Goal: Task Accomplishment & Management: Manage account settings

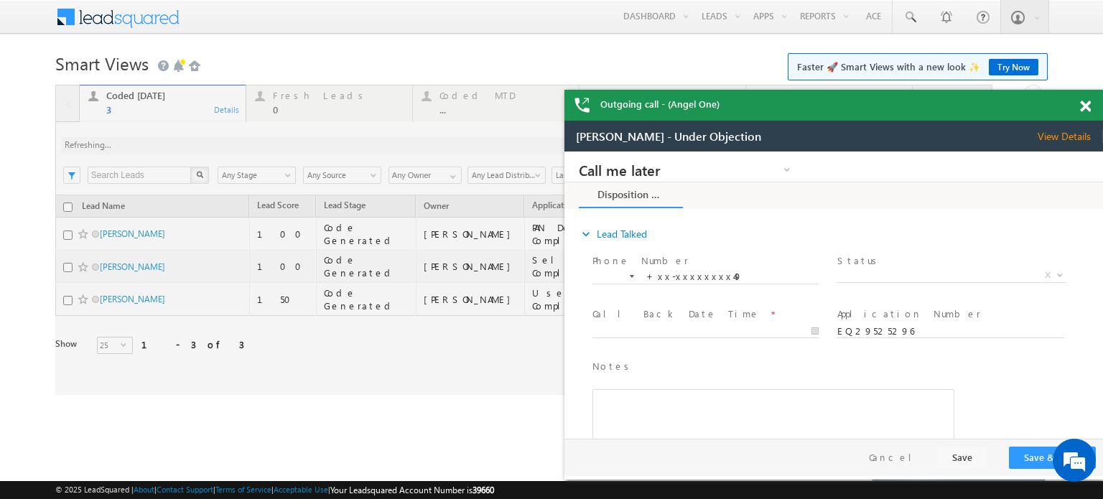
scroll to position [6968, 0]
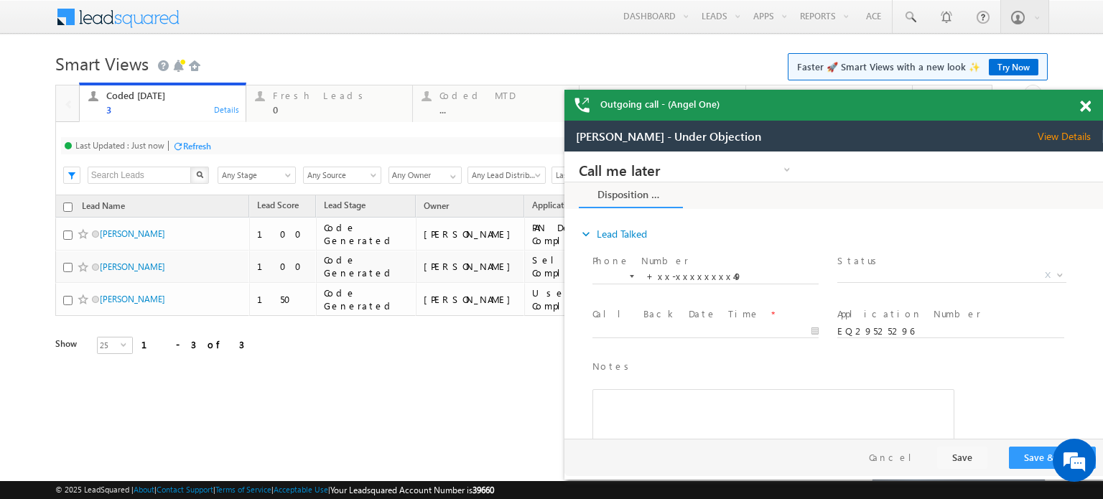
click at [1088, 108] on span at bounding box center [1085, 107] width 11 height 12
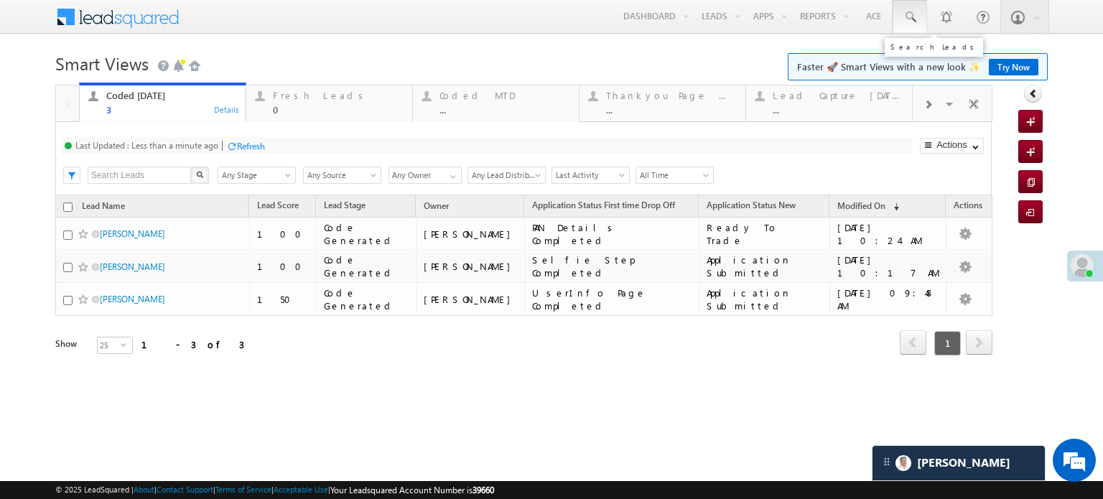
click at [905, 19] on span at bounding box center [910, 17] width 14 height 14
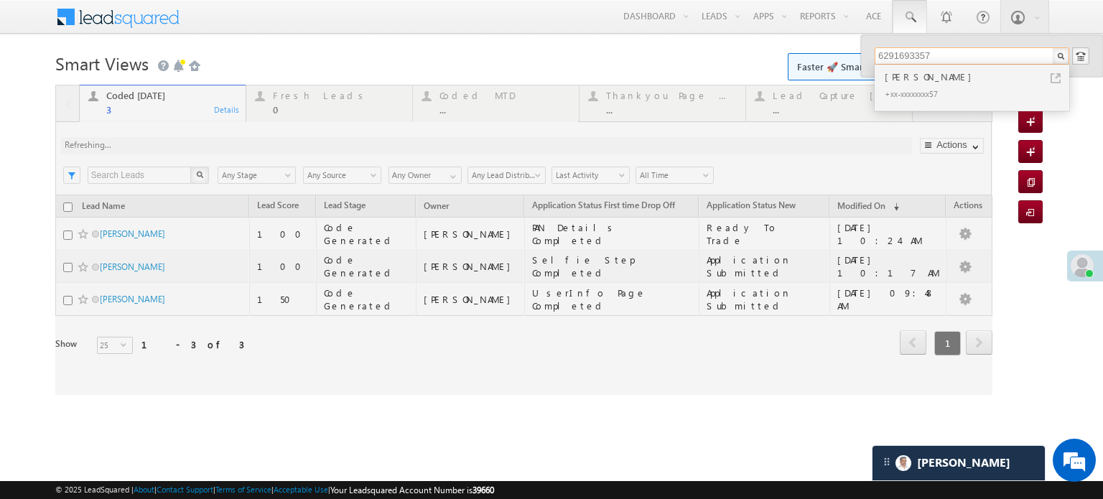
click at [907, 54] on input "6291693357" at bounding box center [972, 55] width 195 height 17
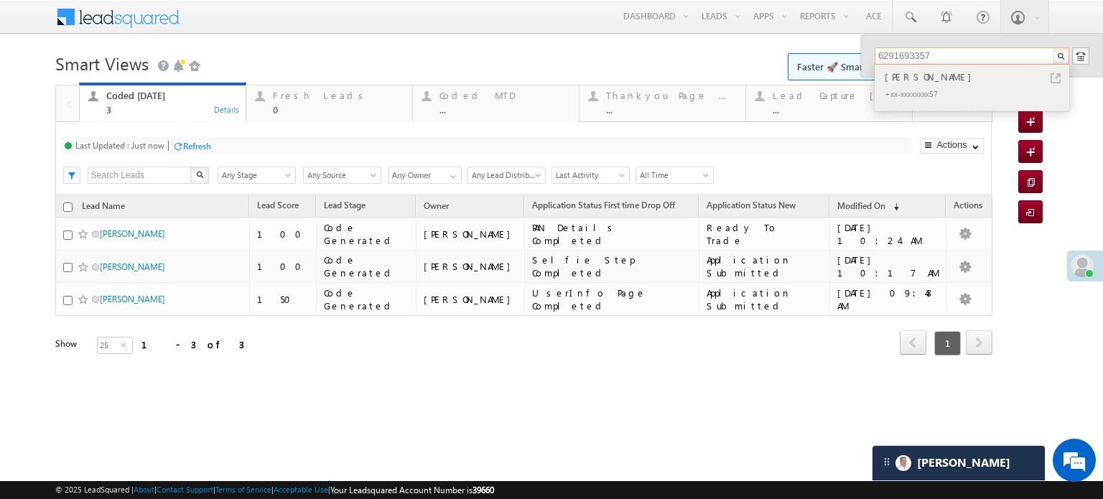
type input "6291693357"
click at [1004, 85] on div "+xx-xxxxxxxx57" at bounding box center [978, 93] width 193 height 17
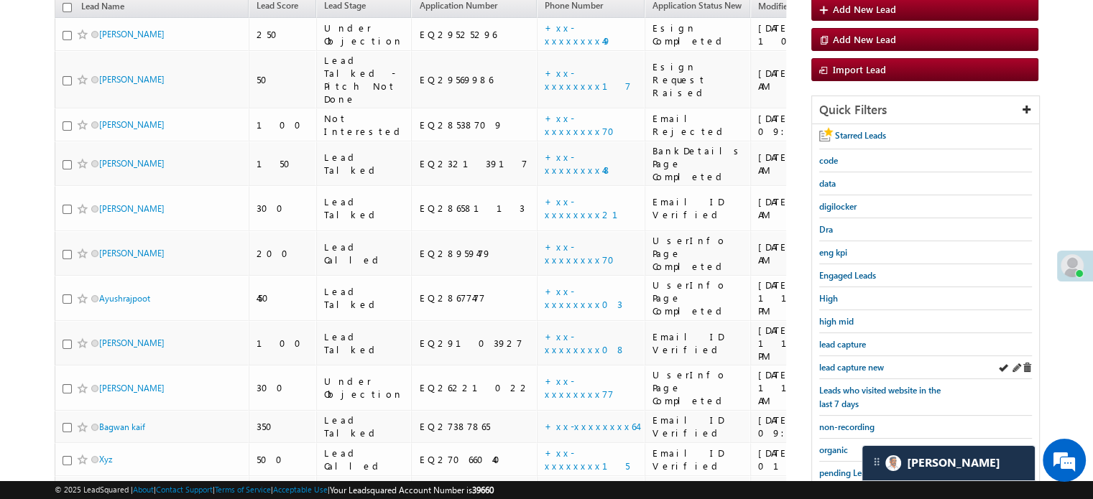
scroll to position [6813, 0]
click at [859, 370] on div "lead capture new" at bounding box center [925, 367] width 213 height 23
click at [853, 364] on span "lead capture new" at bounding box center [851, 367] width 65 height 11
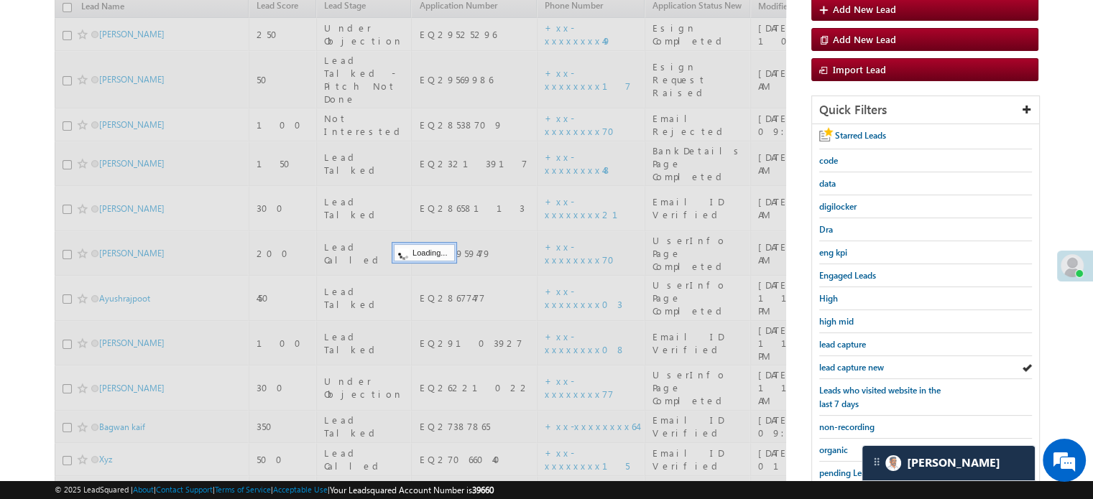
click at [853, 364] on span "lead capture new" at bounding box center [851, 367] width 65 height 11
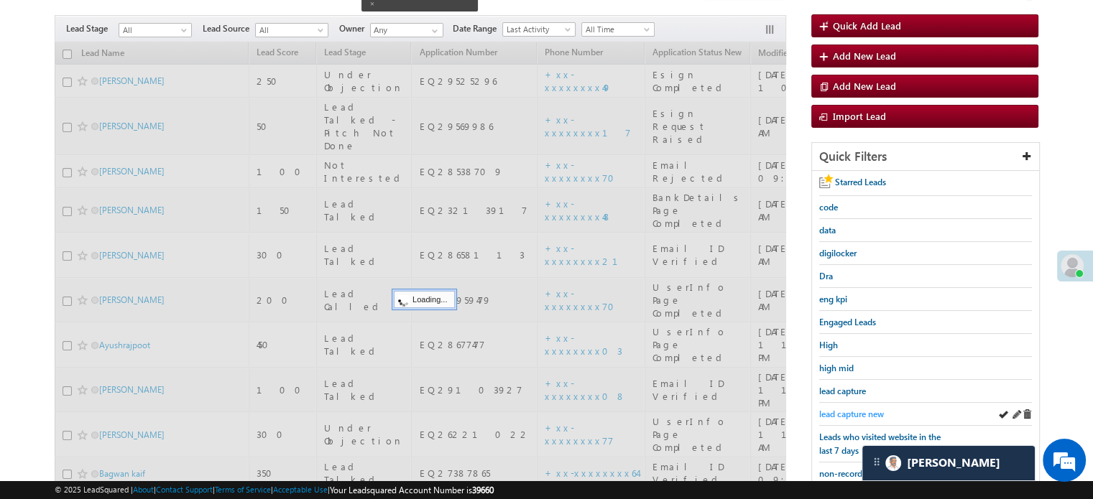
scroll to position [93, 0]
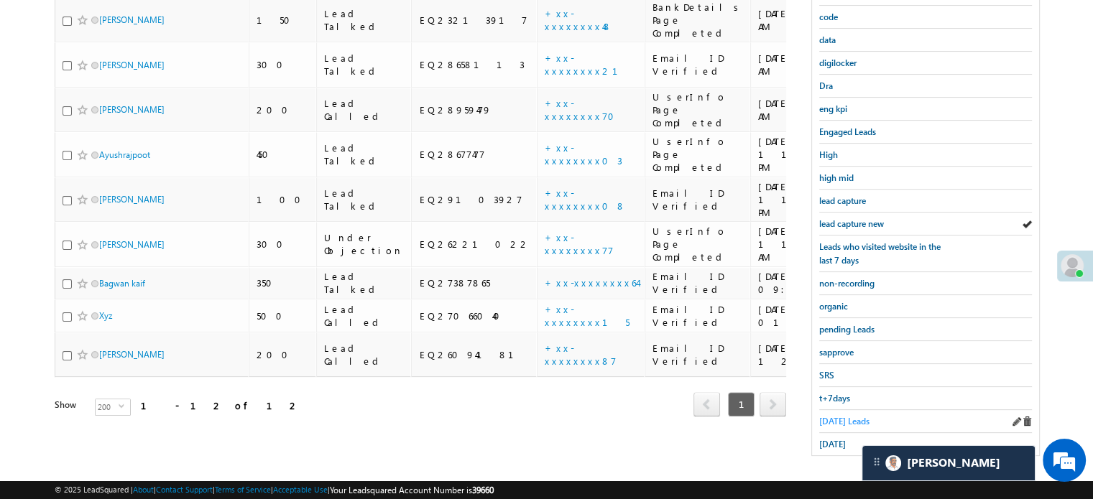
click at [839, 417] on span "Today's Leads" at bounding box center [844, 421] width 50 height 11
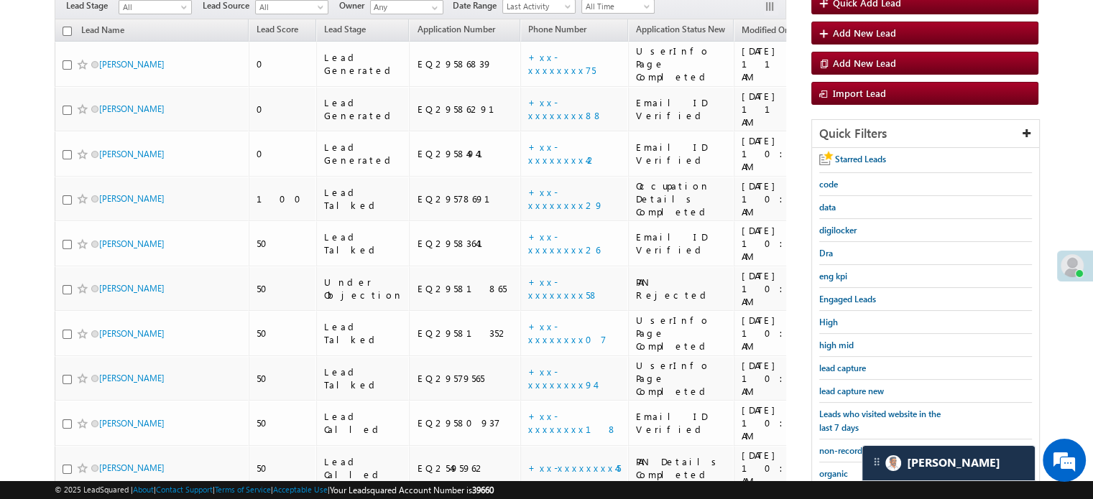
scroll to position [165, 0]
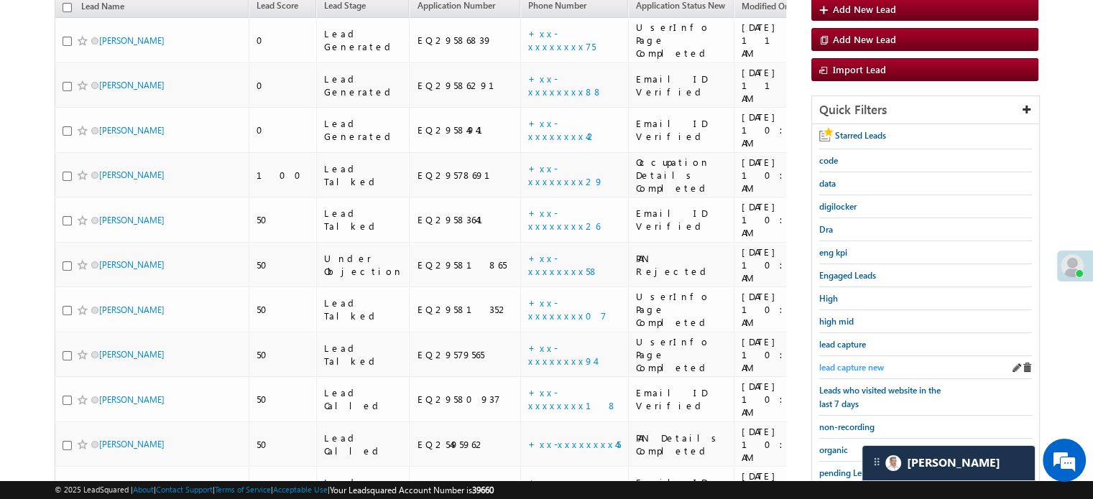
click at [874, 367] on span "lead capture new" at bounding box center [851, 367] width 65 height 11
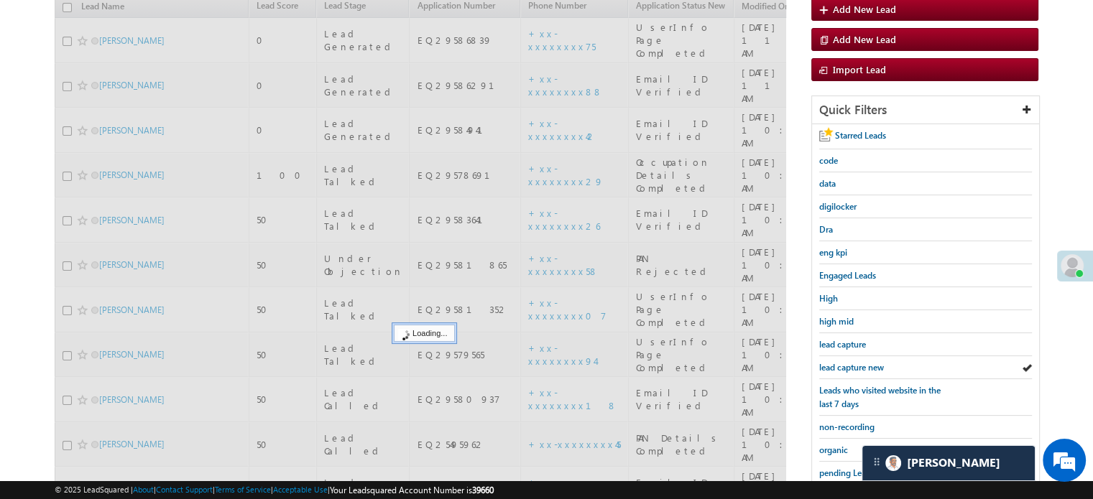
click at [867, 364] on span "lead capture new" at bounding box center [851, 367] width 65 height 11
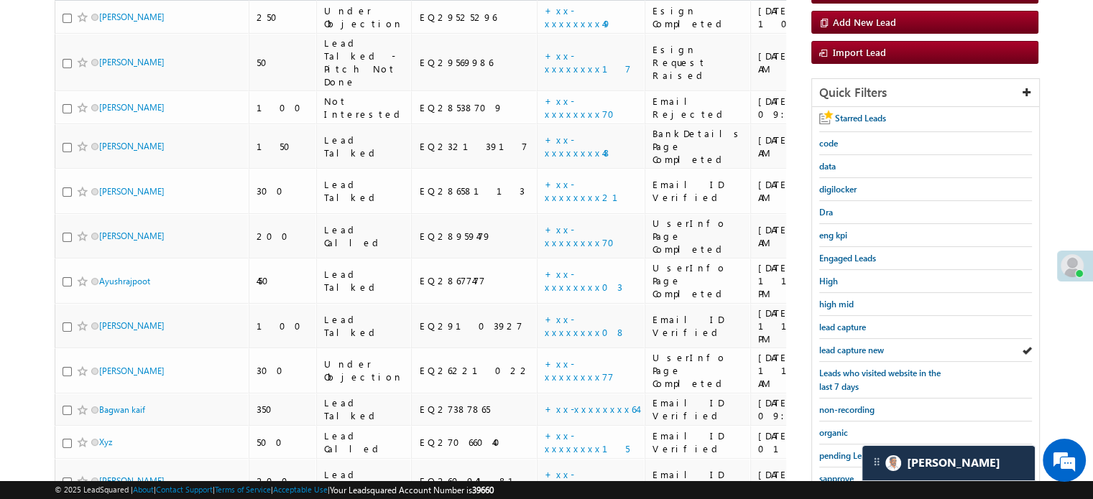
scroll to position [287, 0]
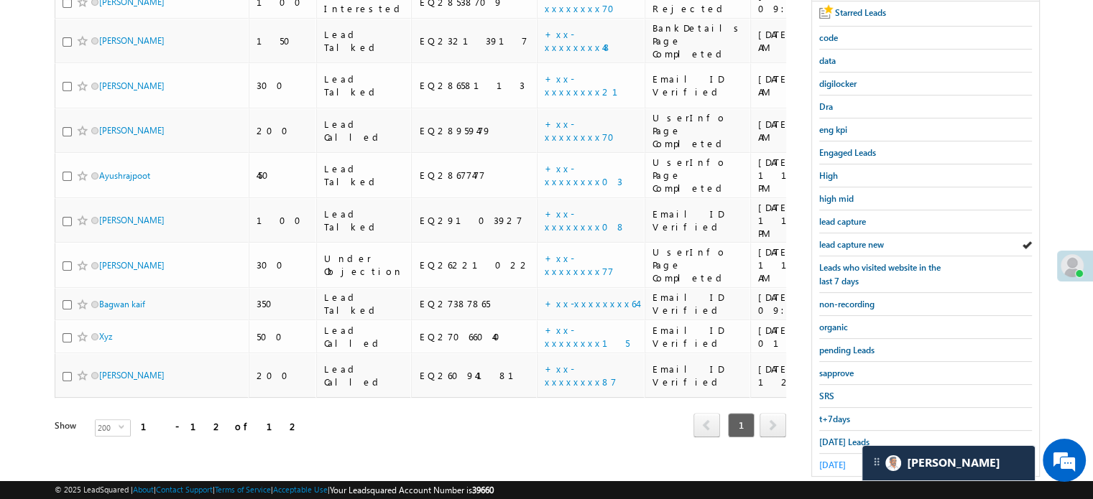
click at [841, 460] on span "yesterday" at bounding box center [832, 465] width 27 height 11
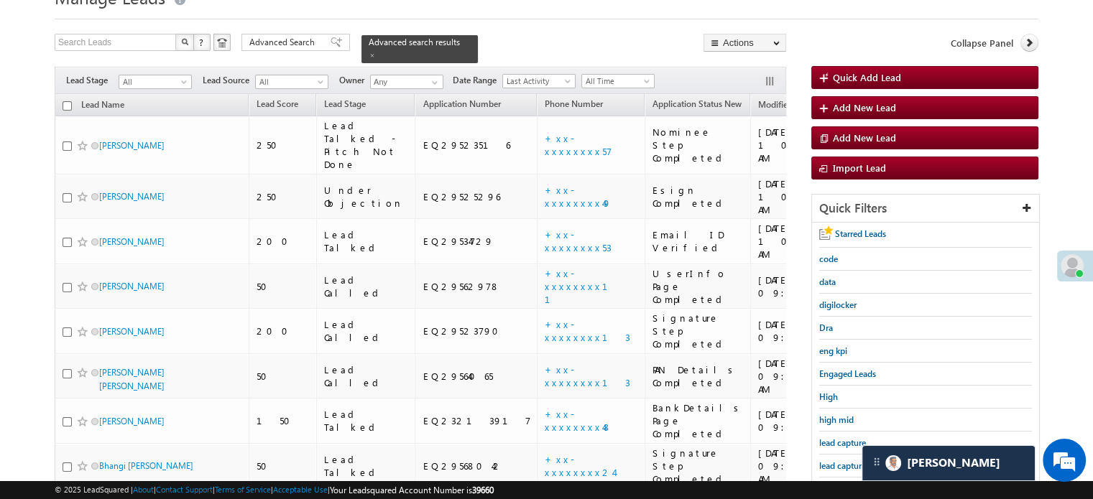
scroll to position [144, 0]
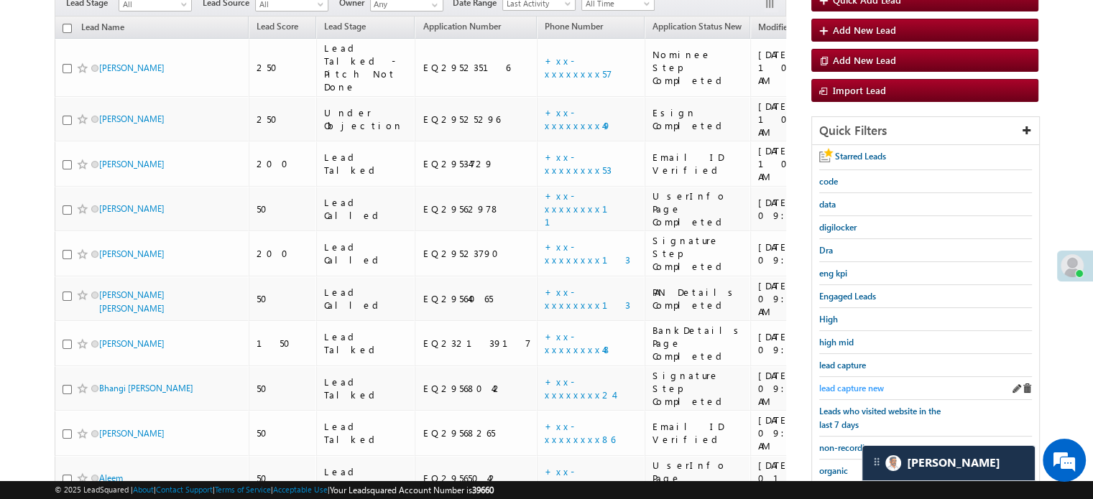
click at [833, 389] on span "lead capture new" at bounding box center [851, 388] width 65 height 11
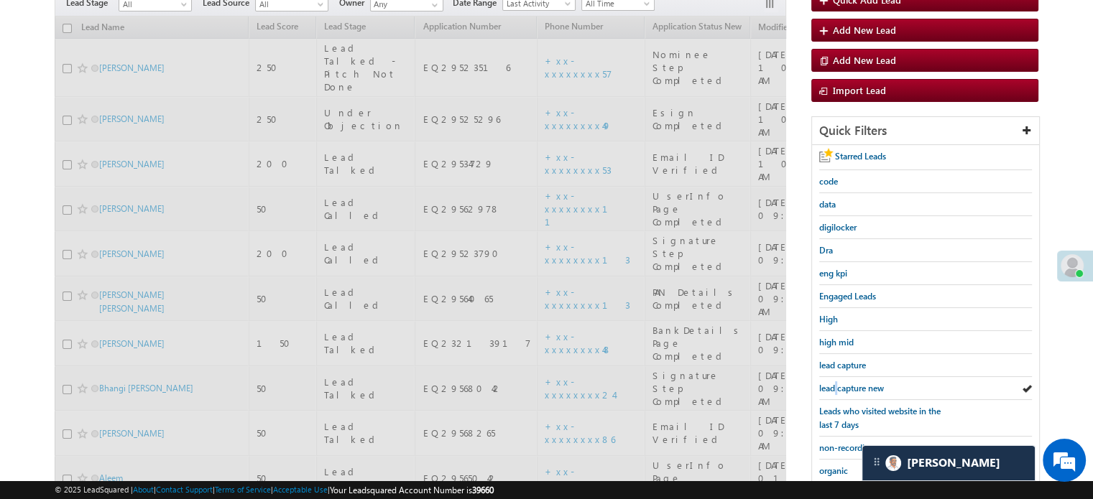
click at [833, 389] on span "lead capture new" at bounding box center [851, 388] width 65 height 11
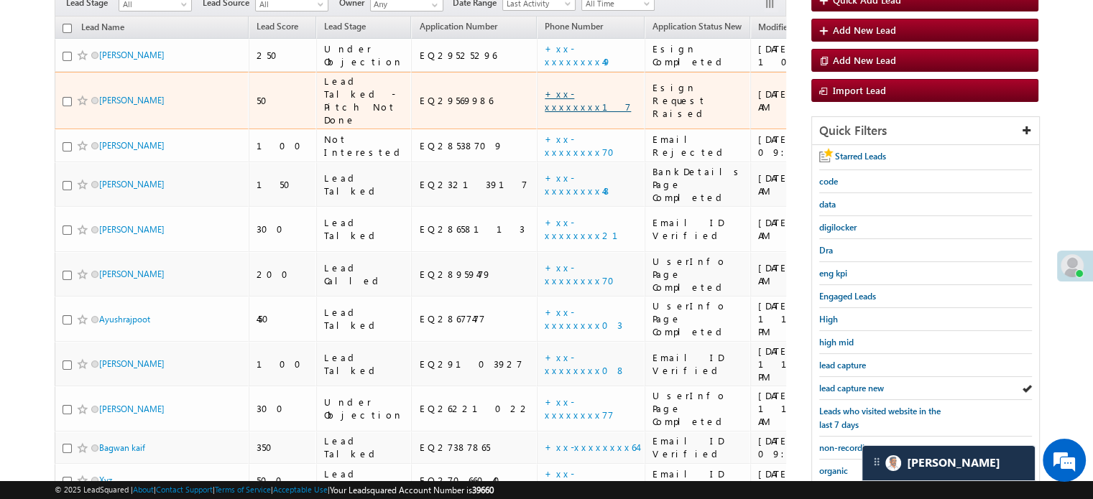
click at [545, 88] on link "+xx-xxxxxxxx17" at bounding box center [588, 100] width 86 height 25
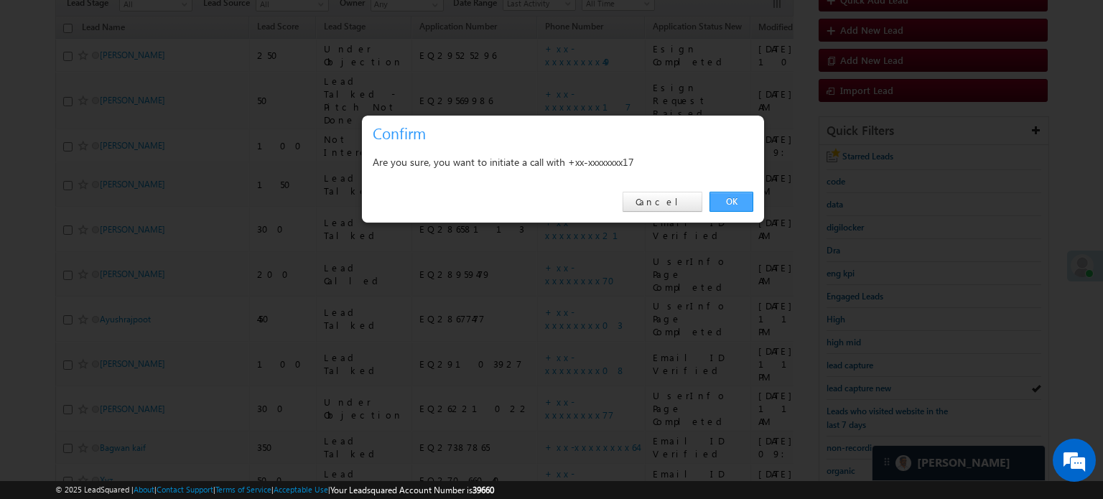
click at [718, 203] on link "OK" at bounding box center [732, 202] width 44 height 20
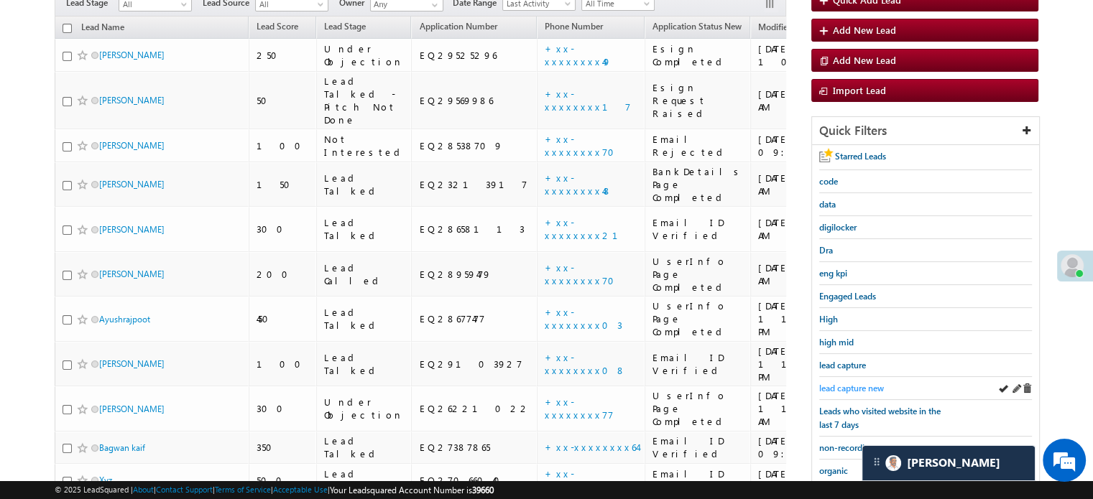
click at [847, 383] on span "lead capture new" at bounding box center [851, 388] width 65 height 11
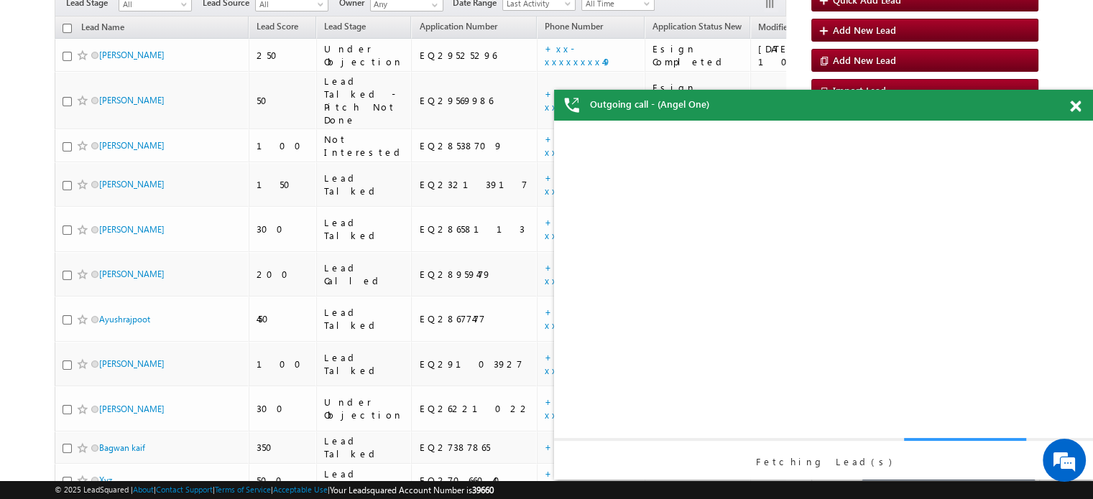
scroll to position [0, 0]
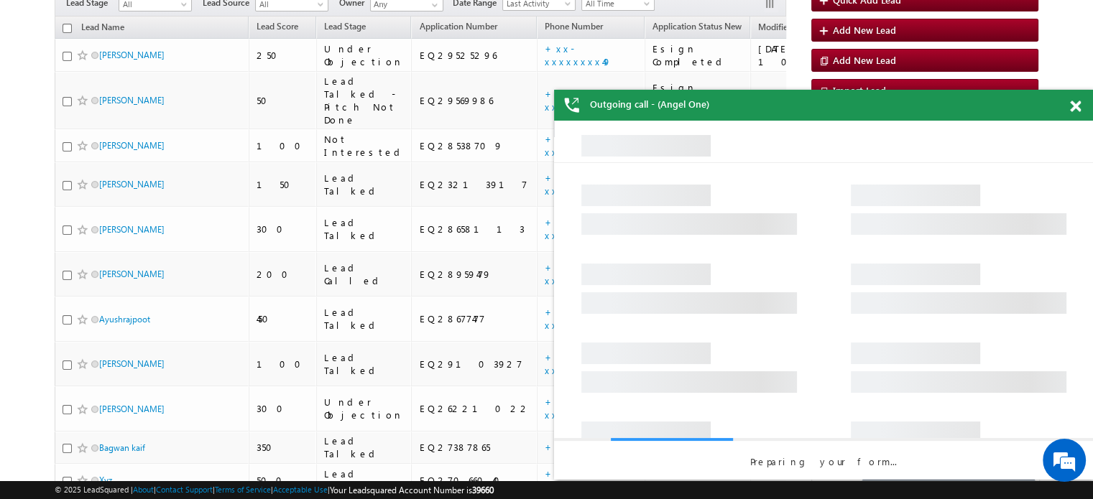
click at [1075, 100] on div at bounding box center [1082, 104] width 19 height 28
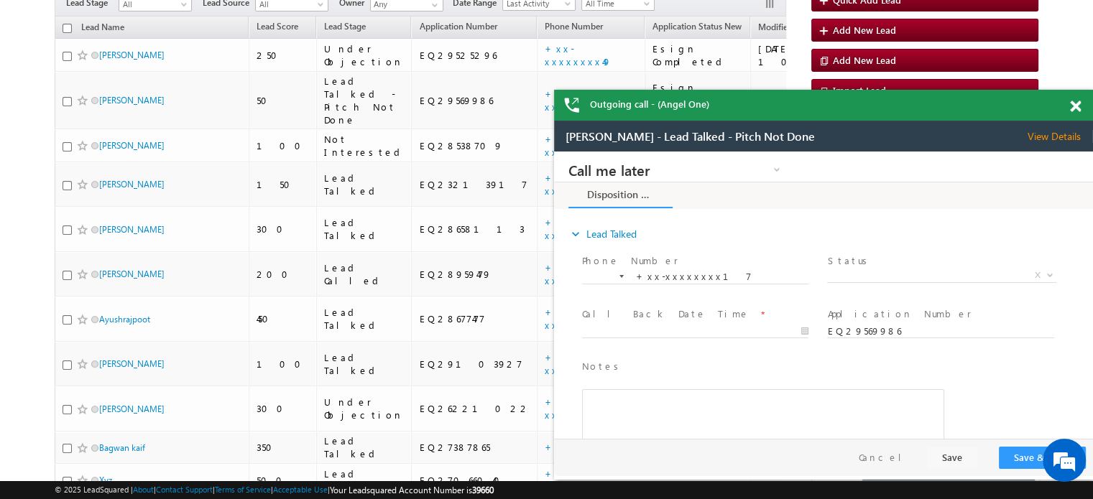
click at [1074, 102] on div "Outgoing call - (Angel One)" at bounding box center [823, 105] width 539 height 31
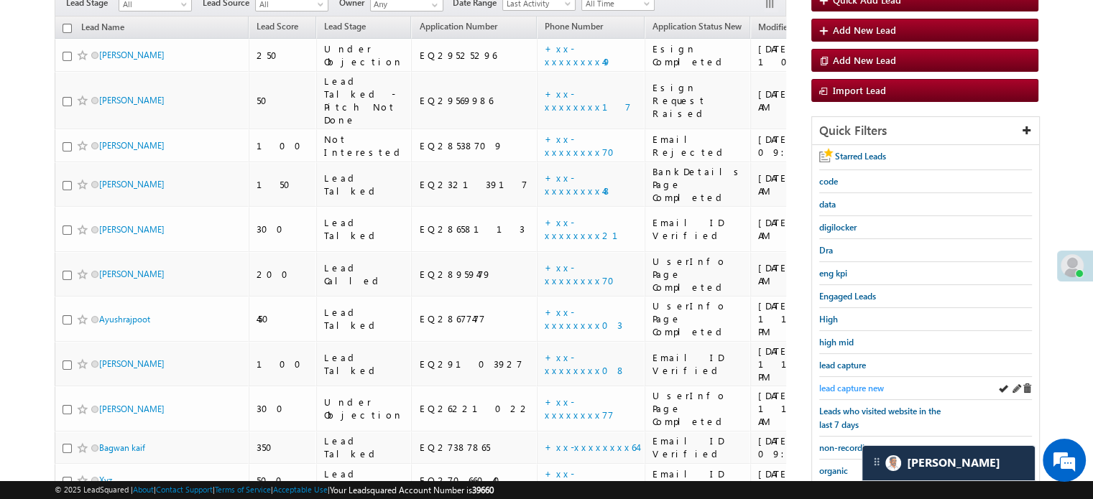
click at [878, 381] on link "lead capture new" at bounding box center [851, 388] width 65 height 14
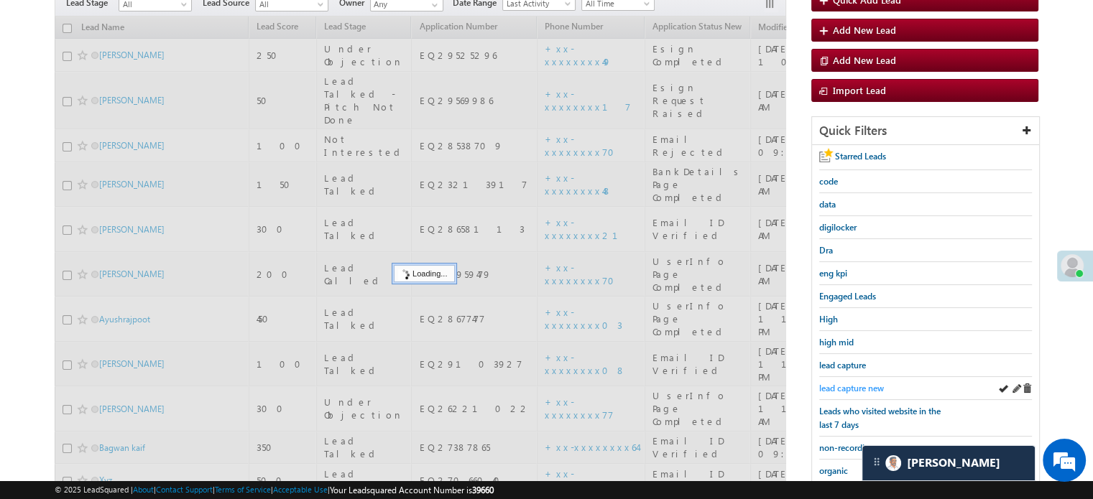
click at [875, 383] on span "lead capture new" at bounding box center [851, 388] width 65 height 11
click at [874, 383] on span "lead capture new" at bounding box center [851, 388] width 65 height 11
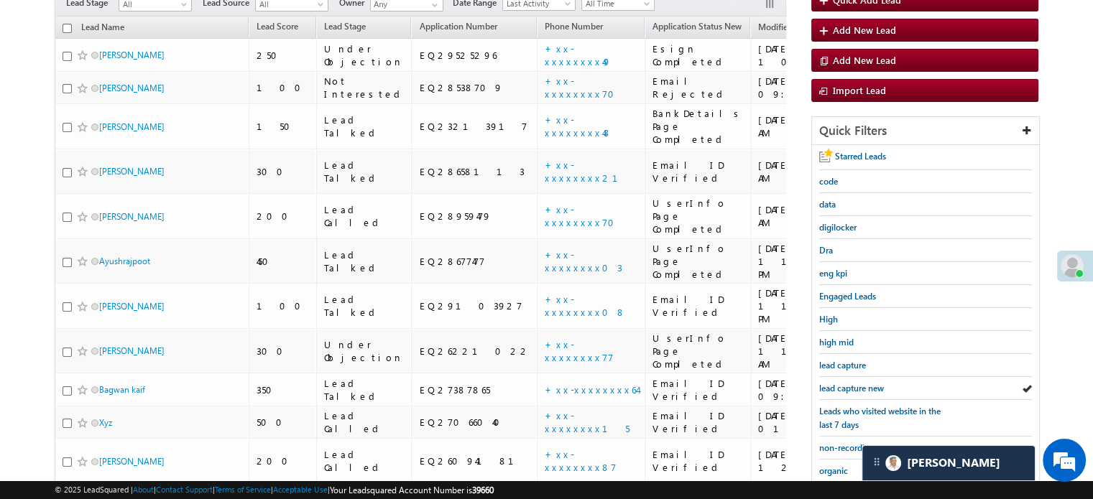
click at [874, 383] on span "lead capture new" at bounding box center [851, 388] width 65 height 11
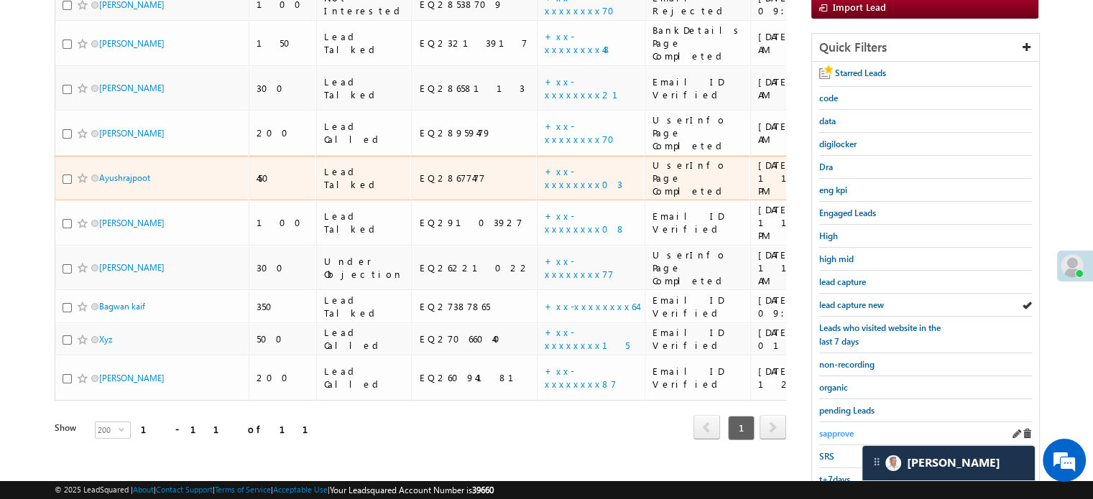
scroll to position [308, 0]
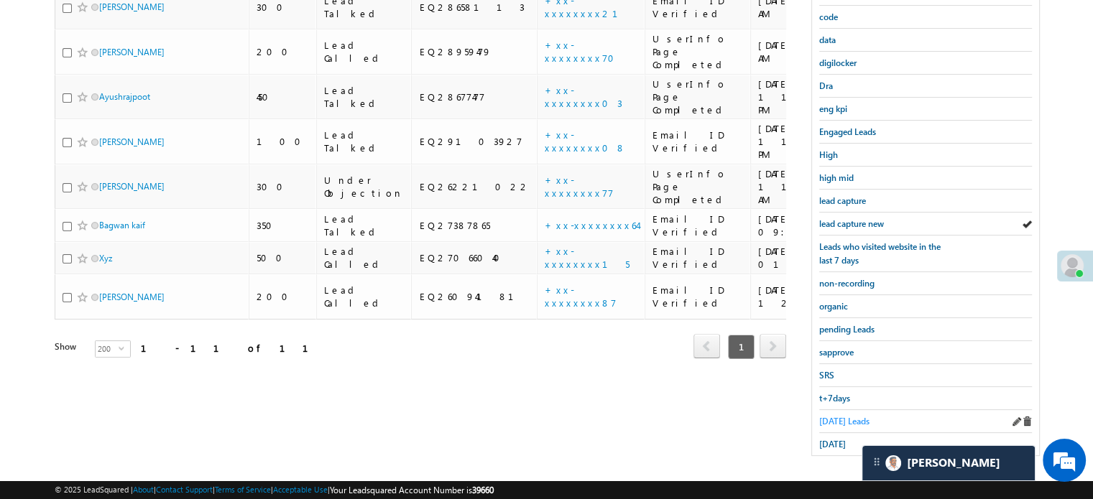
click at [847, 416] on span "Today's Leads" at bounding box center [844, 421] width 50 height 11
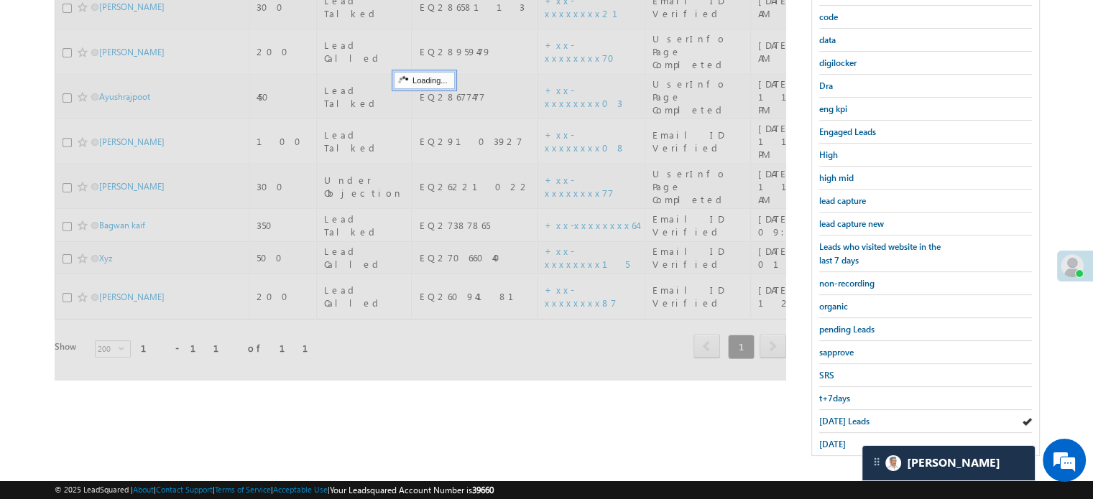
click at [847, 416] on span "Today's Leads" at bounding box center [844, 421] width 50 height 11
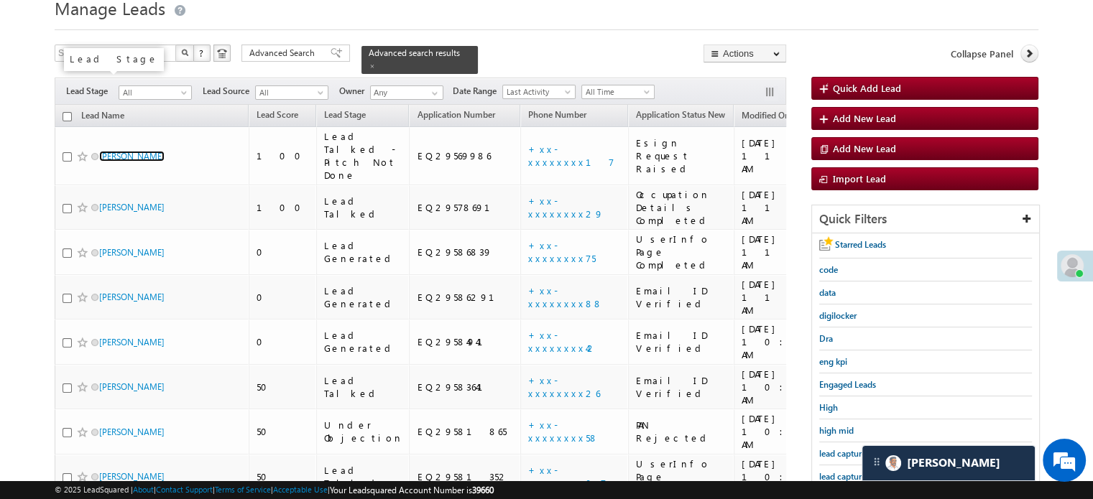
scroll to position [21, 0]
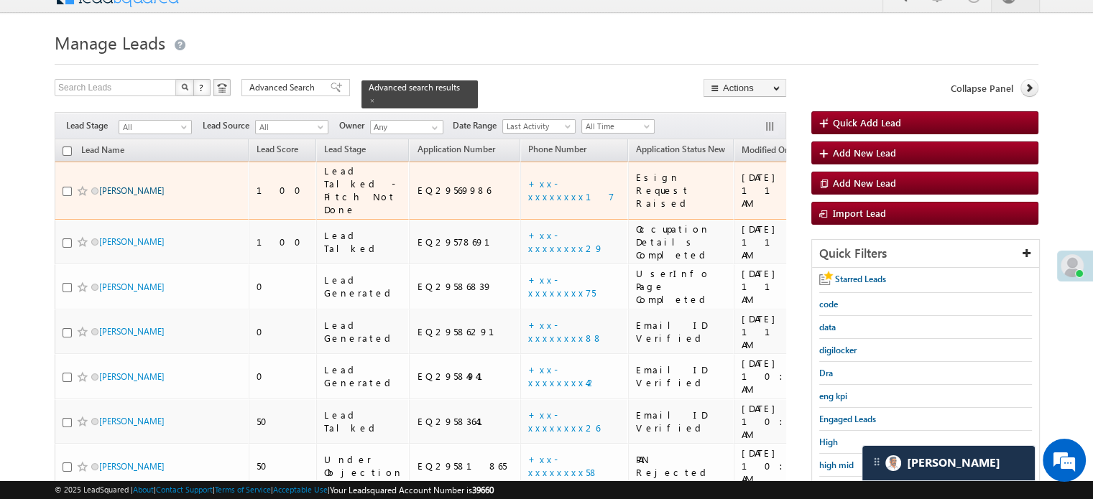
drag, startPoint x: 116, startPoint y: 106, endPoint x: 104, endPoint y: 180, distance: 75.0
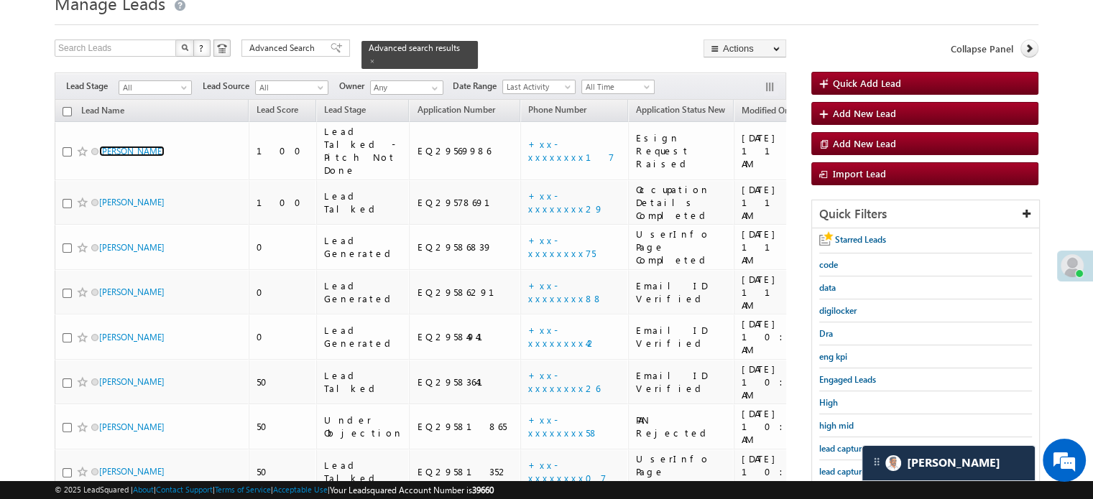
scroll to position [165, 0]
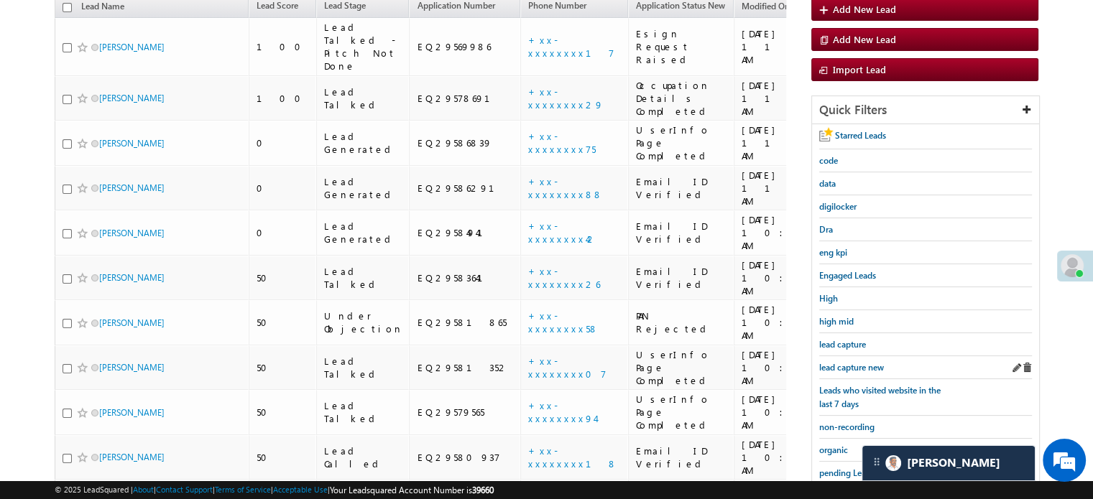
click at [851, 370] on div "lead capture new" at bounding box center [925, 367] width 213 height 23
click at [848, 364] on span "lead capture new" at bounding box center [851, 367] width 65 height 11
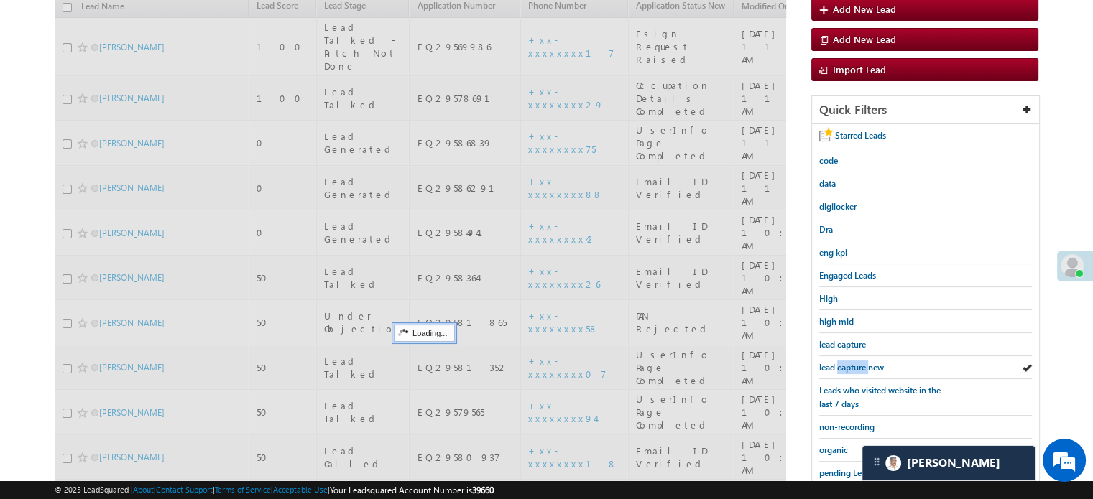
click at [848, 364] on span "lead capture new" at bounding box center [851, 367] width 65 height 11
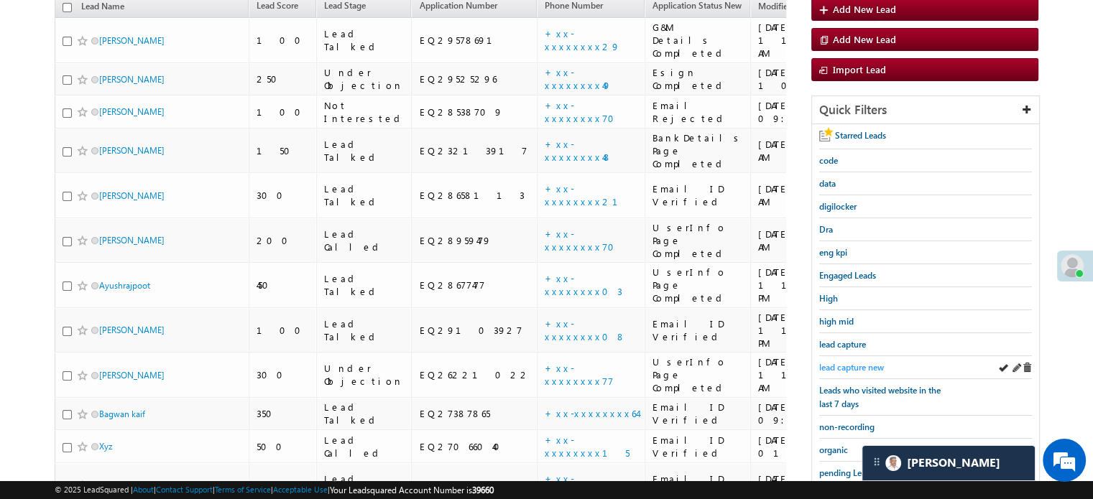
scroll to position [93, 0]
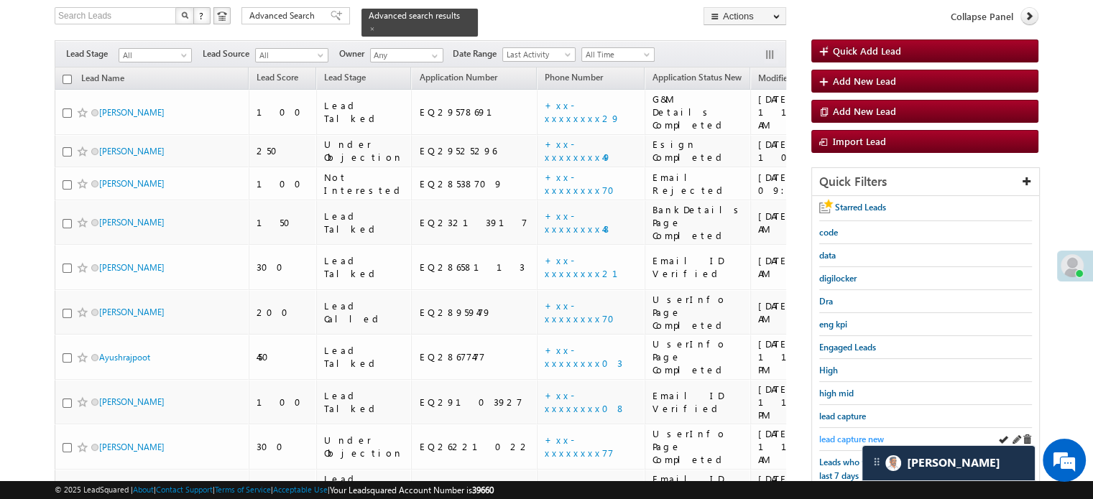
click at [835, 434] on span "lead capture new" at bounding box center [851, 439] width 65 height 11
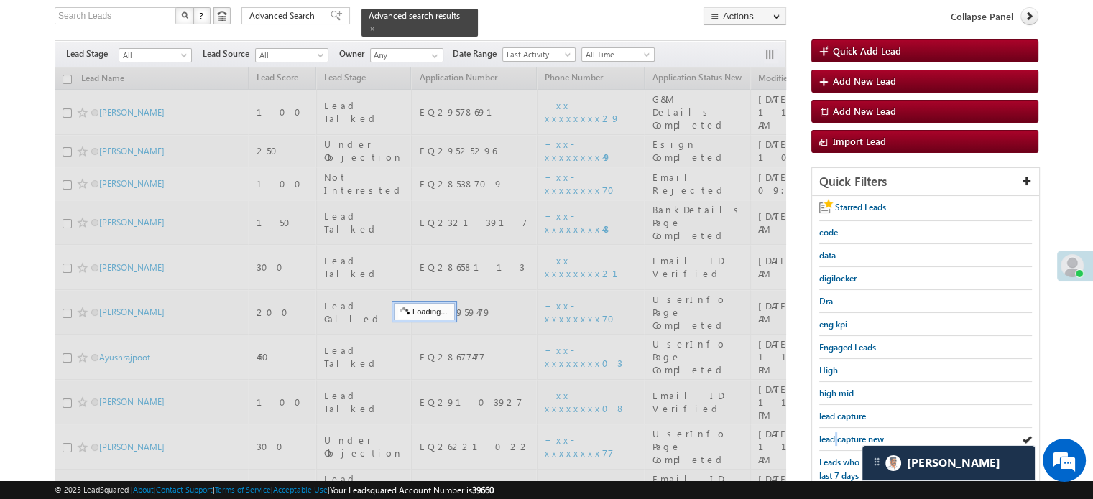
click at [835, 434] on span "lead capture new" at bounding box center [851, 439] width 65 height 11
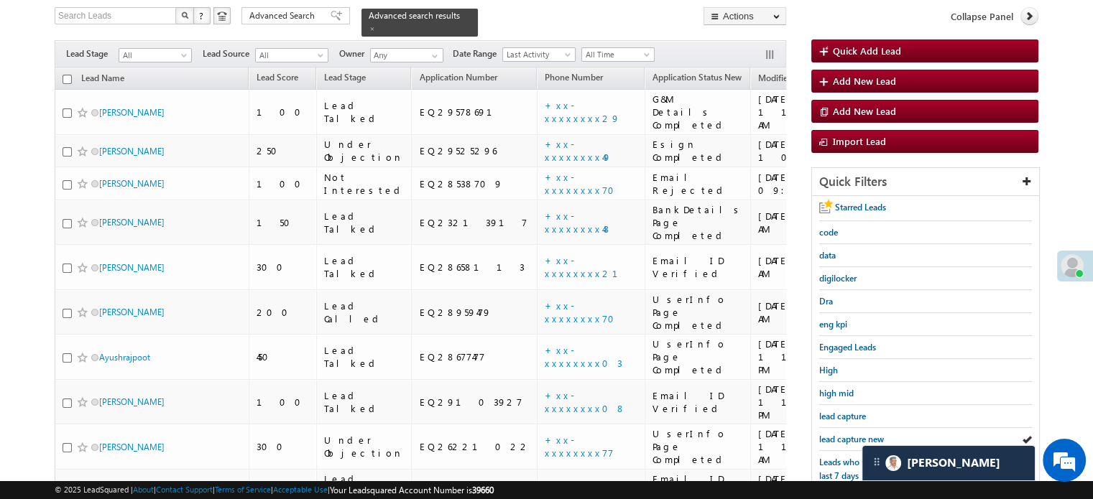
click at [835, 434] on span "lead capture new" at bounding box center [851, 439] width 65 height 11
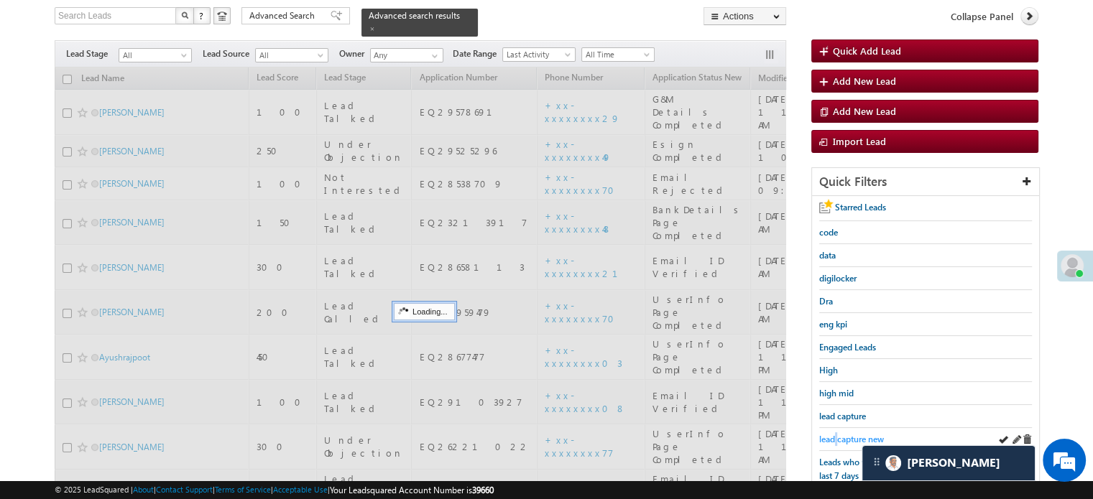
click at [836, 434] on span "lead capture new" at bounding box center [851, 439] width 65 height 11
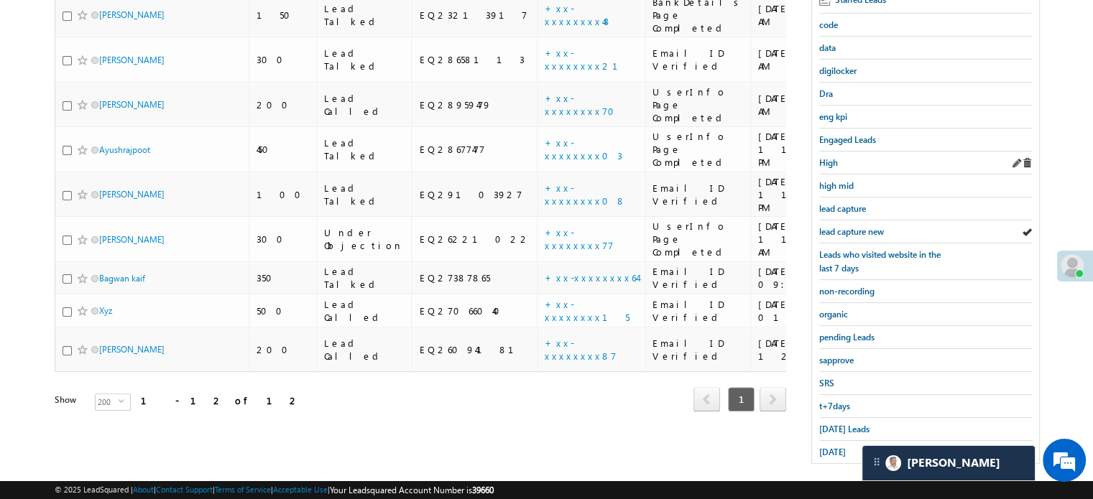
scroll to position [308, 0]
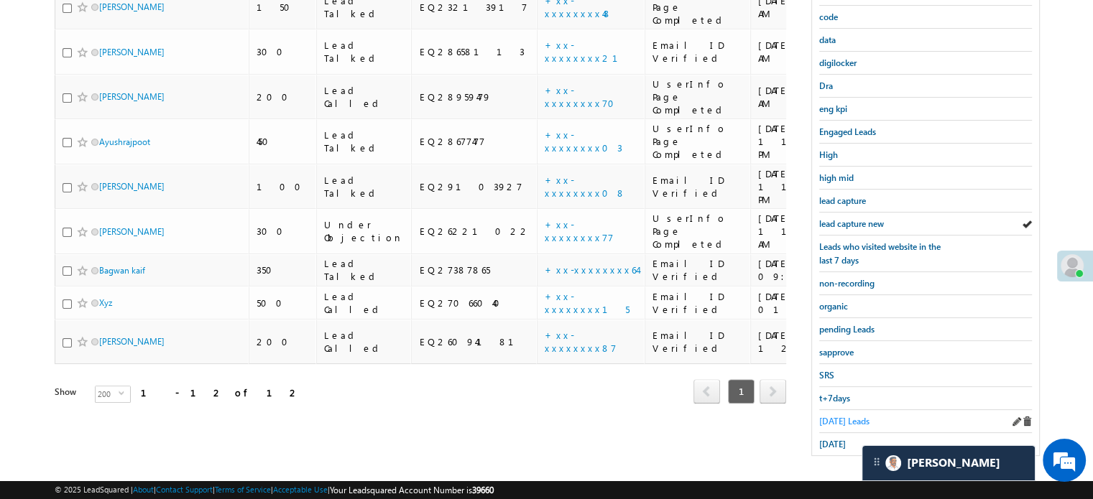
click at [839, 416] on span "[DATE] Leads" at bounding box center [844, 421] width 50 height 11
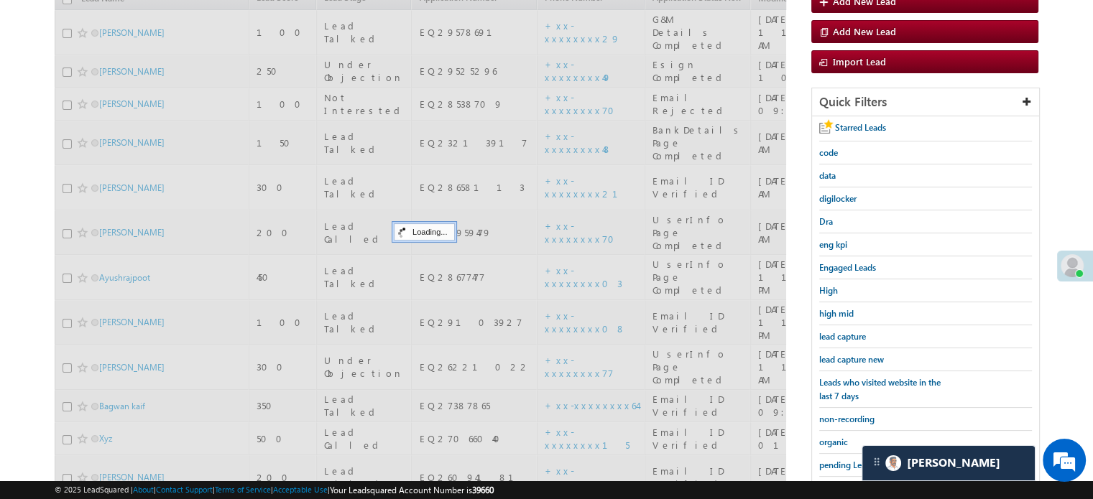
scroll to position [93, 0]
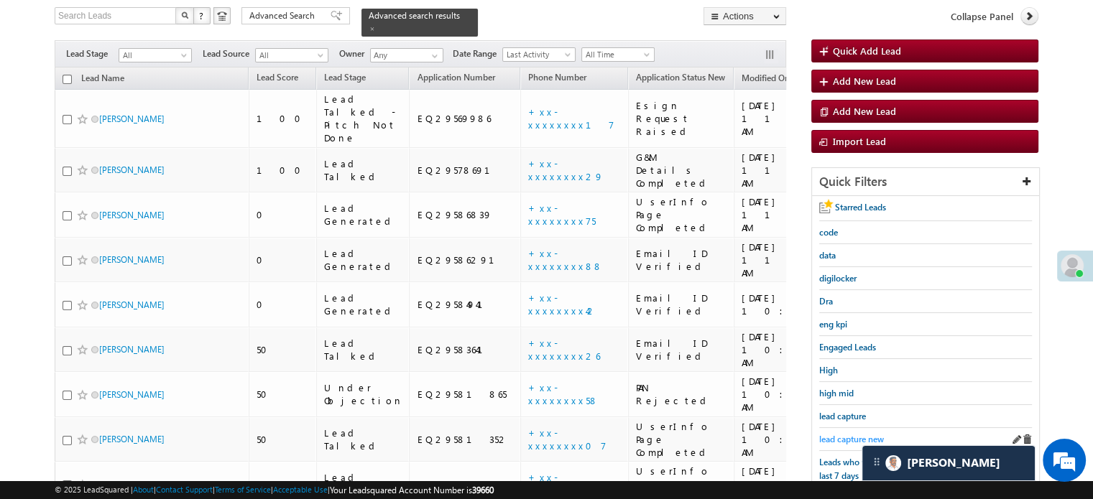
click at [828, 435] on span "lead capture new" at bounding box center [851, 439] width 65 height 11
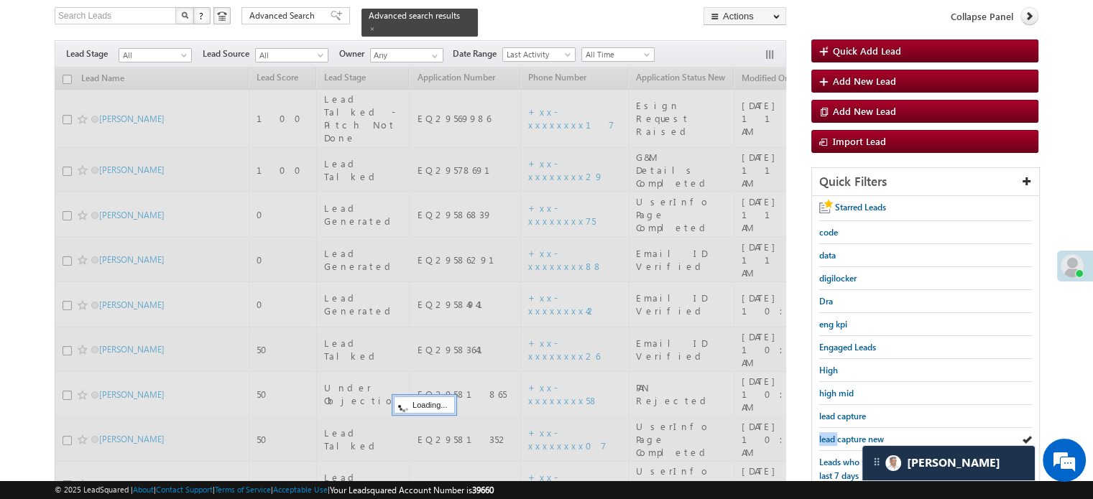
click at [828, 435] on span "lead capture new" at bounding box center [851, 439] width 65 height 11
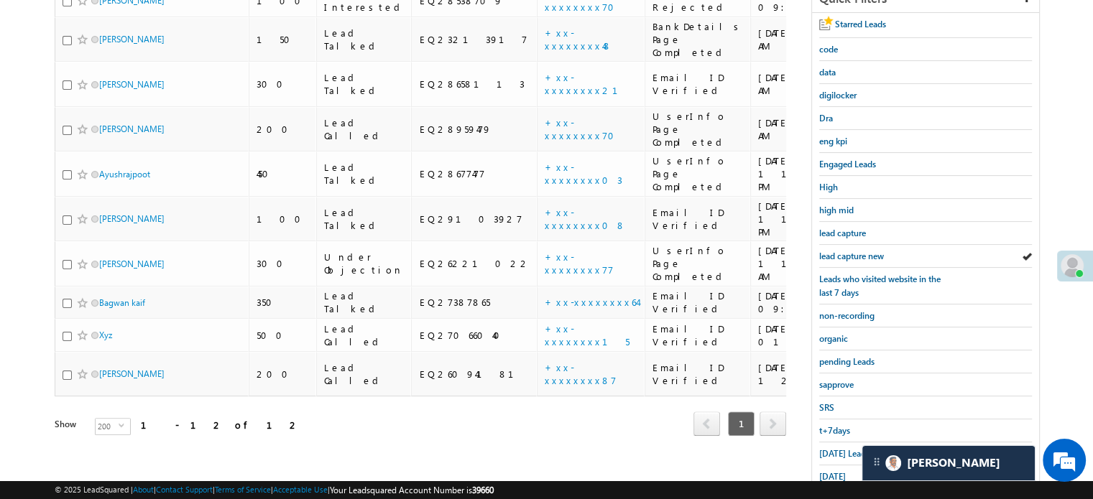
scroll to position [308, 0]
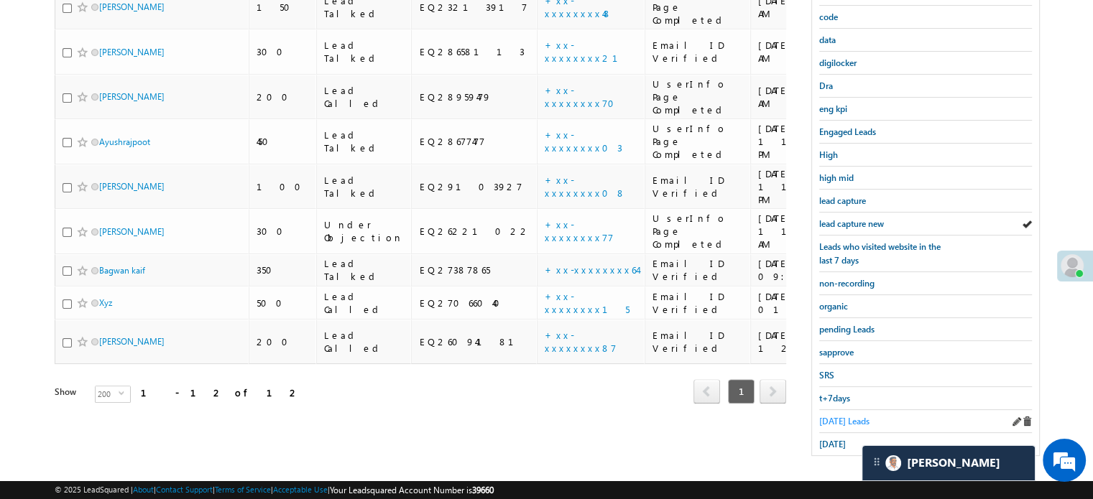
click at [831, 421] on link "[DATE] Leads" at bounding box center [844, 422] width 50 height 14
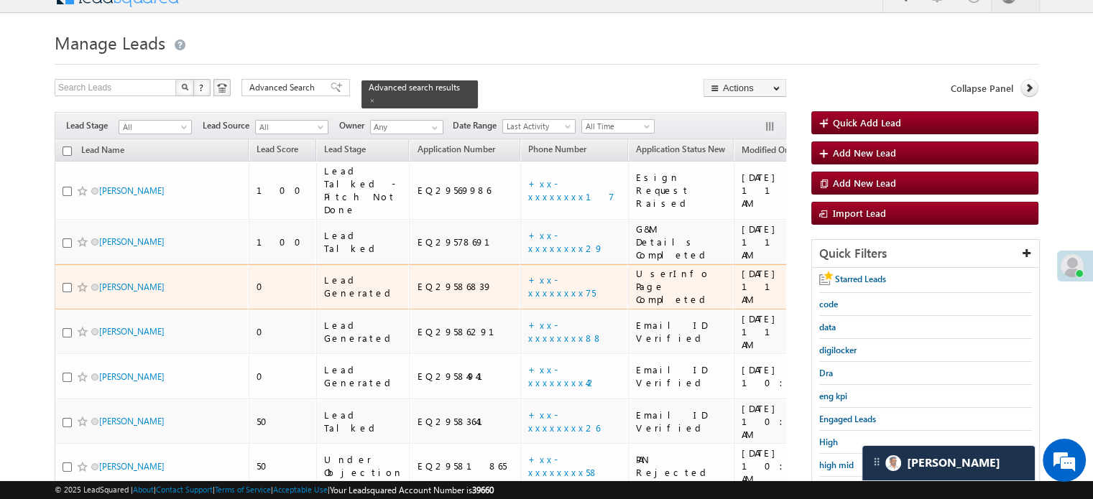
scroll to position [165, 0]
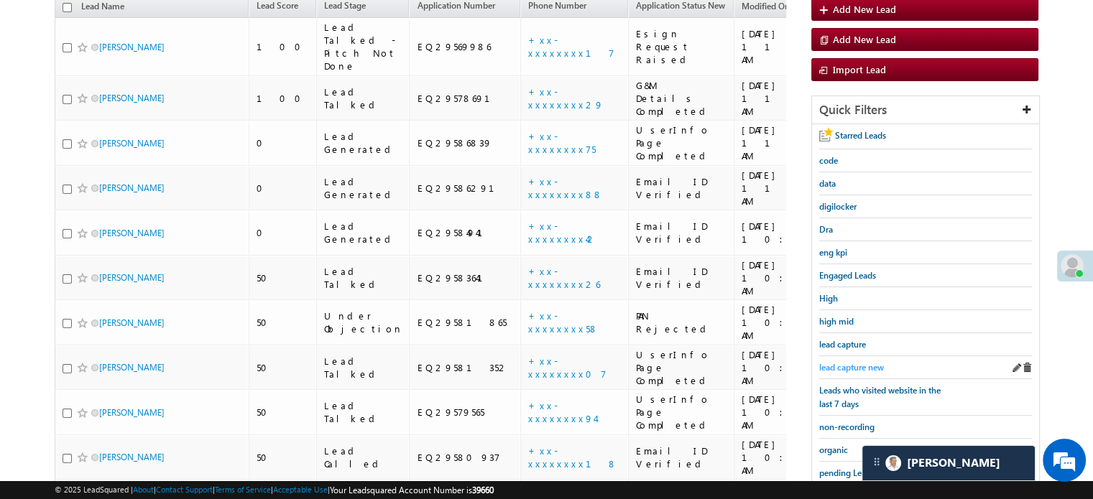
click at [864, 364] on span "lead capture new" at bounding box center [851, 367] width 65 height 11
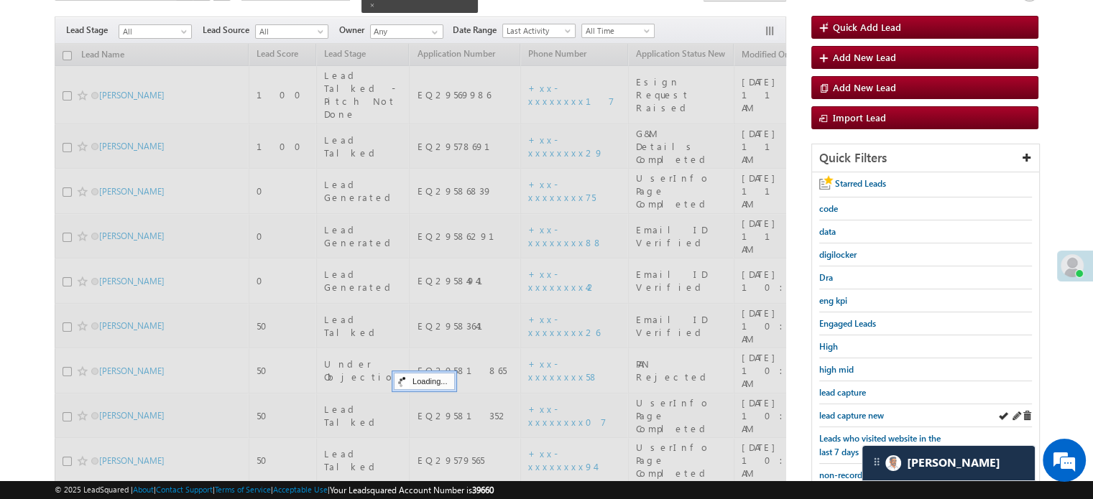
scroll to position [93, 0]
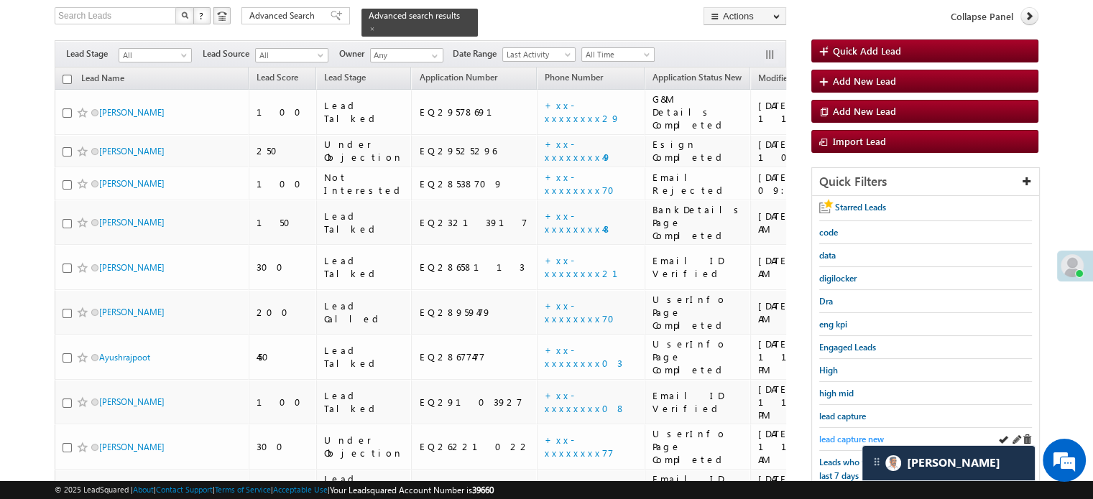
click at [842, 435] on span "lead capture new" at bounding box center [851, 439] width 65 height 11
click at [842, 434] on span "lead capture new" at bounding box center [851, 439] width 65 height 11
click at [847, 436] on span "lead capture new" at bounding box center [851, 439] width 65 height 11
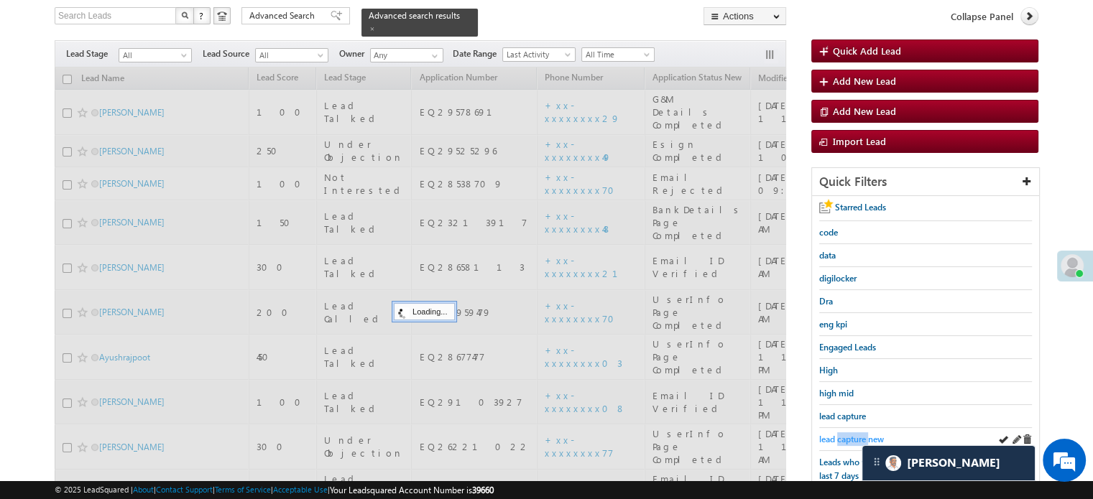
click at [846, 436] on span "lead capture new" at bounding box center [851, 439] width 65 height 11
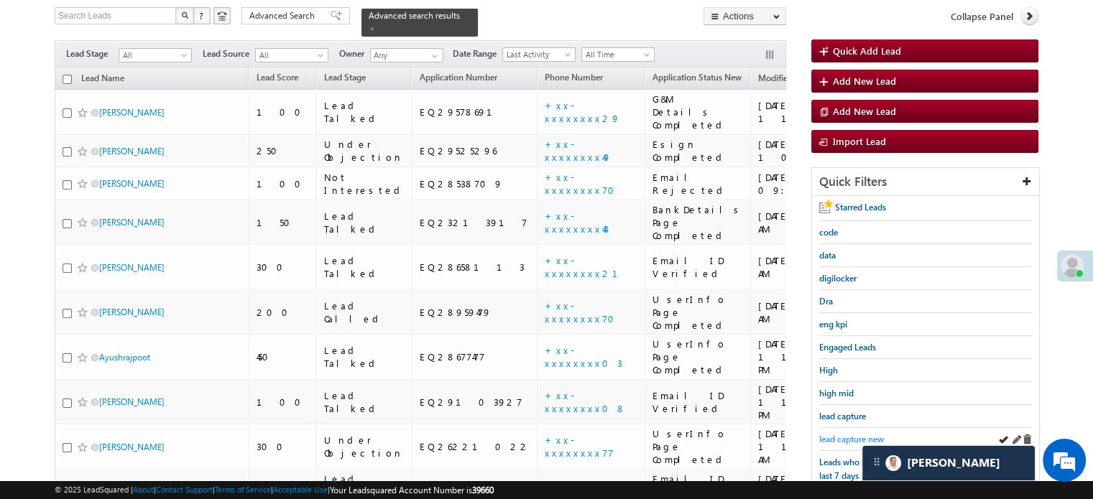
click at [845, 435] on span "lead capture new" at bounding box center [851, 439] width 65 height 11
click at [830, 434] on span "lead capture new" at bounding box center [851, 439] width 65 height 11
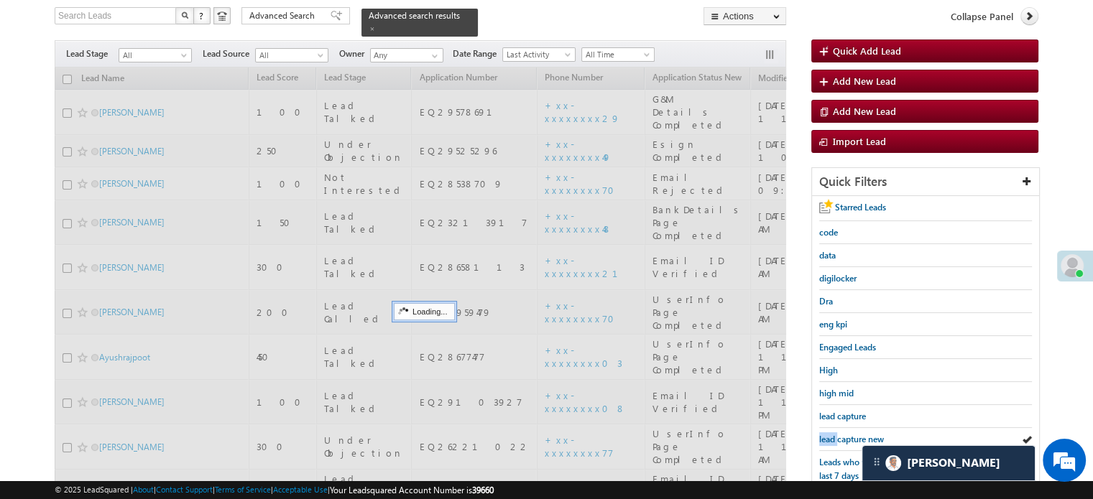
click at [830, 434] on span "lead capture new" at bounding box center [851, 439] width 65 height 11
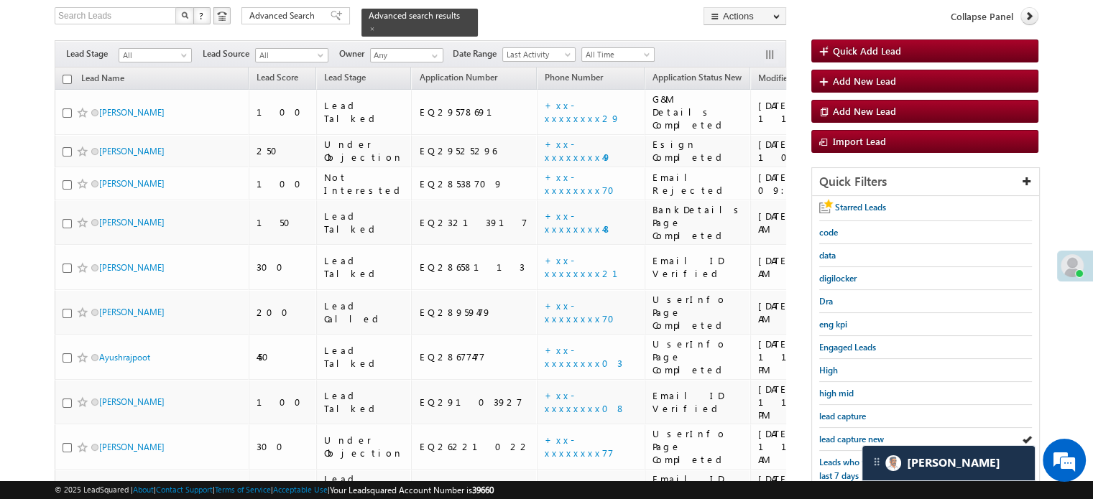
click at [830, 434] on span "lead capture new" at bounding box center [851, 439] width 65 height 11
click at [852, 428] on div "lead capture new" at bounding box center [925, 439] width 213 height 23
click at [856, 434] on span "lead capture new" at bounding box center [851, 439] width 65 height 11
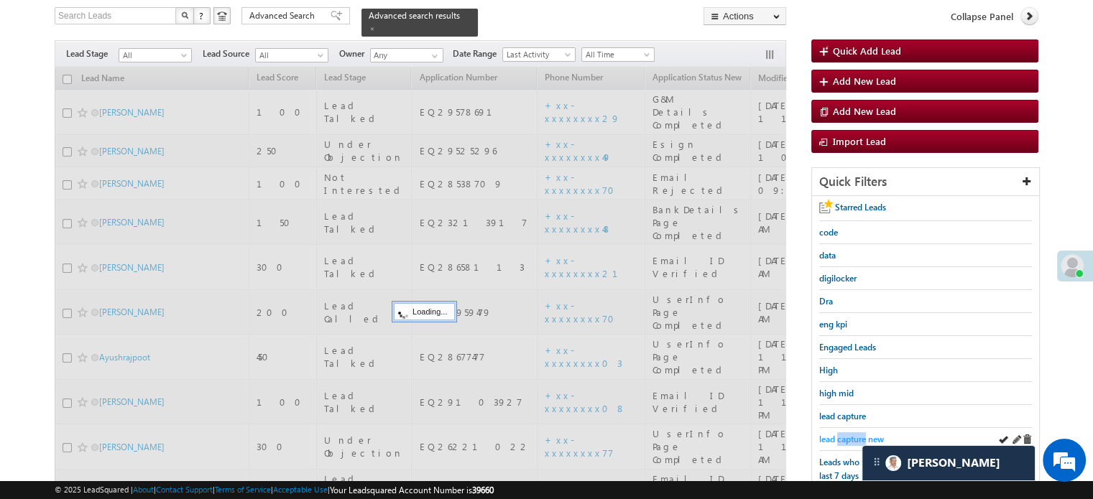
click at [856, 434] on span "lead capture new" at bounding box center [851, 439] width 65 height 11
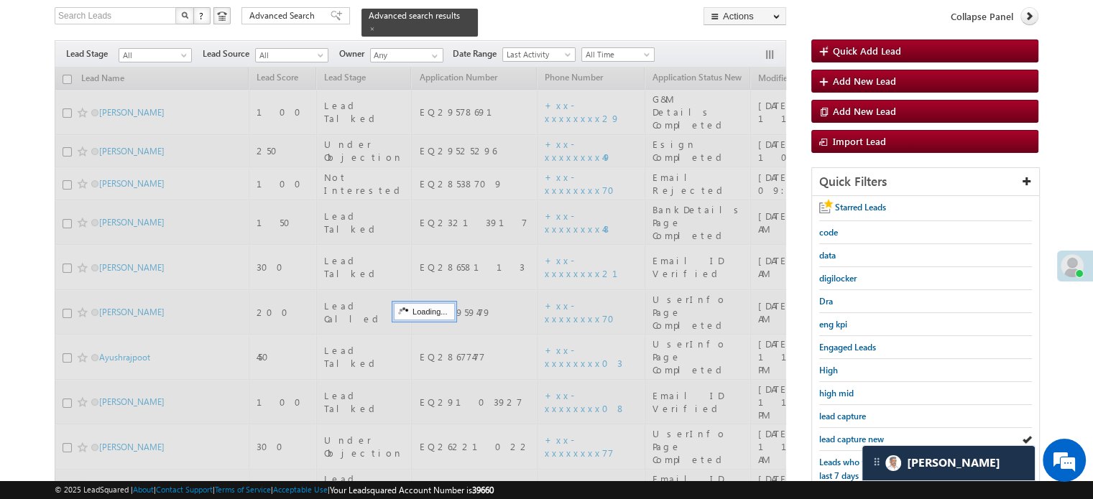
click at [856, 434] on span "lead capture new" at bounding box center [851, 439] width 65 height 11
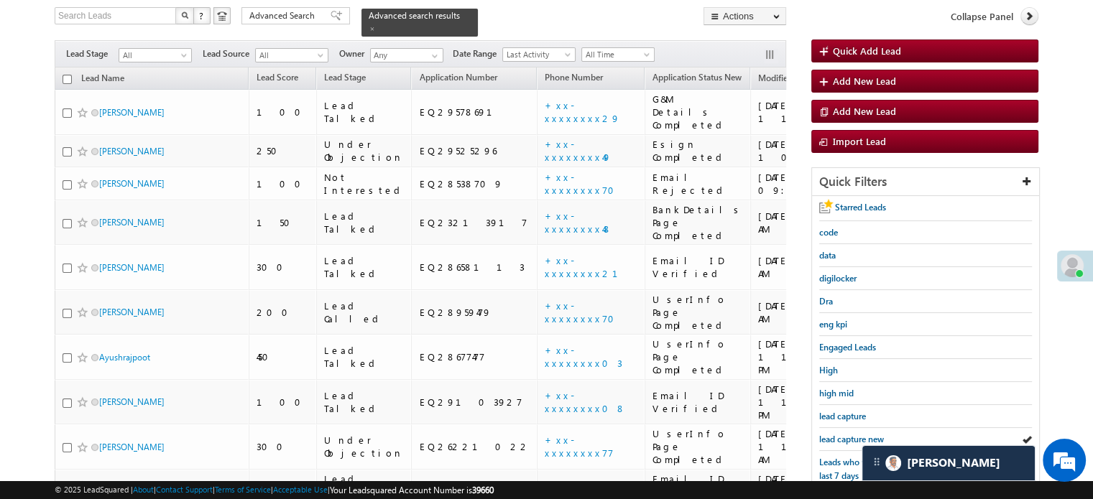
click at [856, 434] on span "lead capture new" at bounding box center [851, 439] width 65 height 11
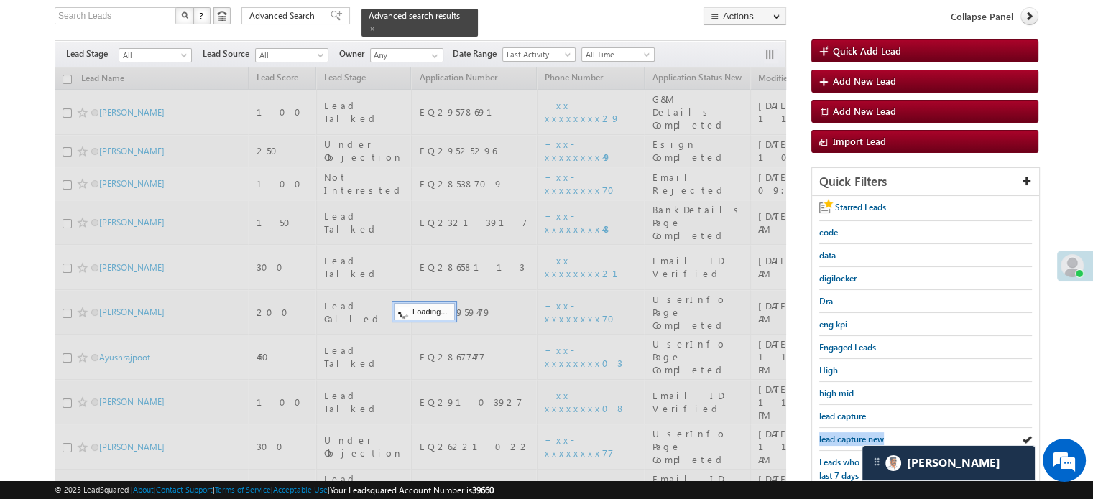
click at [856, 434] on span "lead capture new" at bounding box center [851, 439] width 65 height 11
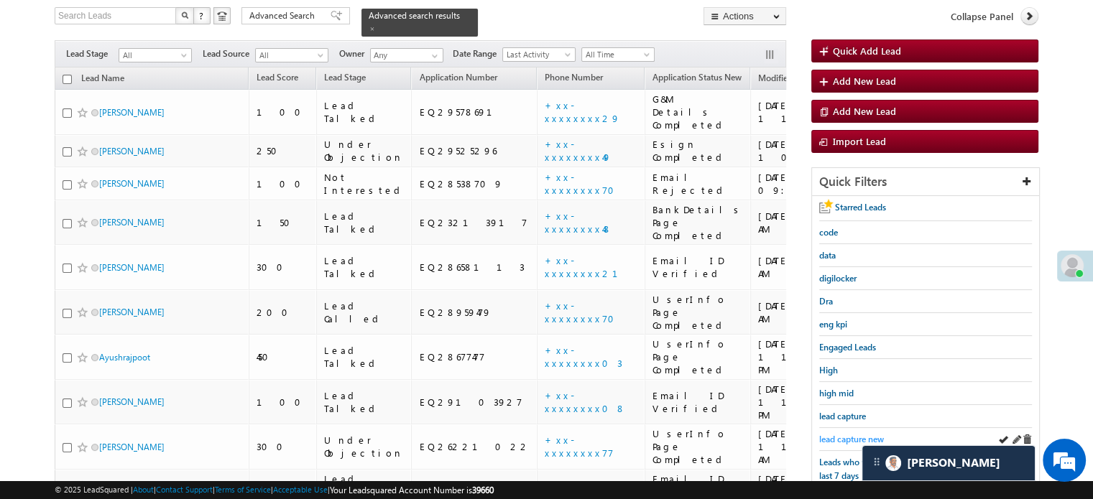
click at [832, 434] on span "lead capture new" at bounding box center [851, 439] width 65 height 11
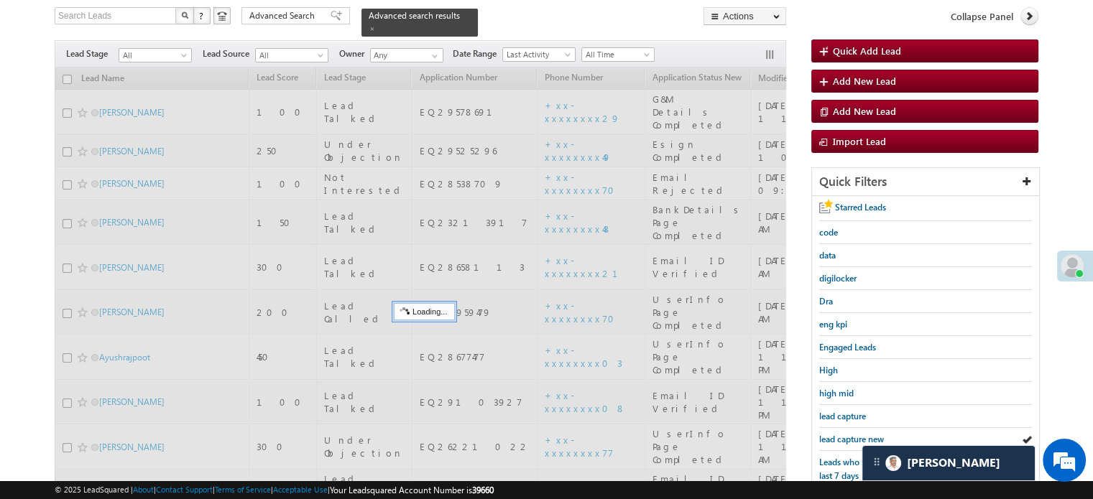
click at [832, 434] on span "lead capture new" at bounding box center [851, 439] width 65 height 11
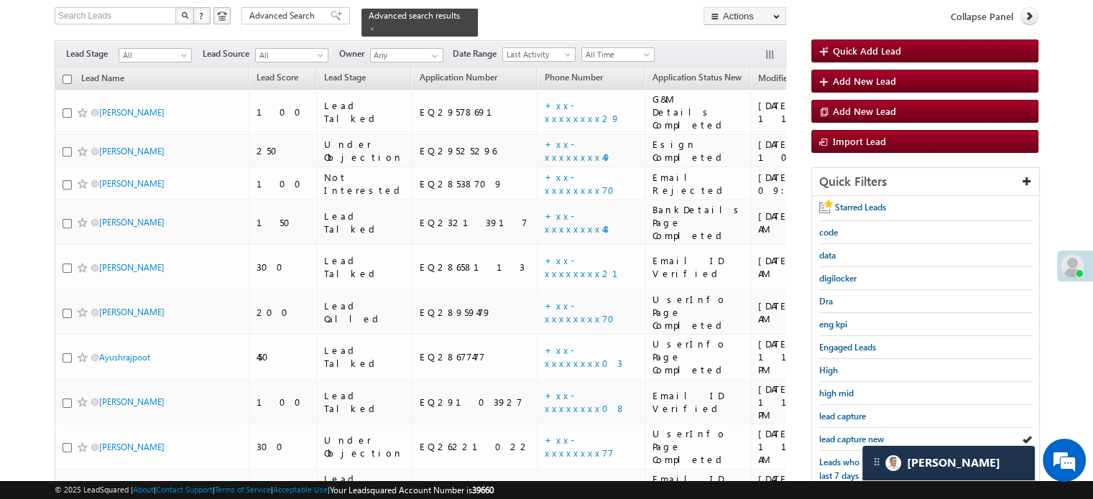
click at [832, 434] on span "lead capture new" at bounding box center [851, 439] width 65 height 11
click at [824, 435] on span "lead capture new" at bounding box center [851, 439] width 65 height 11
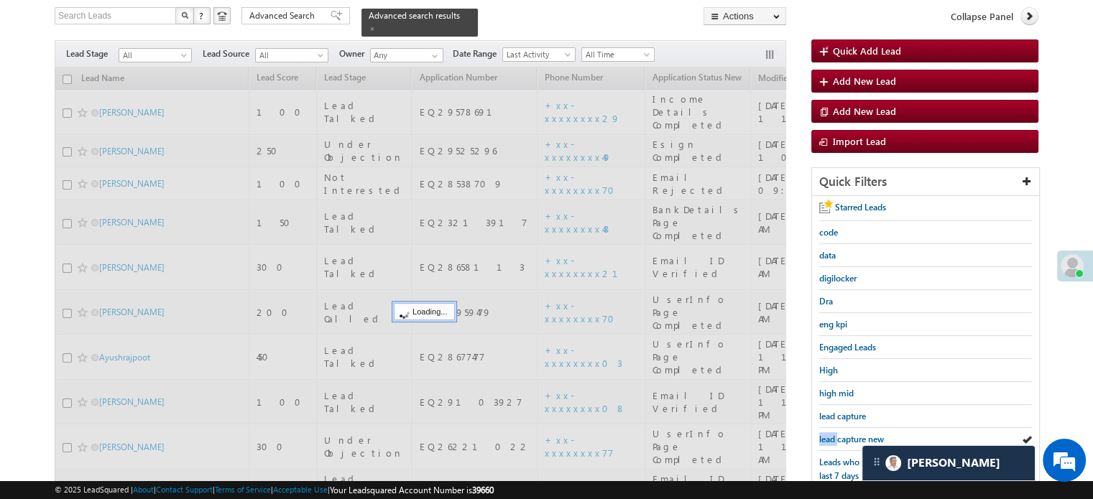
click at [824, 435] on span "lead capture new" at bounding box center [851, 439] width 65 height 11
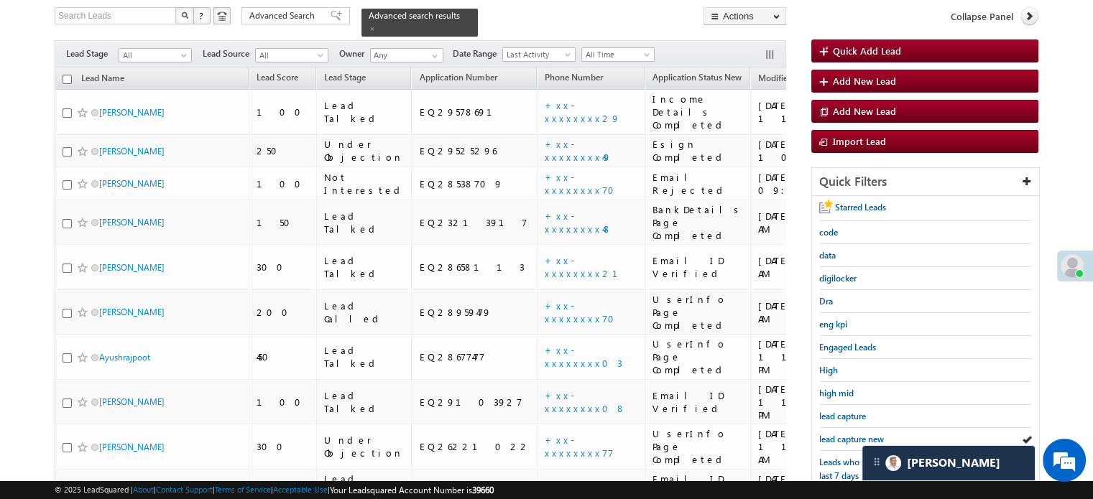
click at [824, 435] on span "lead capture new" at bounding box center [851, 439] width 65 height 11
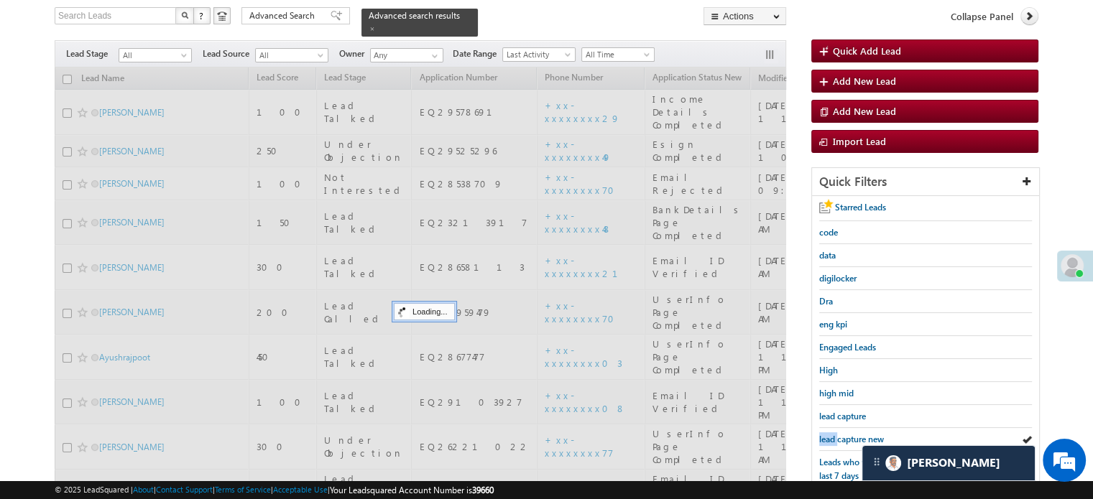
click at [824, 435] on span "lead capture new" at bounding box center [851, 439] width 65 height 11
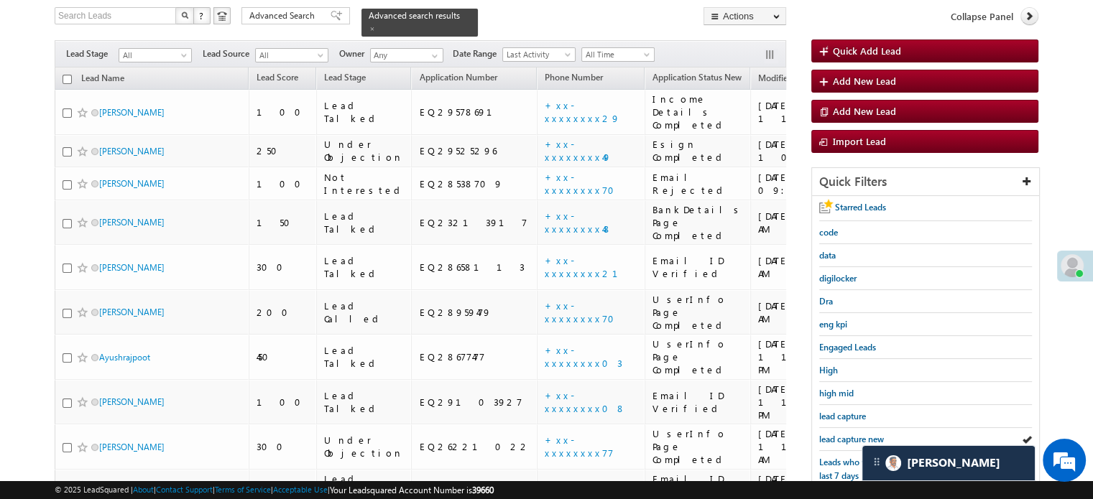
click at [824, 435] on span "lead capture new" at bounding box center [851, 439] width 65 height 11
click at [851, 428] on div "lead capture new" at bounding box center [925, 439] width 213 height 23
click at [849, 434] on span "lead capture new" at bounding box center [851, 439] width 65 height 11
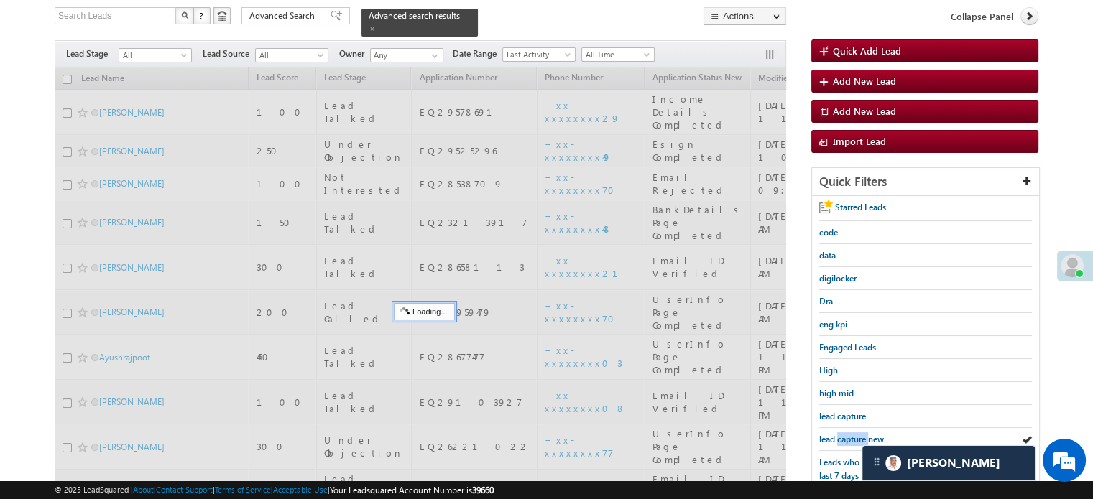
click at [849, 434] on span "lead capture new" at bounding box center [851, 439] width 65 height 11
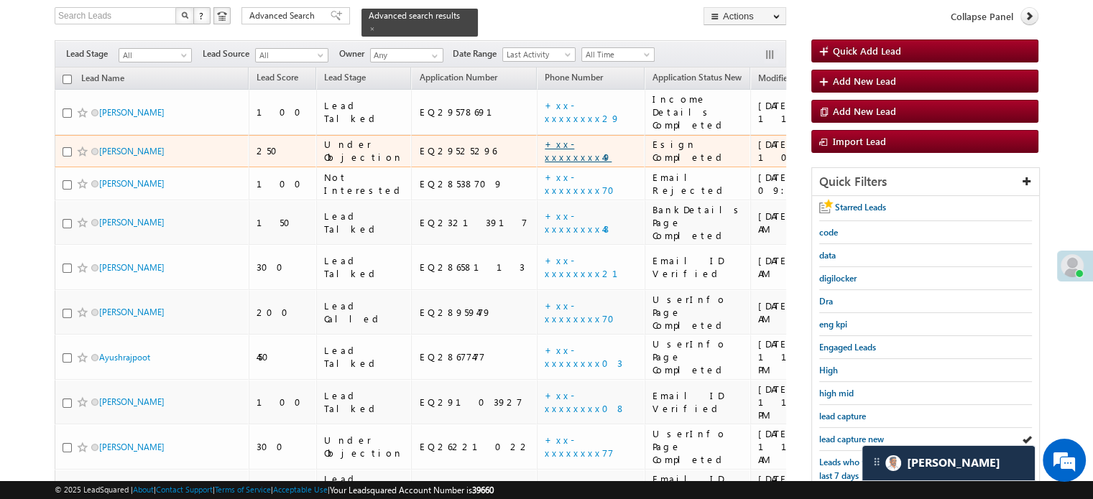
click at [545, 138] on link "+xx-xxxxxxxx49" at bounding box center [578, 150] width 67 height 25
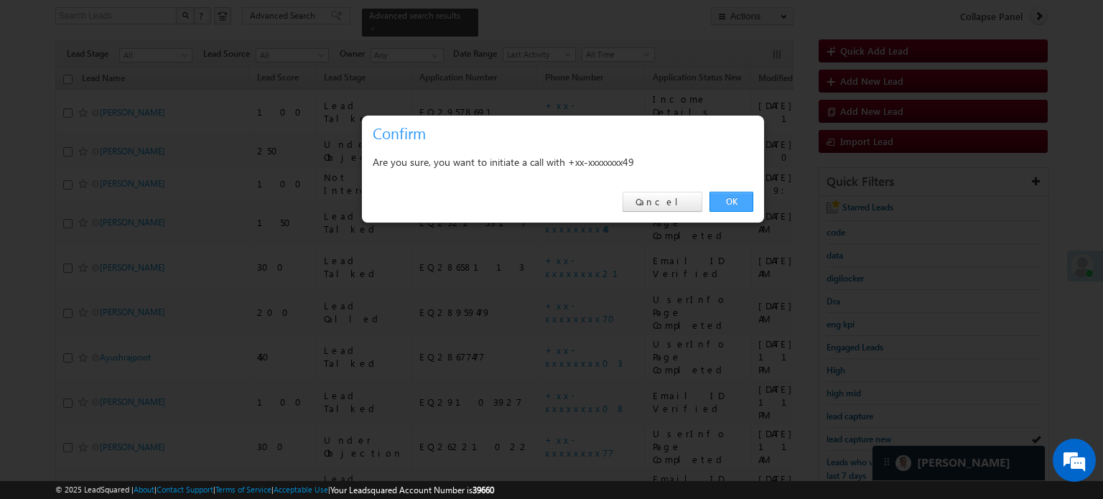
click at [750, 199] on link "OK" at bounding box center [732, 202] width 44 height 20
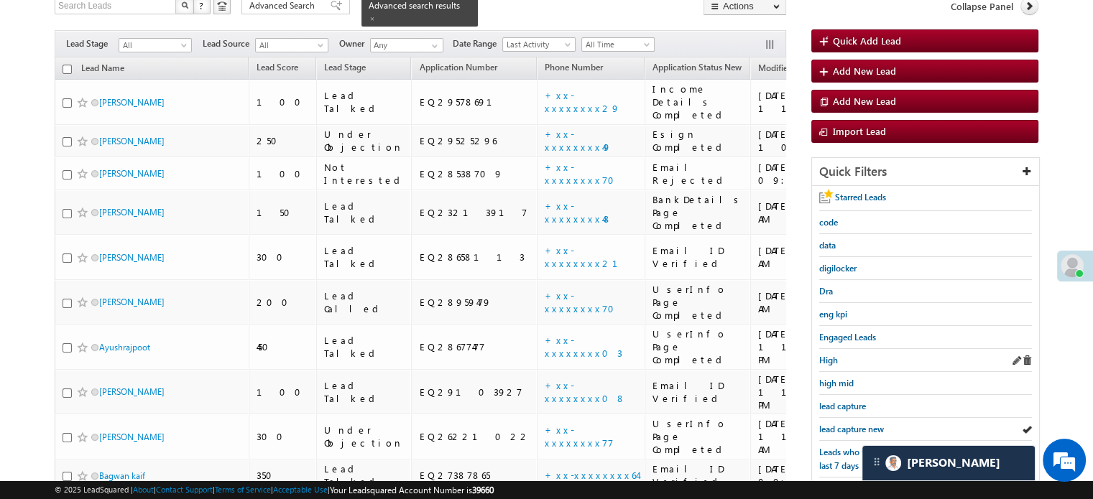
scroll to position [203, 0]
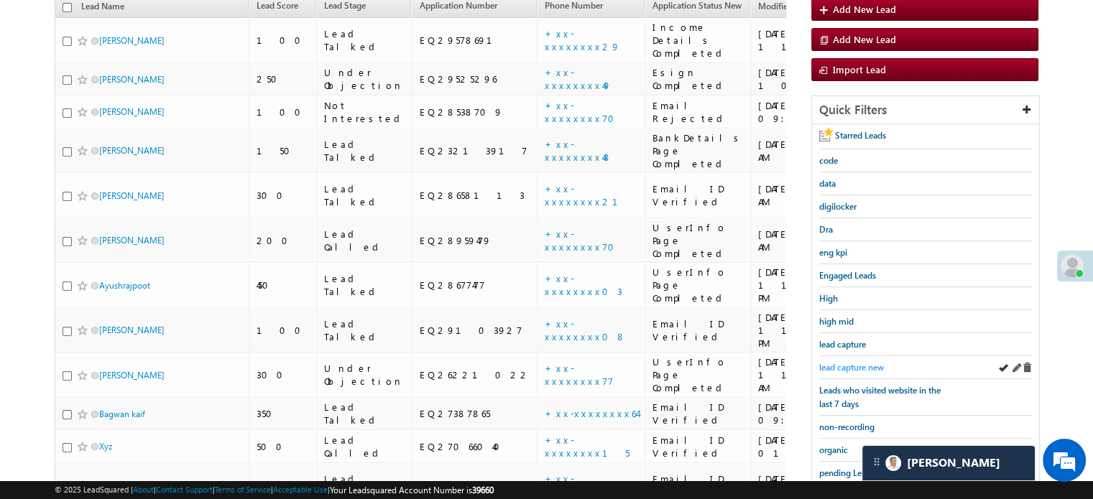
click at [845, 362] on span "lead capture new" at bounding box center [851, 367] width 65 height 11
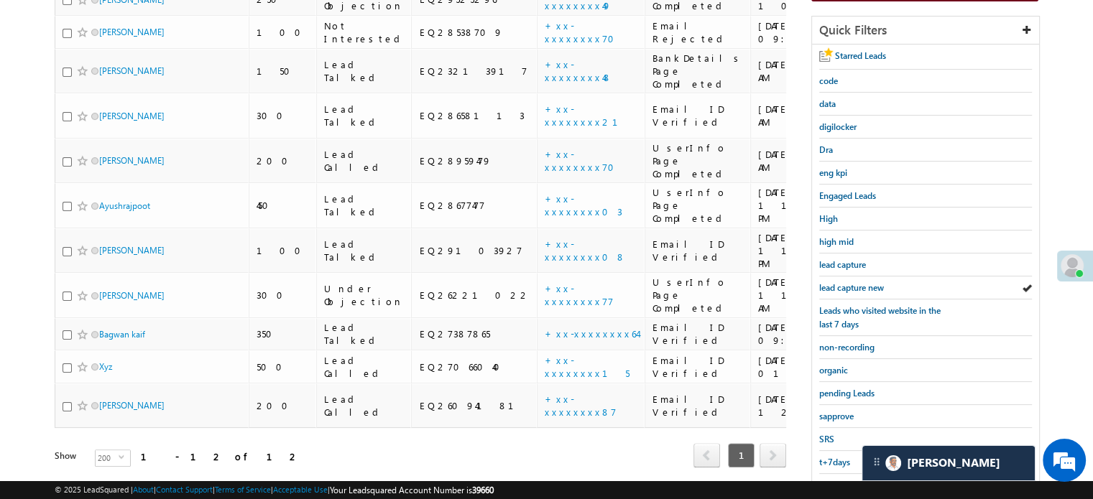
scroll to position [308, 0]
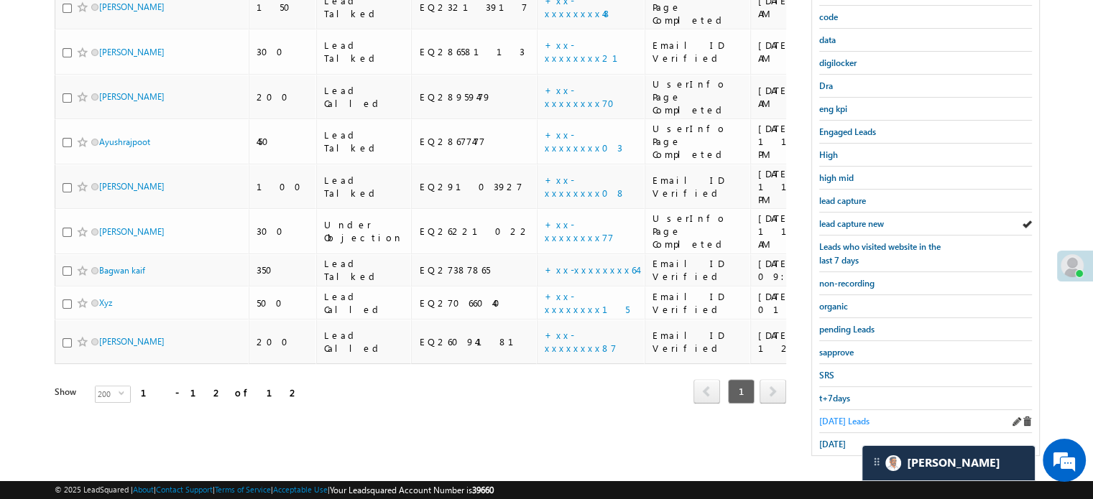
click at [833, 417] on span "Today's Leads" at bounding box center [844, 421] width 50 height 11
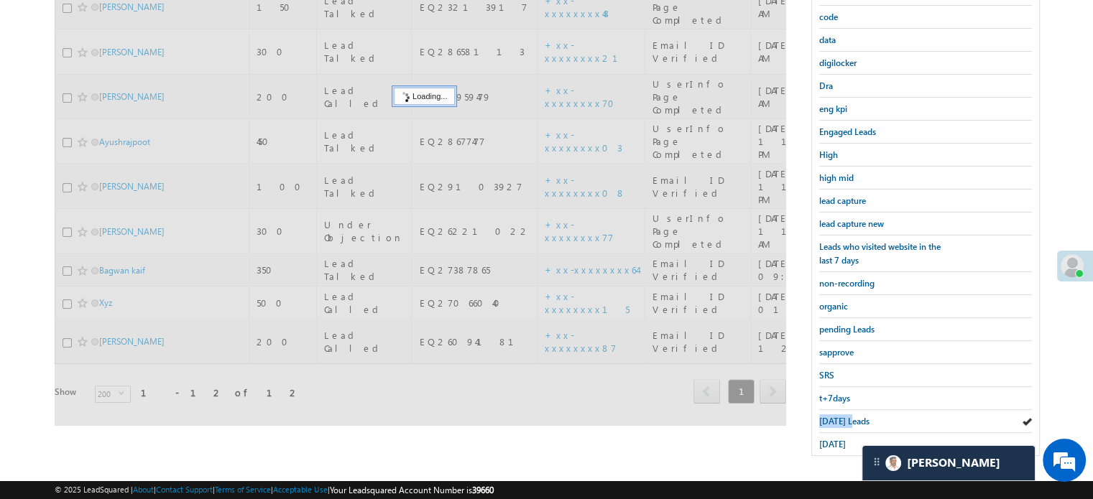
click at [833, 417] on span "Today's Leads" at bounding box center [844, 421] width 50 height 11
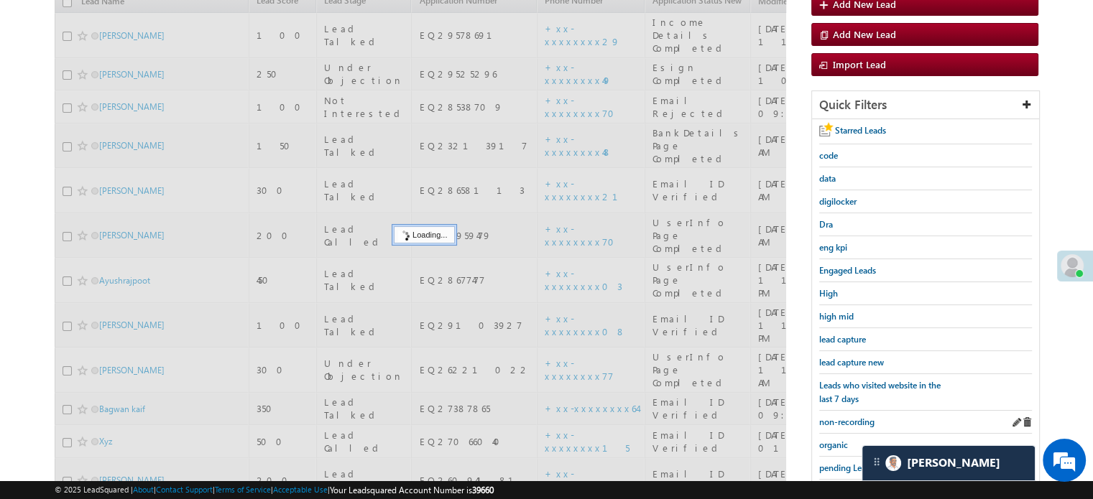
scroll to position [93, 0]
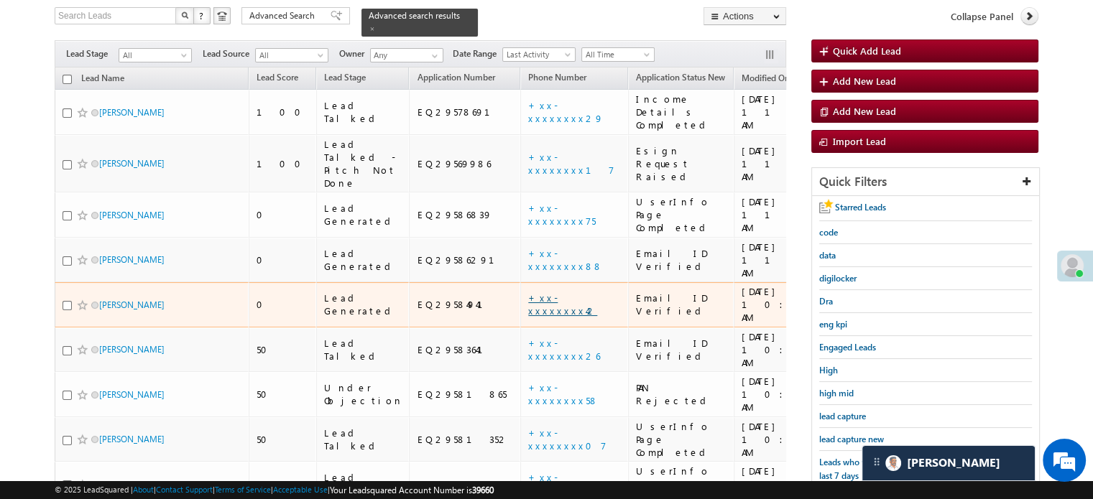
click at [528, 292] on link "+xx-xxxxxxxx42" at bounding box center [562, 304] width 69 height 25
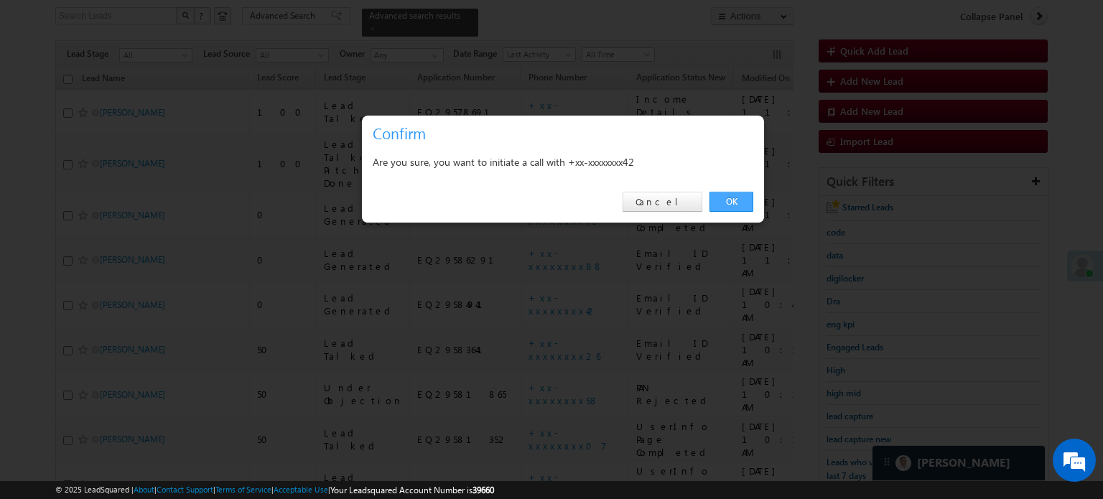
click at [730, 198] on link "OK" at bounding box center [732, 202] width 44 height 20
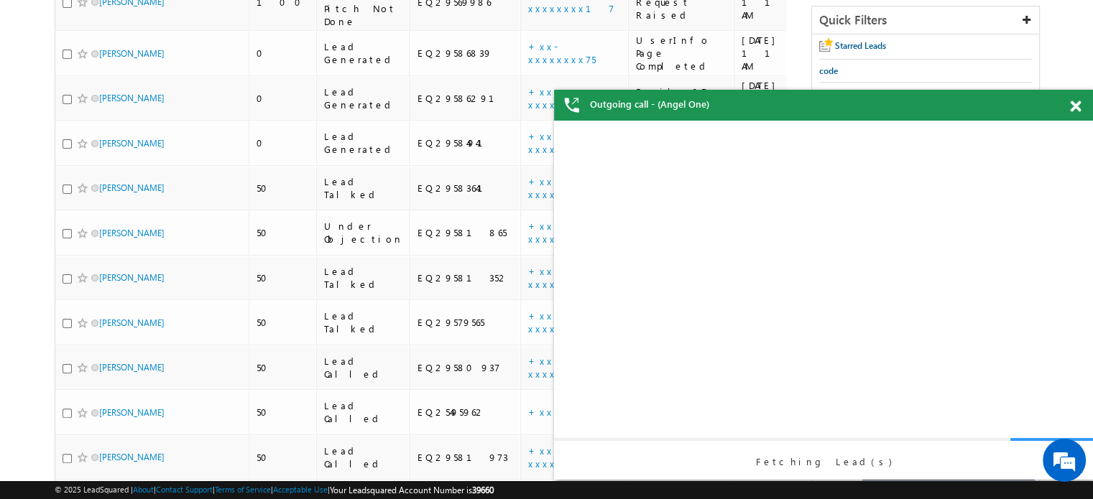
scroll to position [270, 0]
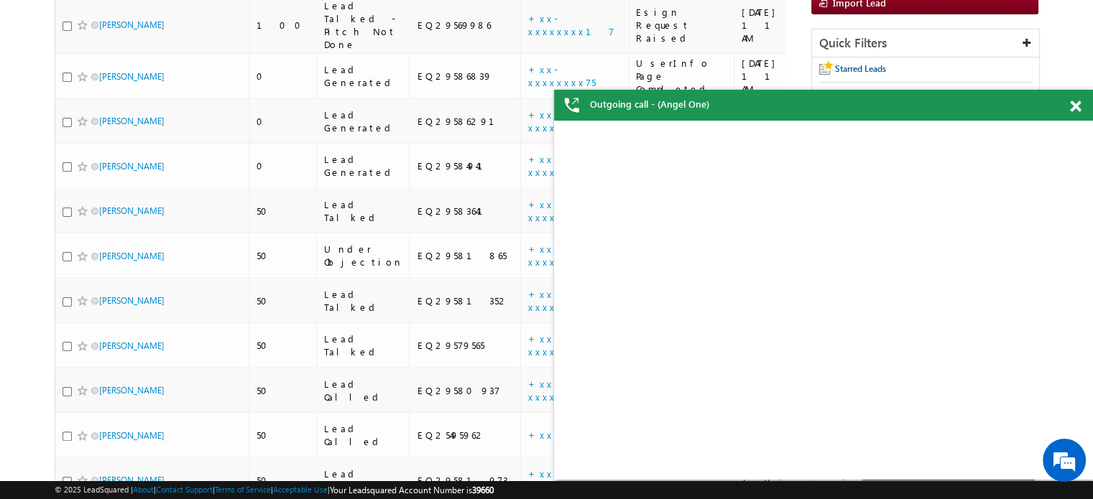
click at [1080, 106] on span at bounding box center [1075, 107] width 11 height 12
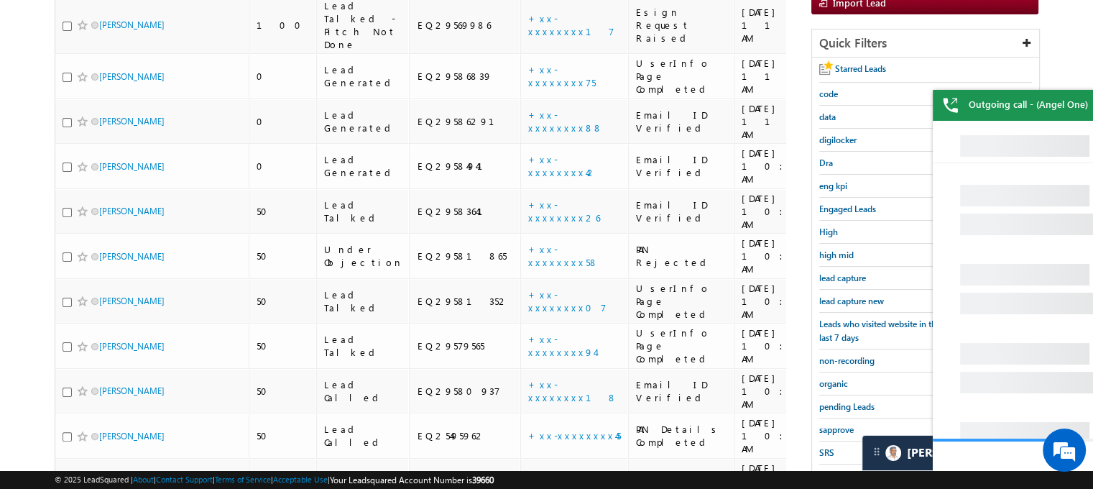
click at [1077, 106] on body "Outgoing call - (Angel One) Menu Priya Rathore priya .rath ore@a ngelb rokin" at bounding box center [546, 256] width 1093 height 1052
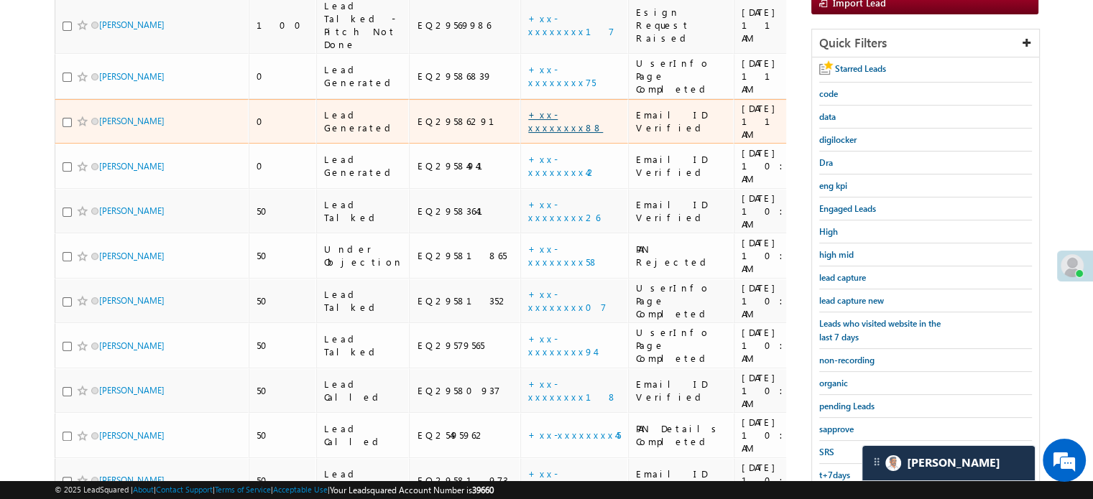
click at [528, 108] on link "+xx-xxxxxxxx88" at bounding box center [565, 120] width 75 height 25
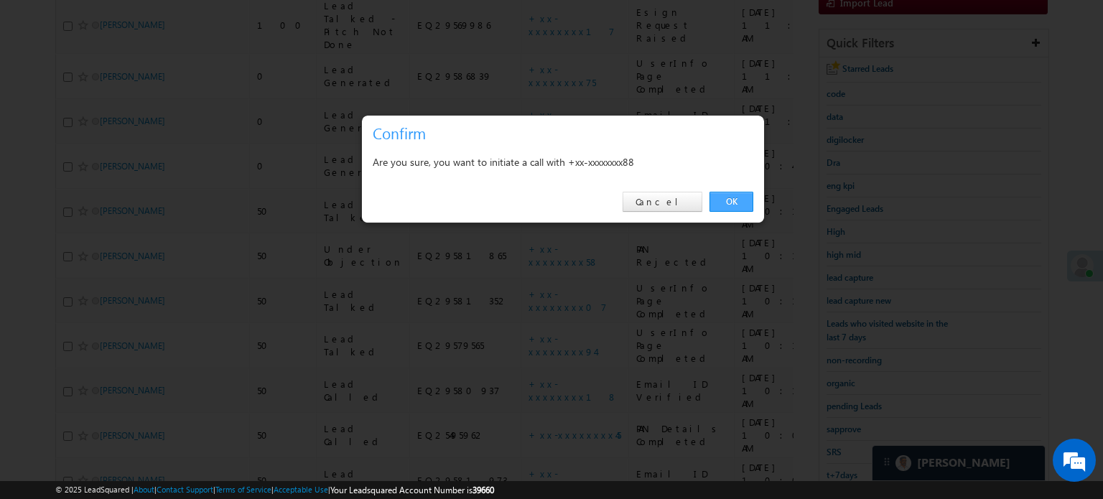
click at [743, 207] on link "OK" at bounding box center [732, 202] width 44 height 20
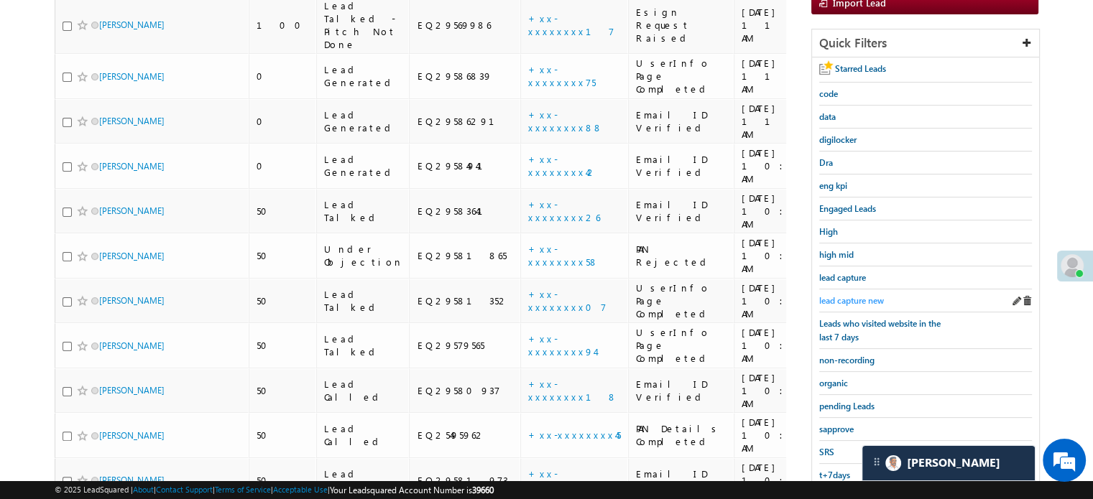
click at [828, 298] on span "lead capture new" at bounding box center [851, 300] width 65 height 11
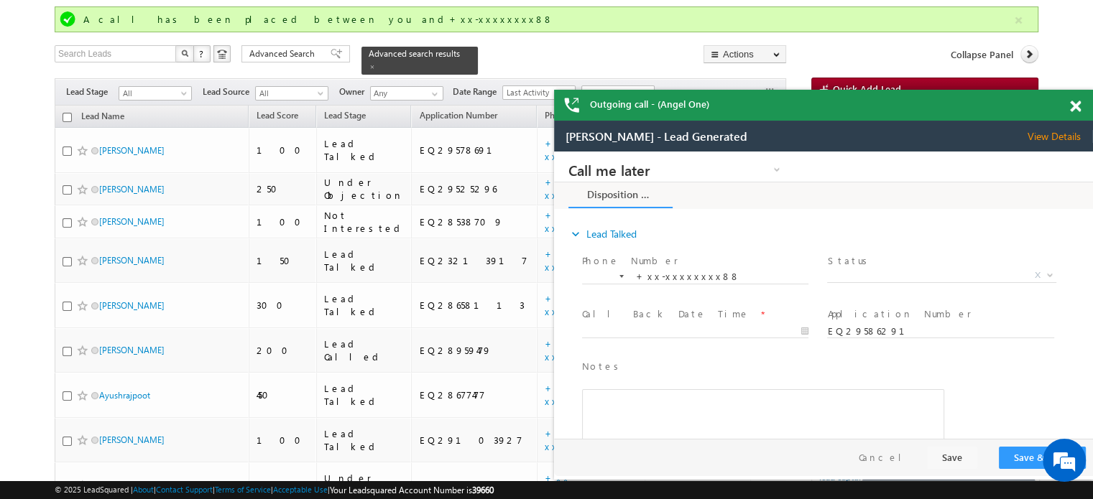
scroll to position [0, 0]
click at [1075, 112] on span at bounding box center [1075, 107] width 11 height 12
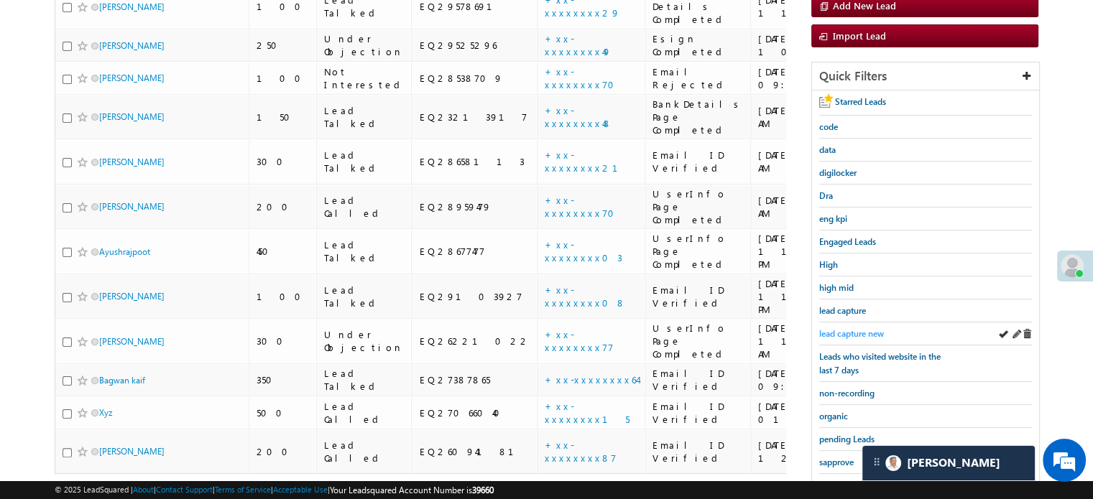
click at [871, 333] on span "lead capture new" at bounding box center [851, 333] width 65 height 11
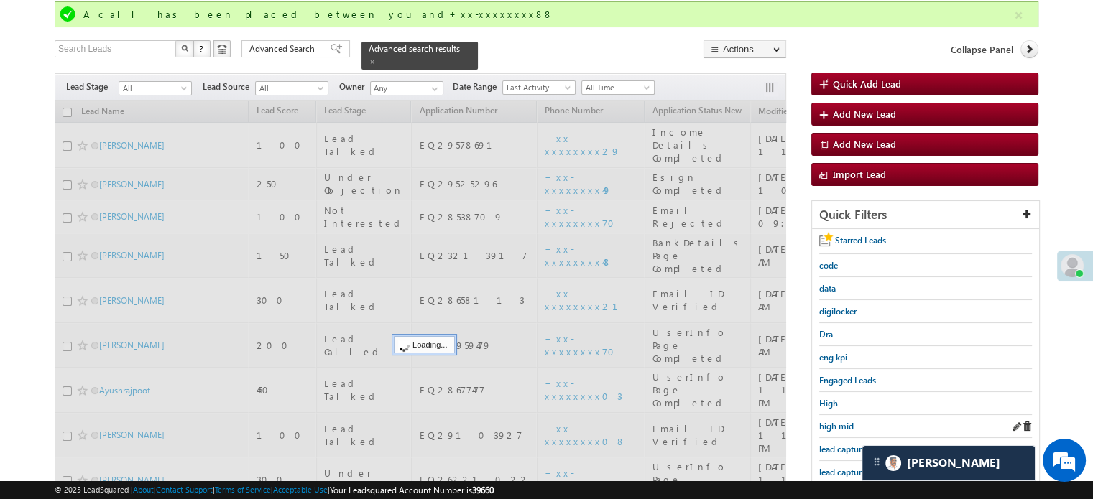
scroll to position [93, 0]
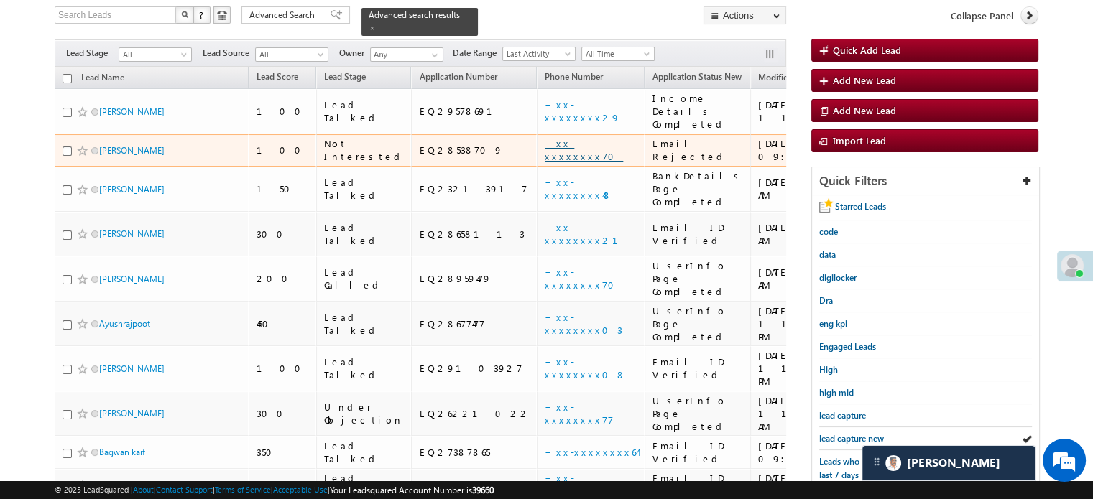
click at [545, 137] on link "+xx-xxxxxxxx70" at bounding box center [584, 149] width 78 height 25
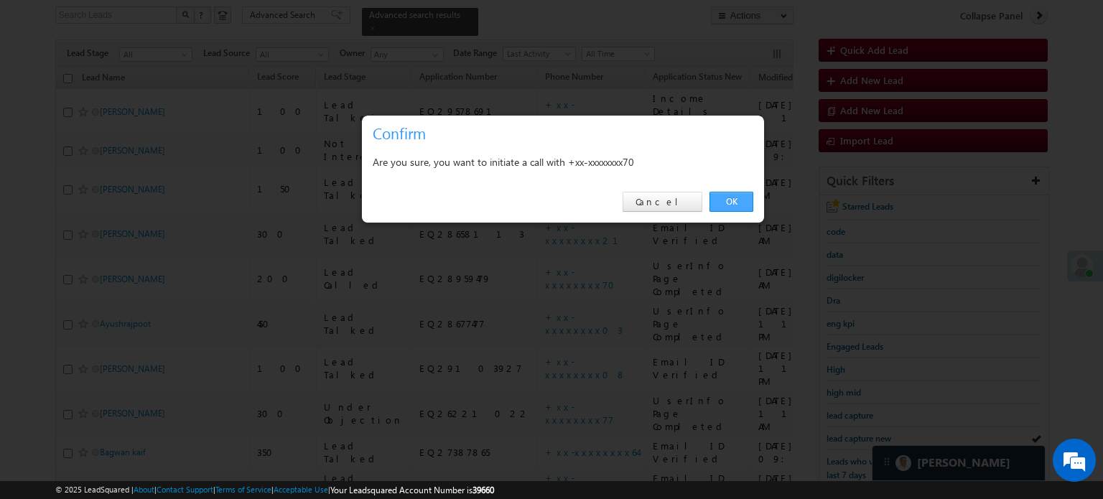
click at [743, 198] on link "OK" at bounding box center [732, 202] width 44 height 20
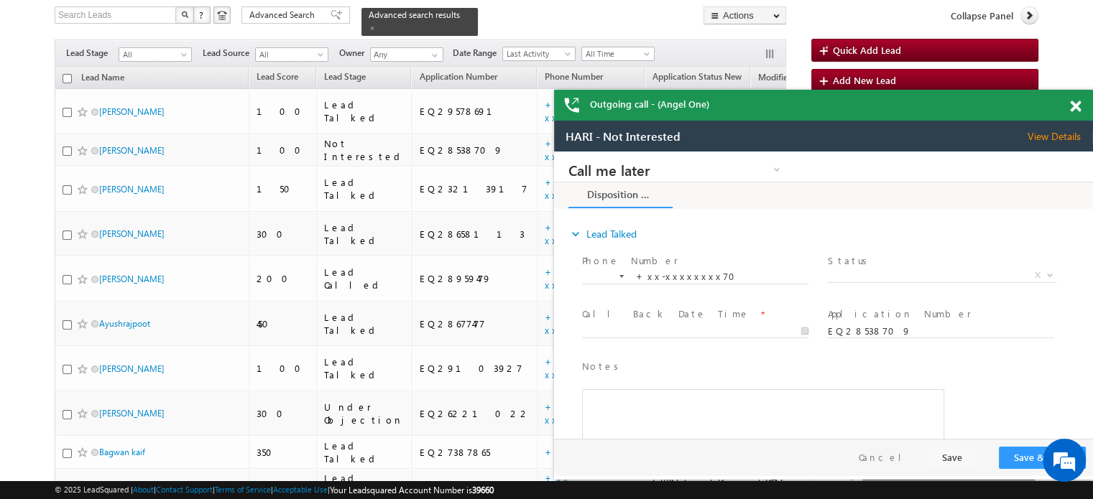
scroll to position [0, 0]
click at [1074, 105] on span at bounding box center [1075, 107] width 11 height 12
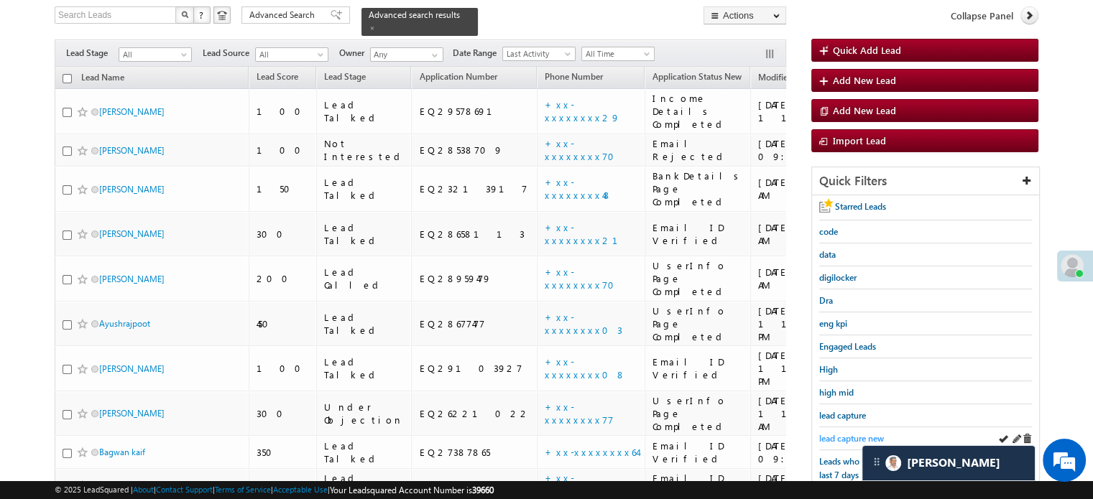
click at [877, 433] on span "lead capture new" at bounding box center [851, 438] width 65 height 11
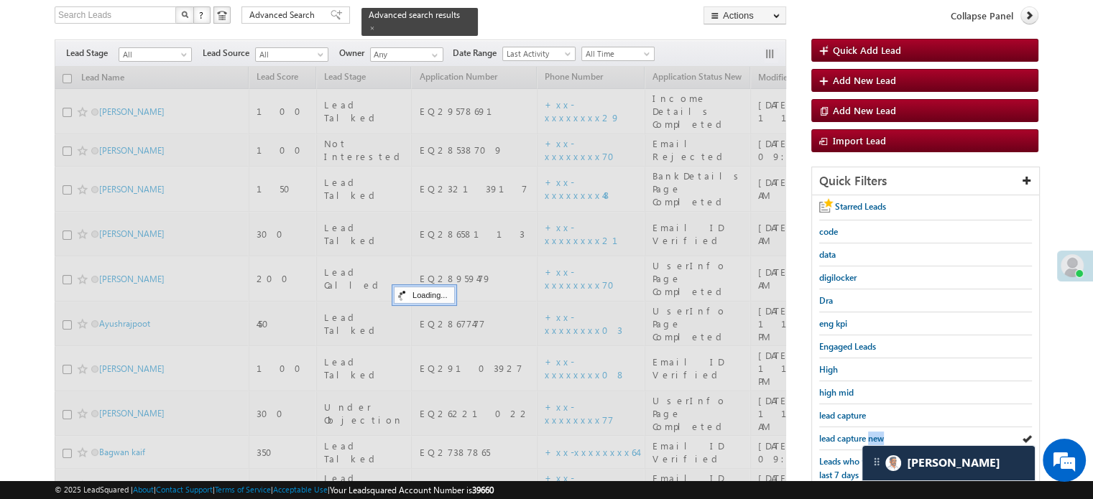
click at [877, 433] on span "lead capture new" at bounding box center [851, 438] width 65 height 11
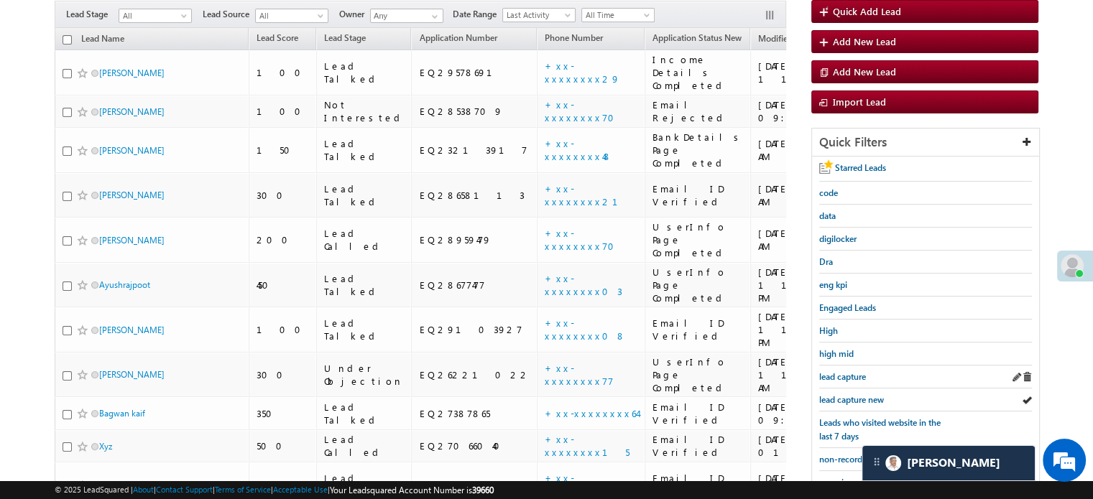
scroll to position [93, 0]
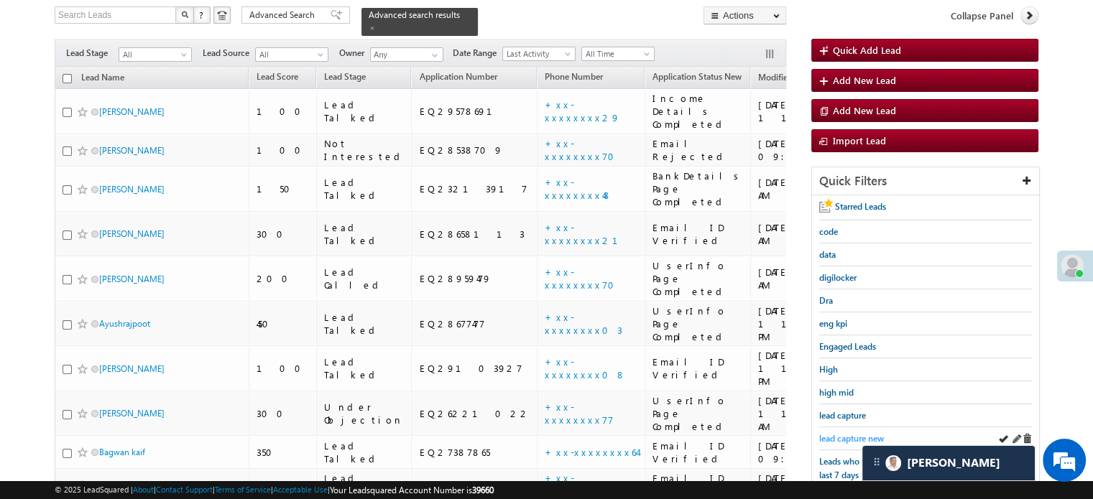
click at [826, 437] on span "lead capture new" at bounding box center [851, 438] width 65 height 11
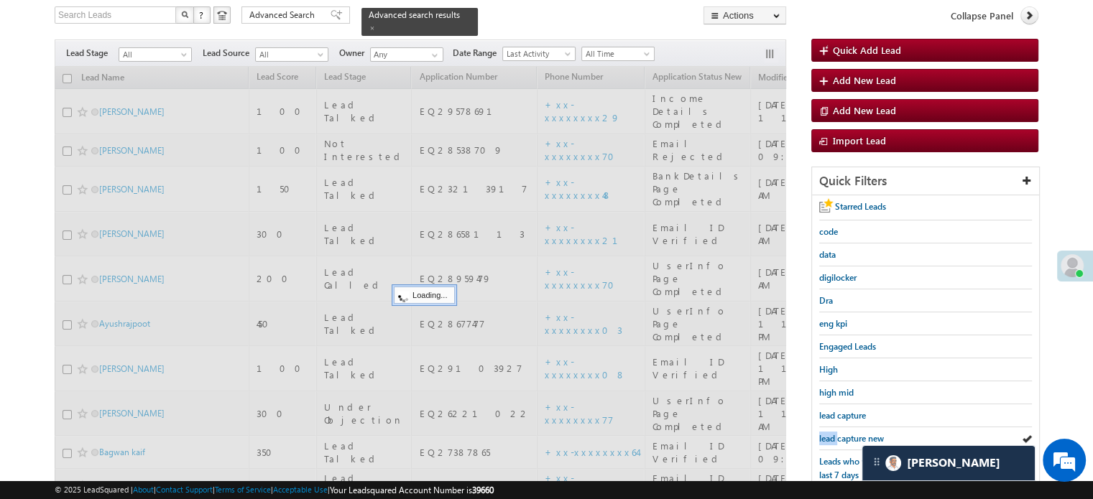
click at [826, 437] on span "lead capture new" at bounding box center [851, 438] width 65 height 11
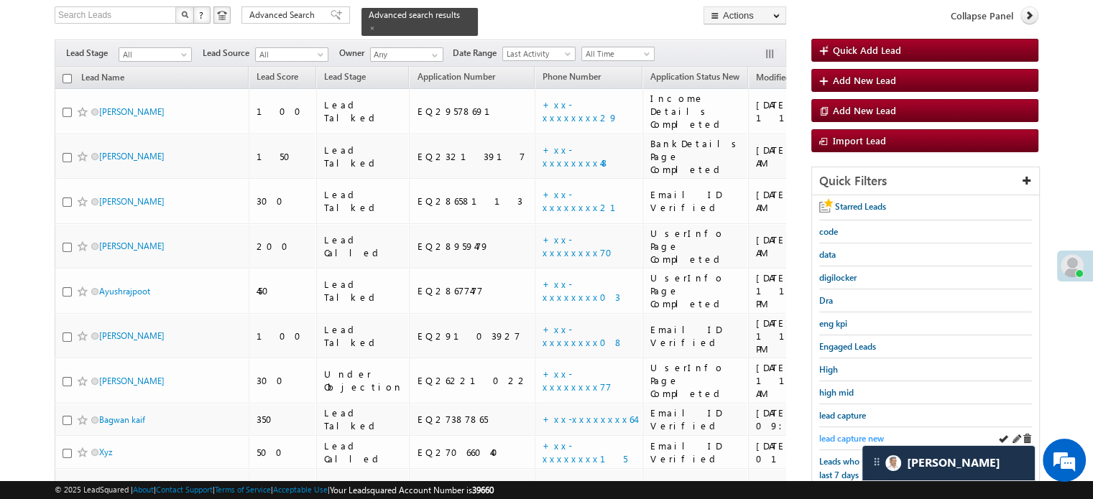
click at [859, 440] on link "lead capture new" at bounding box center [851, 439] width 65 height 14
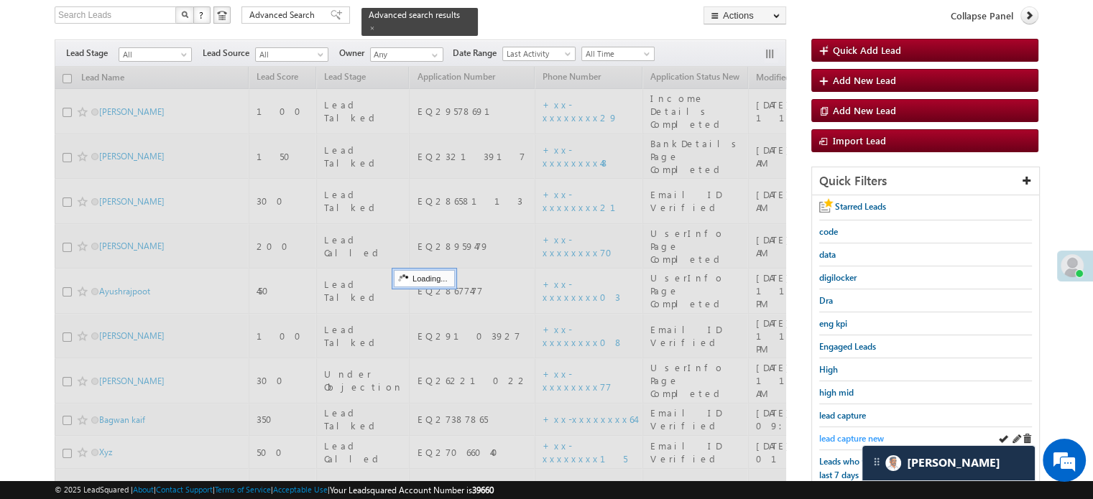
click at [855, 433] on span "lead capture new" at bounding box center [851, 438] width 65 height 11
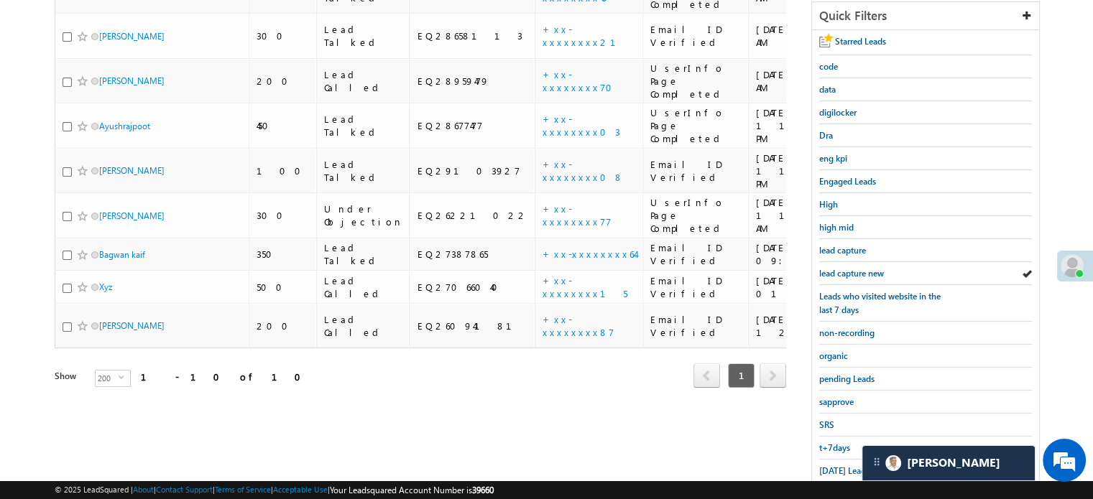
scroll to position [308, 0]
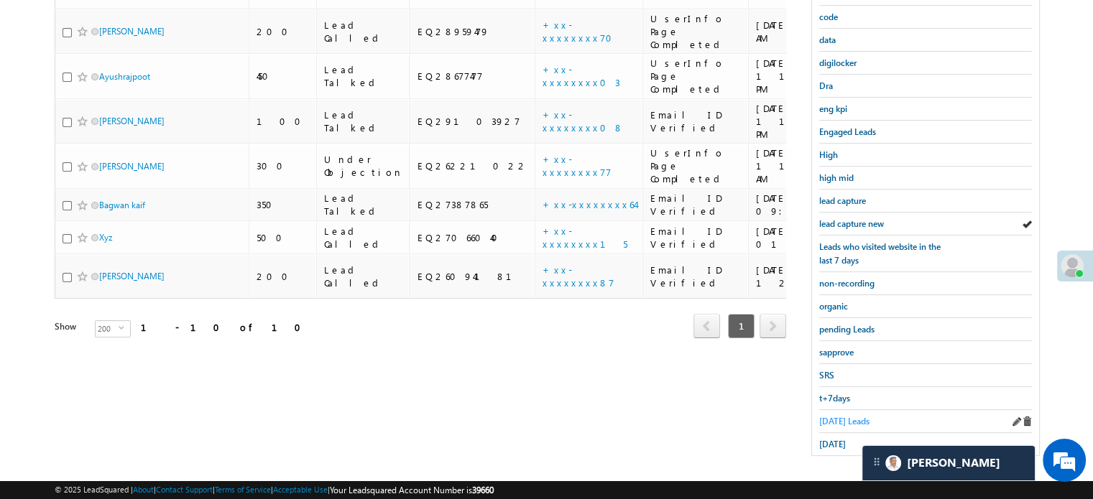
click at [865, 417] on span "Today's Leads" at bounding box center [844, 421] width 50 height 11
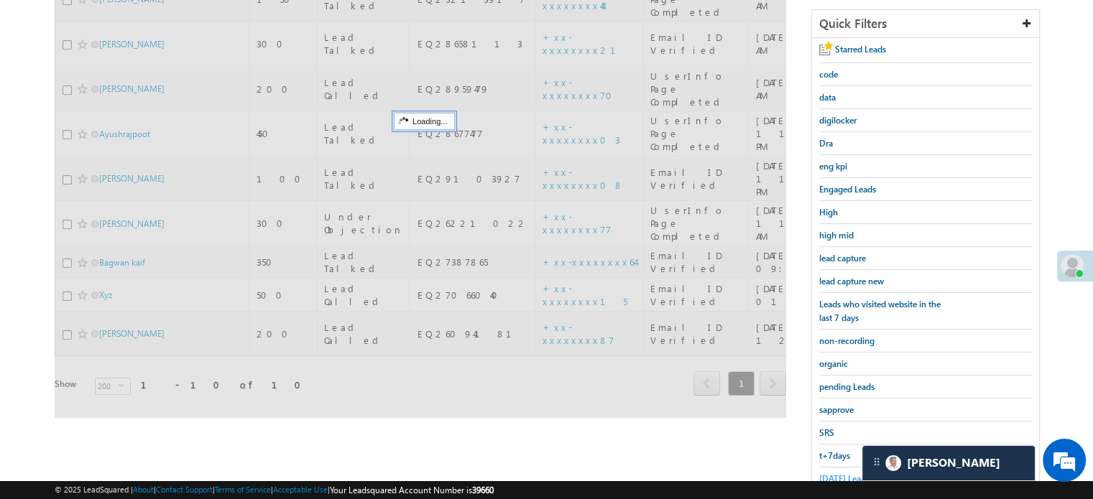
scroll to position [165, 0]
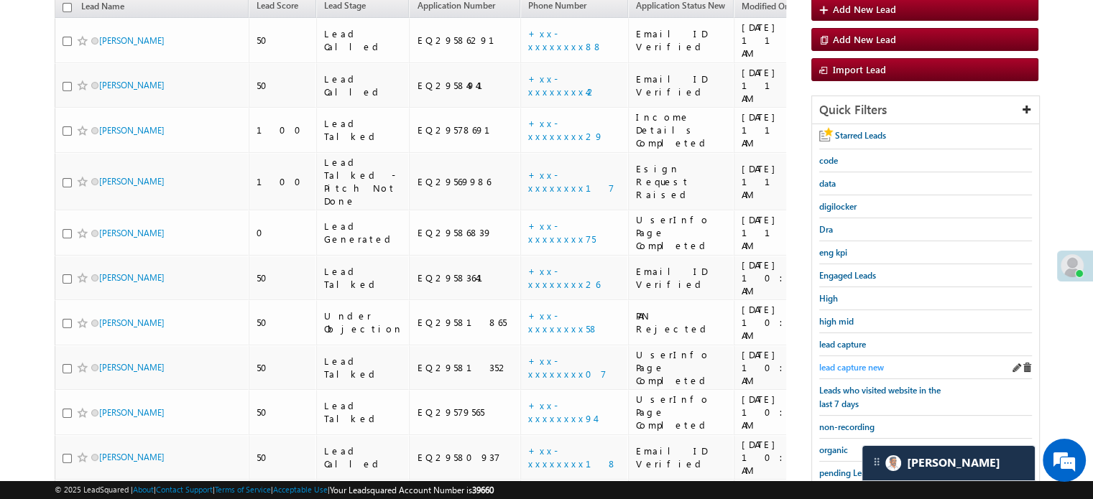
click at [853, 365] on span "lead capture new" at bounding box center [851, 367] width 65 height 11
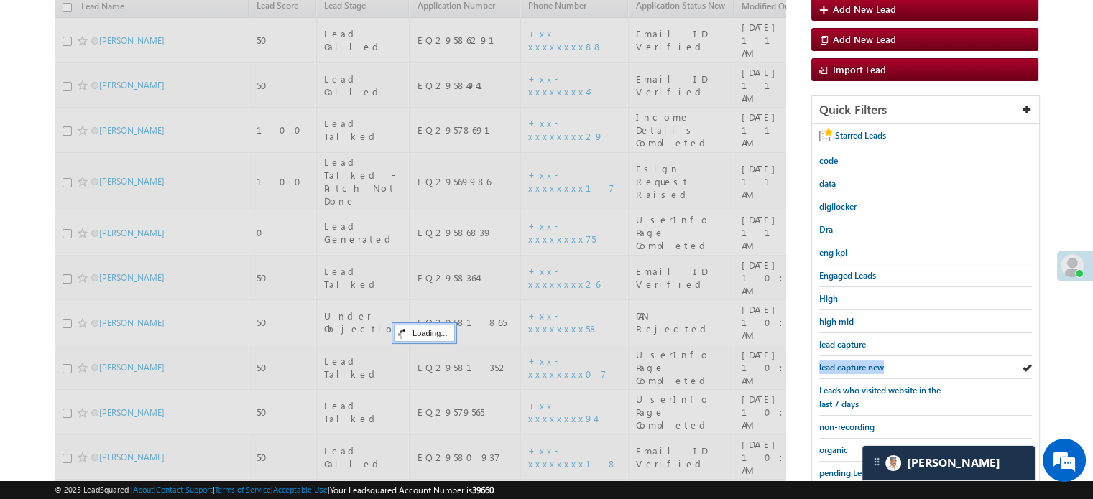
click at [853, 365] on span "lead capture new" at bounding box center [851, 367] width 65 height 11
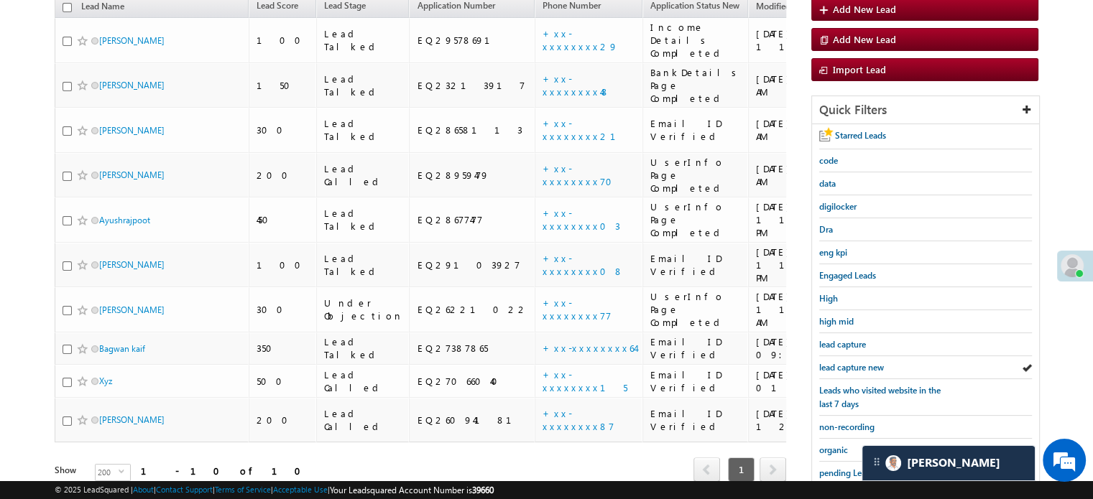
click at [853, 365] on span "lead capture new" at bounding box center [851, 367] width 65 height 11
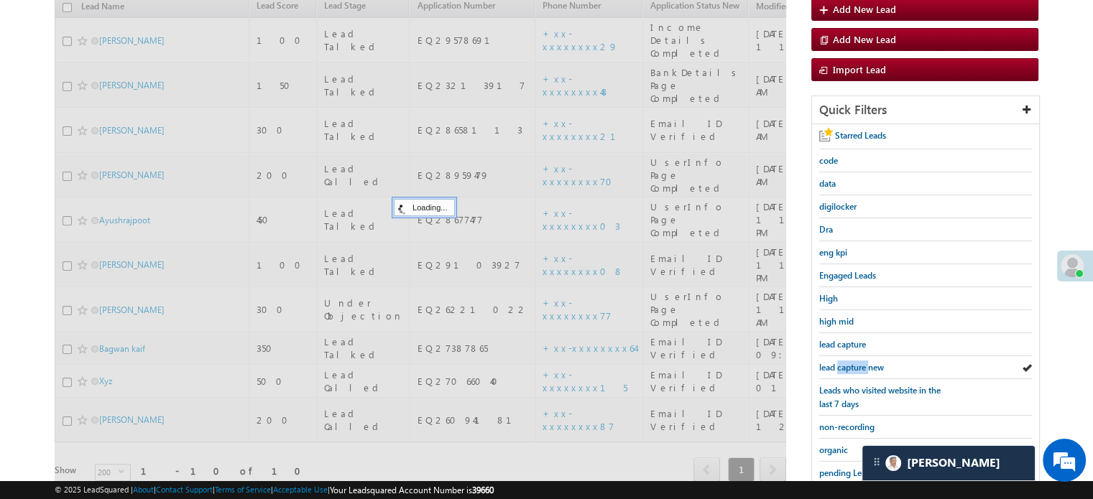
click at [853, 365] on span "lead capture new" at bounding box center [851, 367] width 65 height 11
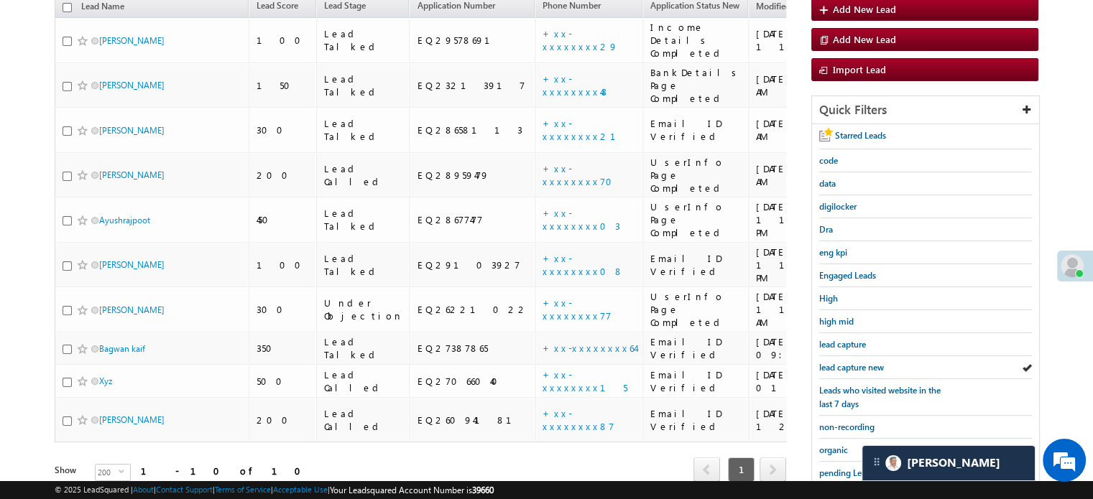
click at [853, 365] on span "lead capture new" at bounding box center [851, 367] width 65 height 11
click at [833, 365] on span "lead capture new" at bounding box center [851, 367] width 65 height 11
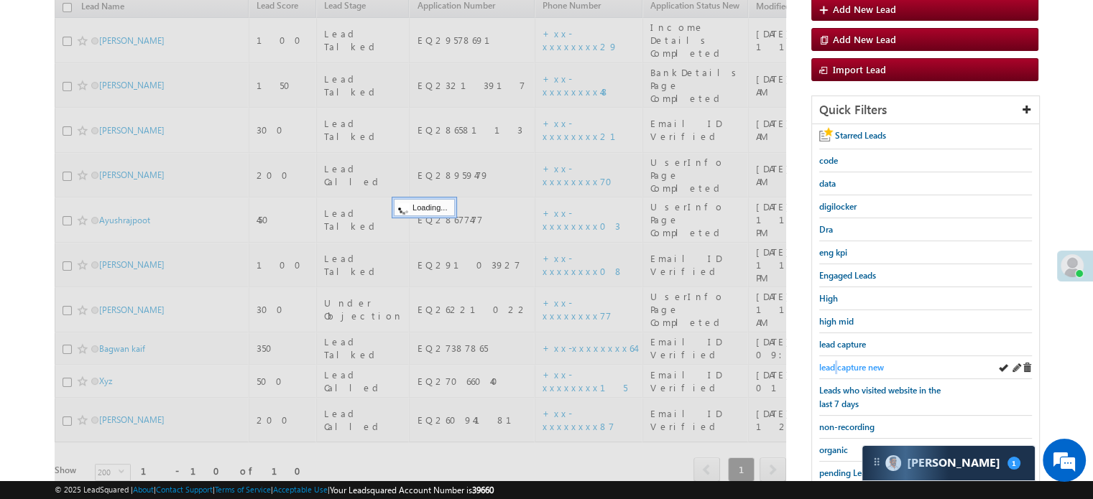
click at [835, 365] on span "lead capture new" at bounding box center [851, 367] width 65 height 11
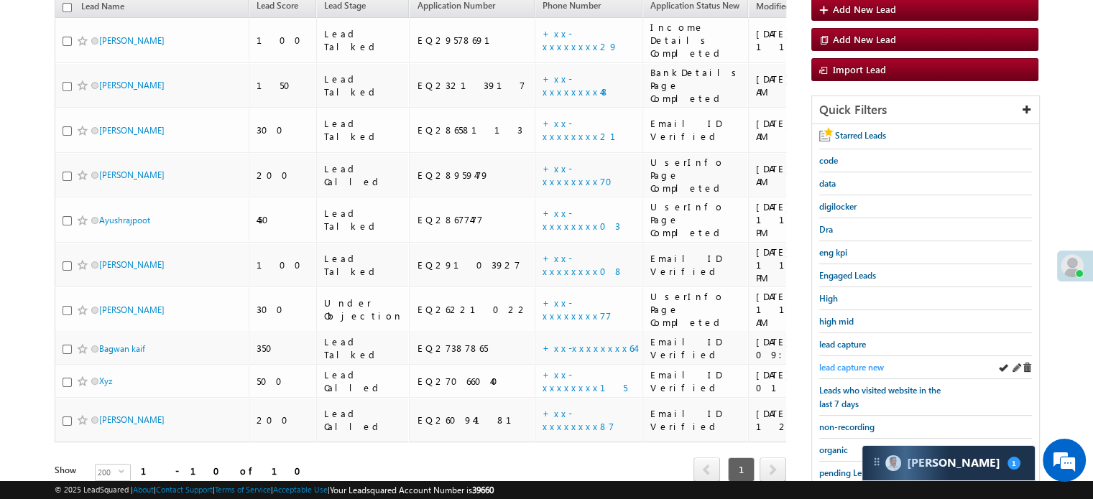
click at [831, 365] on span "lead capture new" at bounding box center [851, 367] width 65 height 11
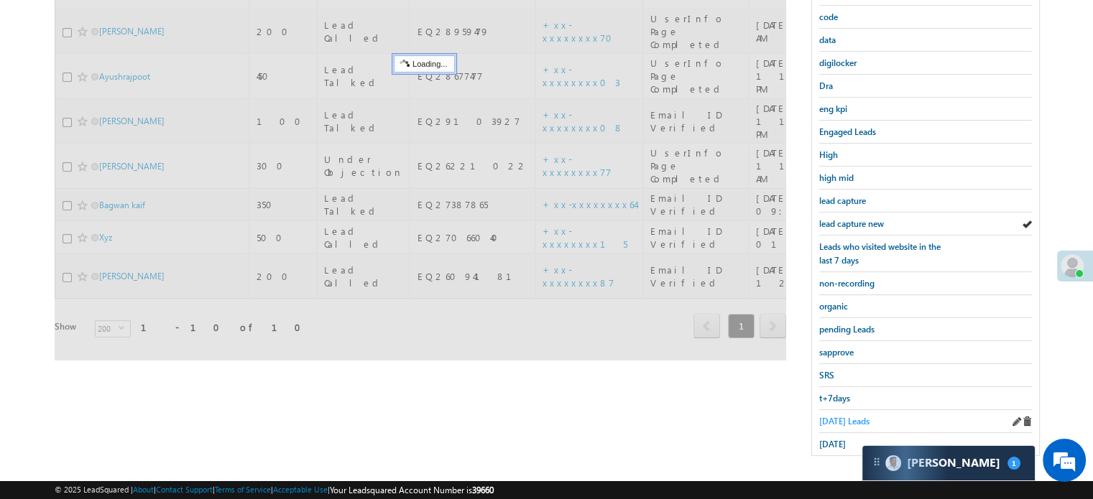
click at [836, 416] on span "Today's Leads" at bounding box center [844, 421] width 50 height 11
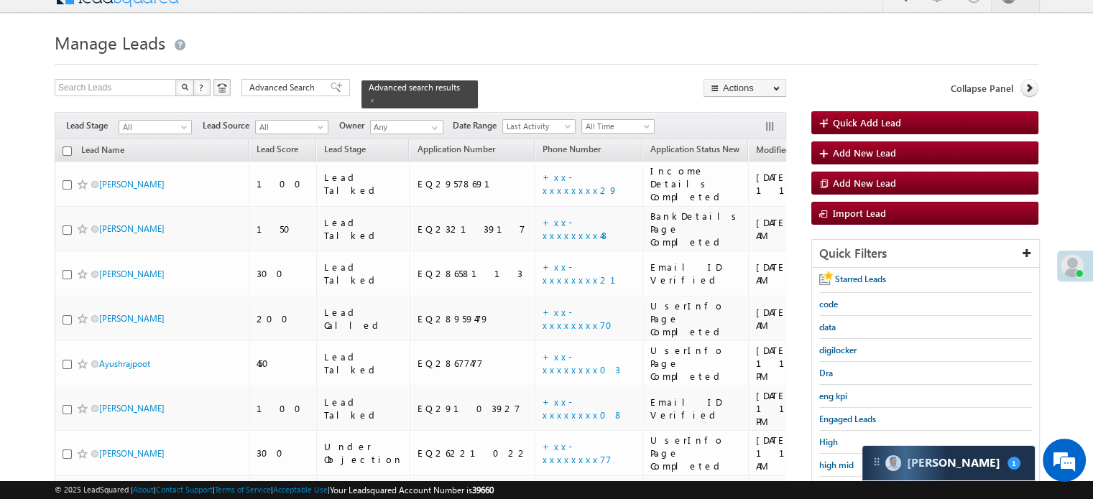
scroll to position [165, 0]
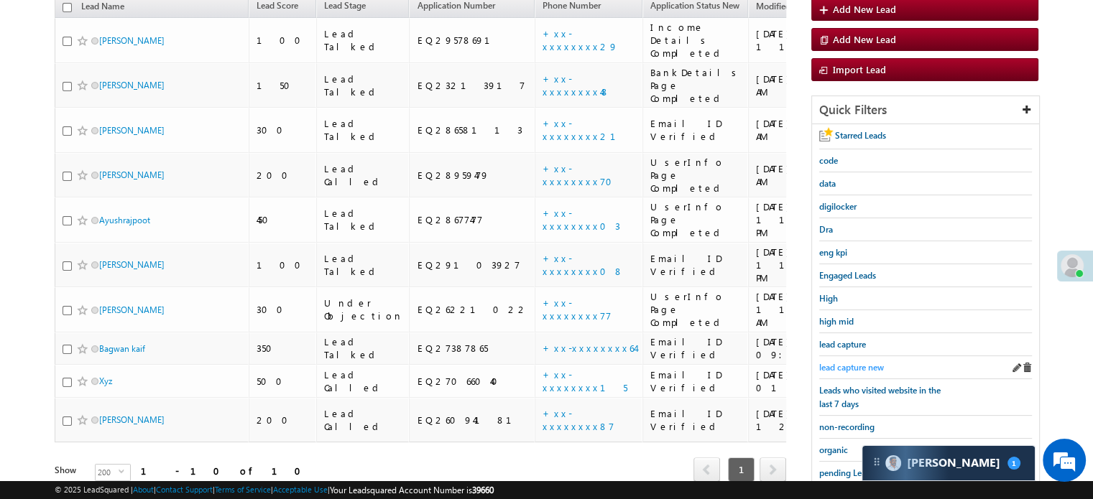
click at [838, 364] on span "lead capture new" at bounding box center [851, 367] width 65 height 11
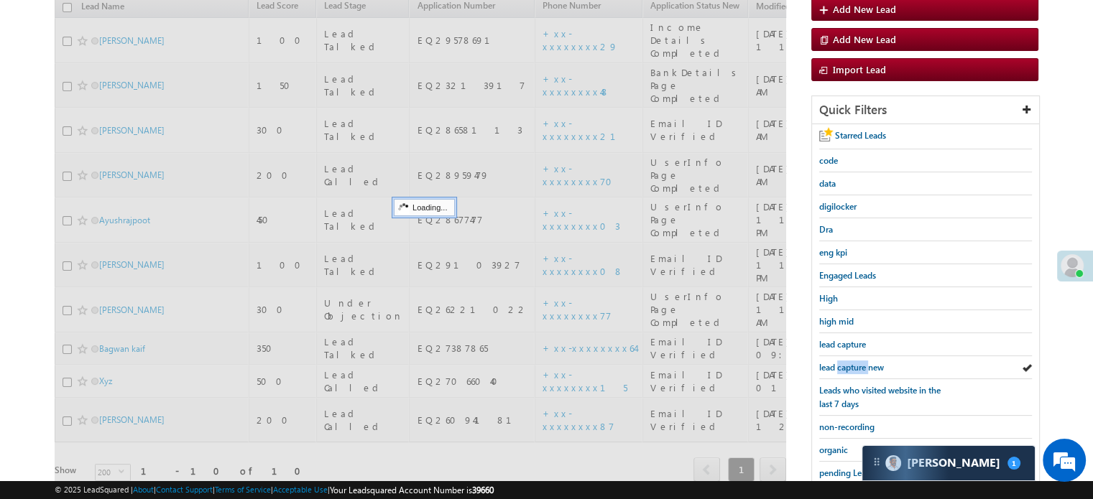
click at [838, 364] on span "lead capture new" at bounding box center [851, 367] width 65 height 11
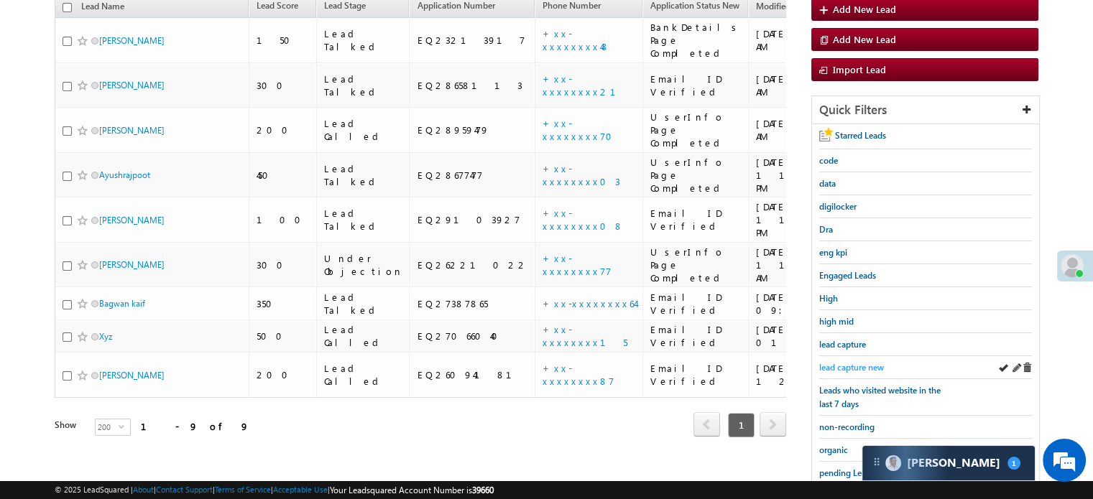
click at [838, 362] on span "lead capture new" at bounding box center [851, 367] width 65 height 11
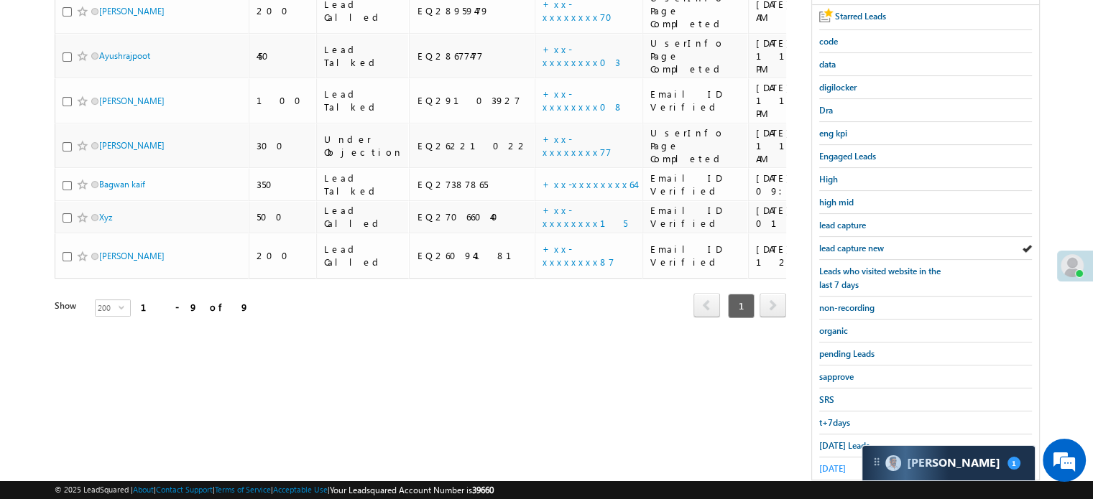
scroll to position [308, 0]
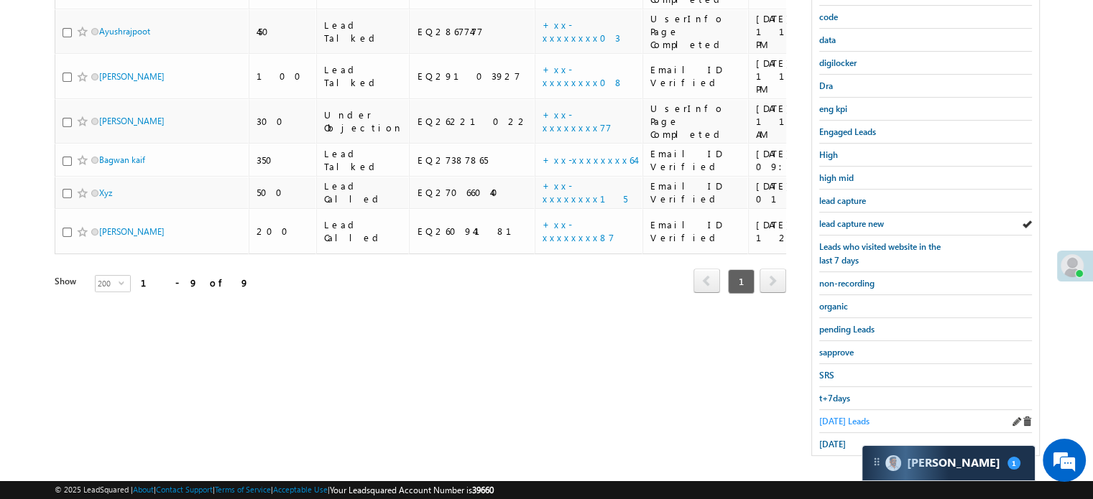
drag, startPoint x: 838, startPoint y: 404, endPoint x: 842, endPoint y: 413, distance: 9.6
click at [839, 410] on div "Today's Leads" at bounding box center [925, 421] width 213 height 23
click at [842, 416] on span "Today's Leads" at bounding box center [844, 421] width 50 height 11
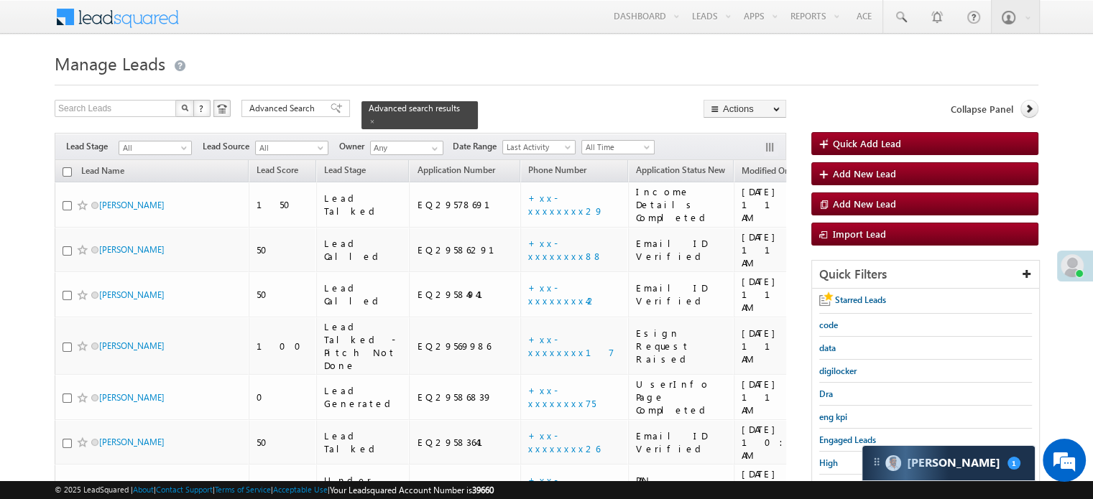
scroll to position [72, 0]
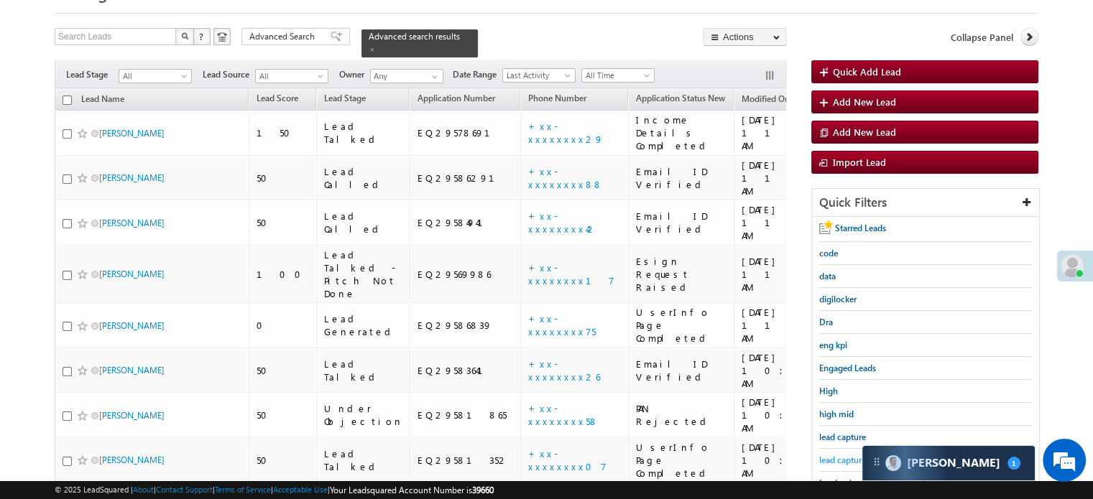
click at [829, 455] on span "lead capture new" at bounding box center [851, 460] width 65 height 11
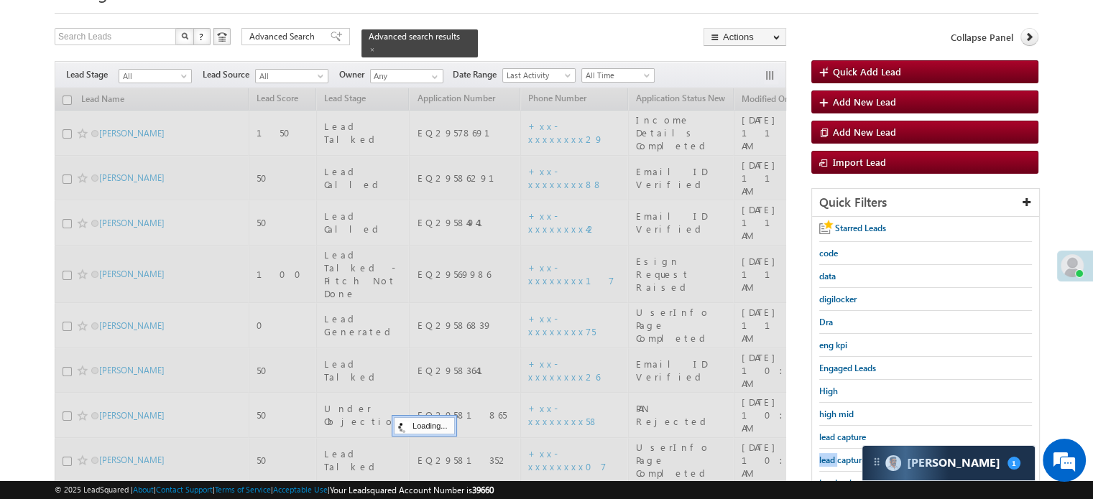
click at [829, 455] on span "lead capture new" at bounding box center [851, 460] width 65 height 11
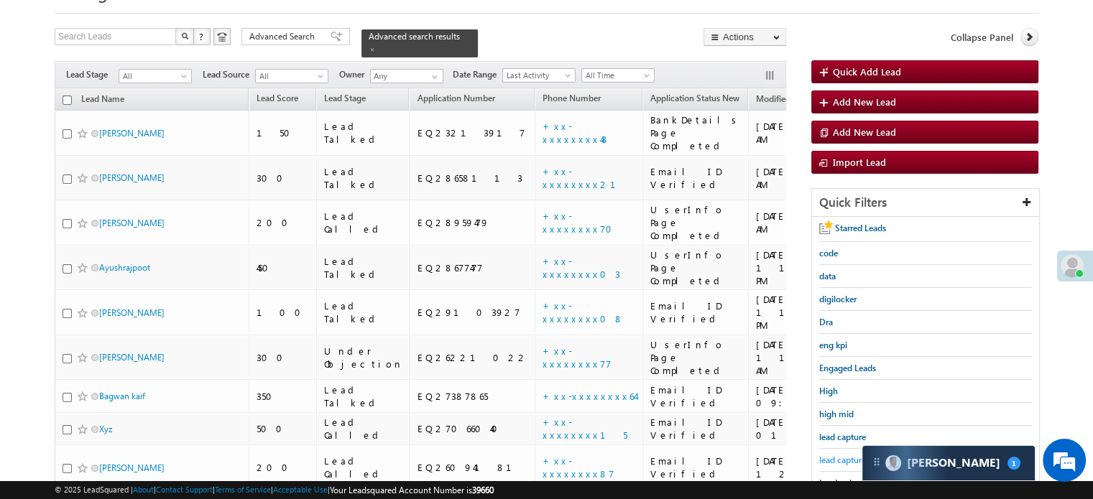
click at [847, 460] on span "lead capture new" at bounding box center [851, 460] width 65 height 11
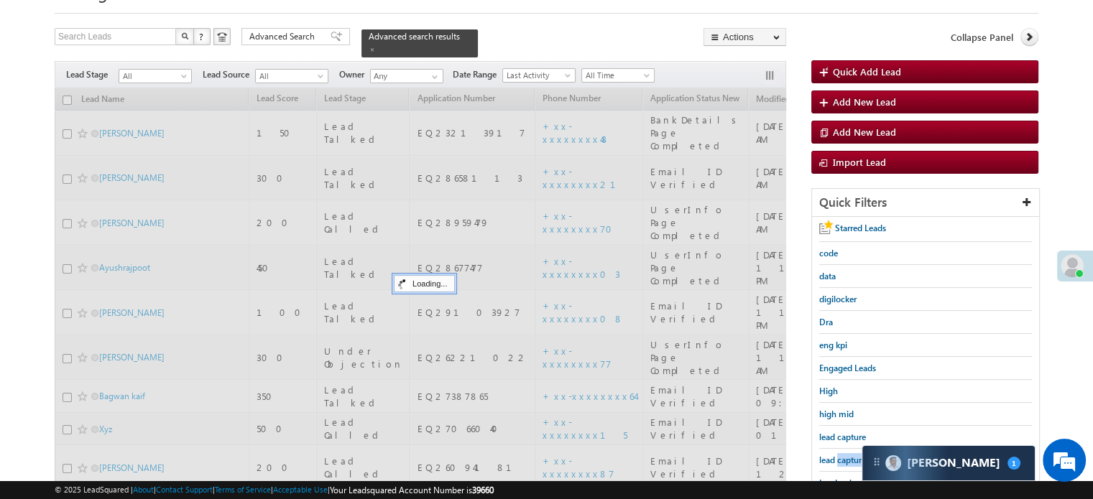
click at [847, 460] on span "lead capture new" at bounding box center [851, 460] width 65 height 11
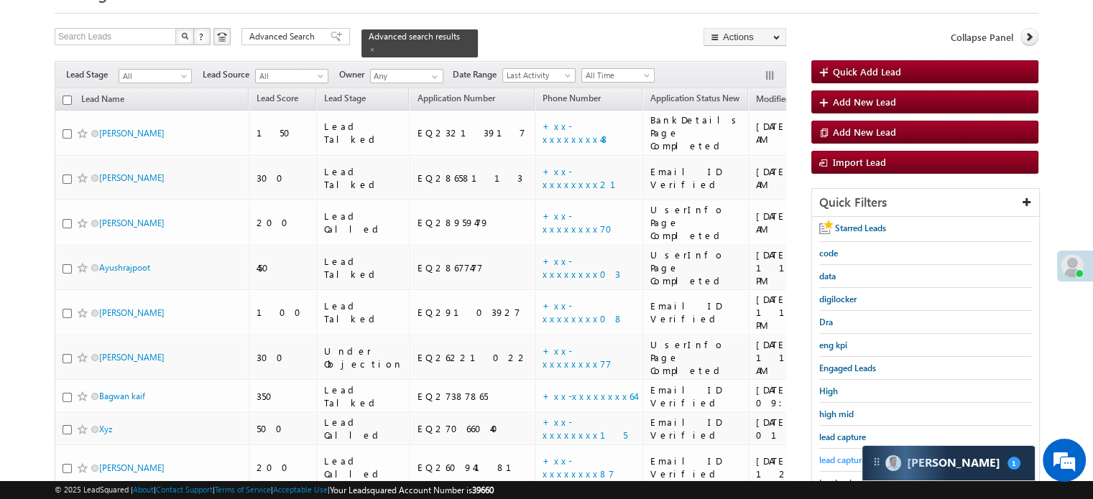
click at [837, 456] on span "lead capture new" at bounding box center [851, 460] width 65 height 11
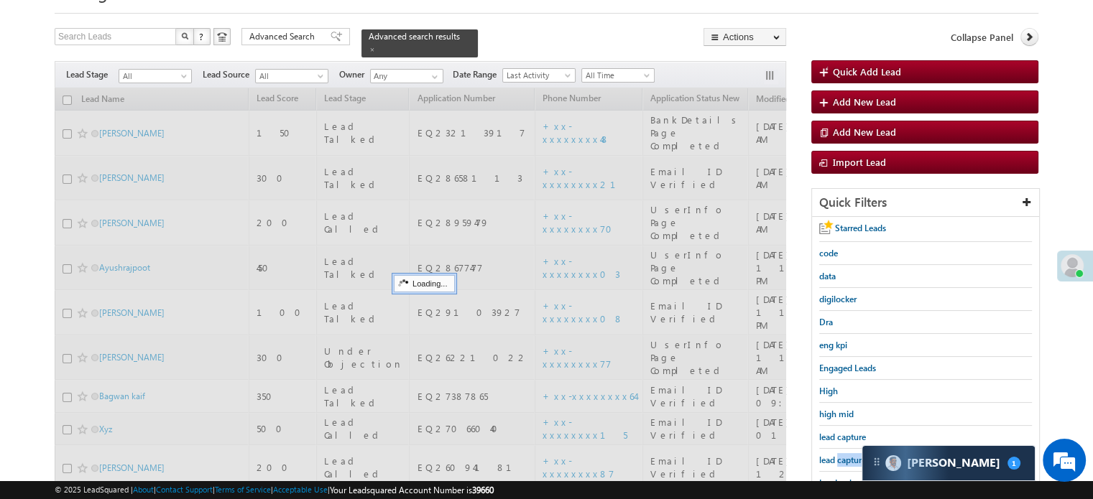
click at [837, 456] on span "lead capture new" at bounding box center [851, 460] width 65 height 11
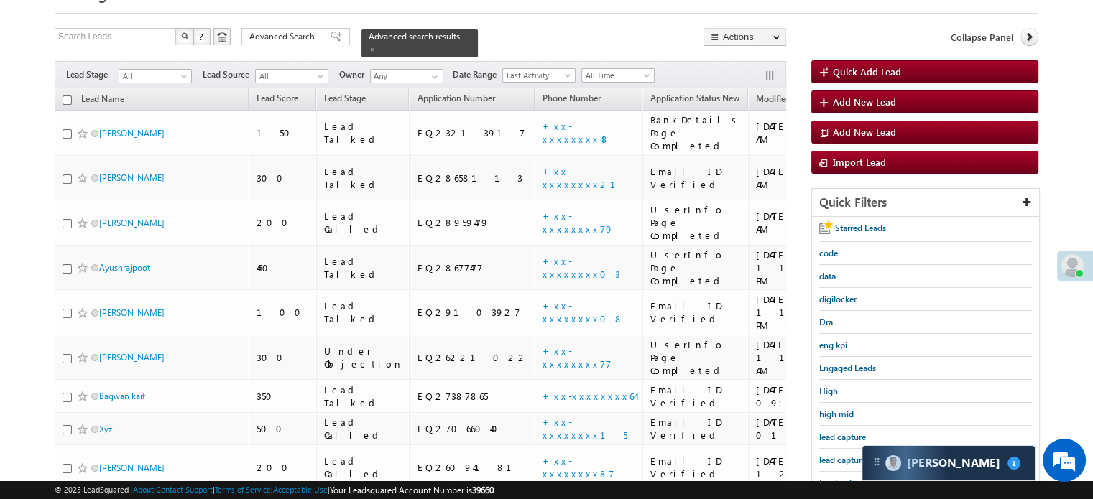
click at [837, 456] on span "lead capture new" at bounding box center [851, 460] width 65 height 11
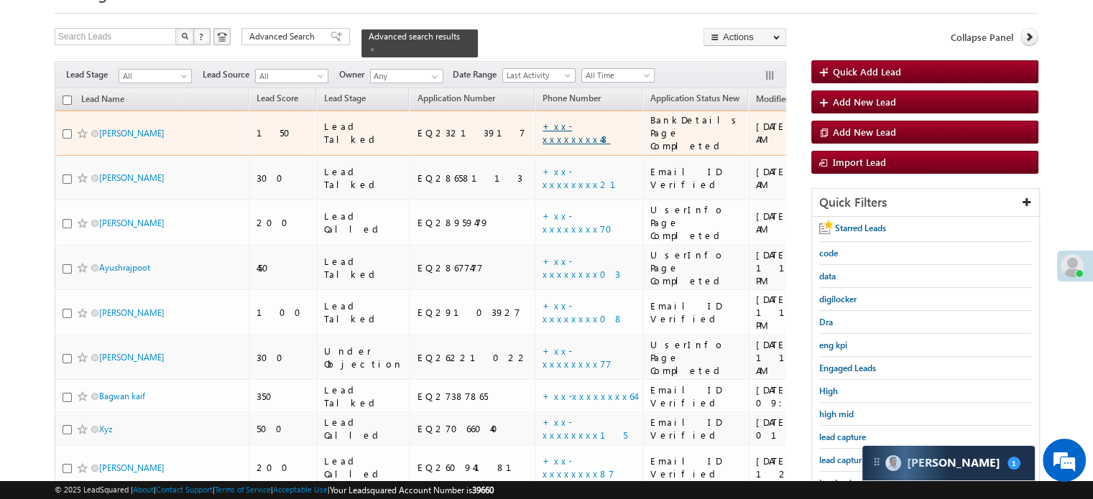
click at [542, 120] on link "+xx-xxxxxxxx48" at bounding box center [576, 132] width 68 height 25
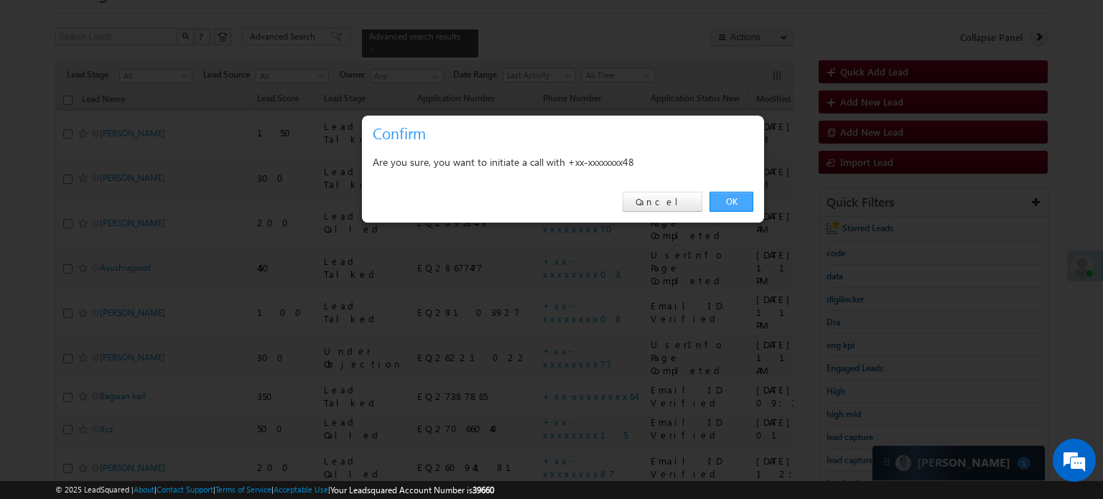
click at [736, 204] on link "OK" at bounding box center [732, 202] width 44 height 20
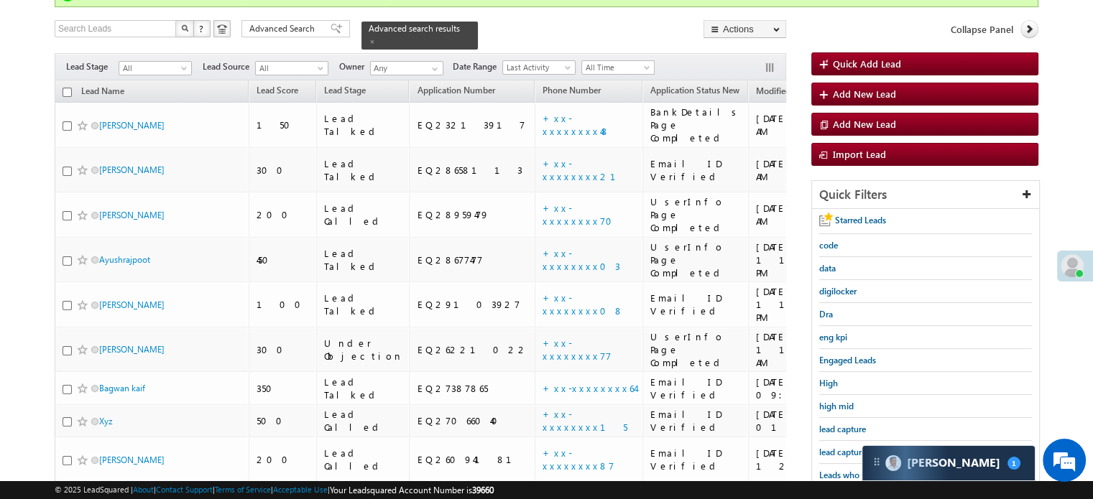
scroll to position [144, 0]
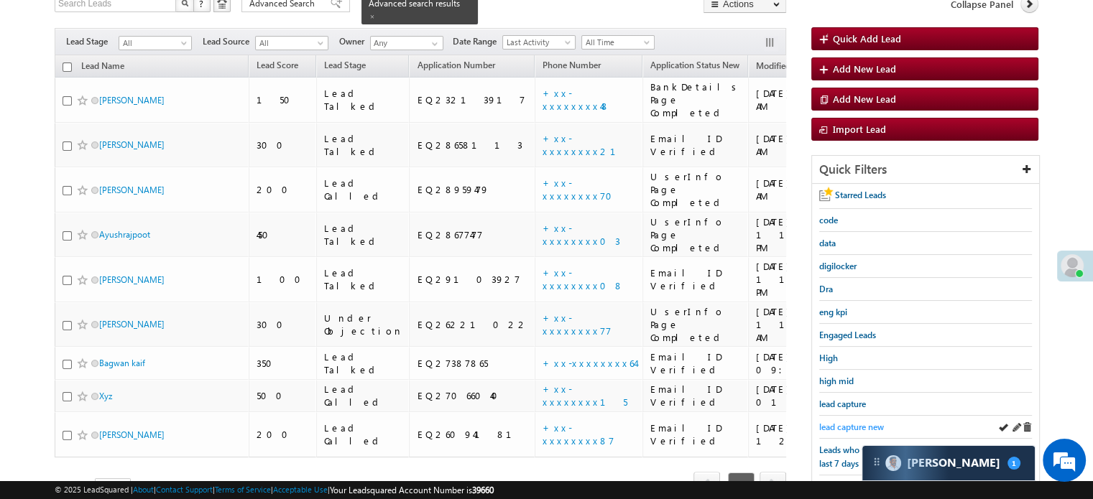
click at [845, 422] on span "lead capture new" at bounding box center [851, 427] width 65 height 11
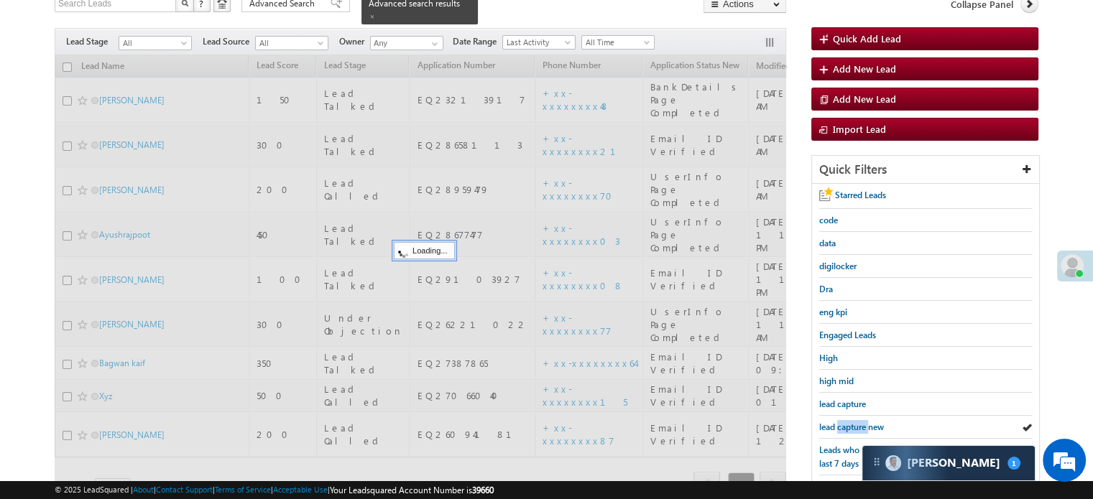
click at [845, 422] on span "lead capture new" at bounding box center [851, 427] width 65 height 11
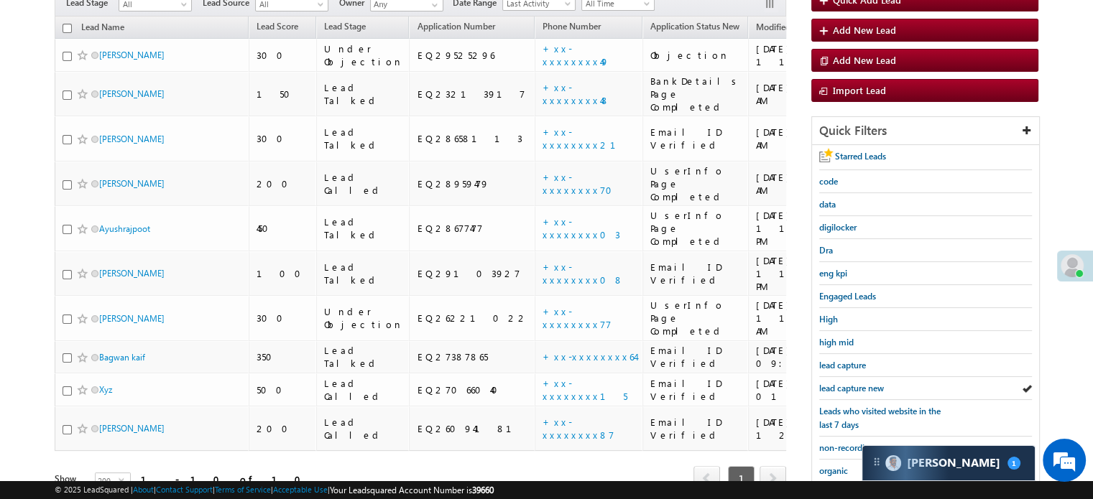
scroll to position [105, 0]
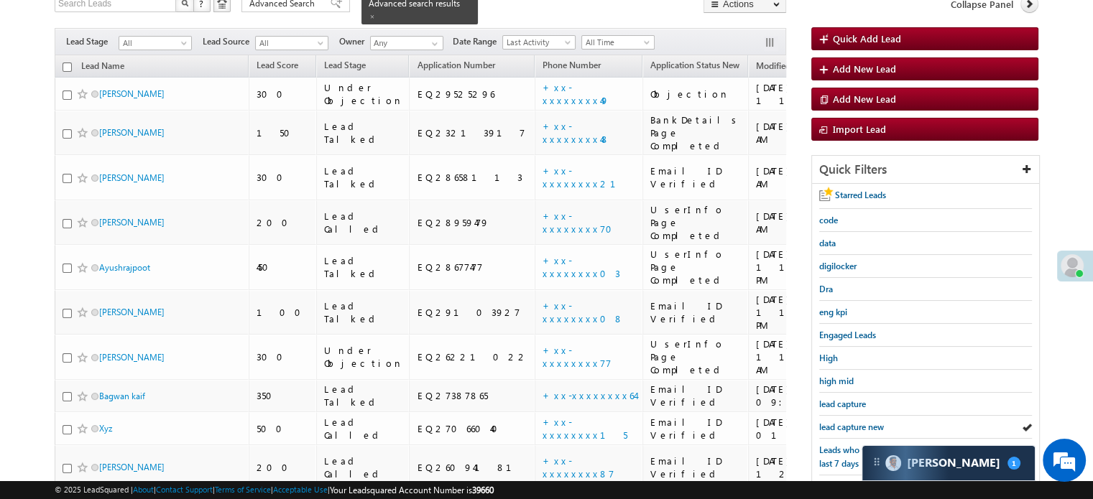
click at [845, 422] on span "lead capture new" at bounding box center [851, 427] width 65 height 11
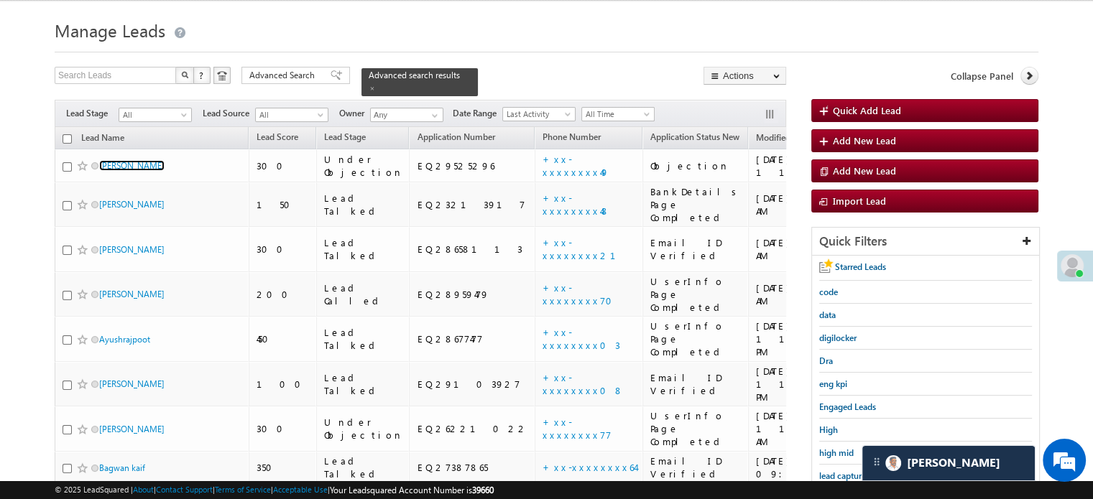
scroll to position [308, 0]
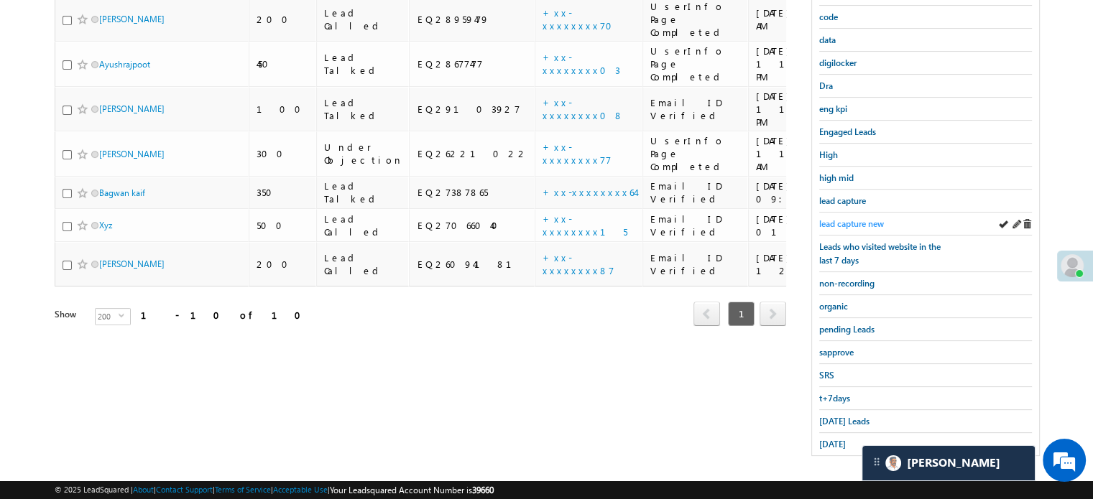
click at [852, 218] on span "lead capture new" at bounding box center [851, 223] width 65 height 11
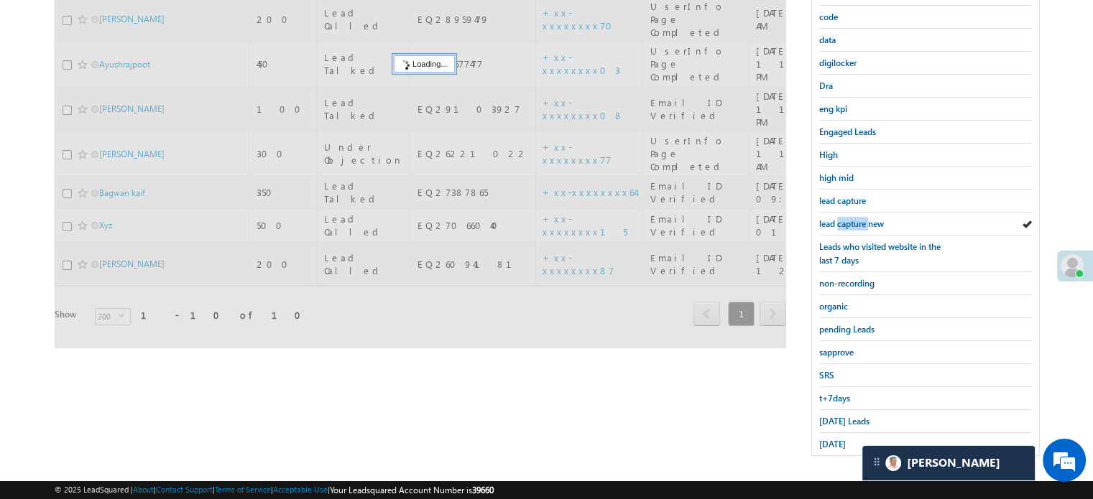
click at [852, 218] on span "lead capture new" at bounding box center [851, 223] width 65 height 11
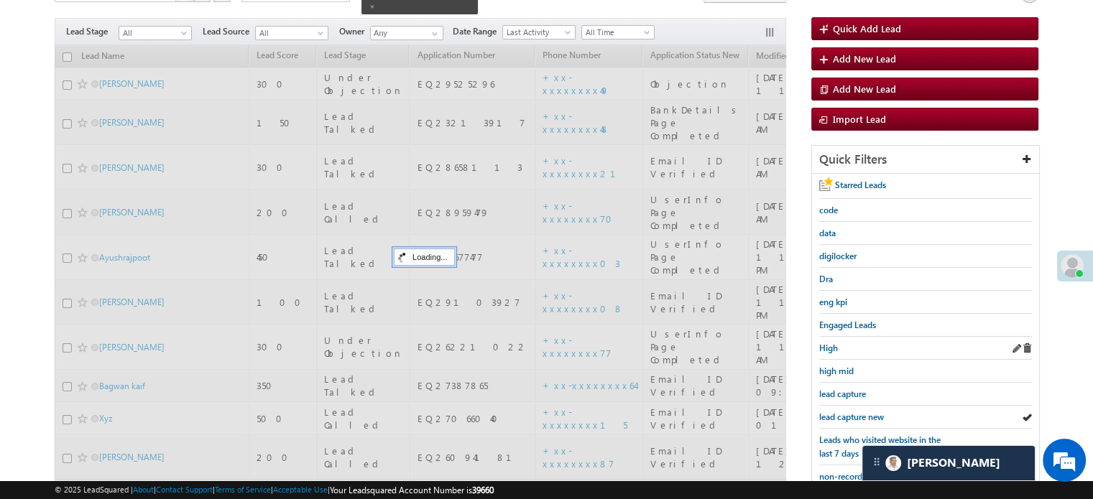
scroll to position [93, 0]
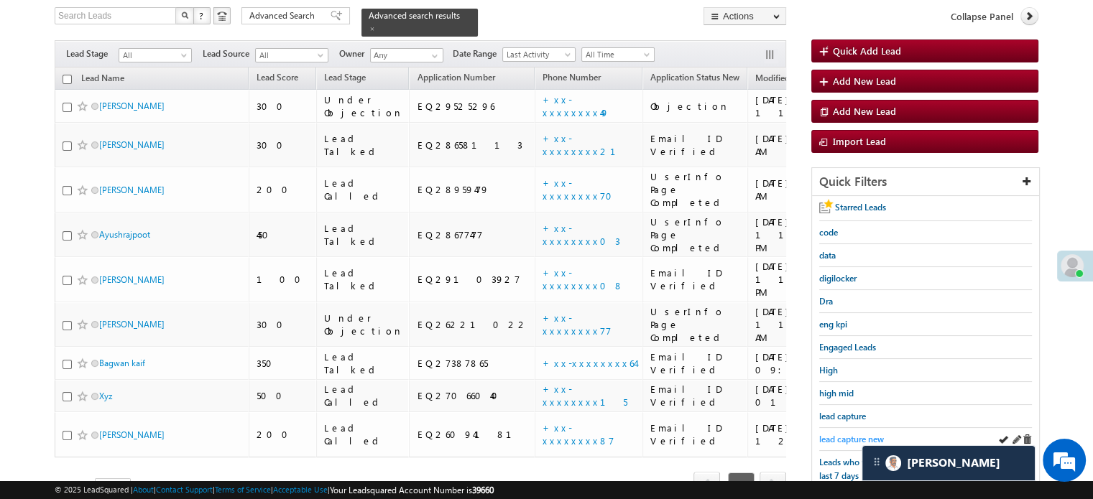
click at [857, 440] on span "lead capture new" at bounding box center [851, 439] width 65 height 11
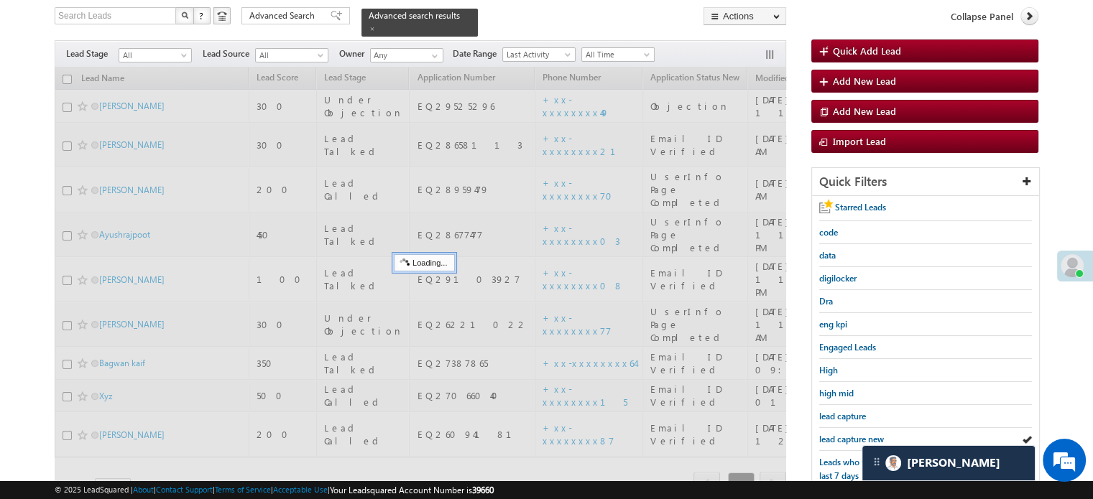
click at [856, 438] on span "lead capture new" at bounding box center [851, 439] width 65 height 11
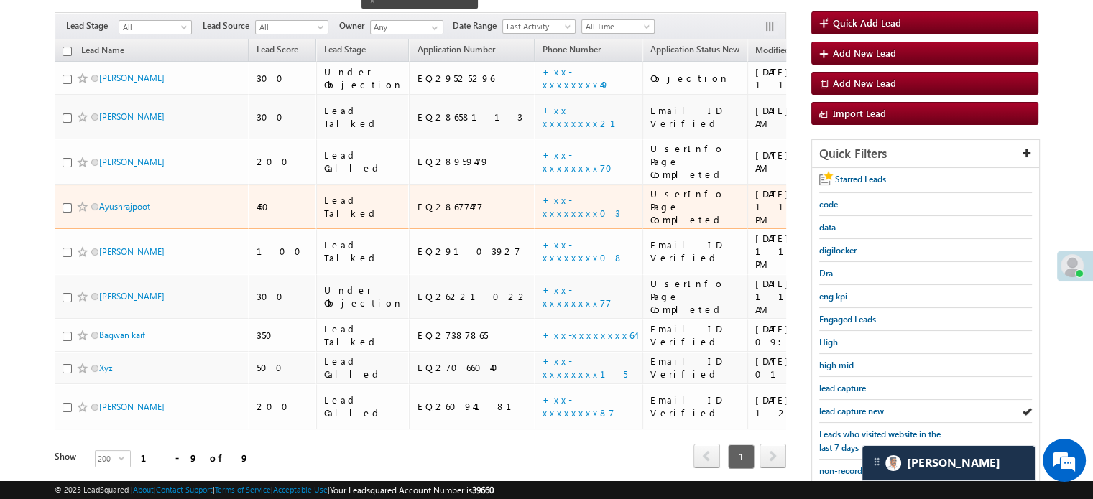
scroll to position [165, 0]
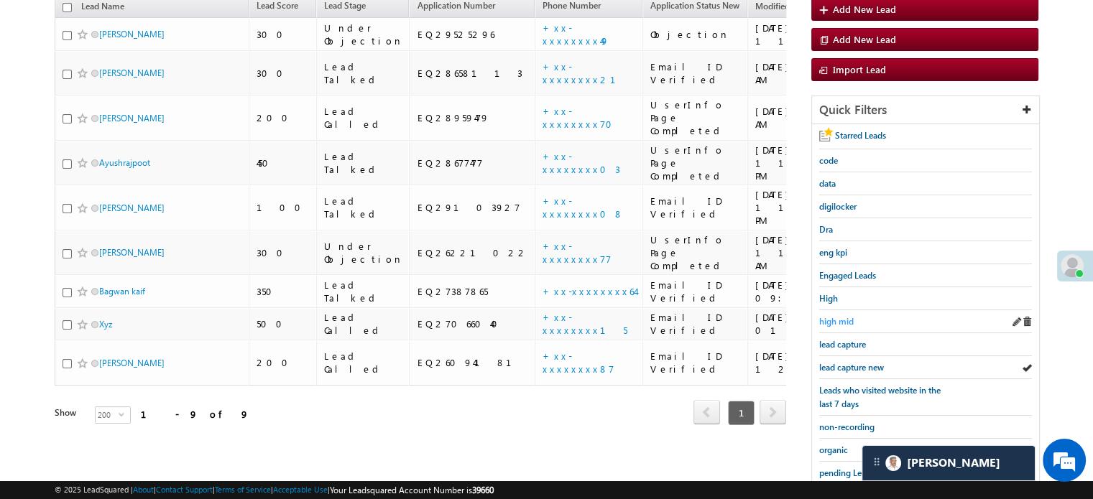
click at [842, 316] on span "high mid" at bounding box center [836, 321] width 34 height 11
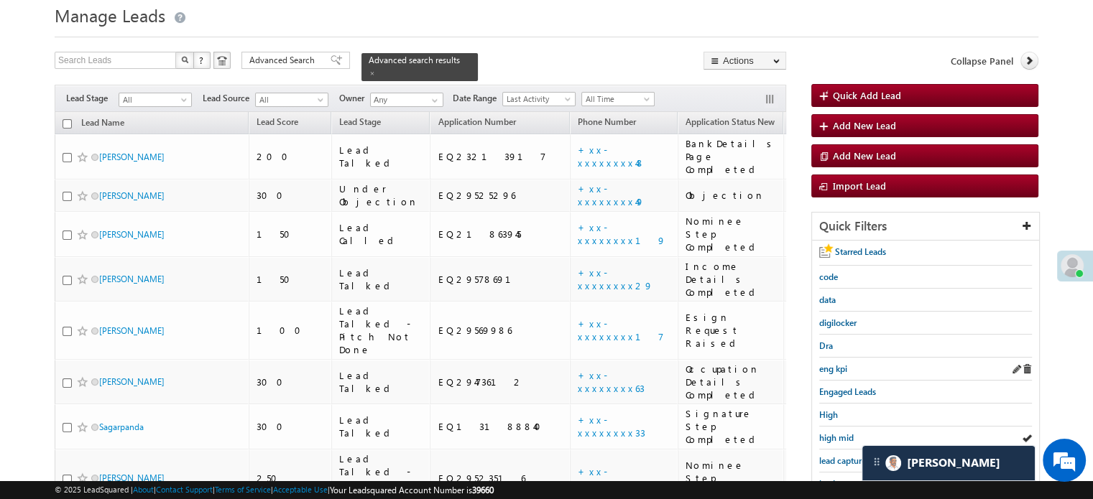
scroll to position [144, 0]
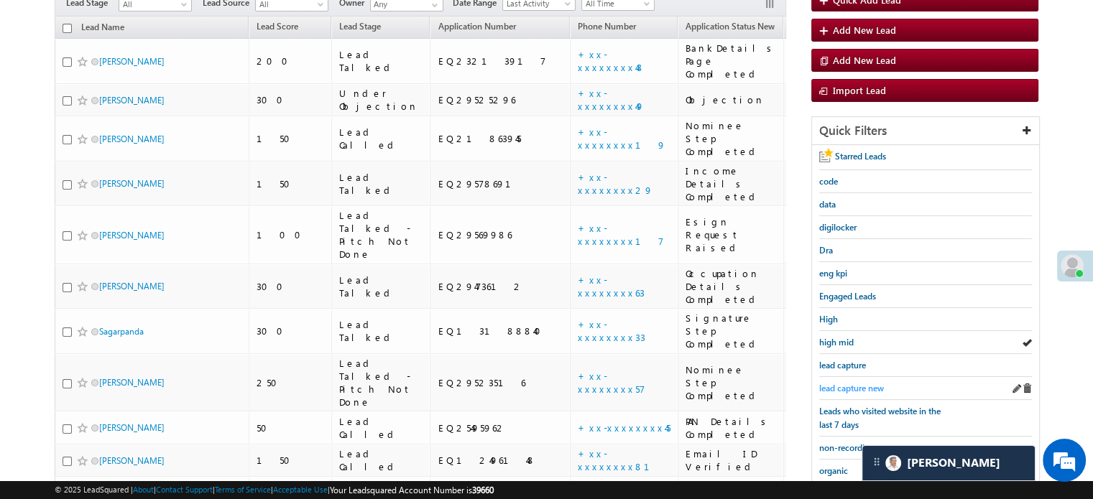
click at [859, 383] on span "lead capture new" at bounding box center [851, 388] width 65 height 11
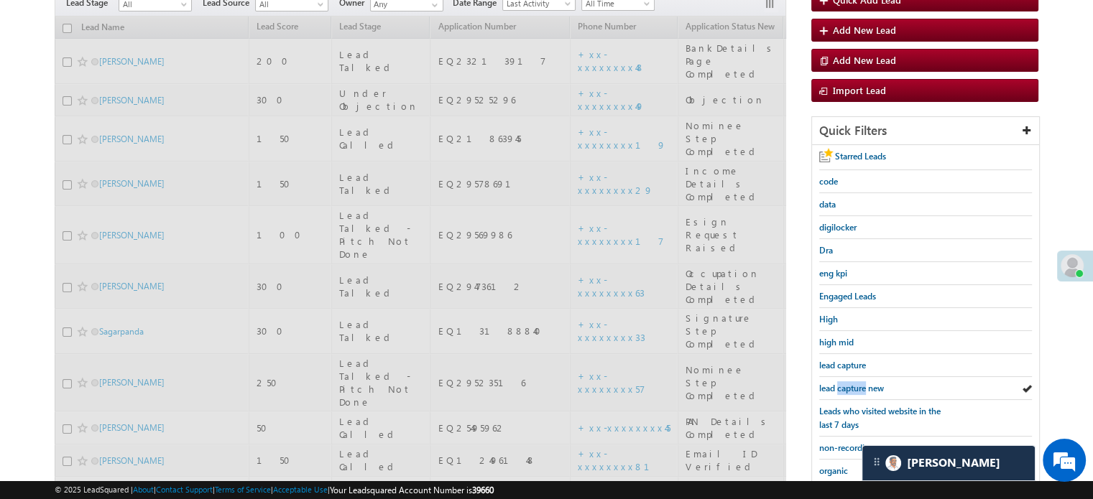
click at [859, 383] on span "lead capture new" at bounding box center [851, 388] width 65 height 11
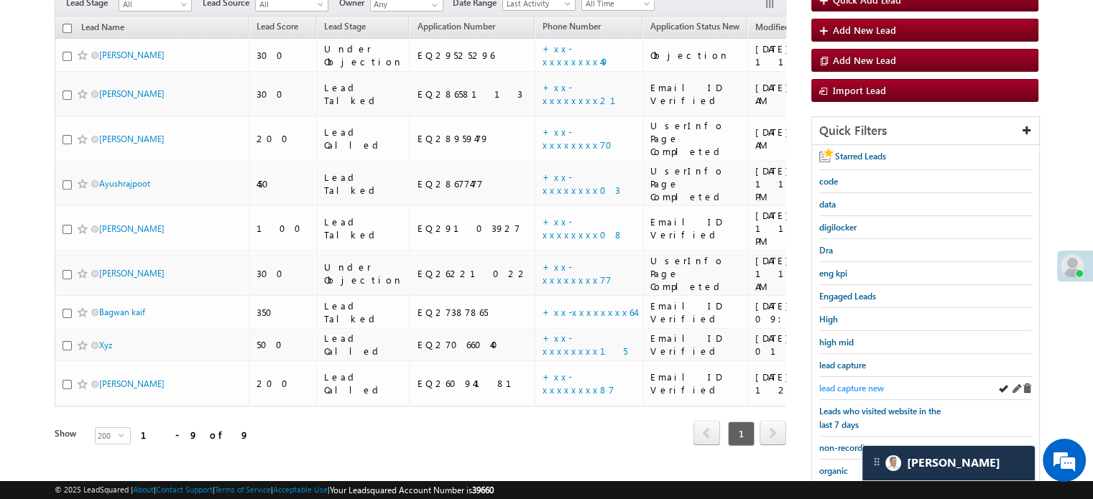
click at [851, 389] on span "lead capture new" at bounding box center [851, 388] width 65 height 11
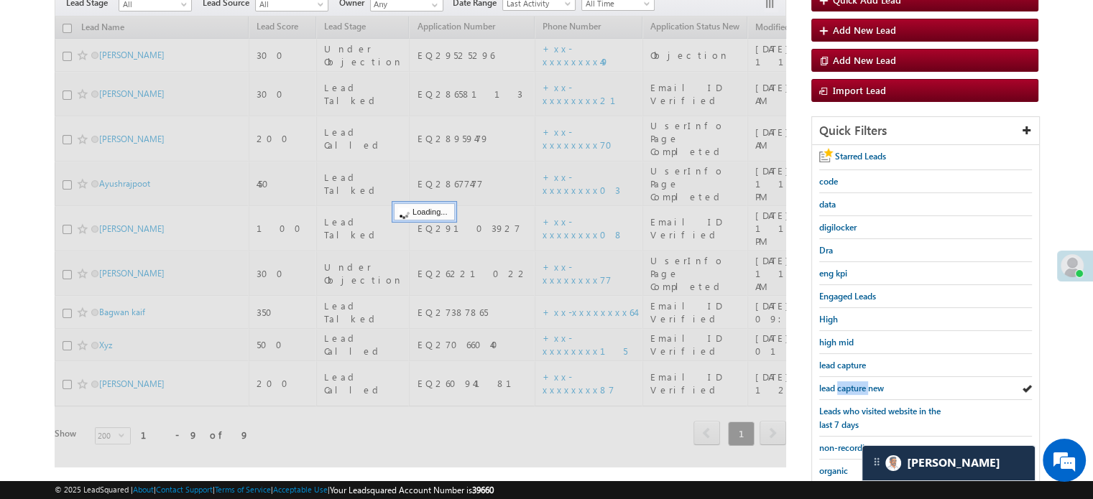
click at [851, 389] on span "lead capture new" at bounding box center [851, 388] width 65 height 11
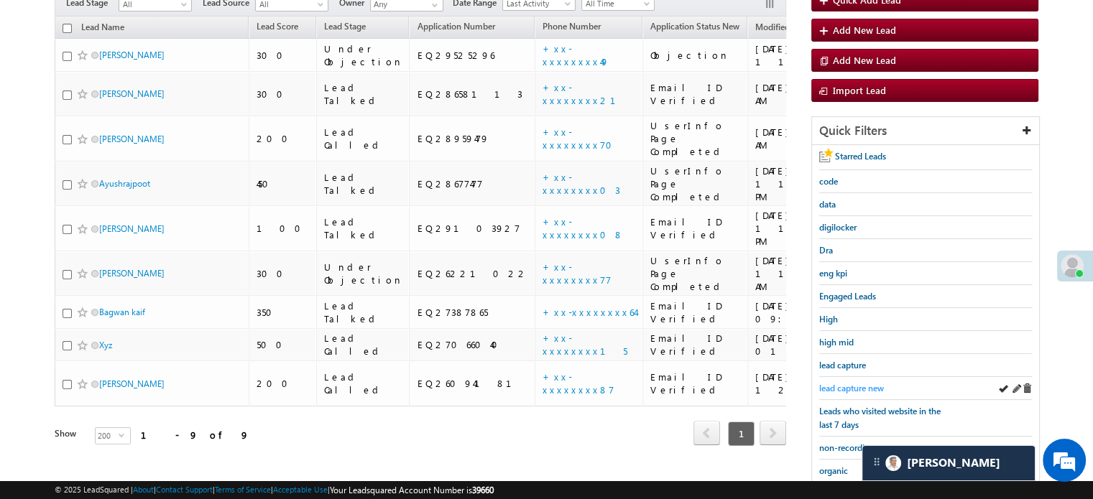
click at [839, 387] on span "lead capture new" at bounding box center [851, 388] width 65 height 11
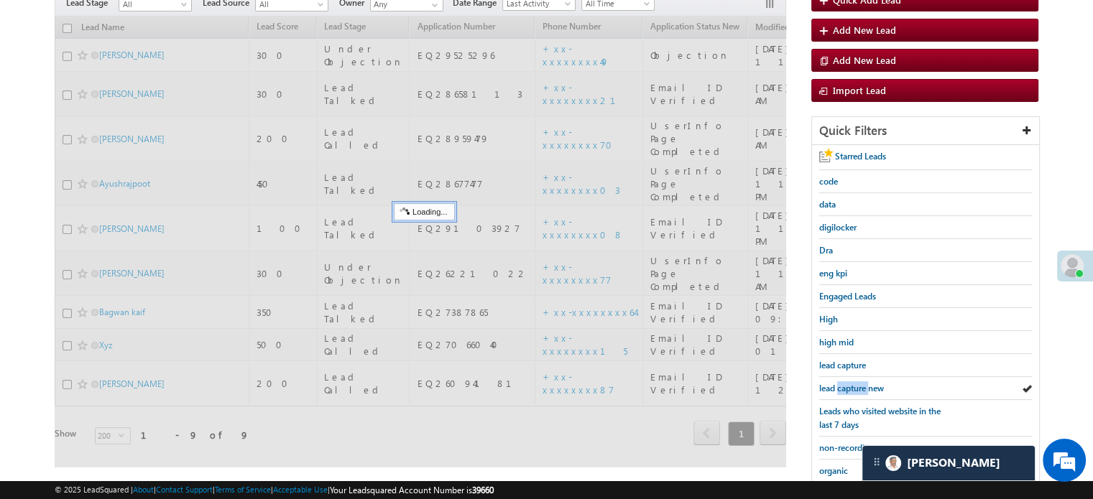
click at [839, 386] on span "lead capture new" at bounding box center [851, 388] width 65 height 11
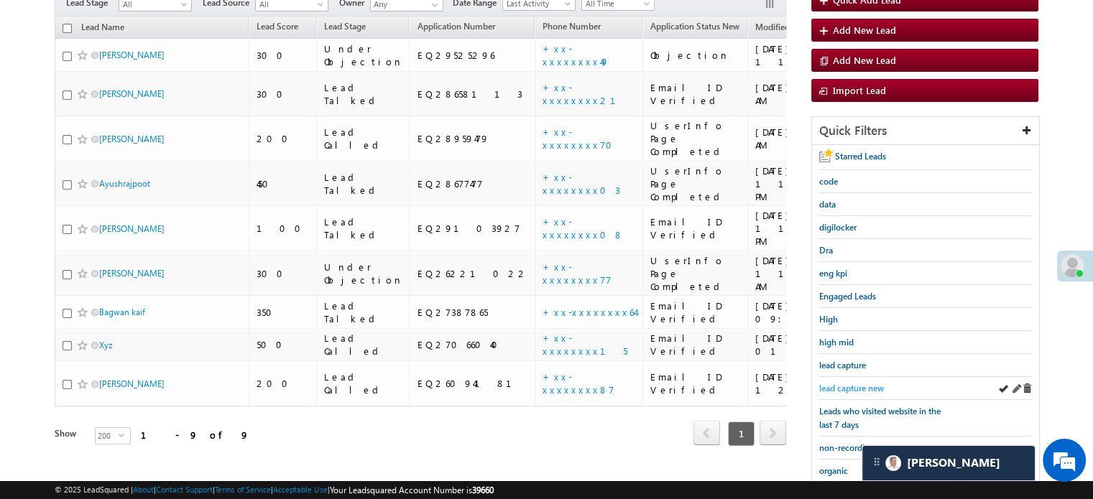
click at [845, 383] on span "lead capture new" at bounding box center [851, 388] width 65 height 11
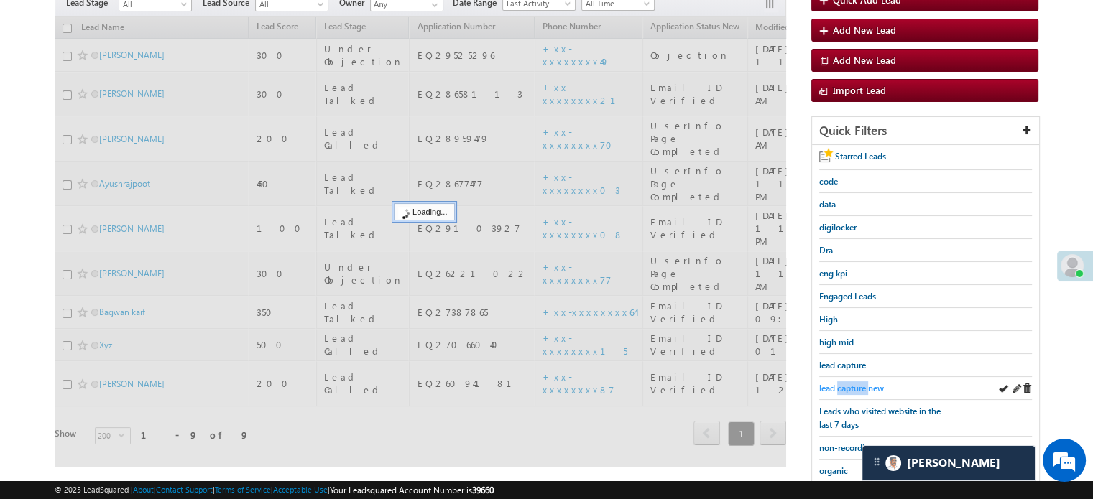
click at [846, 383] on span "lead capture new" at bounding box center [851, 388] width 65 height 11
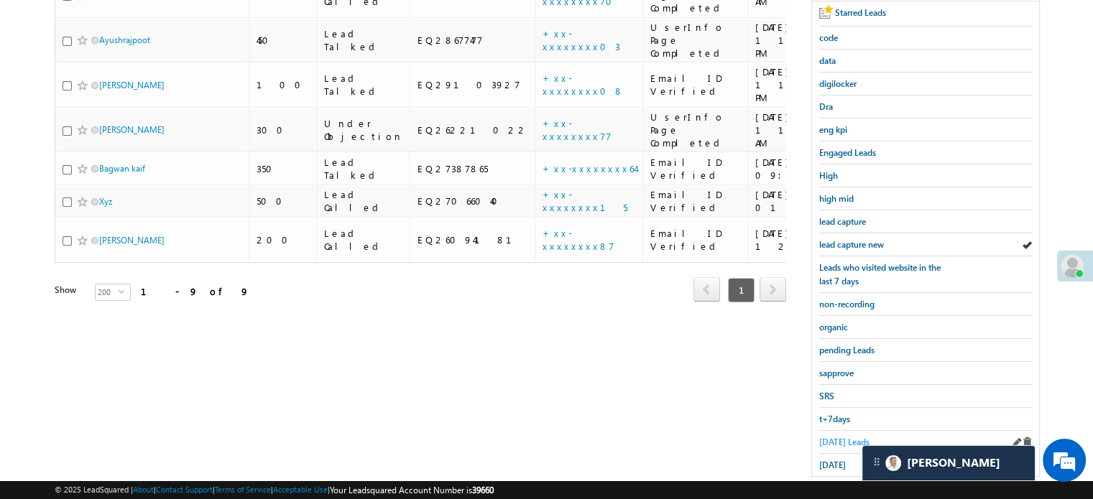
click at [836, 437] on span "Today's Leads" at bounding box center [844, 442] width 50 height 11
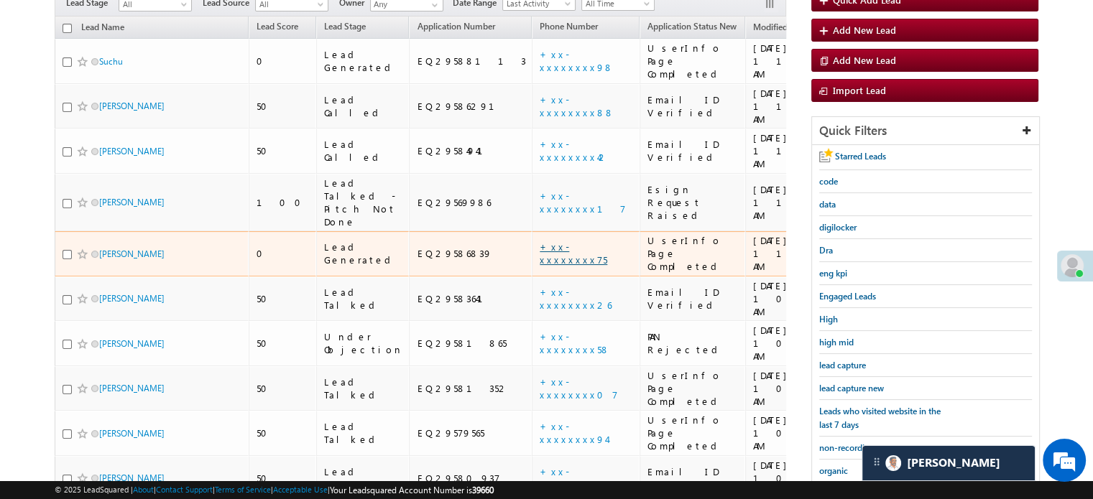
click at [540, 241] on link "+xx-xxxxxxxx75" at bounding box center [574, 253] width 68 height 25
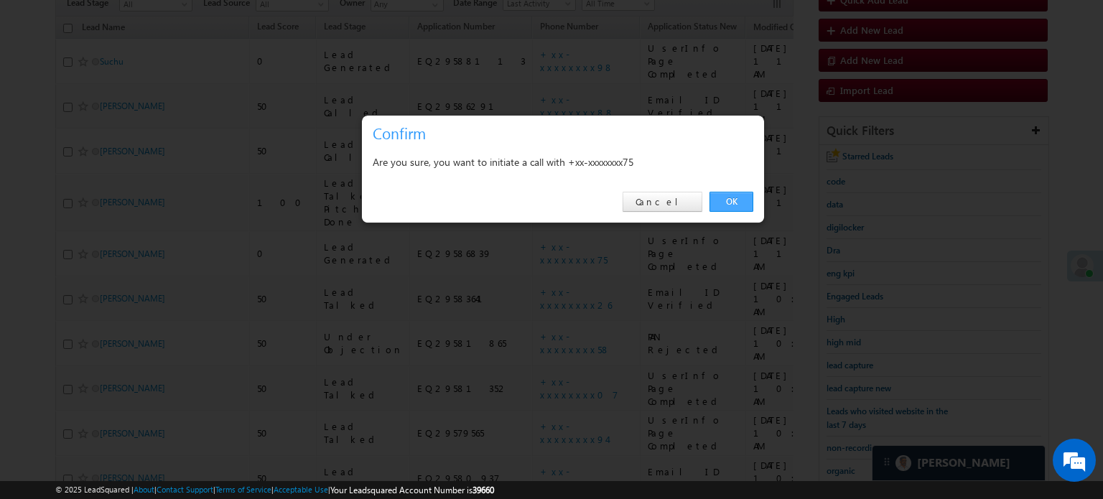
click at [718, 195] on link "OK" at bounding box center [732, 202] width 44 height 20
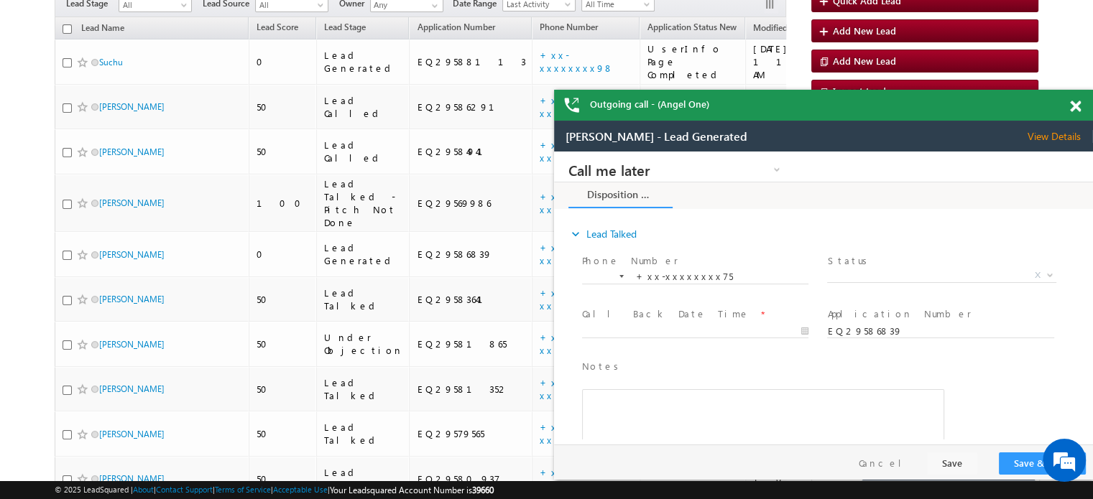
scroll to position [0, 0]
click at [1077, 96] on div at bounding box center [1082, 104] width 19 height 28
click at [1077, 98] on div at bounding box center [1082, 104] width 19 height 28
click at [1077, 101] on span at bounding box center [1075, 107] width 11 height 12
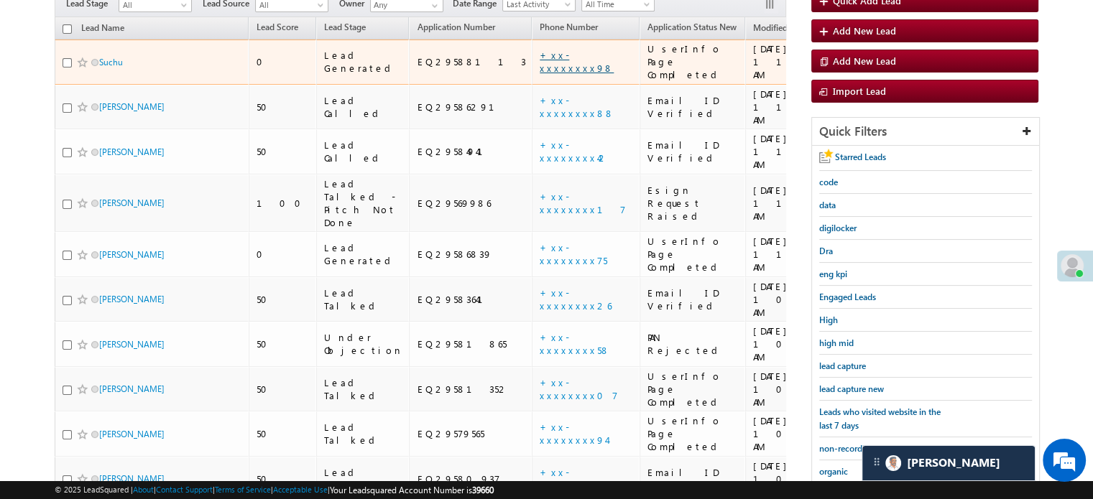
click at [540, 49] on link "+xx-xxxxxxxx98" at bounding box center [577, 61] width 74 height 25
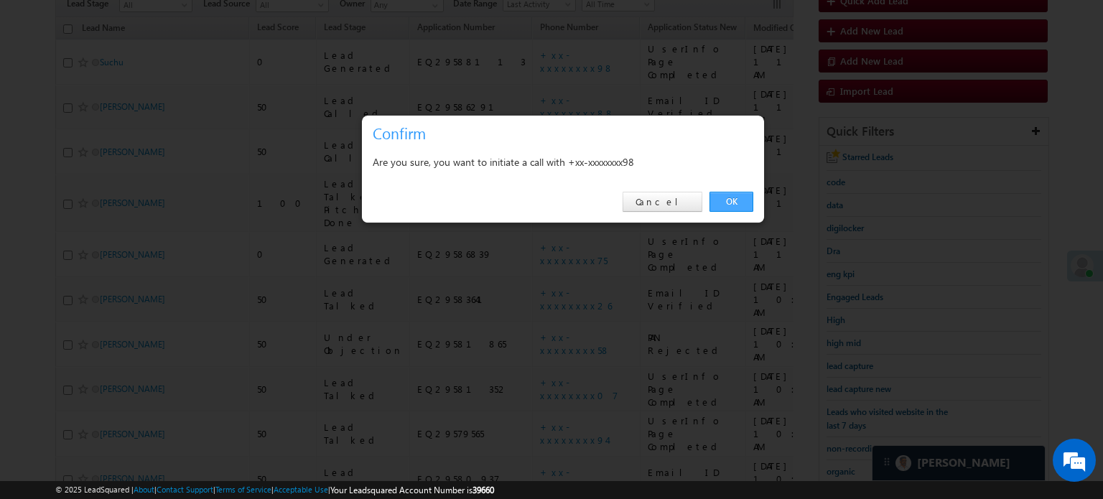
click at [735, 203] on link "OK" at bounding box center [732, 202] width 44 height 20
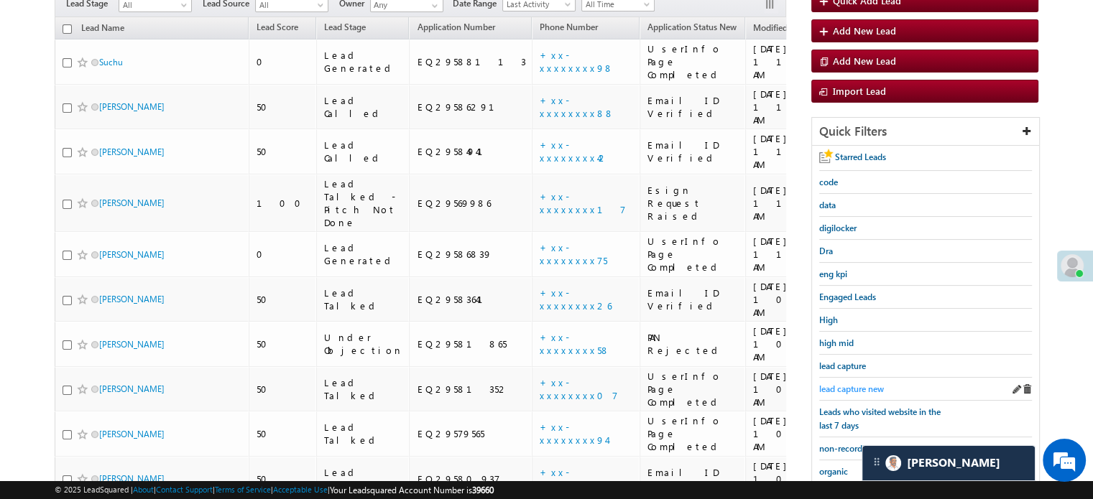
click at [839, 384] on span "lead capture new" at bounding box center [851, 389] width 65 height 11
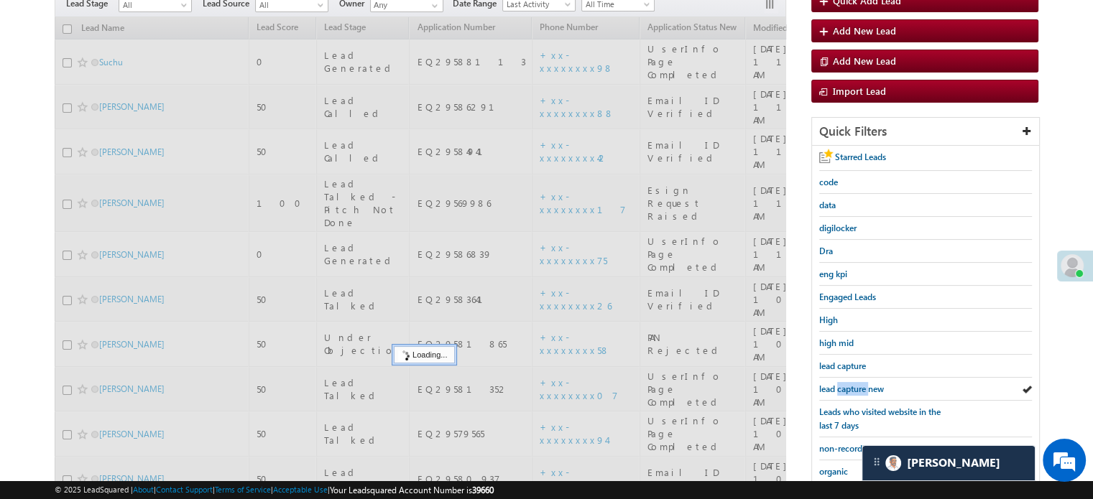
click at [839, 384] on span "lead capture new" at bounding box center [851, 389] width 65 height 11
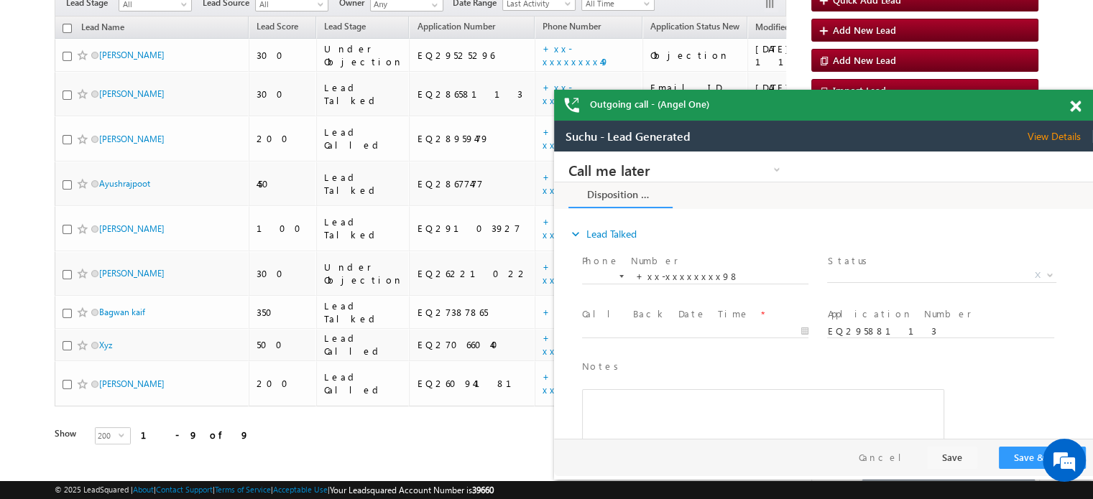
drag, startPoint x: 1080, startPoint y: 96, endPoint x: 1080, endPoint y: 103, distance: 7.2
click at [1080, 95] on div at bounding box center [1082, 104] width 19 height 28
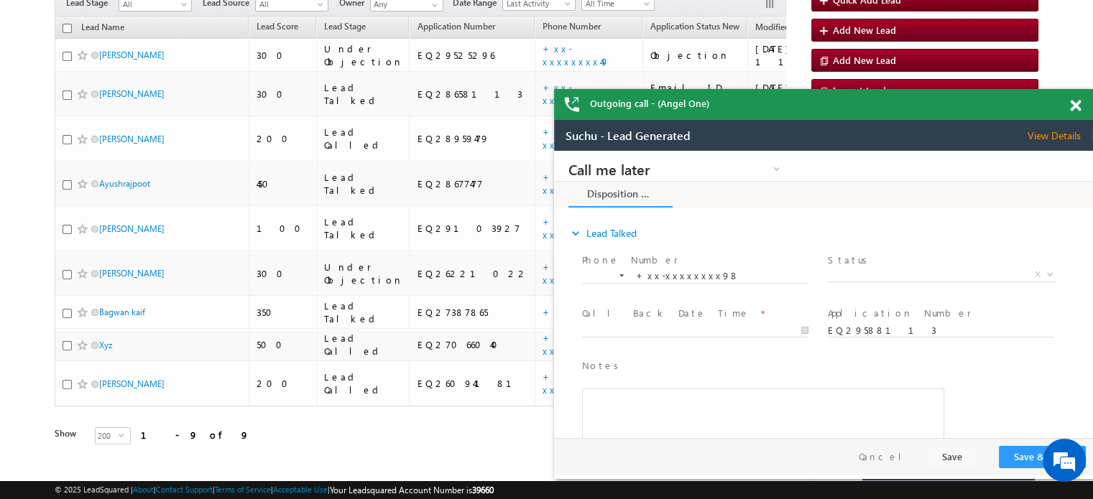
click at [1080, 106] on div at bounding box center [1082, 103] width 19 height 28
click at [1080, 105] on div at bounding box center [1082, 103] width 19 height 28
click at [1080, 106] on div at bounding box center [1082, 102] width 19 height 28
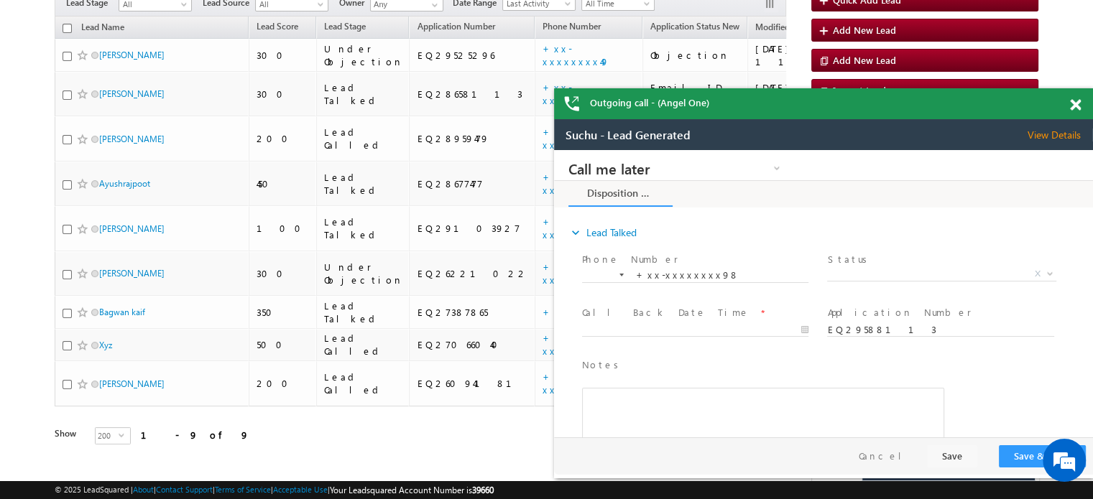
click at [1080, 106] on div at bounding box center [1082, 102] width 19 height 28
click at [1075, 106] on span at bounding box center [1075, 105] width 11 height 12
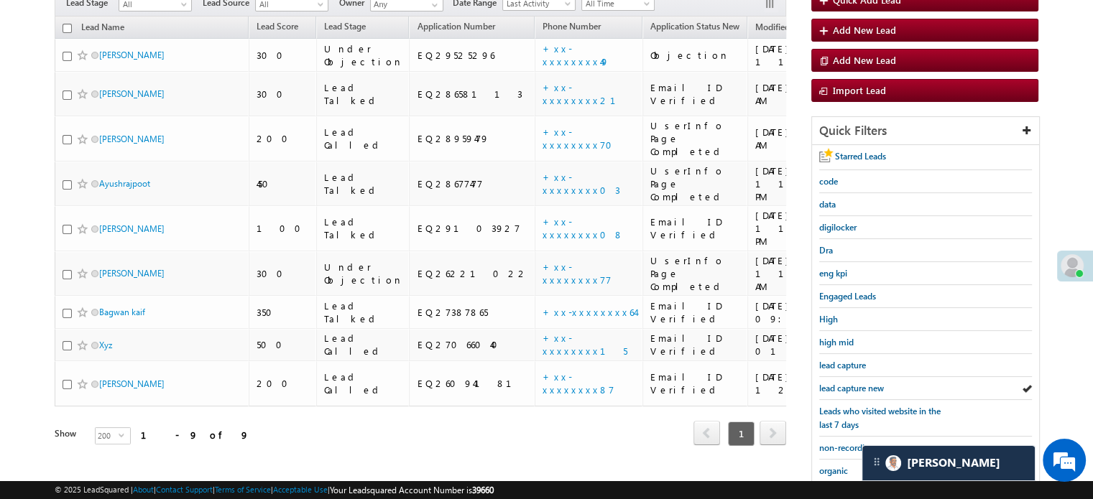
click at [1075, 106] on body "Menu Priya Rathore priya .rath ore@a ngelb rokin g.com" at bounding box center [546, 245] width 1093 height 779
click at [820, 383] on span "lead capture new" at bounding box center [851, 388] width 65 height 11
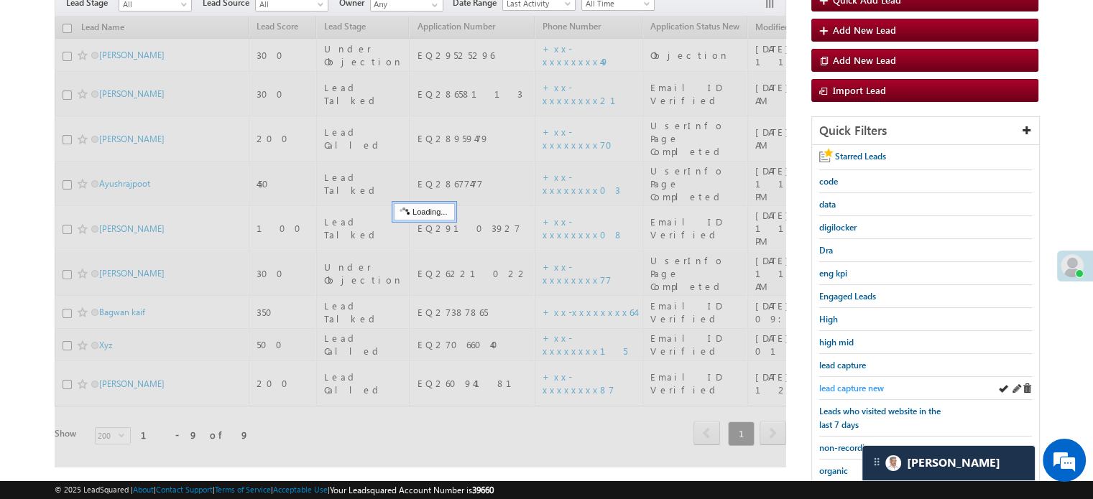
click at [826, 385] on span "lead capture new" at bounding box center [851, 388] width 65 height 11
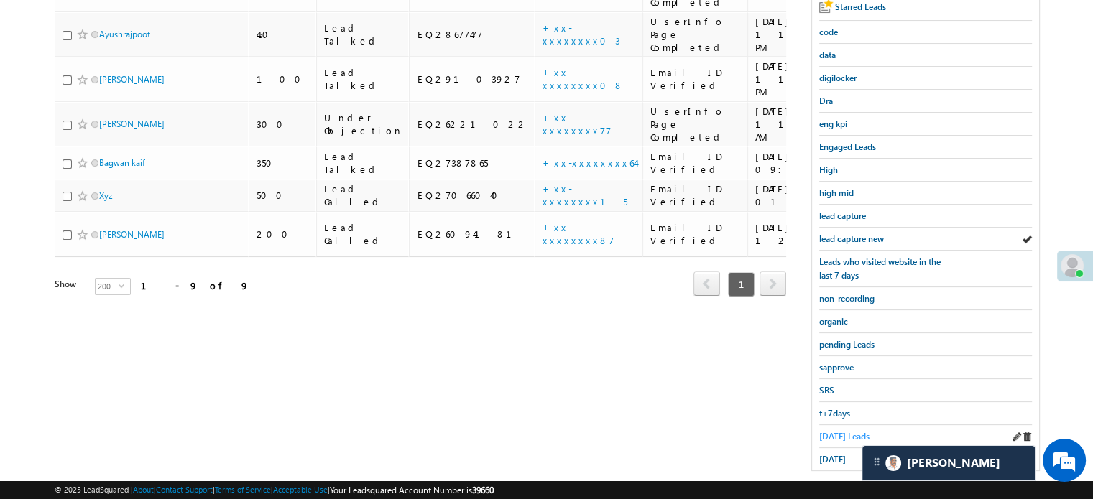
scroll to position [308, 0]
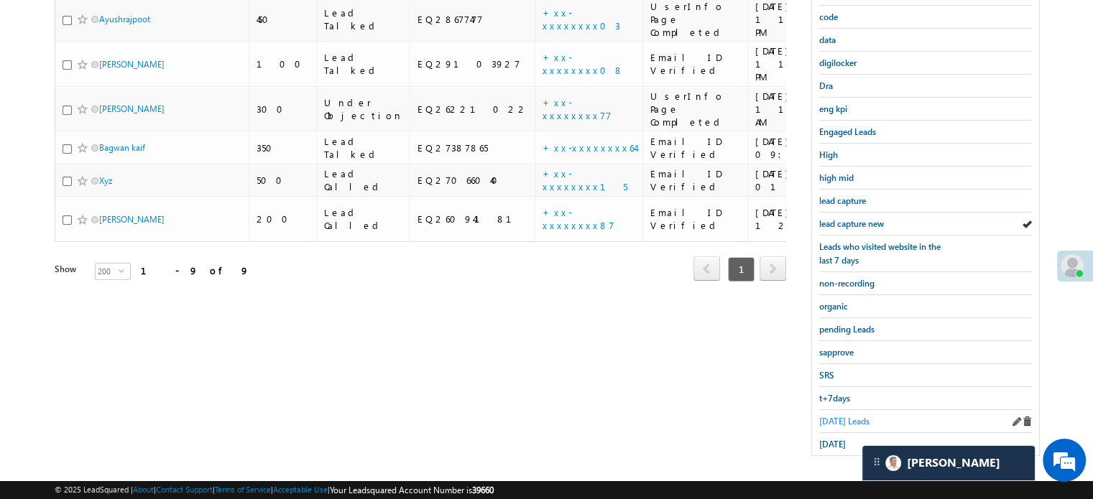
click at [853, 417] on span "Today's Leads" at bounding box center [844, 421] width 50 height 11
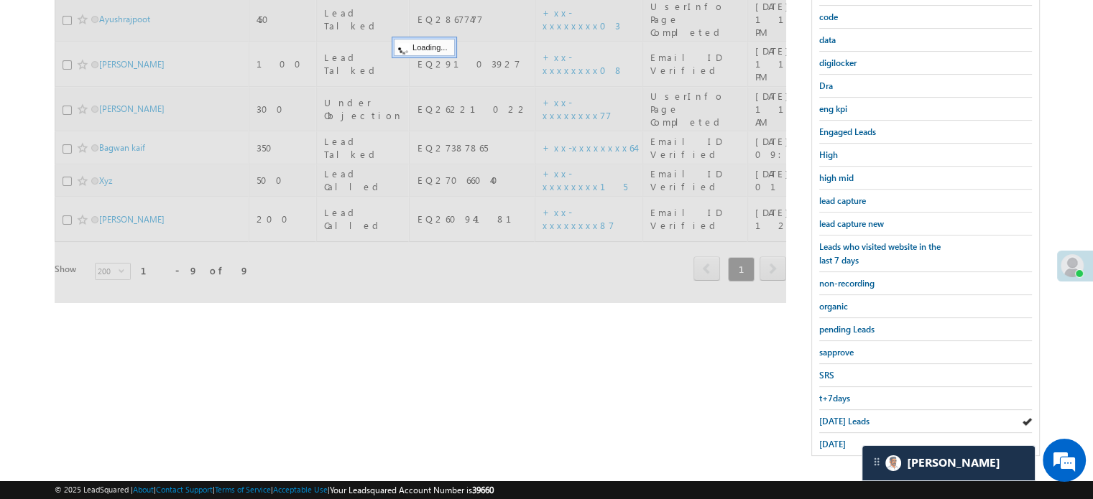
click at [851, 416] on span "Today's Leads" at bounding box center [844, 421] width 50 height 11
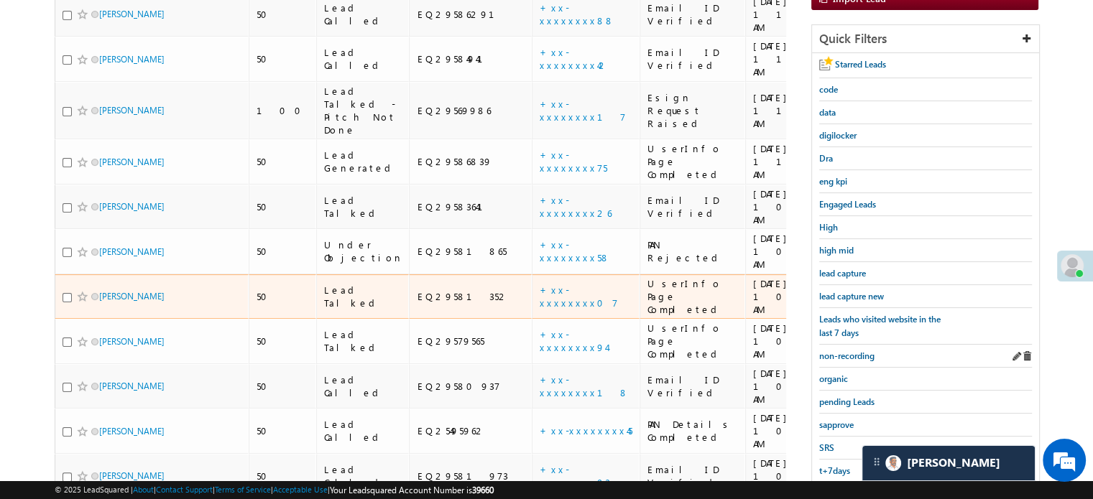
scroll to position [236, 0]
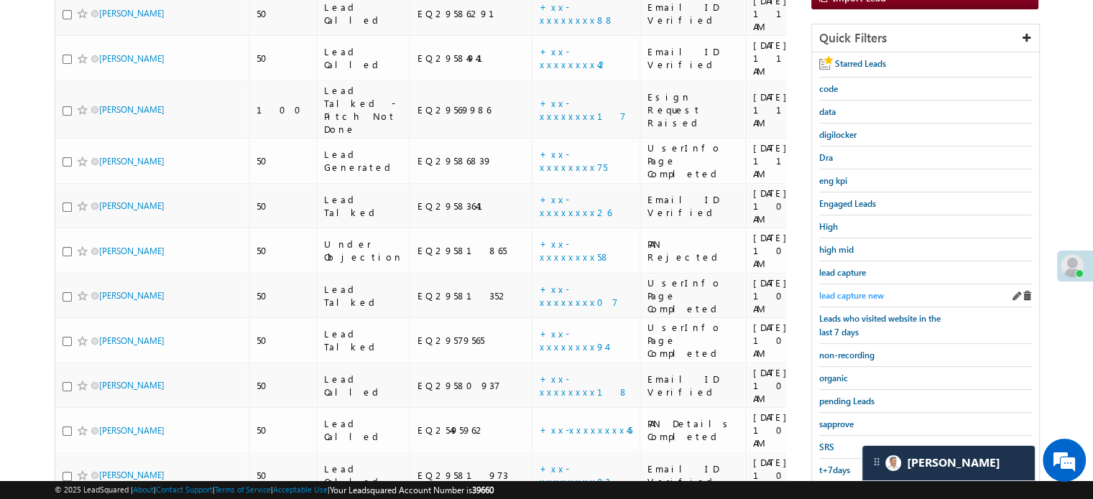
click at [862, 292] on span "lead capture new" at bounding box center [851, 295] width 65 height 11
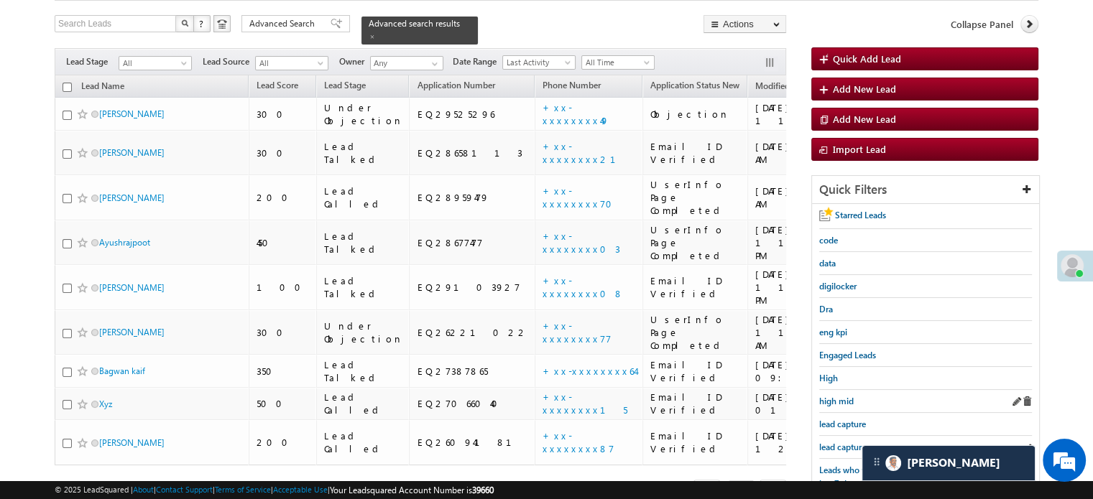
scroll to position [216, 0]
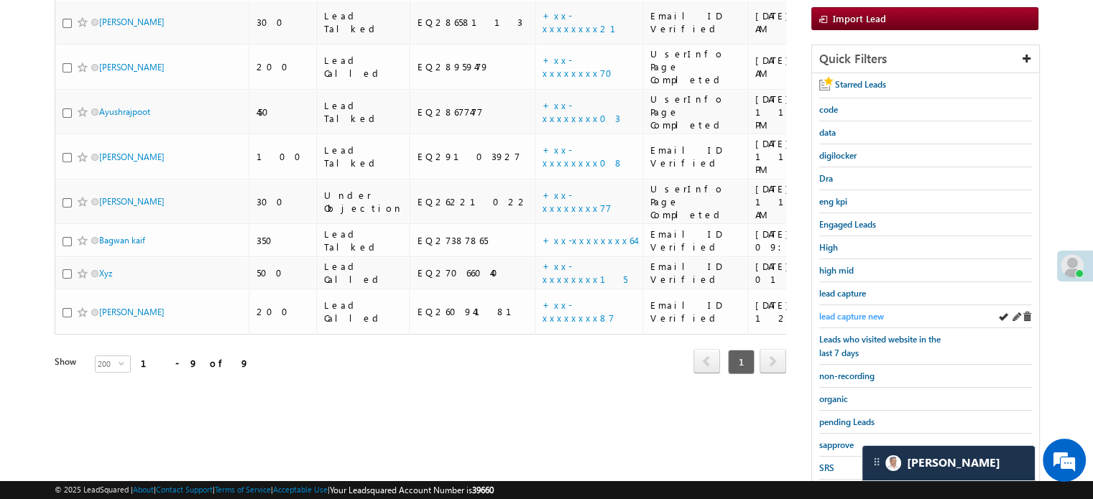
click at [840, 312] on span "lead capture new" at bounding box center [851, 316] width 65 height 11
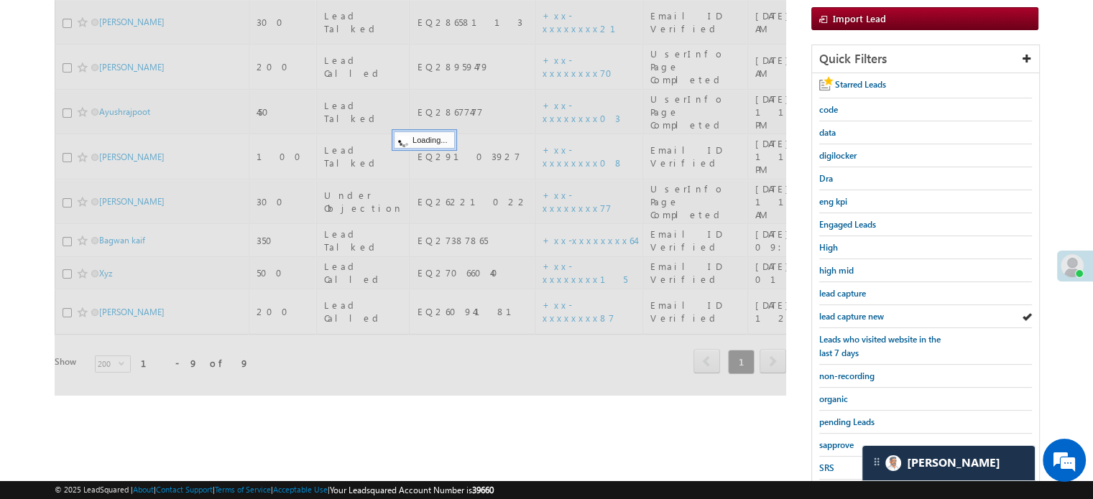
click at [842, 315] on span "lead capture new" at bounding box center [851, 316] width 65 height 11
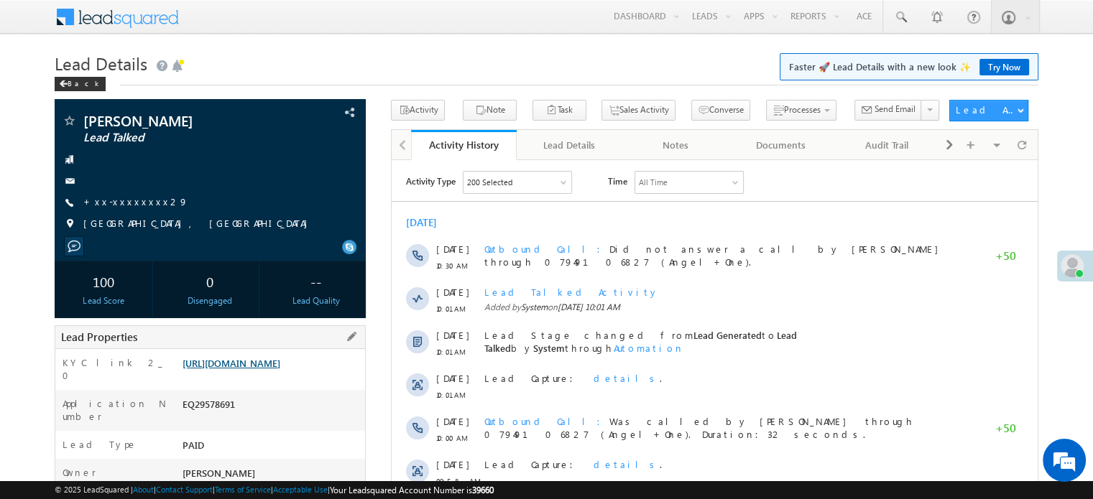
click at [259, 367] on link "https://angelbroking1-pk3em7sa.customui-test.leadsquared.com?leadId=014d6afb-42…" at bounding box center [231, 363] width 98 height 12
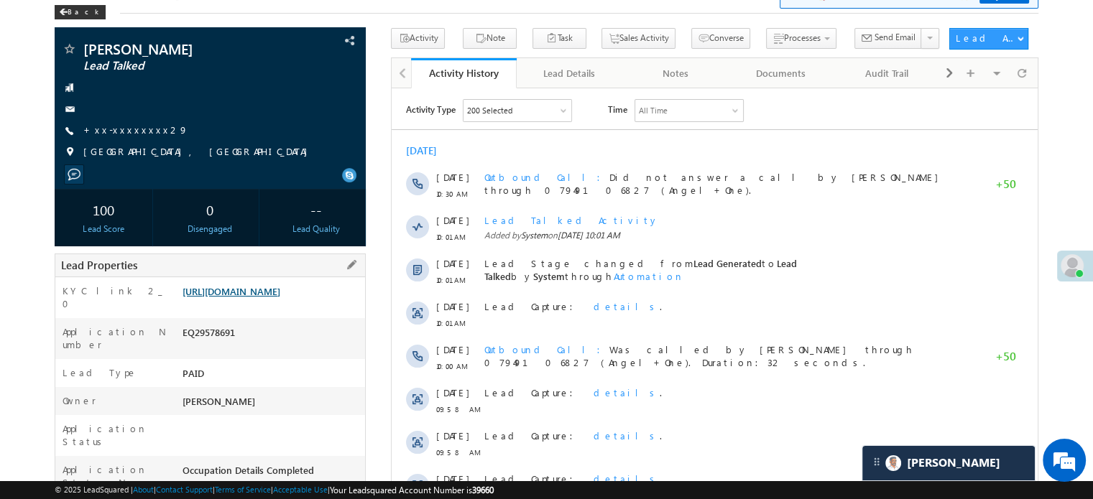
click at [280, 287] on link "https://angelbroking1-pk3em7sa.customui-test.leadsquared.com?leadId=014d6afb-42…" at bounding box center [231, 291] width 98 height 12
click at [280, 297] on link "https://angelbroking1-pk3em7sa.customui-test.leadsquared.com?leadId=014d6afb-42…" at bounding box center [231, 291] width 98 height 12
click at [114, 121] on div "Ritik Kumar Lead Talked +xx-xxxxxxxx29" at bounding box center [210, 104] width 297 height 125
click at [119, 126] on link "+xx-xxxxxxxx29" at bounding box center [135, 130] width 105 height 12
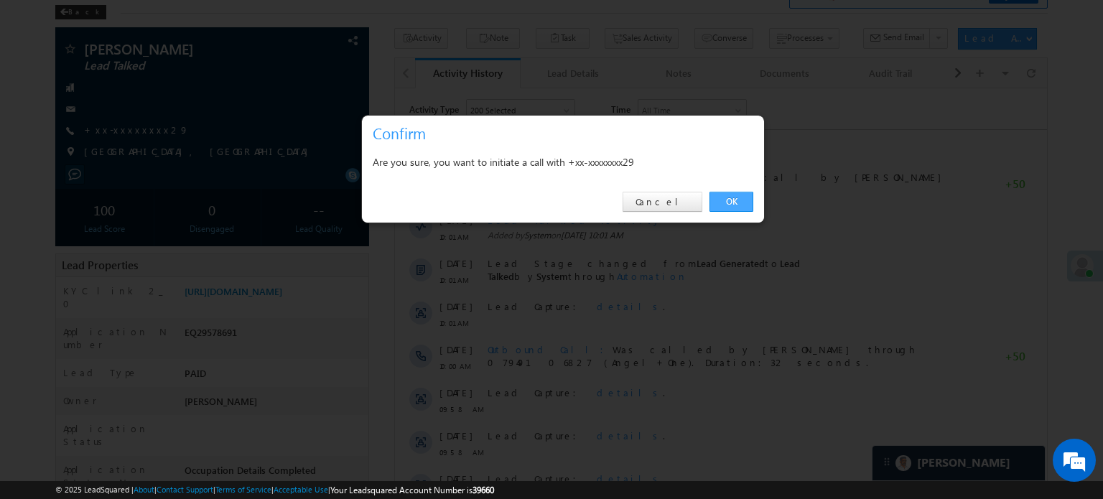
click at [726, 192] on link "OK" at bounding box center [732, 202] width 44 height 20
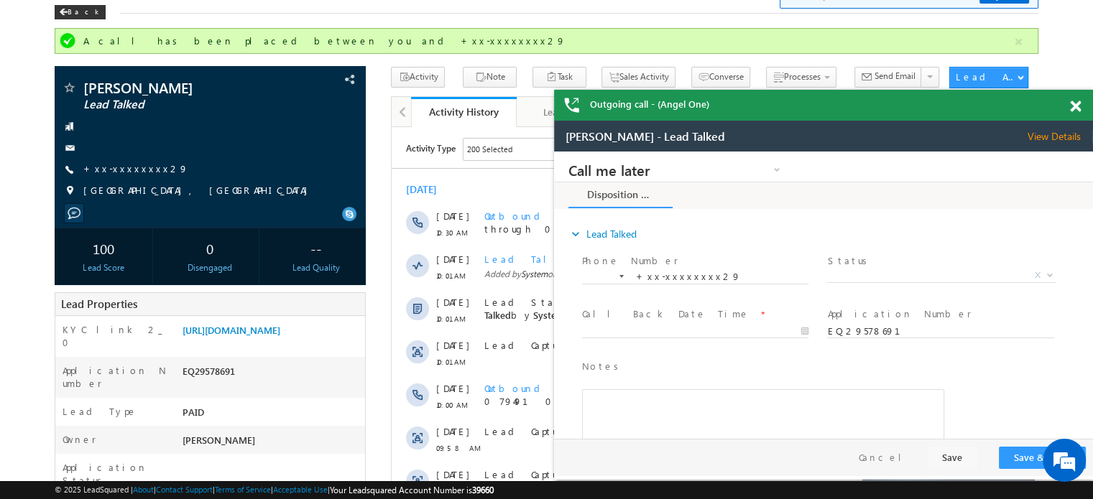
scroll to position [6968, 0]
click at [254, 335] on link "https://angelbroking1-pk3em7sa.customui-test.leadsquared.com?leadId=014d6afb-42…" at bounding box center [231, 330] width 98 height 12
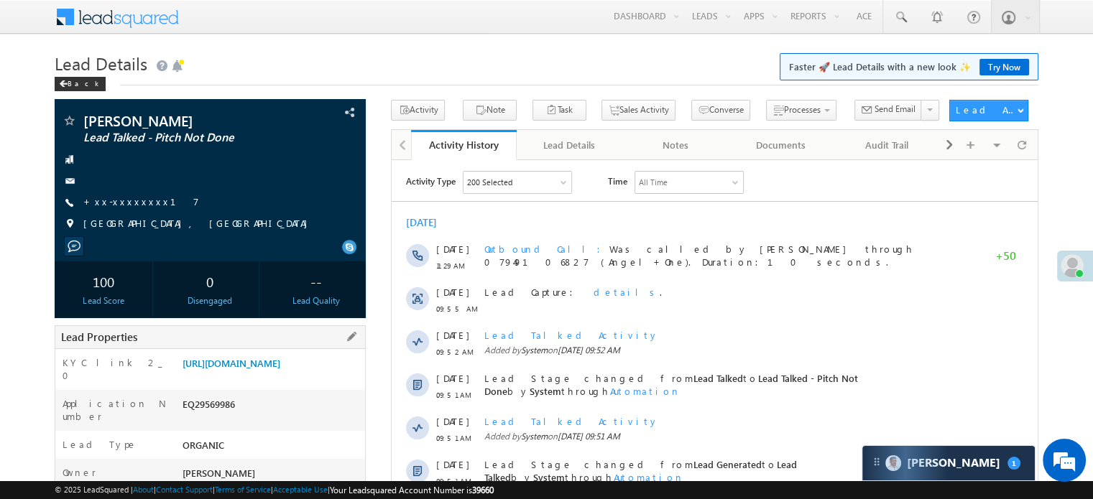
drag, startPoint x: 179, startPoint y: 366, endPoint x: 325, endPoint y: 399, distance: 149.5
click at [325, 376] on div "https://angelbroking1-pk3em7sa.customui-test.leadsquared.com?leadId=90ffad76-3d…" at bounding box center [272, 366] width 186 height 20
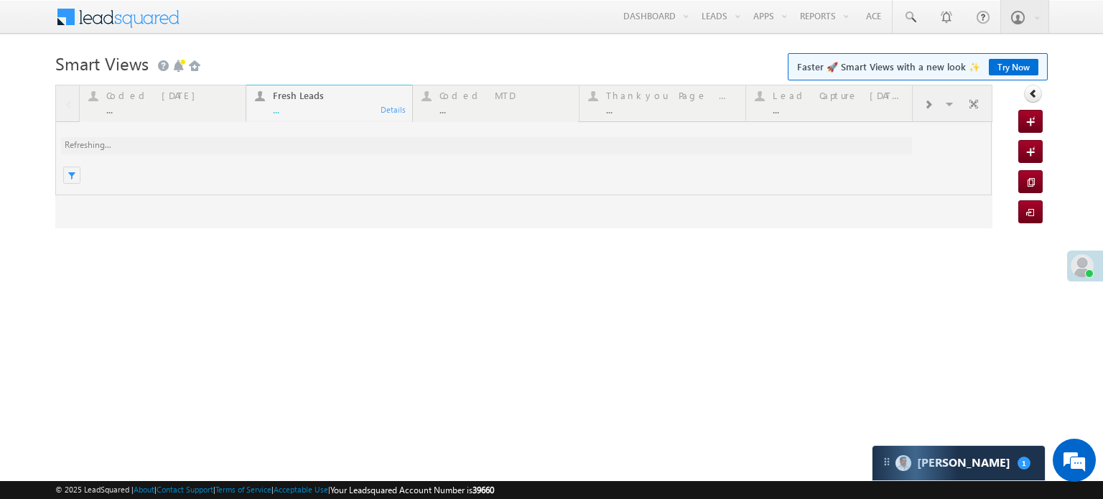
click at [1020, 65] on link "Try Now" at bounding box center [1014, 67] width 50 height 17
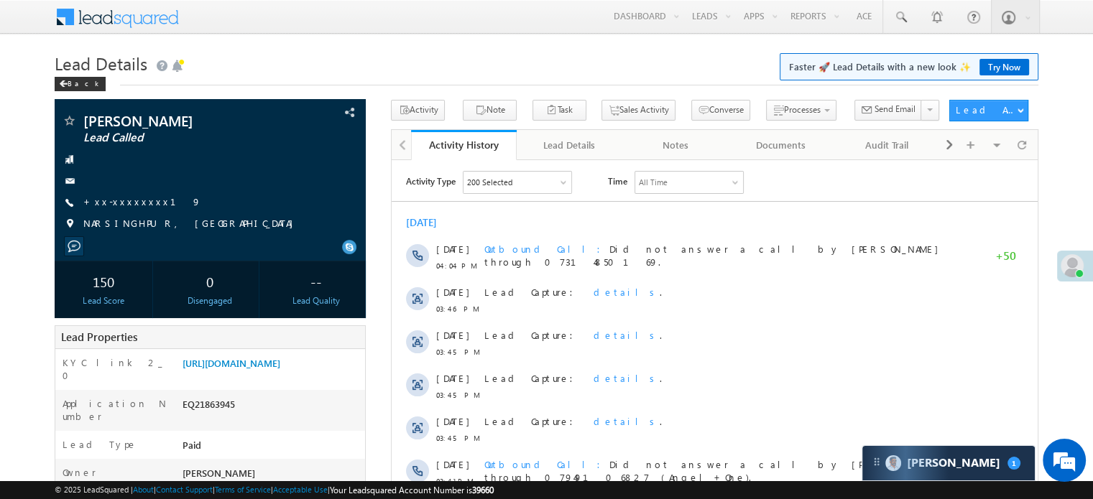
scroll to position [7124, 0]
click at [280, 362] on link "[URL][DOMAIN_NAME]" at bounding box center [231, 363] width 98 height 12
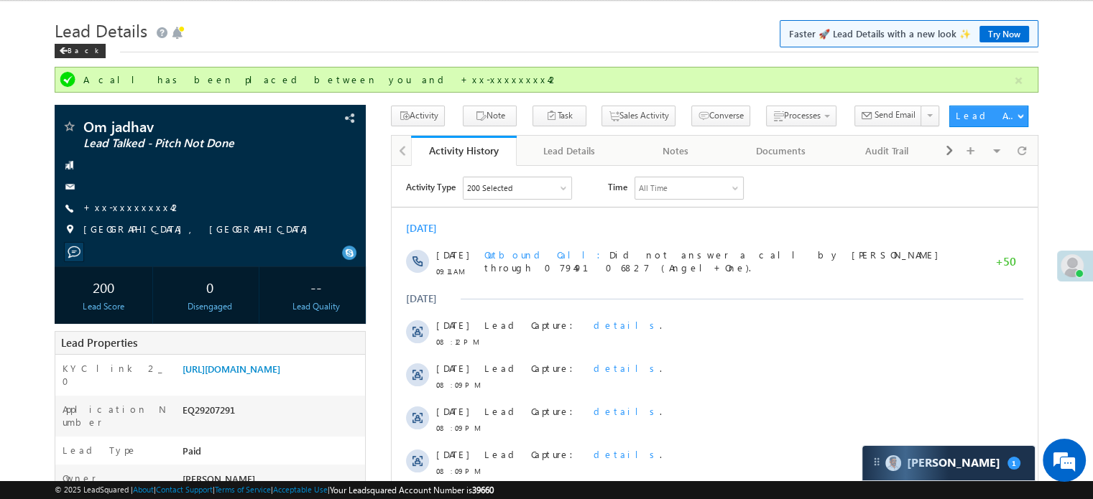
scroll to position [7124, 0]
click at [124, 208] on link "+xx-xxxxxxxx42" at bounding box center [132, 207] width 98 height 12
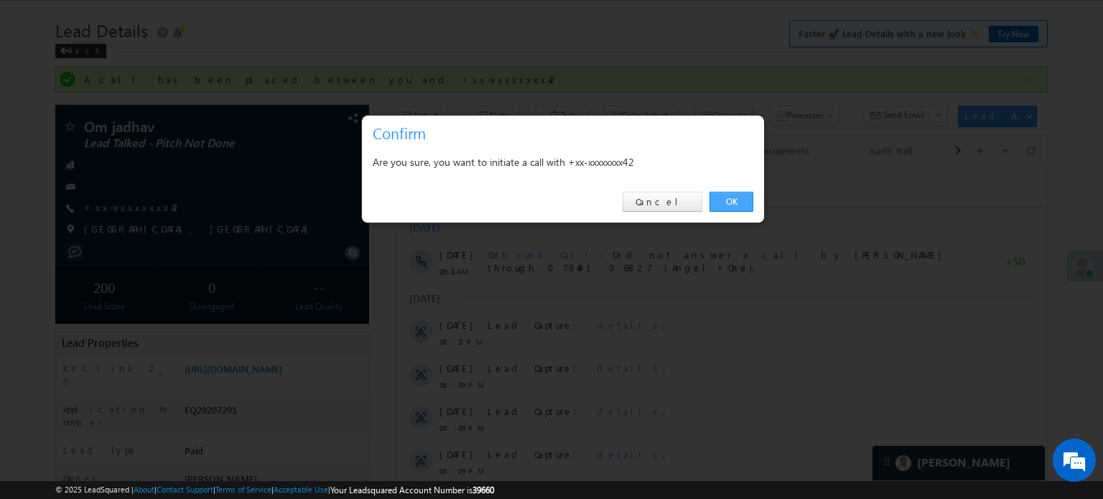
click at [738, 206] on link "OK" at bounding box center [732, 202] width 44 height 20
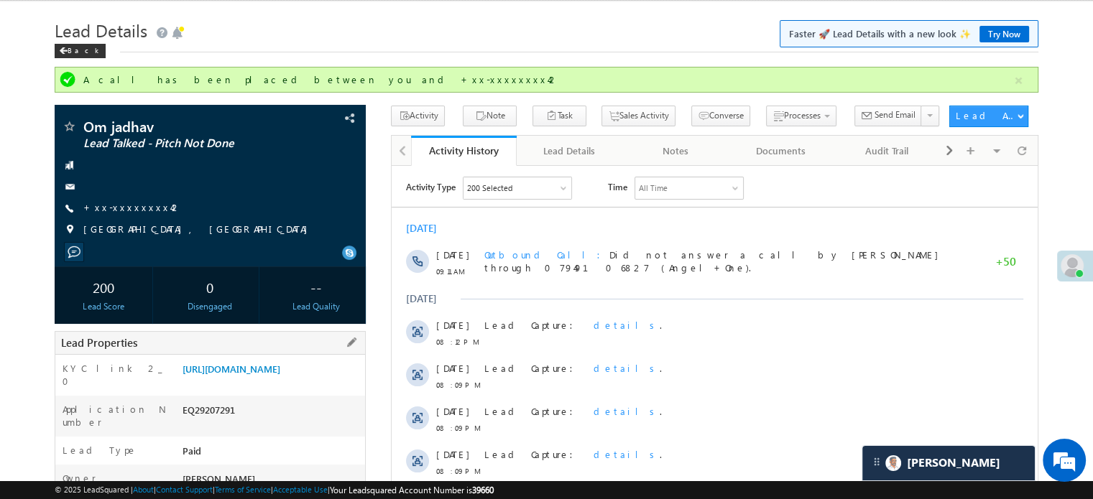
click at [130, 390] on div "KYC link 2_0 https://angelbroking1-pk3em7sa.customui-test.leadsquared.com?leadI…" at bounding box center [210, 375] width 310 height 41
click at [177, 384] on div "KYC link 2_0 https://angelbroking1-pk3em7sa.customui-test.leadsquared.com?leadI…" at bounding box center [210, 375] width 310 height 41
click at [193, 375] on link "https://angelbroking1-pk3em7sa.customui-test.leadsquared.com?leadId=1109b652-37…" at bounding box center [231, 369] width 98 height 12
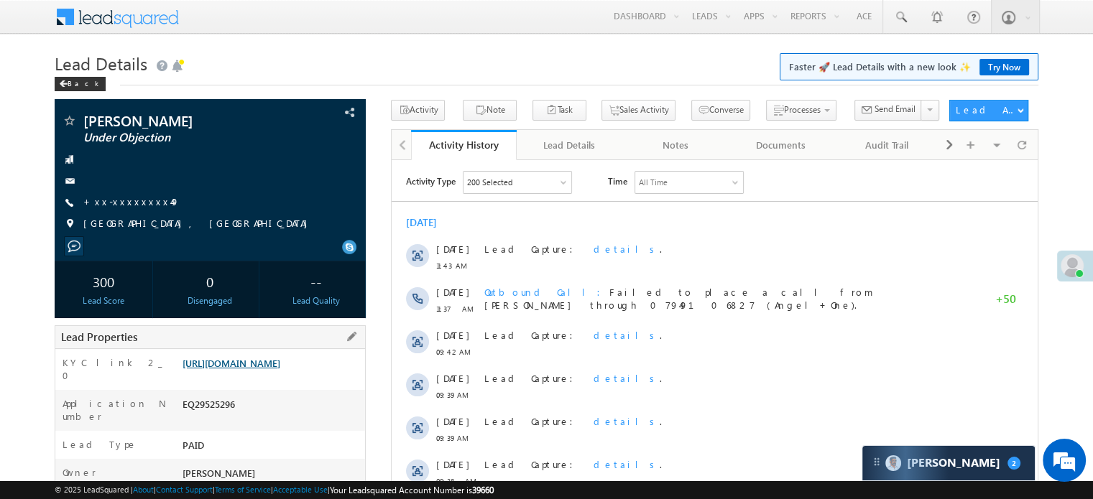
click at [280, 369] on link "[URL][DOMAIN_NAME]" at bounding box center [231, 363] width 98 height 12
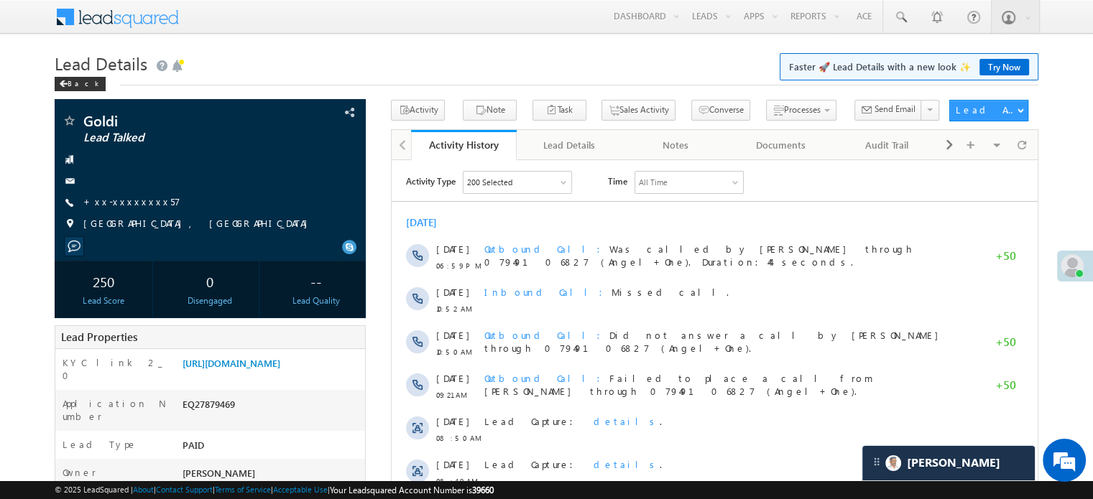
scroll to position [7124, 0]
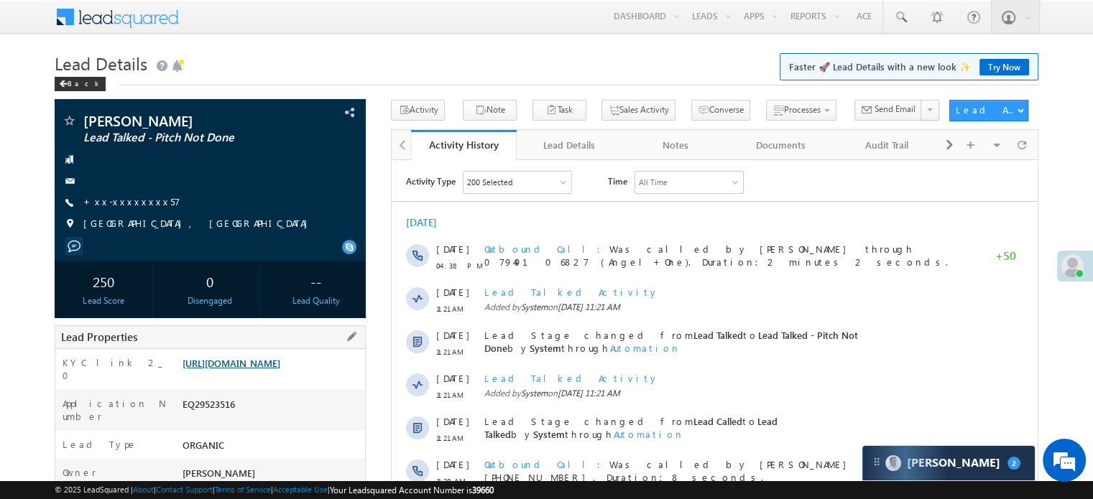
click at [256, 369] on link "[URL][DOMAIN_NAME]" at bounding box center [231, 363] width 98 height 12
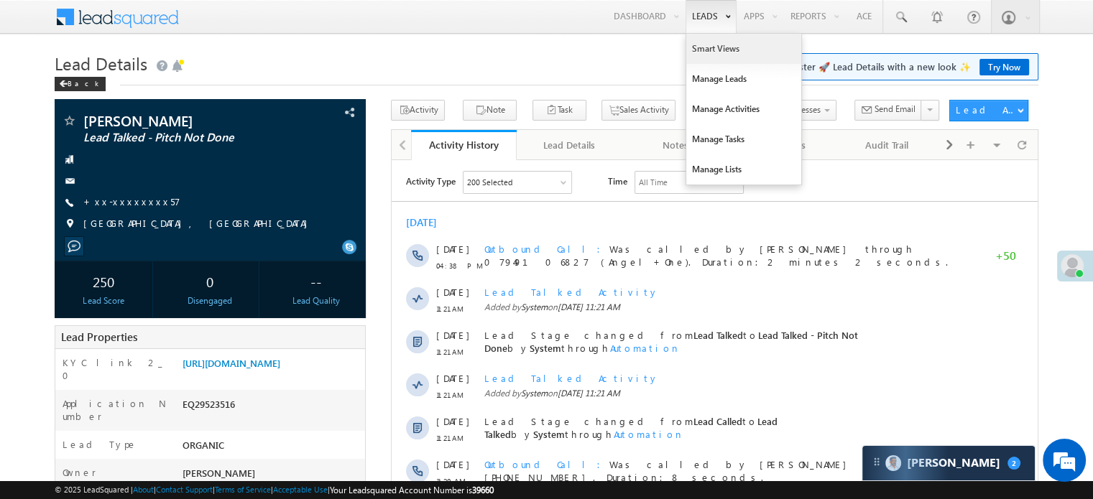
click at [716, 40] on link "Smart Views" at bounding box center [743, 49] width 115 height 30
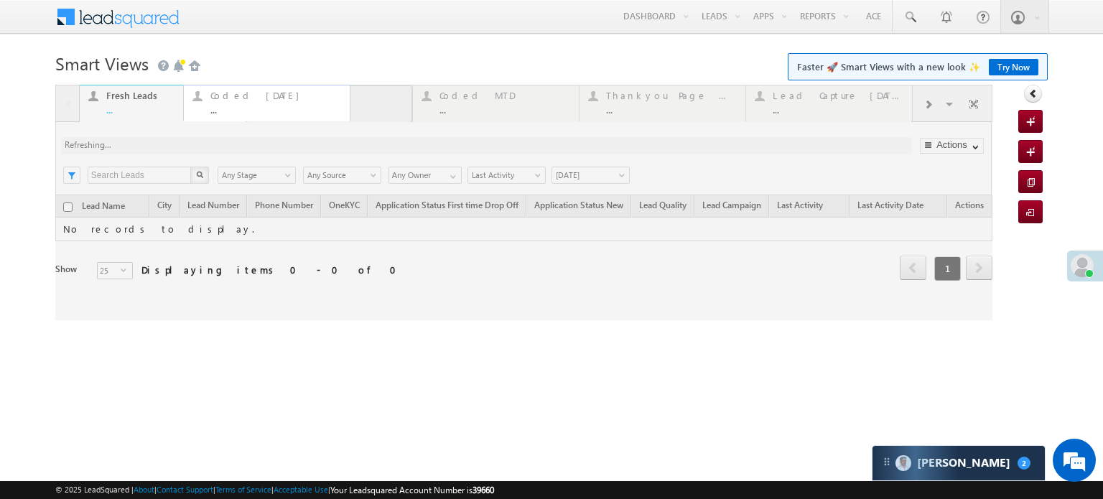
drag, startPoint x: 334, startPoint y: 100, endPoint x: 269, endPoint y: 108, distance: 65.9
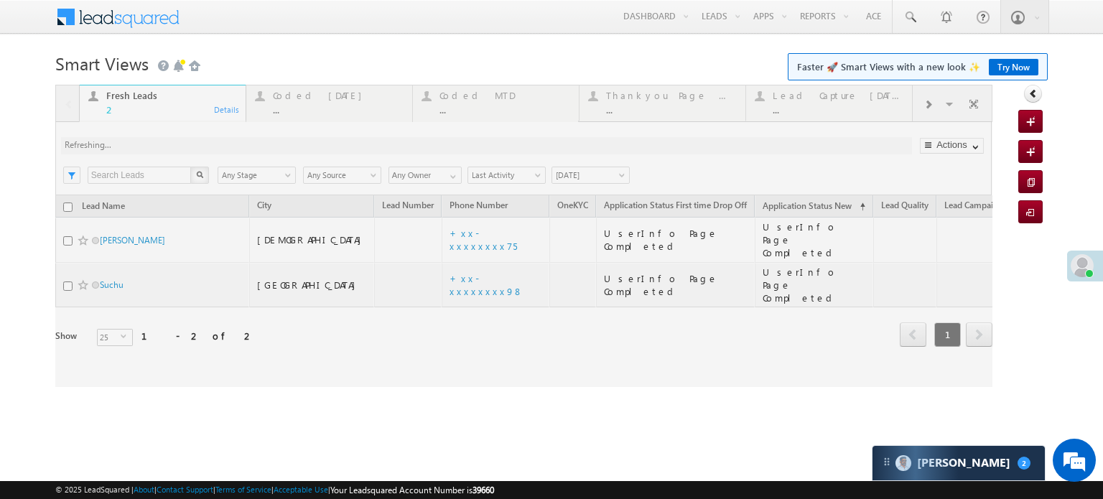
drag, startPoint x: 313, startPoint y: 103, endPoint x: 103, endPoint y: 111, distance: 209.2
click at [103, 111] on div at bounding box center [524, 236] width 938 height 302
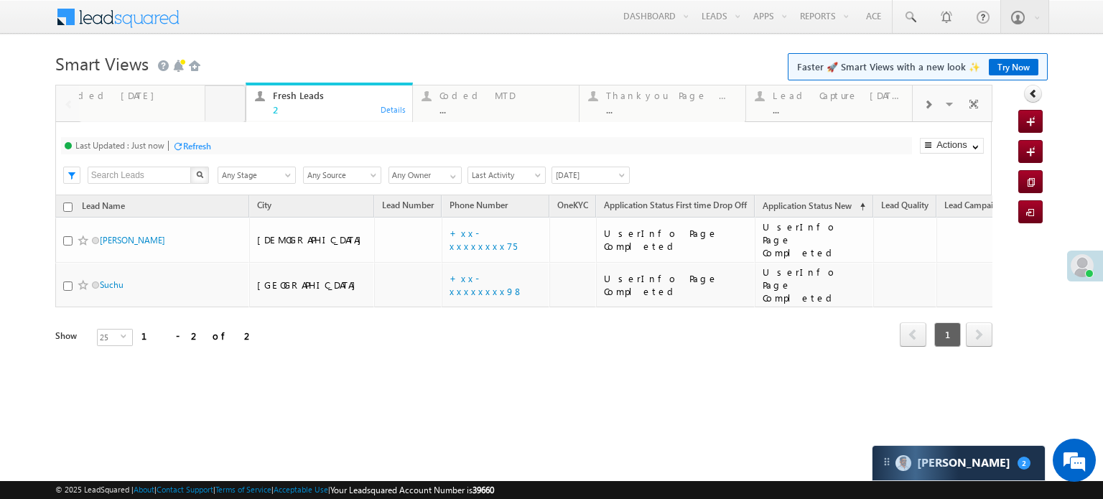
drag, startPoint x: 282, startPoint y: 101, endPoint x: 74, endPoint y: 111, distance: 207.9
click at [193, 145] on div "Refresh" at bounding box center [197, 146] width 28 height 11
click at [249, 148] on div "Refresh" at bounding box center [251, 146] width 28 height 11
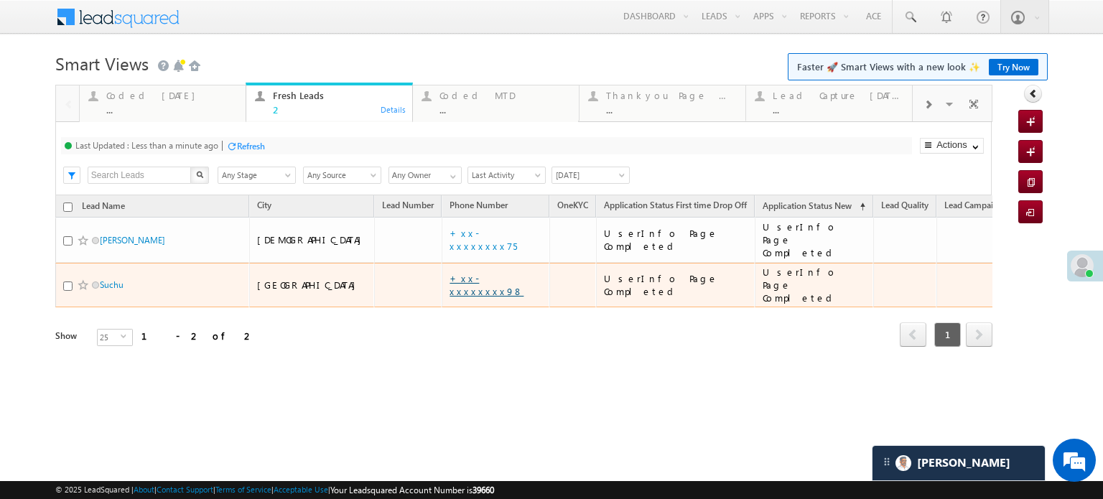
click at [450, 272] on link "+xx-xxxxxxxx98" at bounding box center [487, 284] width 74 height 25
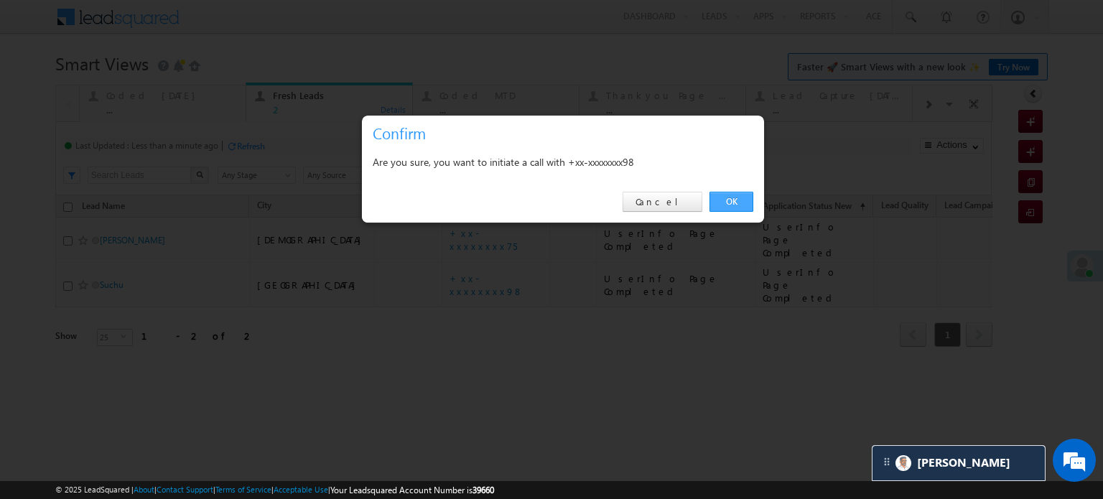
click at [736, 203] on link "OK" at bounding box center [732, 202] width 44 height 20
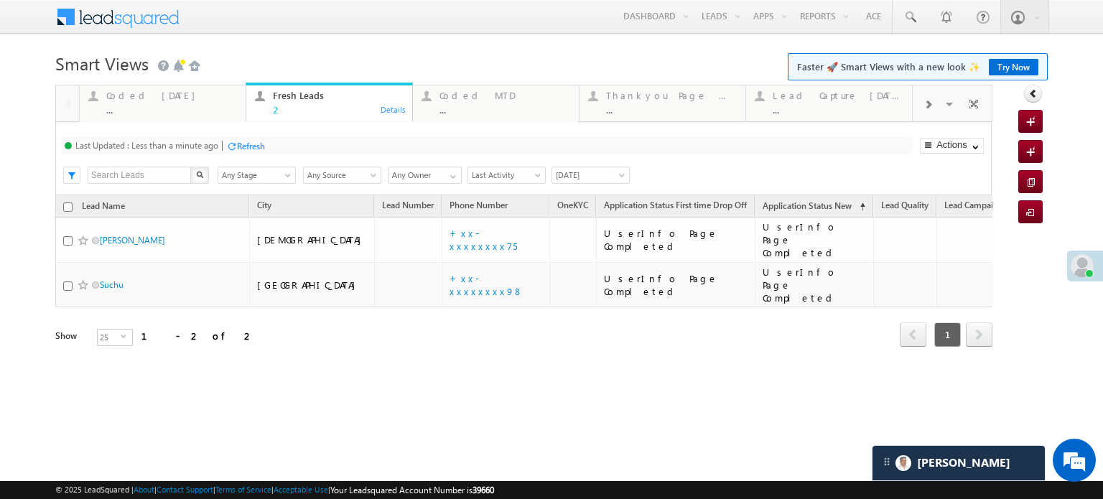
click at [263, 149] on div "Refresh" at bounding box center [251, 146] width 28 height 11
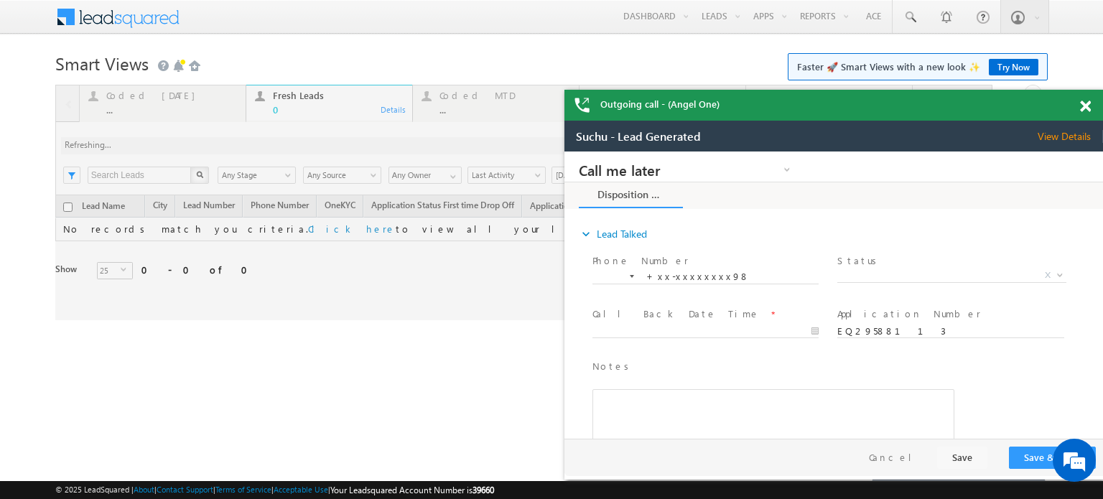
click at [169, 96] on div at bounding box center [524, 203] width 938 height 236
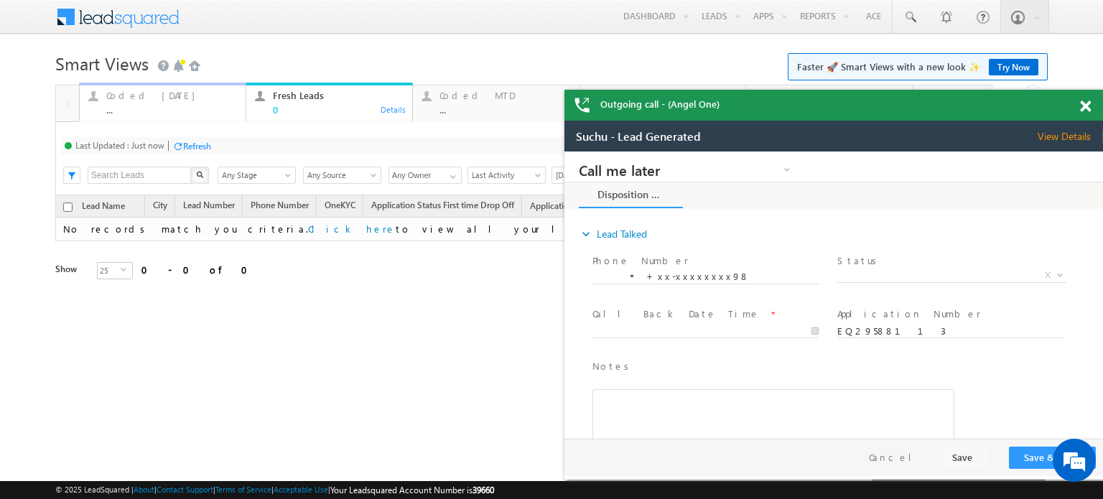
click at [157, 101] on div "Coded Today" at bounding box center [171, 95] width 131 height 11
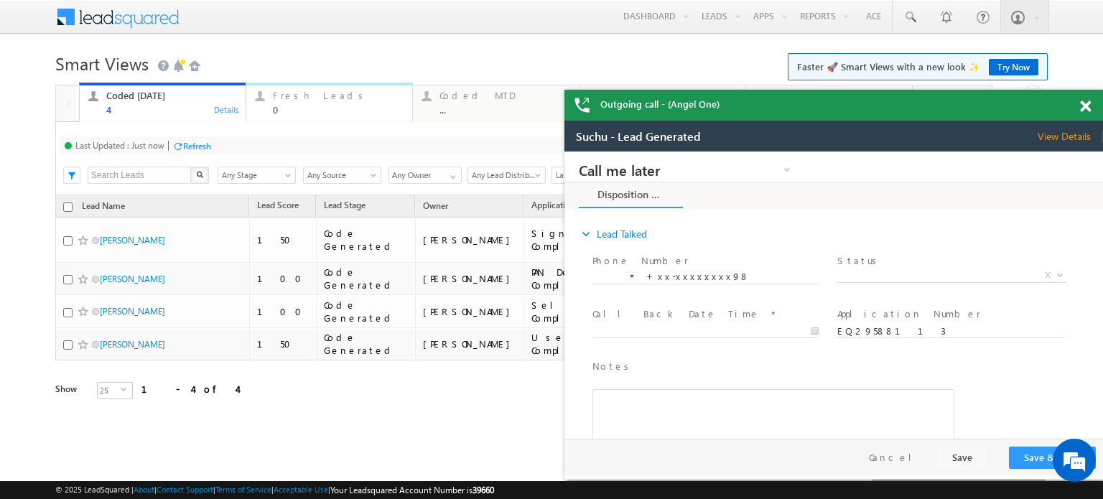
click at [305, 108] on div "0" at bounding box center [338, 109] width 131 height 11
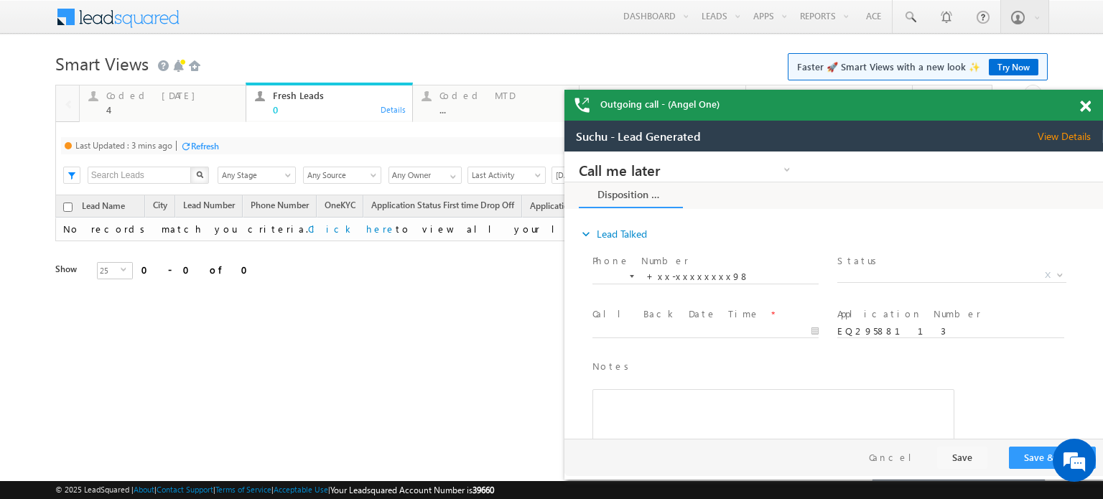
click at [207, 146] on div "Refresh" at bounding box center [205, 146] width 28 height 11
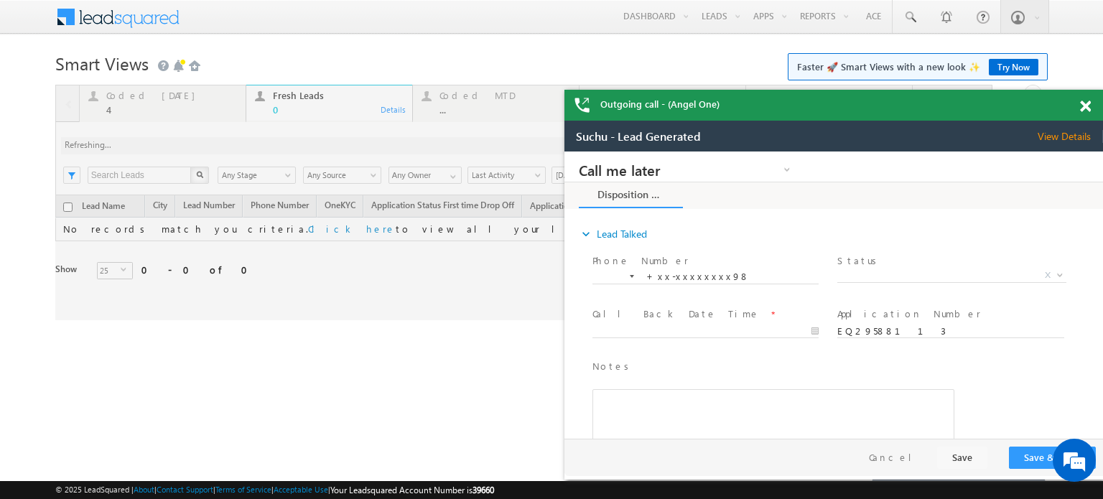
click at [1083, 108] on span at bounding box center [1085, 107] width 11 height 12
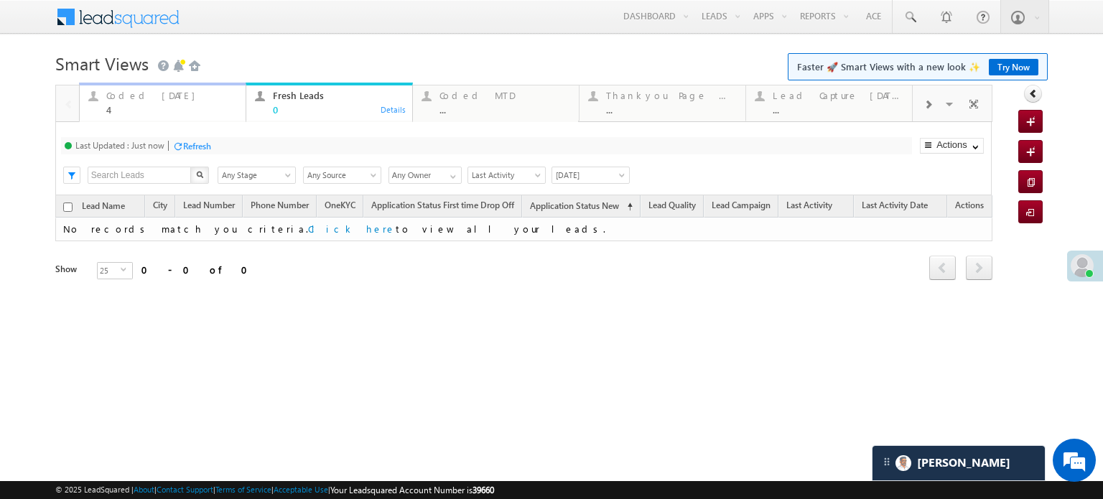
click at [175, 106] on div "4" at bounding box center [171, 109] width 131 height 11
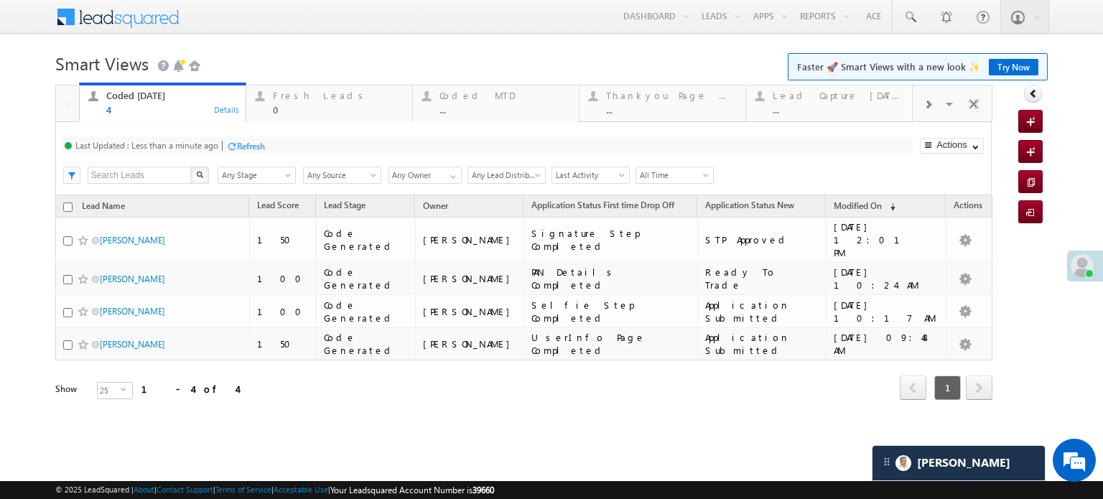
click at [248, 147] on div "Refresh" at bounding box center [251, 146] width 28 height 11
click at [305, 110] on div "0" at bounding box center [338, 109] width 131 height 11
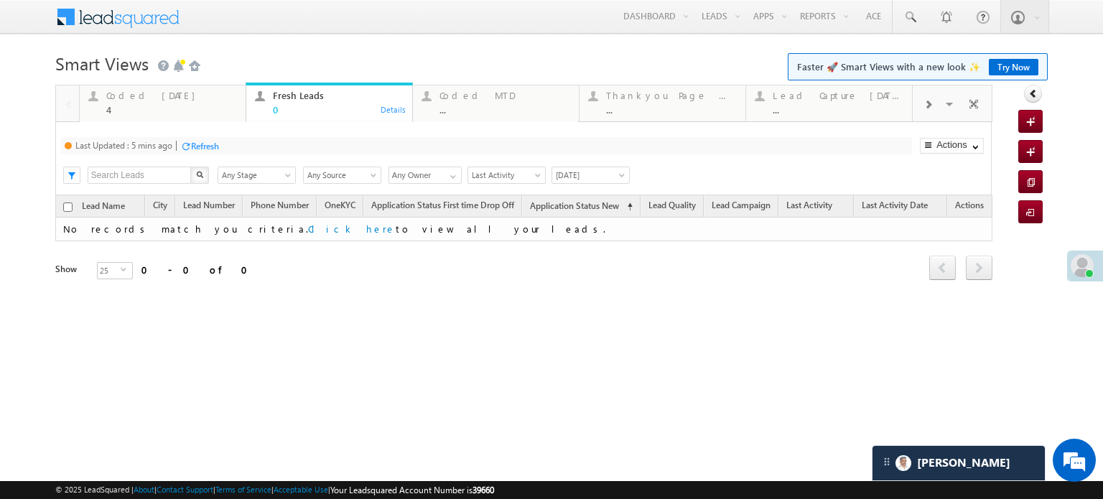
click at [218, 147] on div "Refresh" at bounding box center [205, 146] width 28 height 11
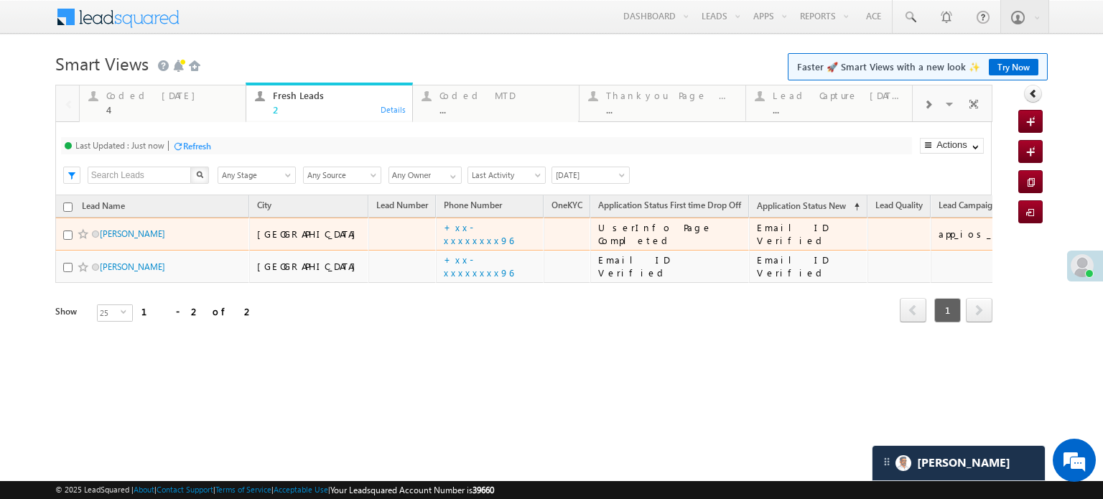
click at [436, 242] on td "+xx-xxxxxxxx96" at bounding box center [490, 234] width 108 height 33
click at [444, 237] on link "+xx-xxxxxxxx96" at bounding box center [479, 233] width 70 height 25
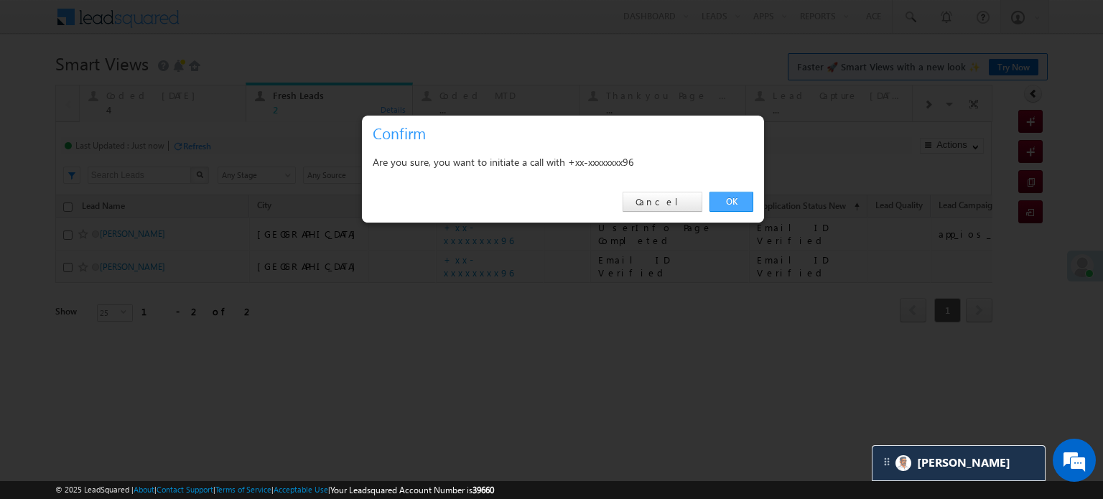
click at [721, 198] on link "OK" at bounding box center [732, 202] width 44 height 20
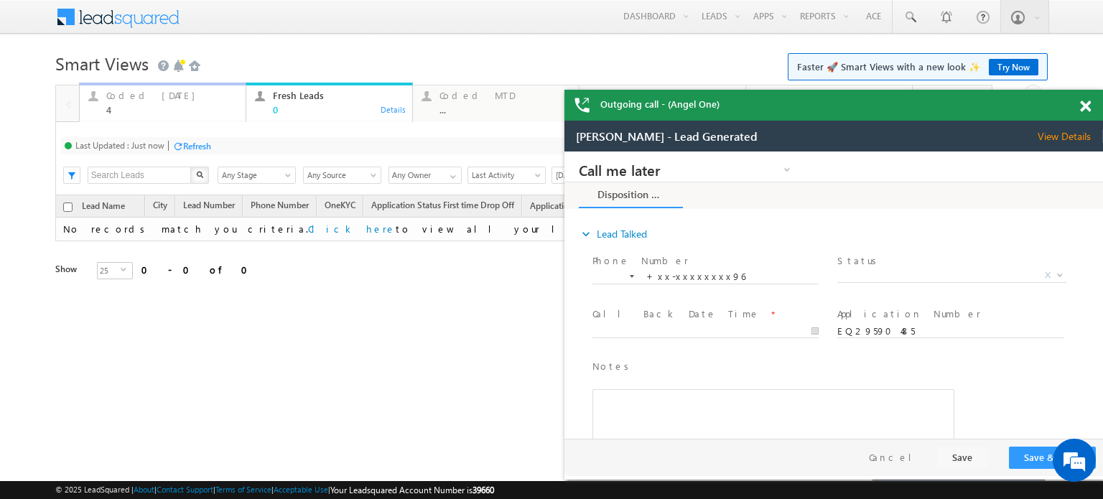
click at [133, 103] on div "Coded Today 4" at bounding box center [171, 101] width 131 height 28
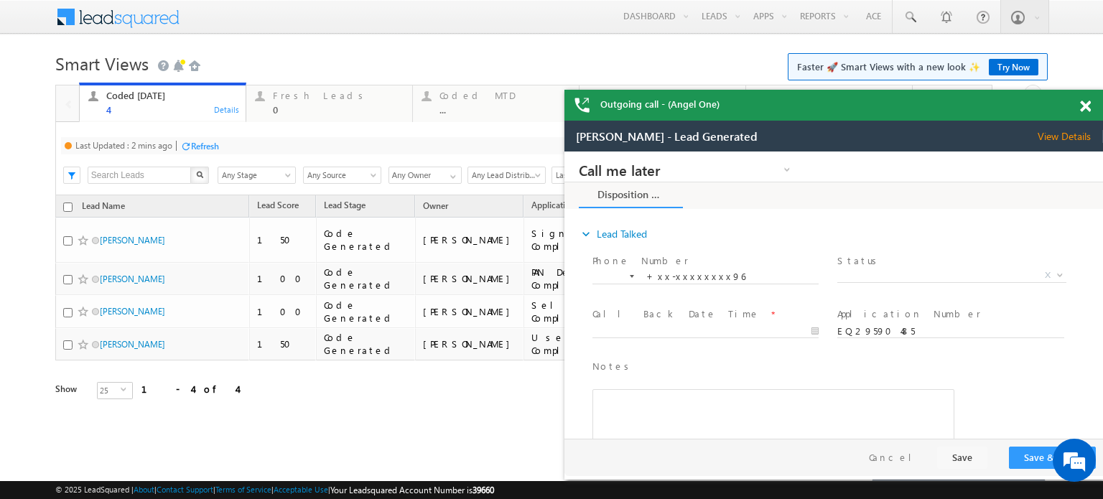
click at [194, 141] on div "Refresh" at bounding box center [205, 146] width 28 height 11
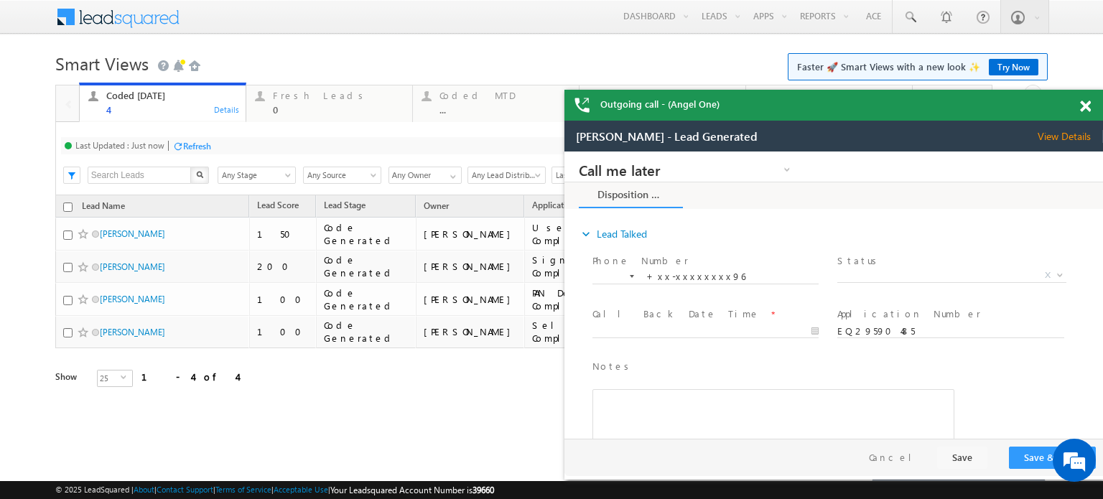
click at [205, 139] on div "Refresh" at bounding box center [191, 146] width 39 height 14
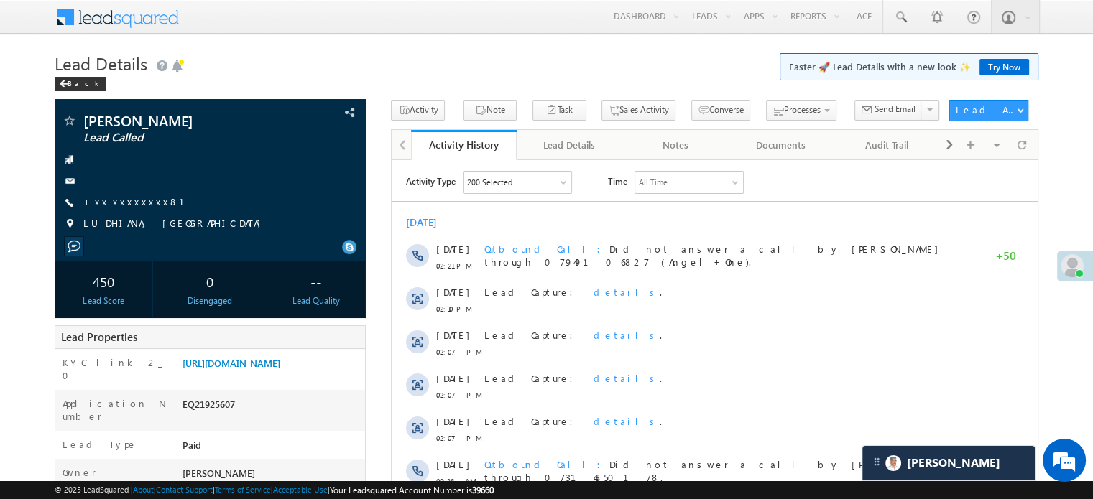
scroll to position [7124, 0]
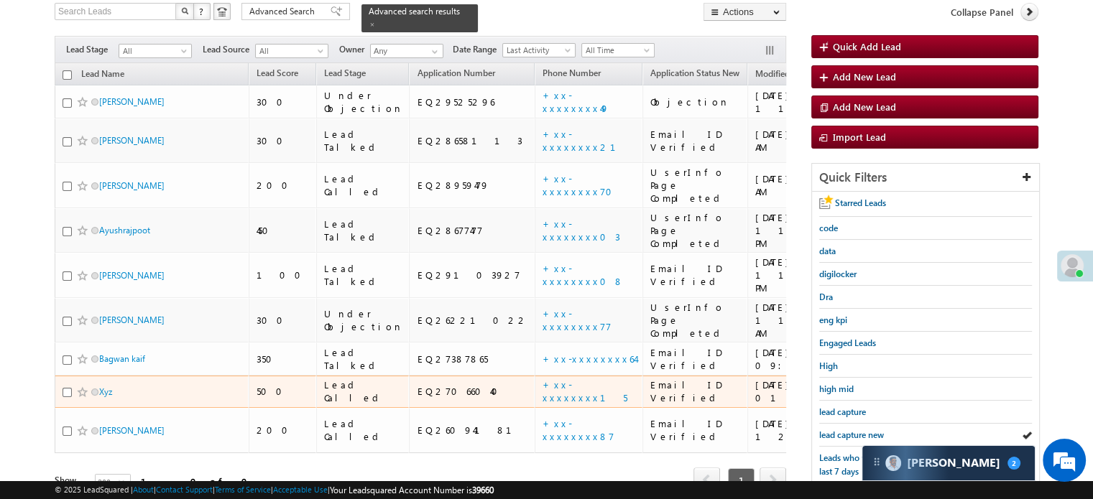
scroll to position [216, 0]
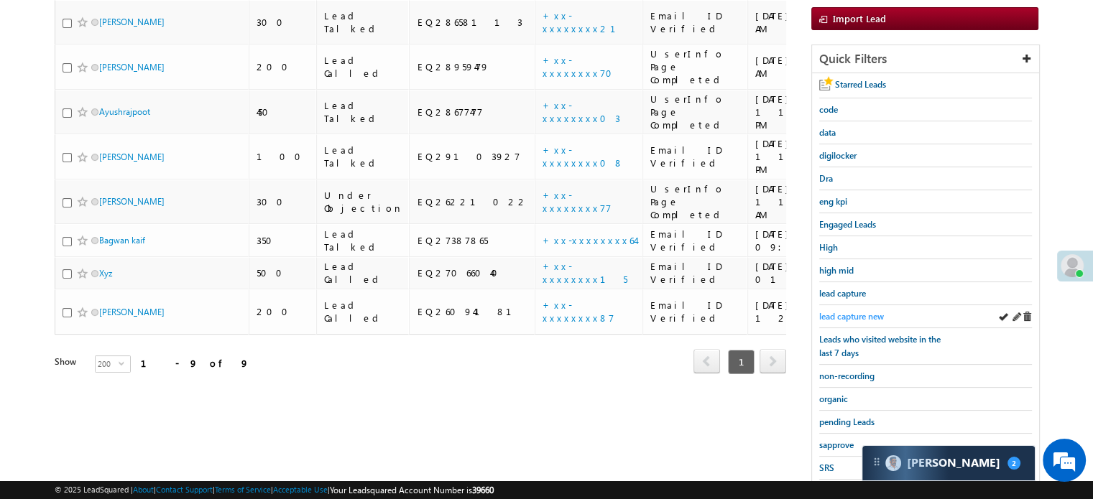
click at [861, 311] on span "lead capture new" at bounding box center [851, 316] width 65 height 11
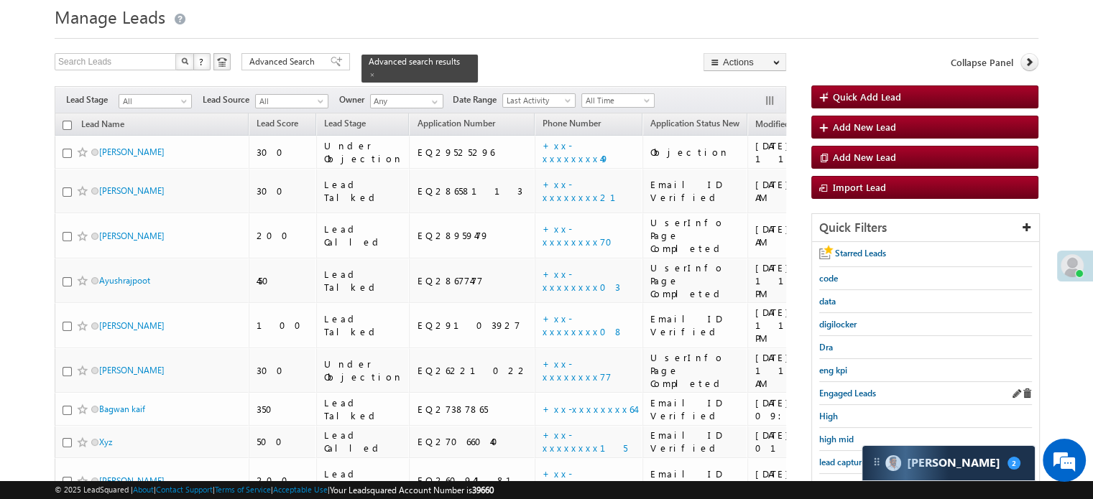
scroll to position [72, 0]
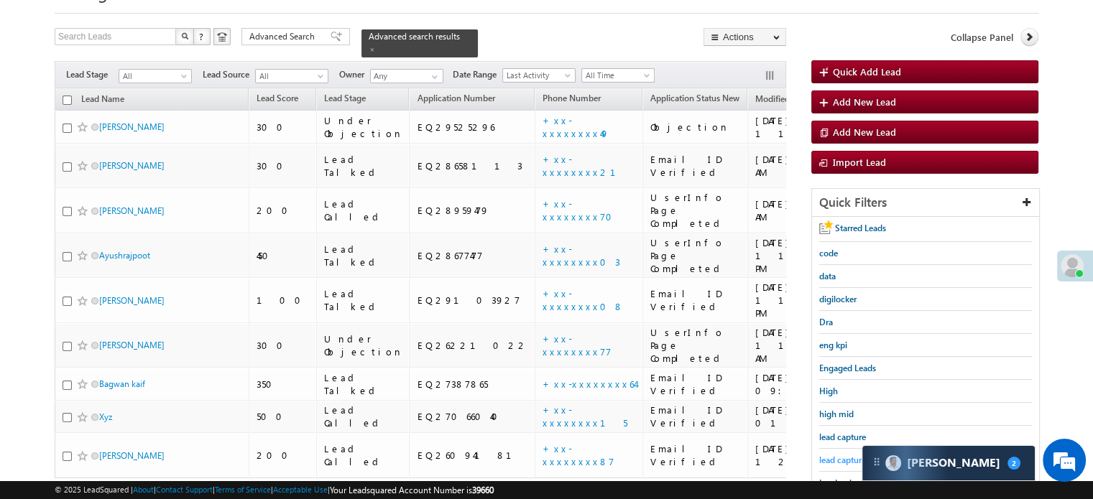
click at [848, 458] on span "lead capture new" at bounding box center [851, 460] width 65 height 11
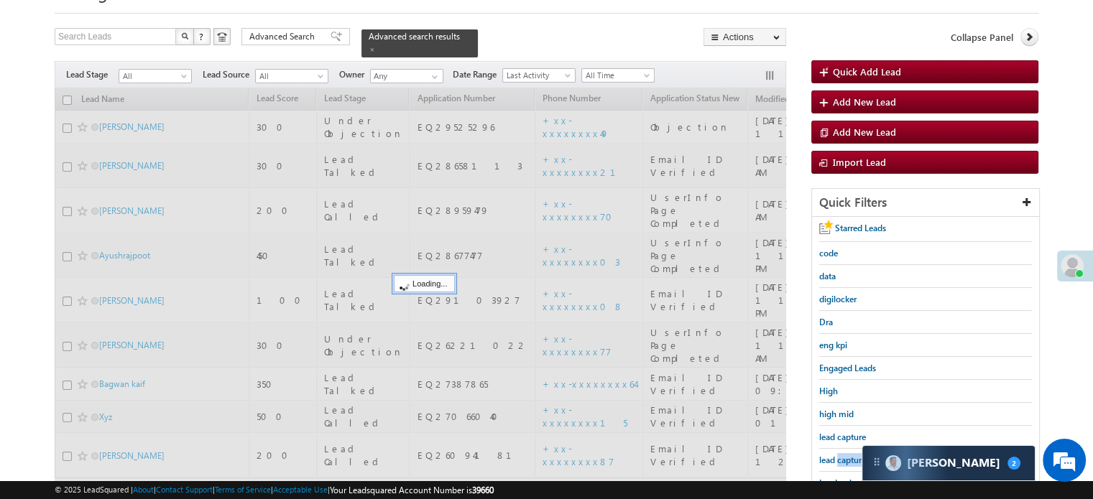
click at [848, 458] on span "lead capture new" at bounding box center [851, 460] width 65 height 11
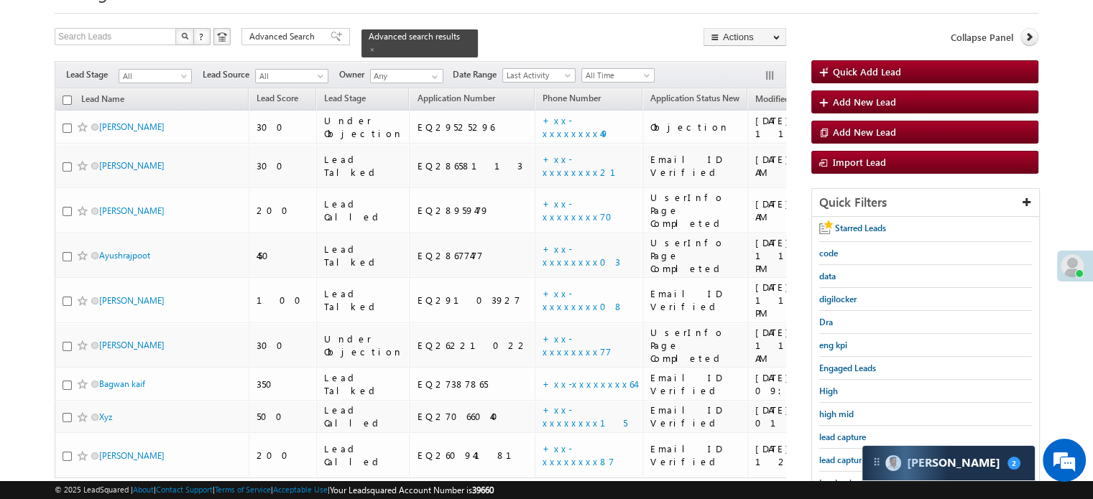
click at [848, 458] on span "lead capture new" at bounding box center [851, 460] width 65 height 11
click at [843, 455] on span "lead capture new" at bounding box center [851, 460] width 65 height 11
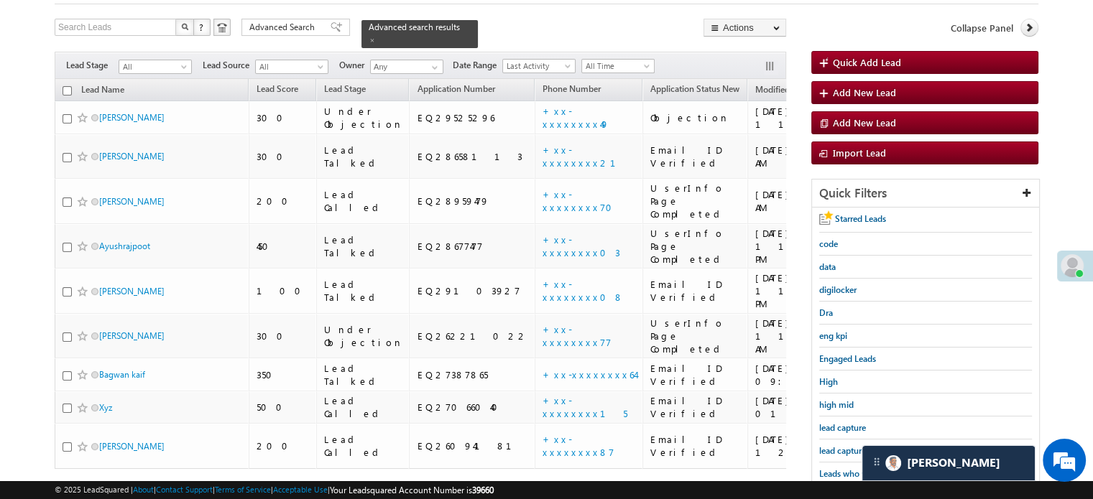
scroll to position [216, 0]
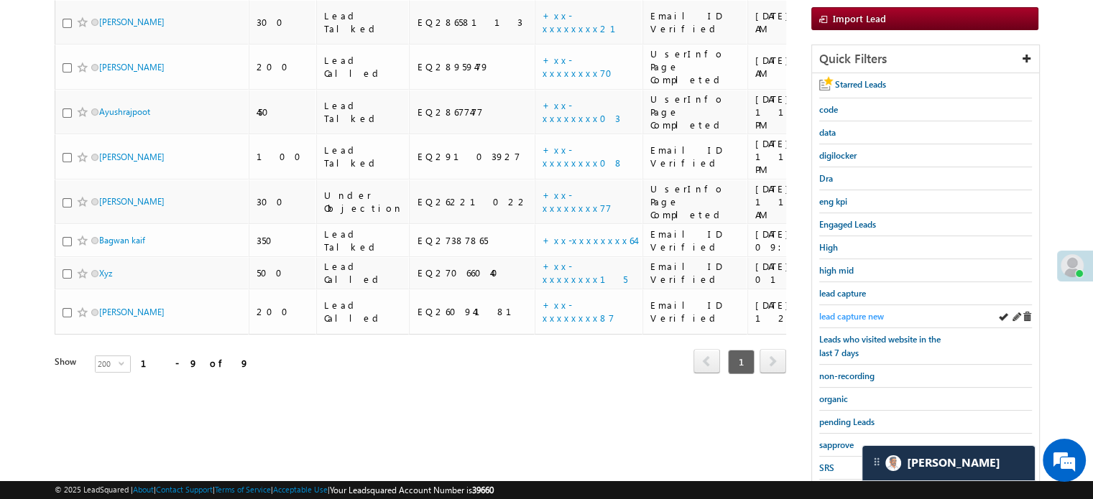
click at [866, 311] on span "lead capture new" at bounding box center [851, 316] width 65 height 11
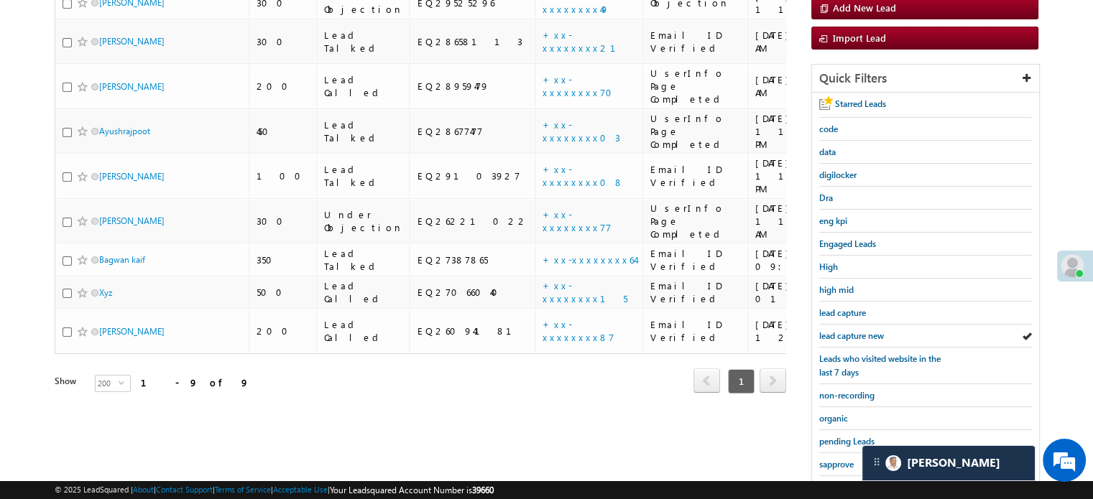
scroll to position [287, 0]
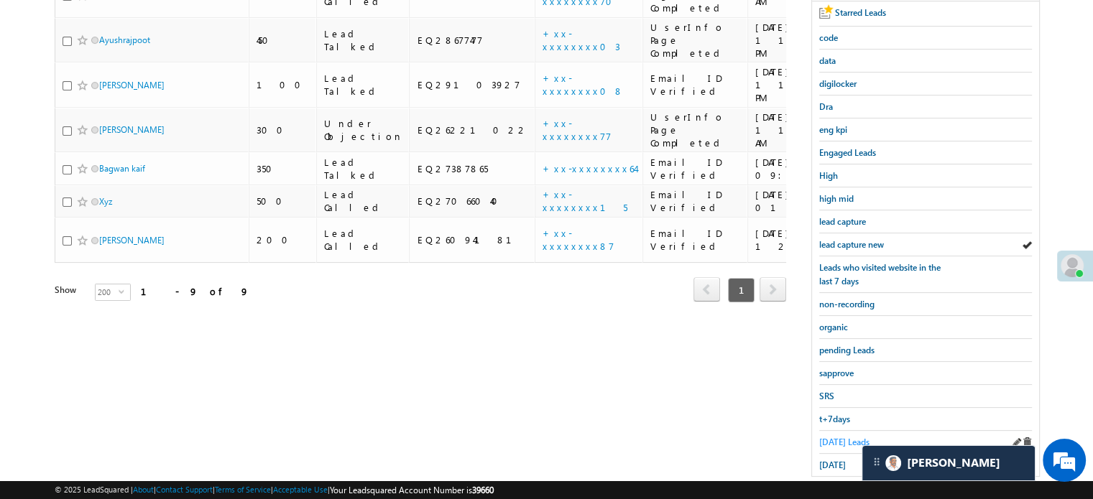
click at [827, 439] on span "[DATE] Leads" at bounding box center [844, 442] width 50 height 11
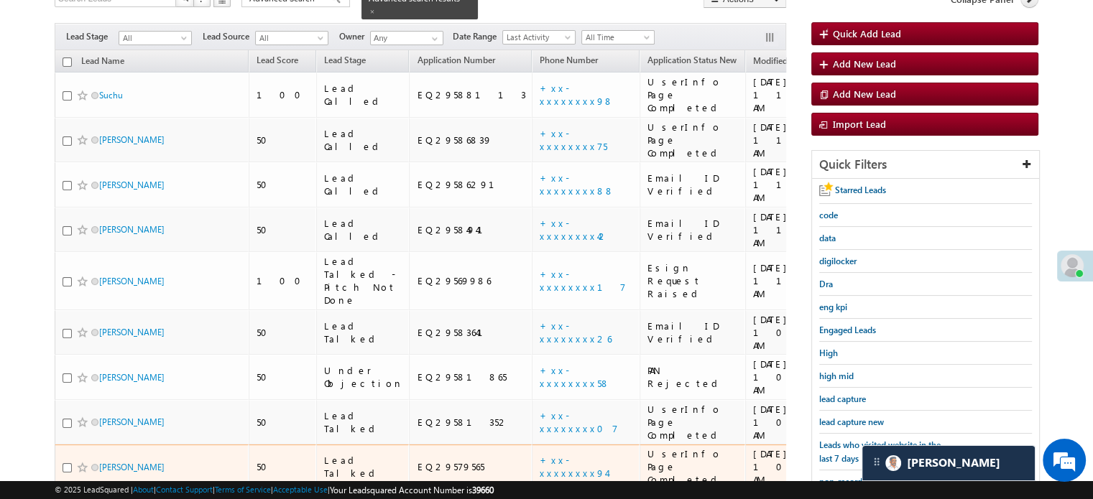
scroll to position [88, 0]
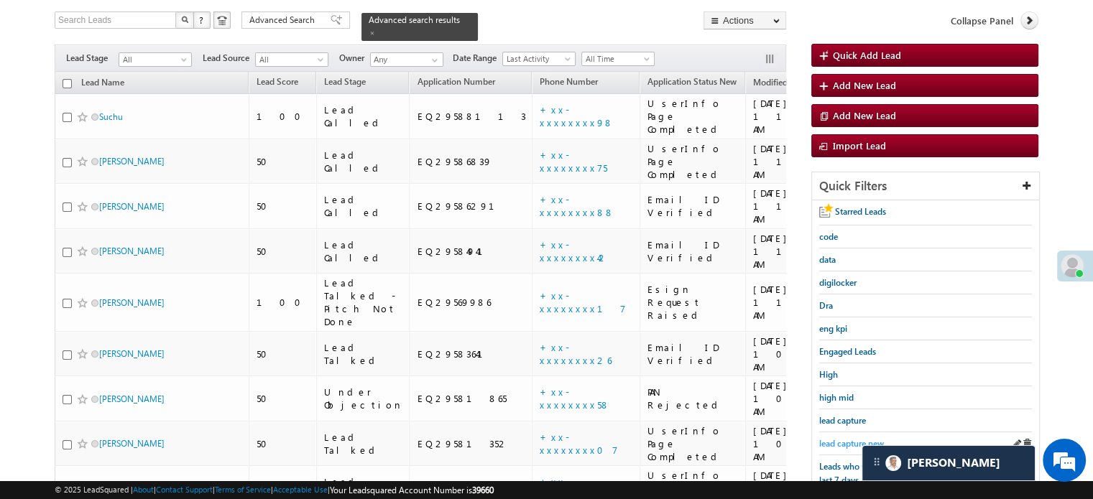
click at [847, 438] on span "lead capture new" at bounding box center [851, 443] width 65 height 11
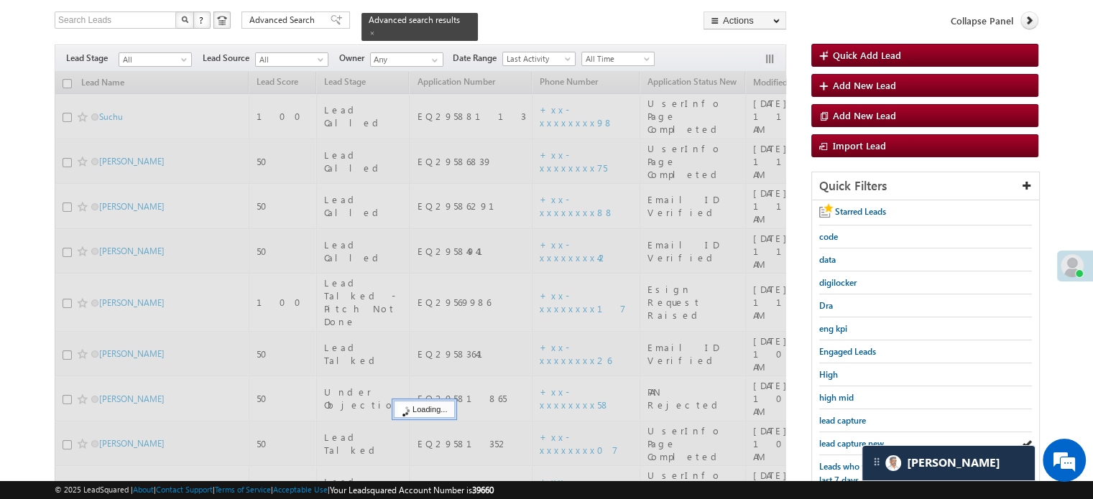
click at [847, 438] on span "lead capture new" at bounding box center [851, 443] width 65 height 11
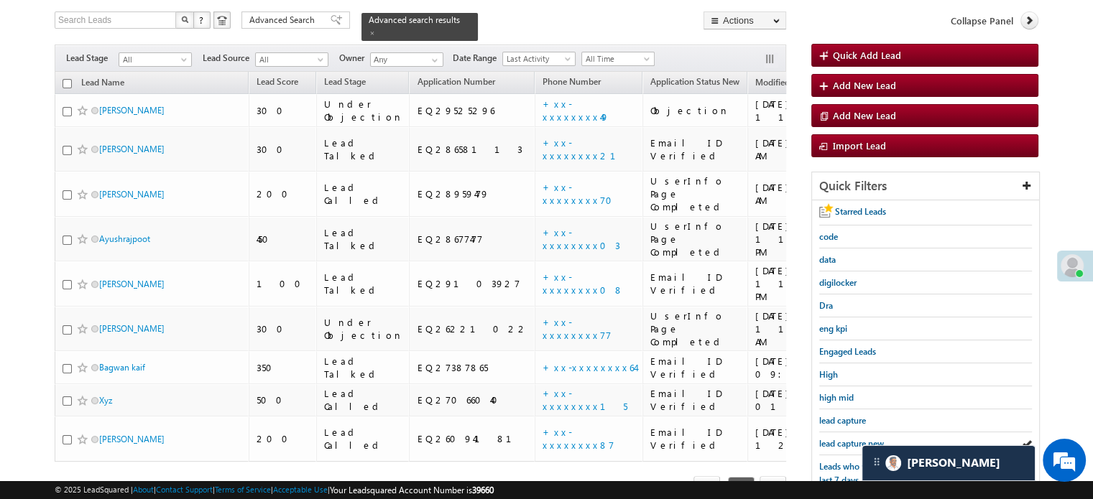
click at [847, 438] on span "lead capture new" at bounding box center [851, 443] width 65 height 11
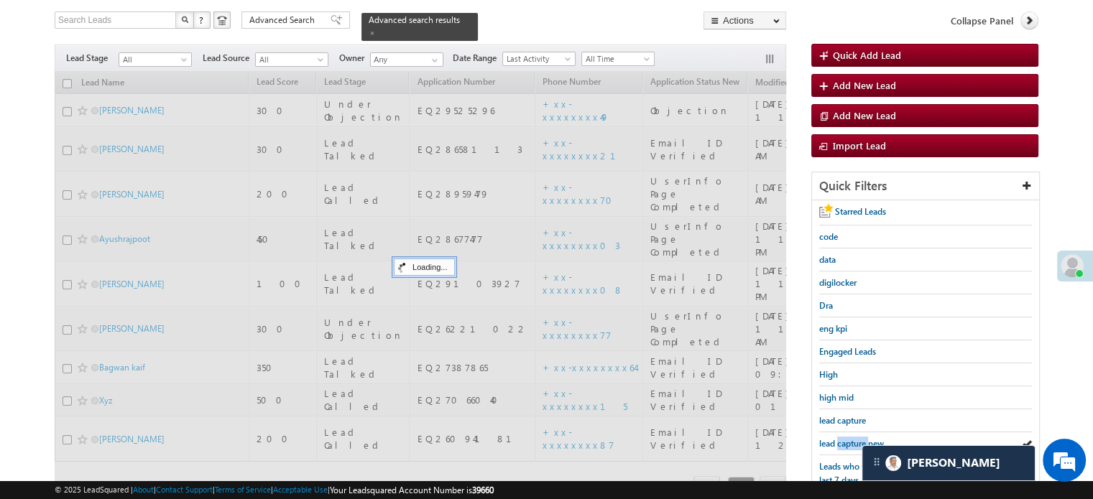
click at [847, 438] on span "lead capture new" at bounding box center [851, 443] width 65 height 11
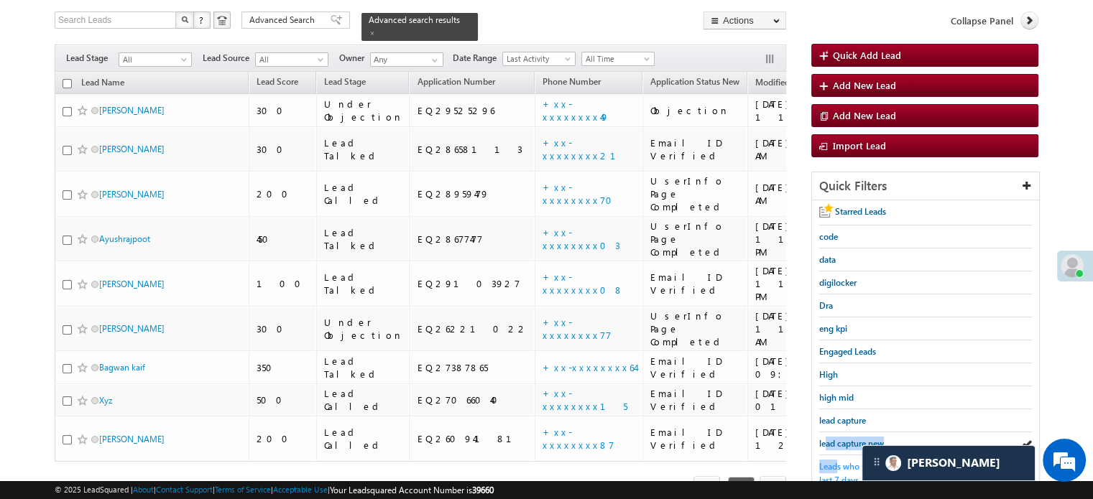
click at [835, 456] on div "Starred Leads code data digilocker Dra eng kpi Engaged Leads High high mid lead…" at bounding box center [925, 437] width 227 height 475
click at [845, 443] on span "lead capture new" at bounding box center [851, 443] width 65 height 11
click at [849, 438] on span "lead capture new" at bounding box center [851, 443] width 65 height 11
click at [858, 443] on span "lead capture new" at bounding box center [851, 443] width 65 height 11
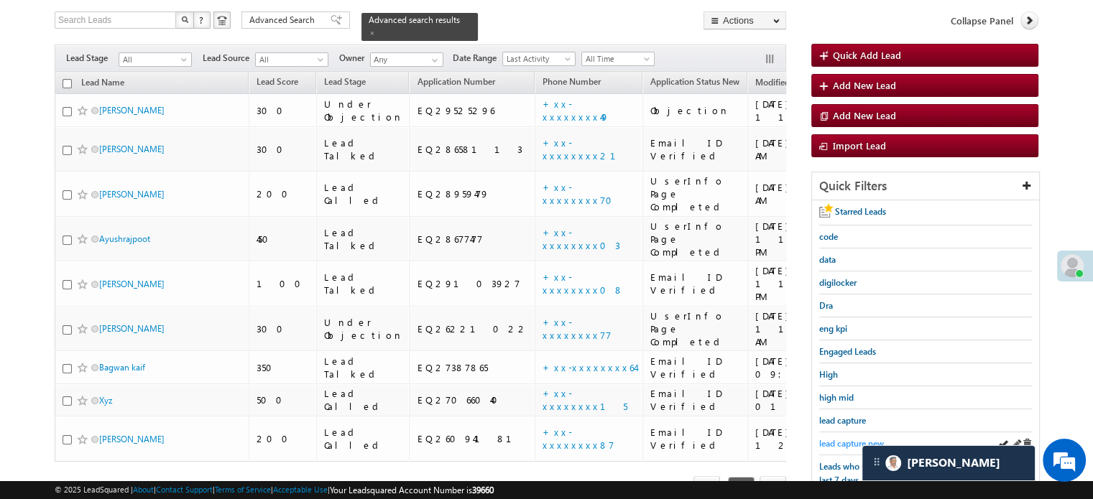
click at [827, 438] on span "lead capture new" at bounding box center [851, 443] width 65 height 11
click at [829, 438] on span "lead capture new" at bounding box center [851, 443] width 65 height 11
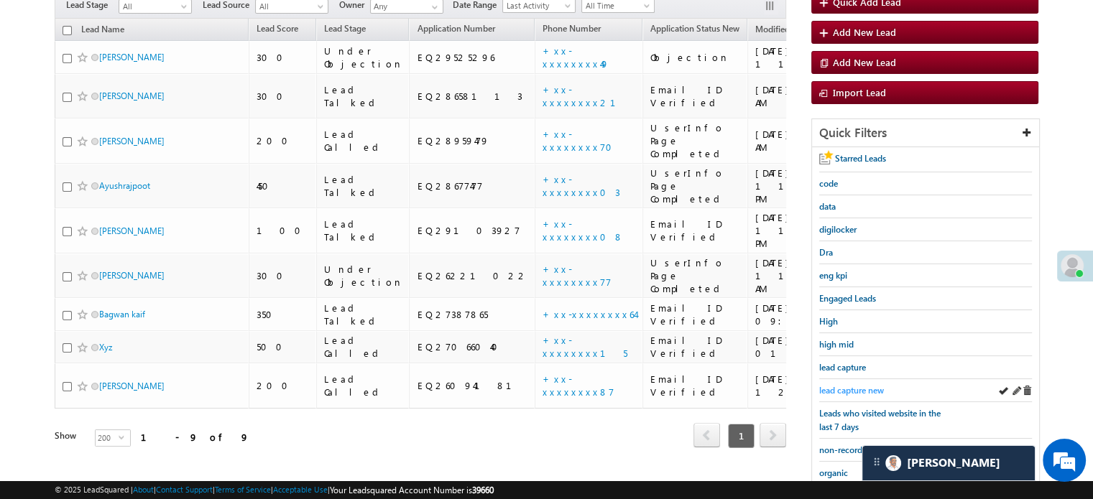
scroll to position [160, 0]
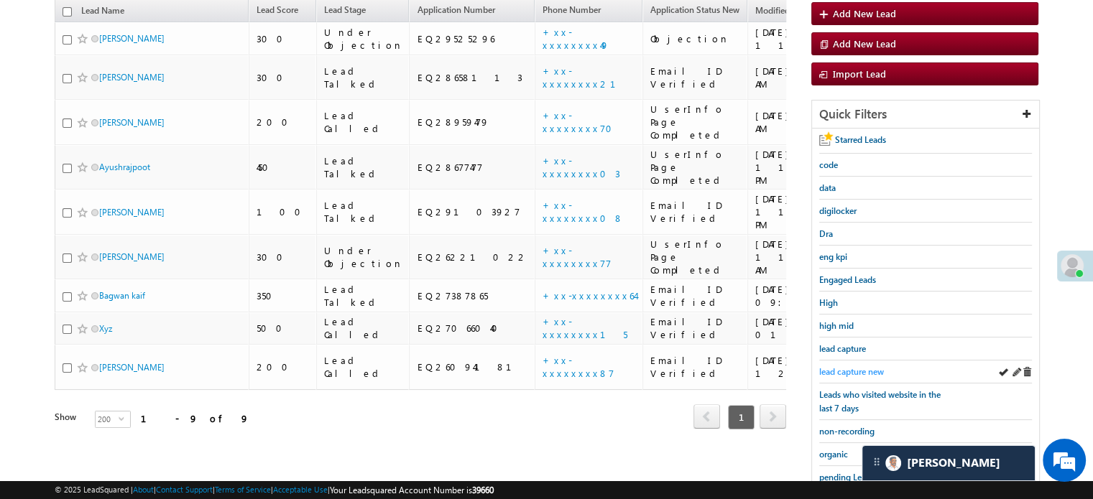
click at [857, 367] on span "lead capture new" at bounding box center [851, 371] width 65 height 11
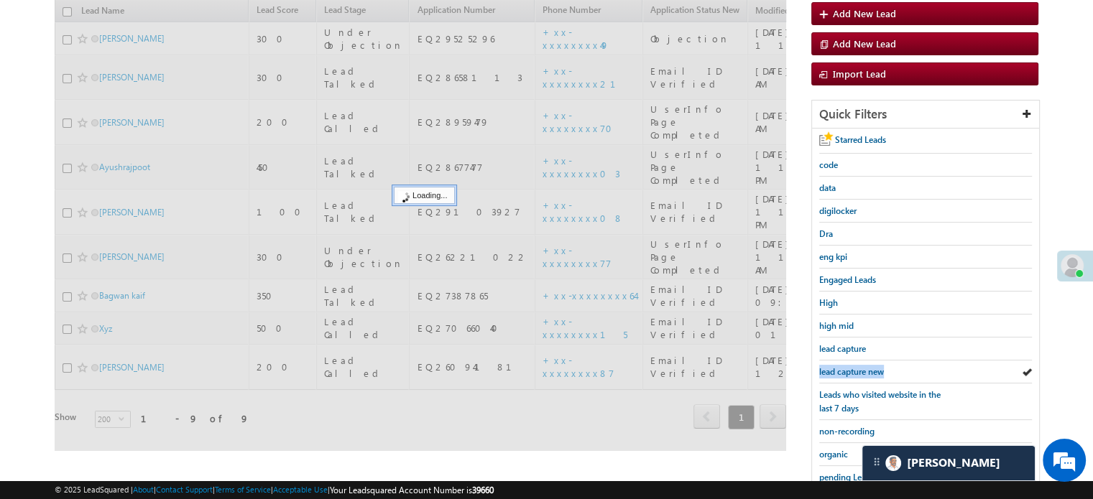
click at [857, 367] on span "lead capture new" at bounding box center [851, 371] width 65 height 11
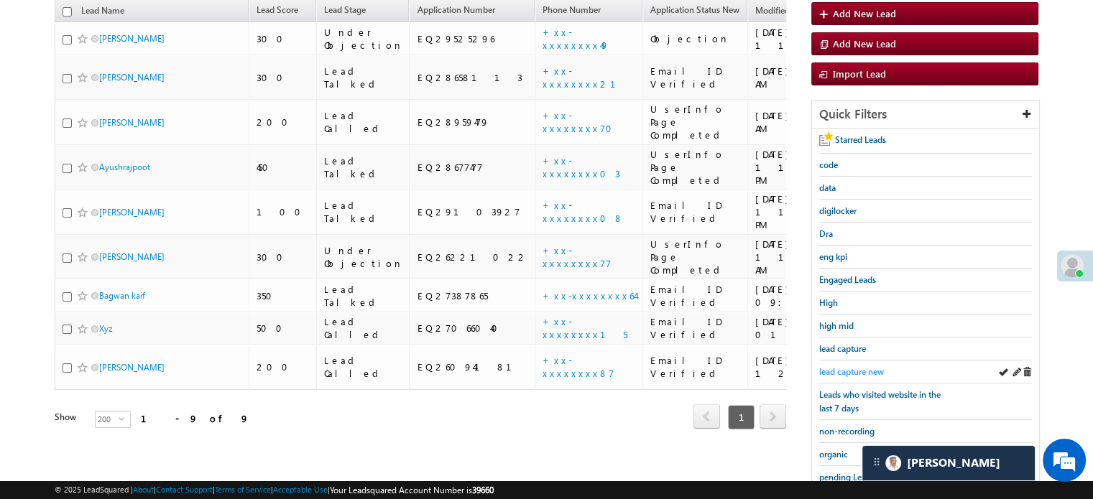
click at [877, 366] on span "lead capture new" at bounding box center [851, 371] width 65 height 11
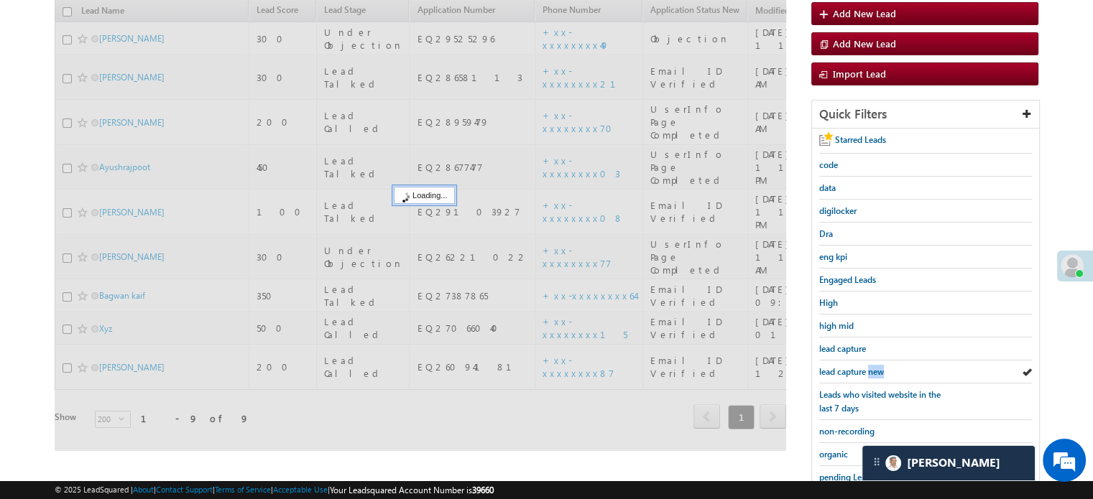
click at [877, 366] on span "lead capture new" at bounding box center [851, 371] width 65 height 11
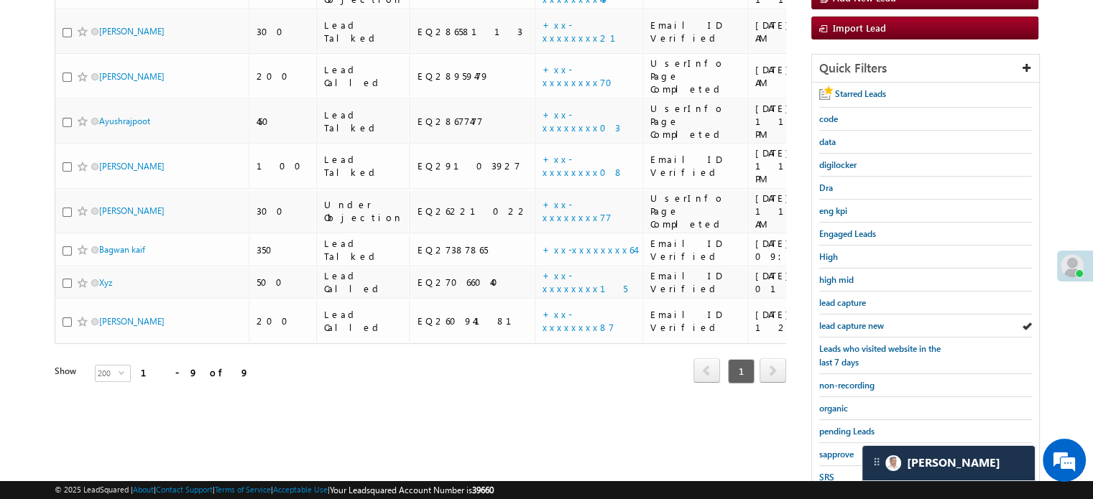
scroll to position [304, 0]
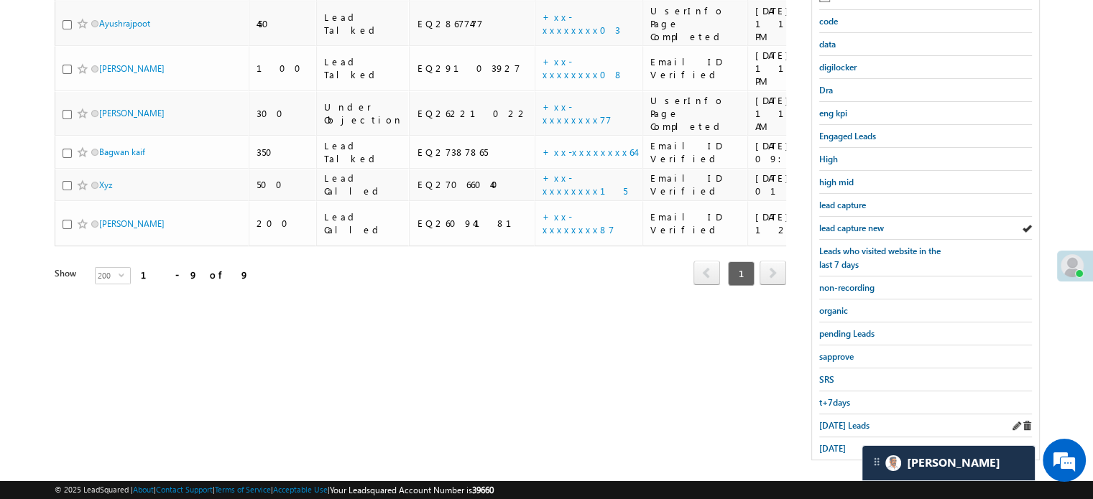
click at [844, 415] on div "Today's Leads" at bounding box center [925, 426] width 213 height 23
click at [844, 420] on span "Today's Leads" at bounding box center [844, 425] width 50 height 11
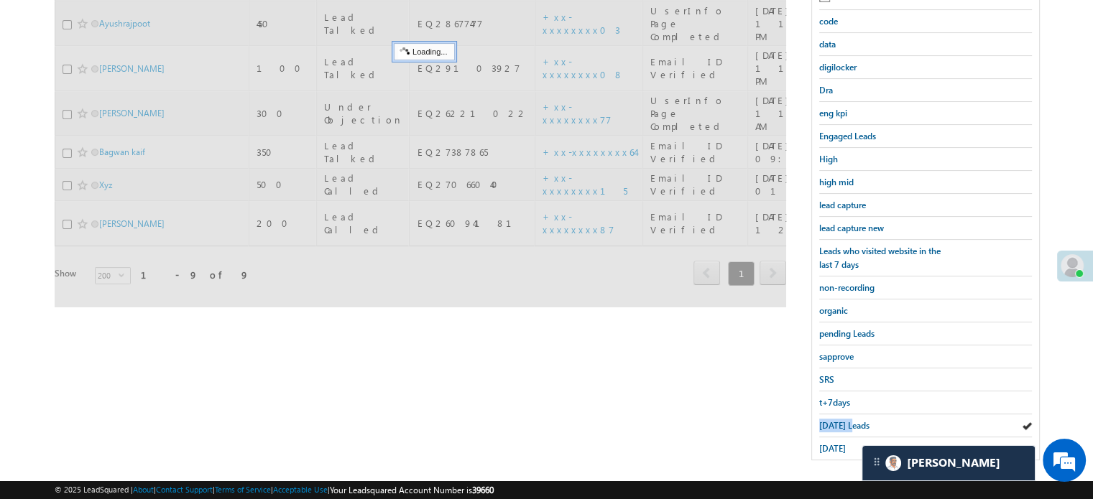
click at [844, 420] on span "Today's Leads" at bounding box center [844, 425] width 50 height 11
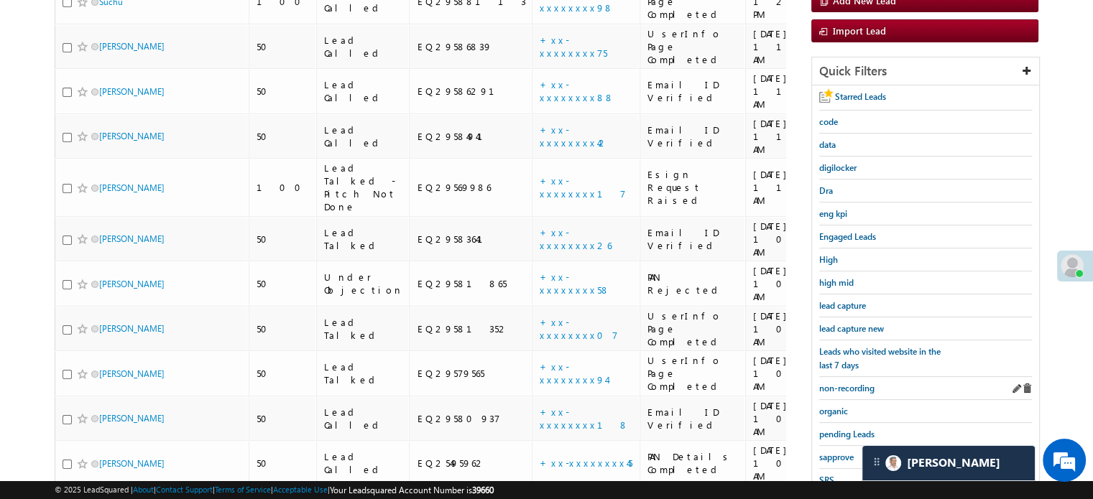
scroll to position [88, 0]
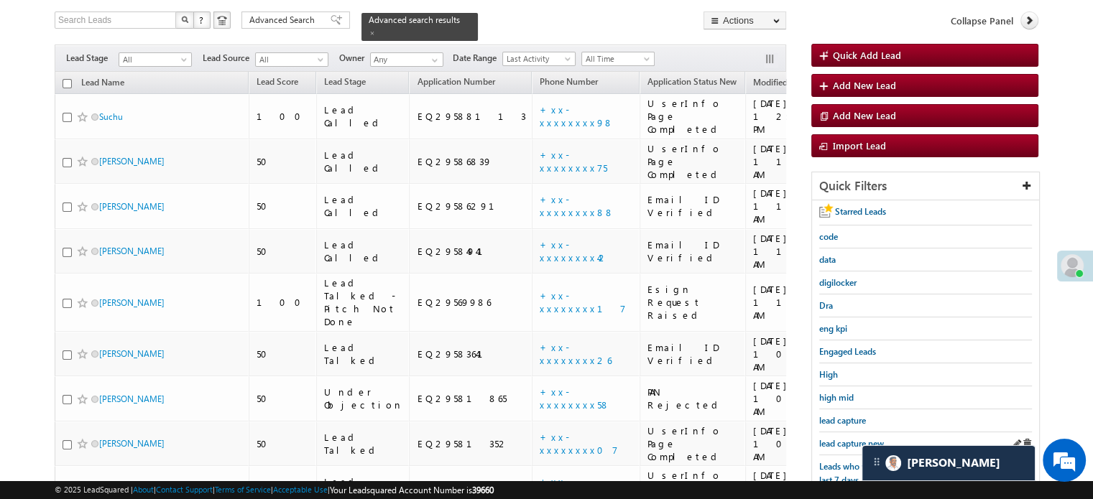
click at [853, 432] on div "lead capture new" at bounding box center [925, 443] width 213 height 23
click at [853, 438] on span "lead capture new" at bounding box center [851, 443] width 65 height 11
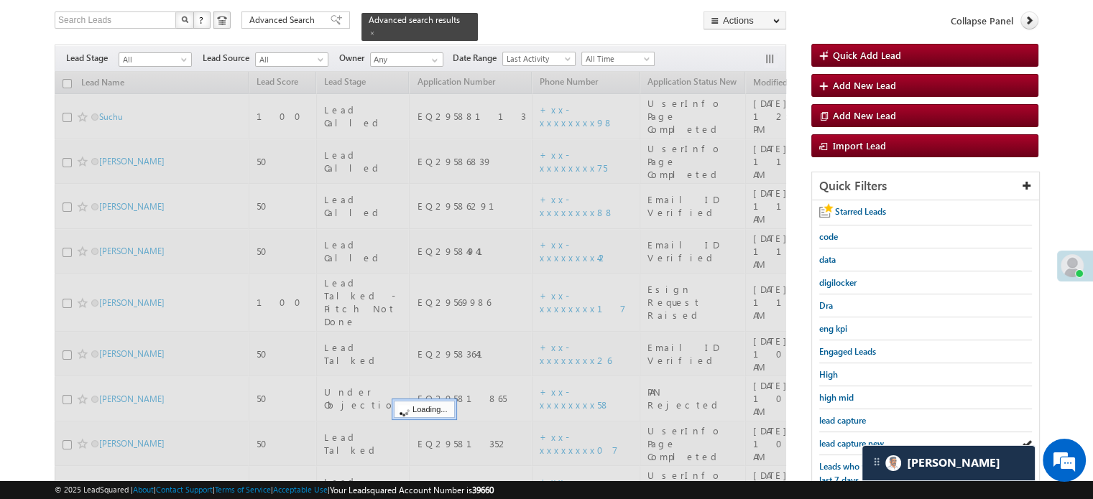
click at [853, 438] on span "lead capture new" at bounding box center [851, 443] width 65 height 11
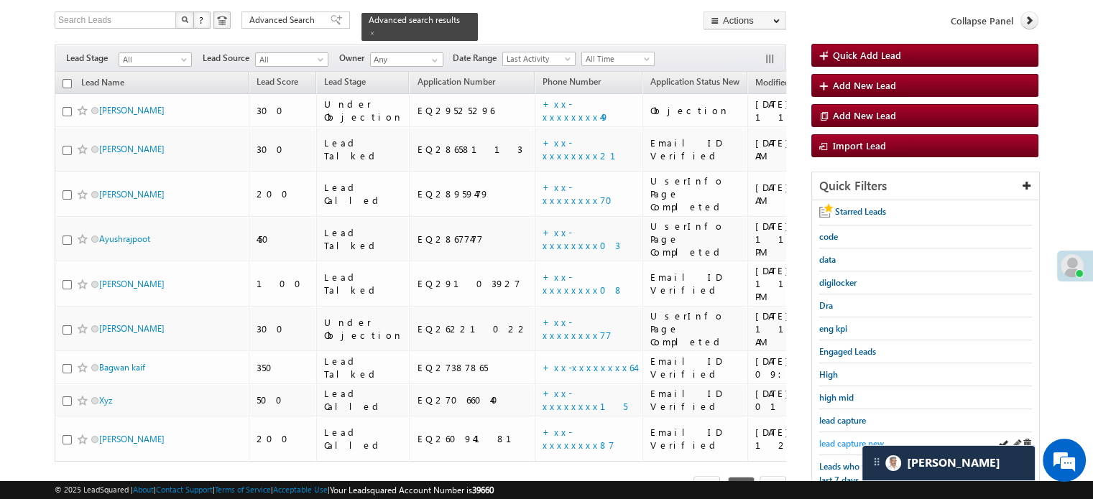
click at [828, 445] on span "lead capture new" at bounding box center [851, 443] width 65 height 11
click at [853, 443] on span "lead capture new" at bounding box center [851, 443] width 65 height 11
click at [849, 438] on span "lead capture new" at bounding box center [851, 443] width 65 height 11
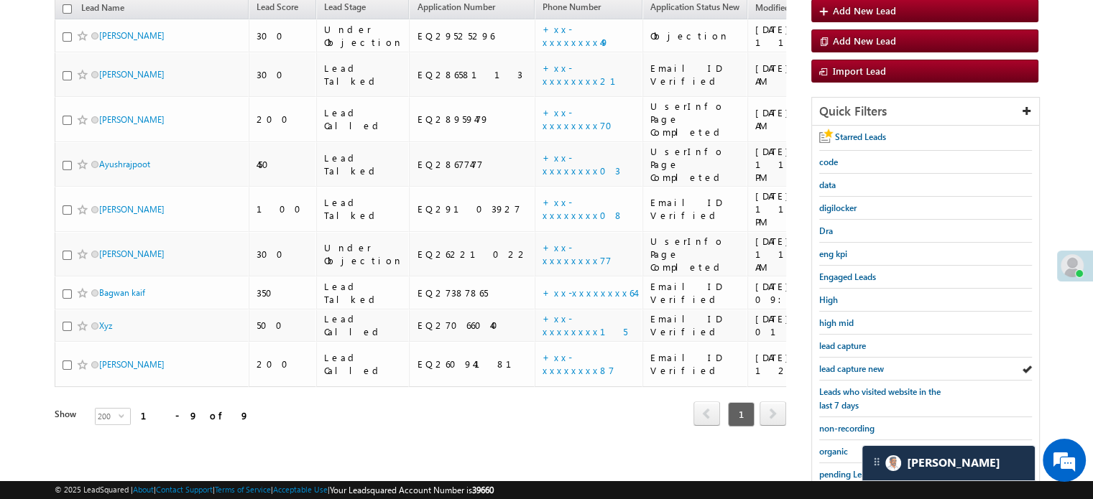
scroll to position [304, 0]
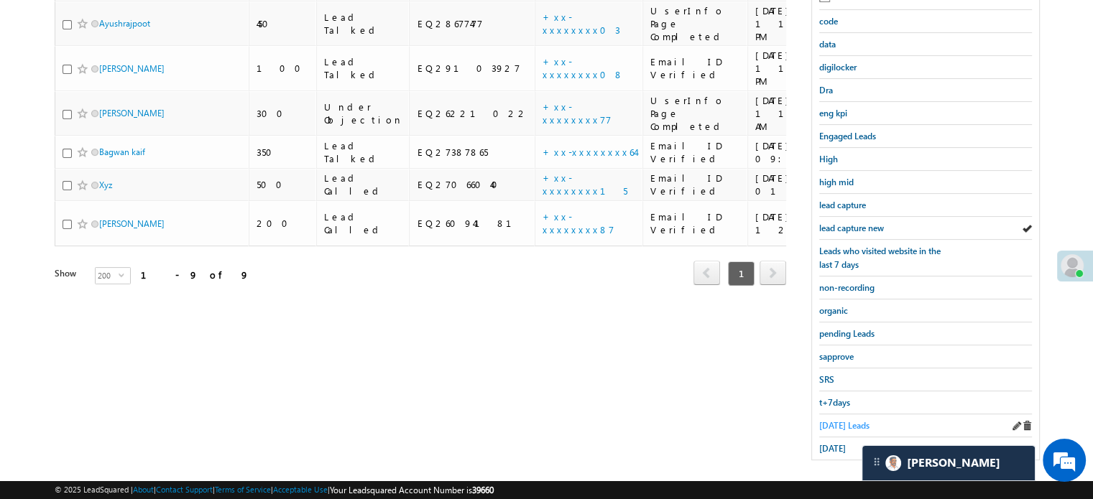
click at [820, 422] on span "Today's Leads" at bounding box center [844, 425] width 50 height 11
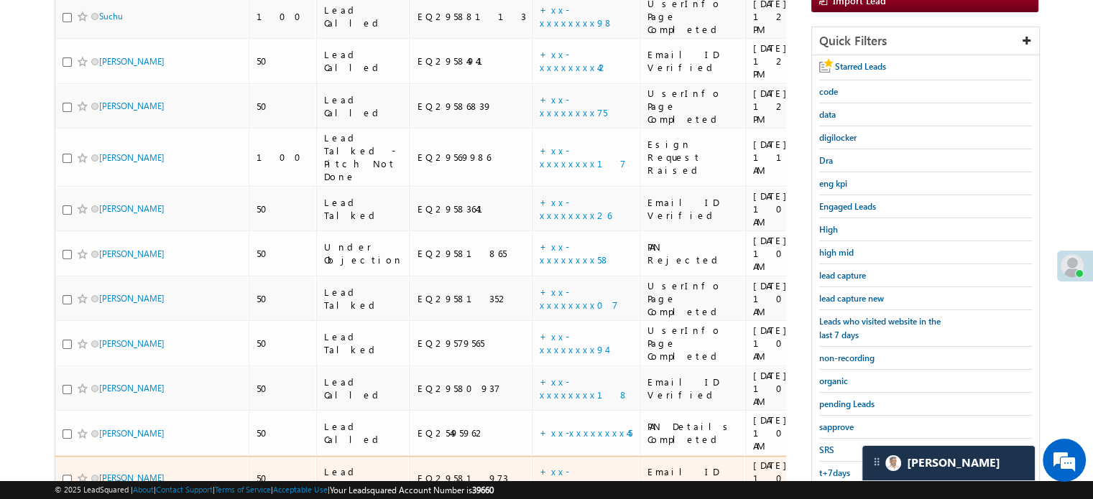
scroll to position [160, 0]
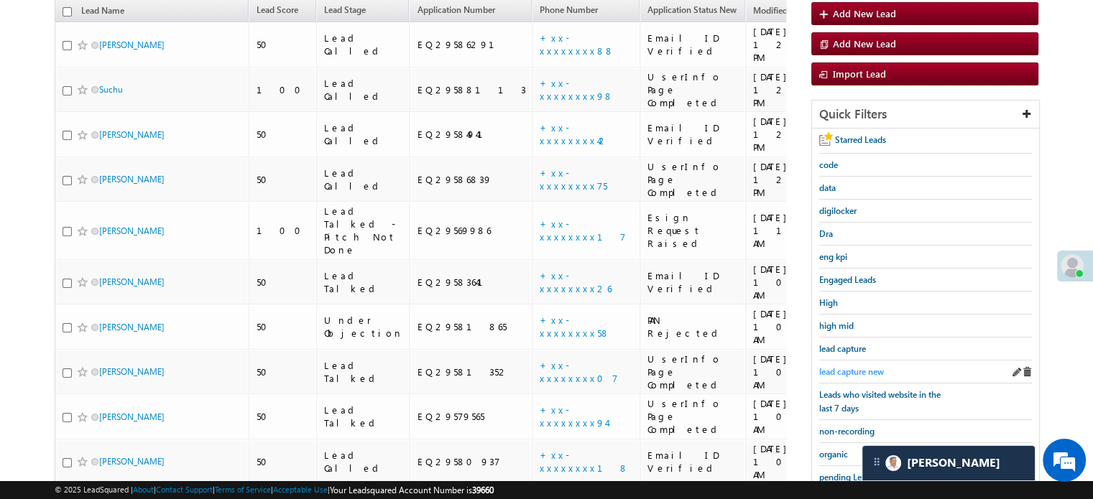
click at [852, 366] on span "lead capture new" at bounding box center [851, 371] width 65 height 11
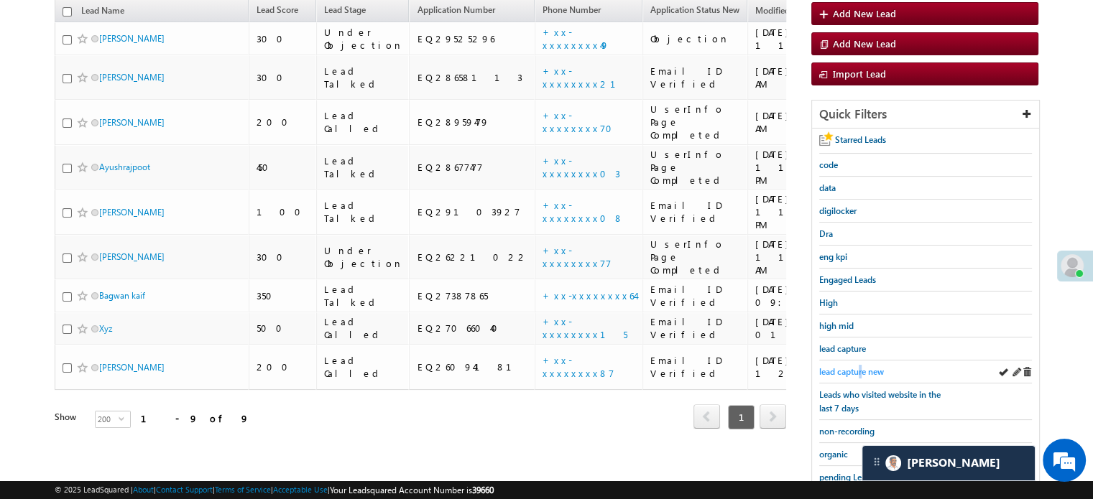
click at [861, 372] on span "lead capture new" at bounding box center [851, 371] width 65 height 11
click at [835, 367] on span "lead capture new" at bounding box center [851, 371] width 65 height 11
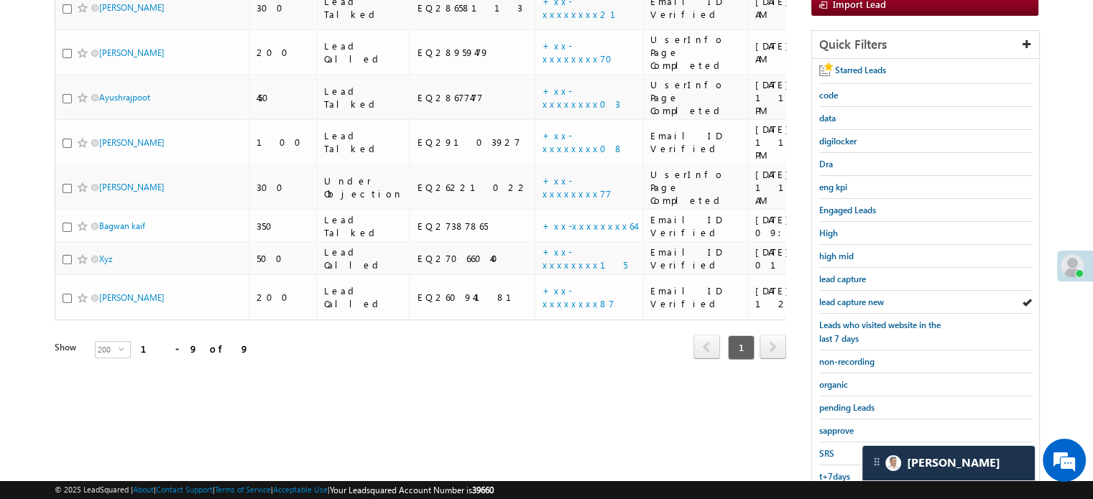
scroll to position [308, 0]
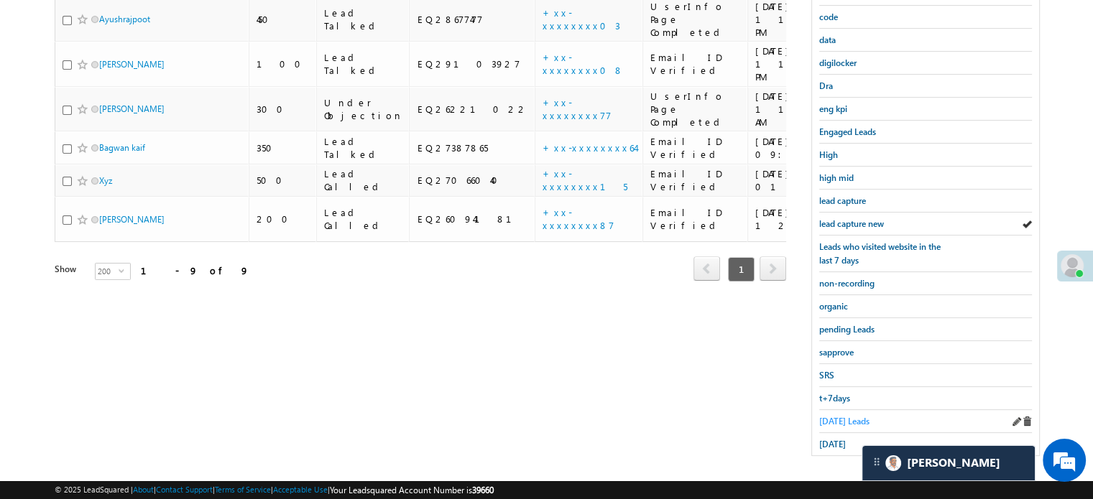
click at [833, 416] on span "Today's Leads" at bounding box center [844, 421] width 50 height 11
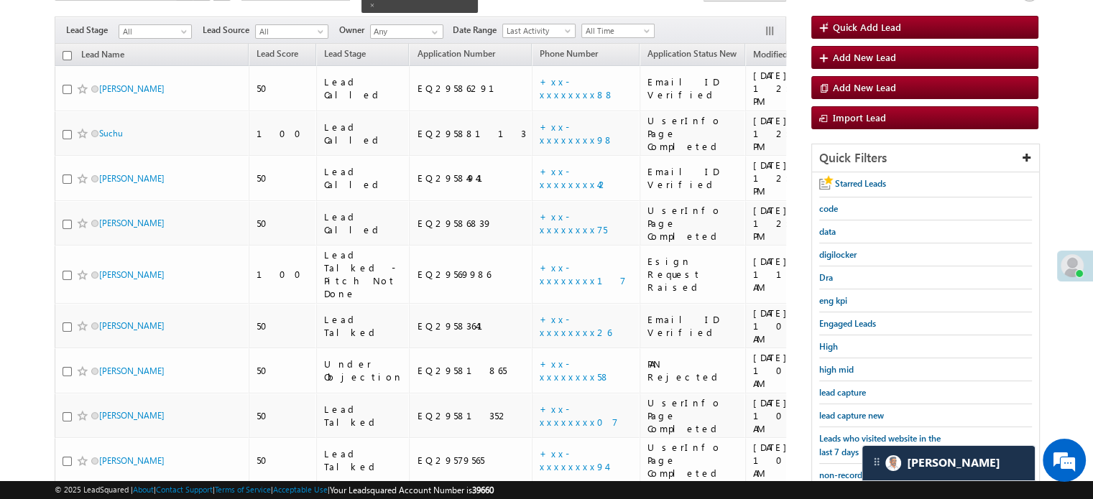
scroll to position [93, 0]
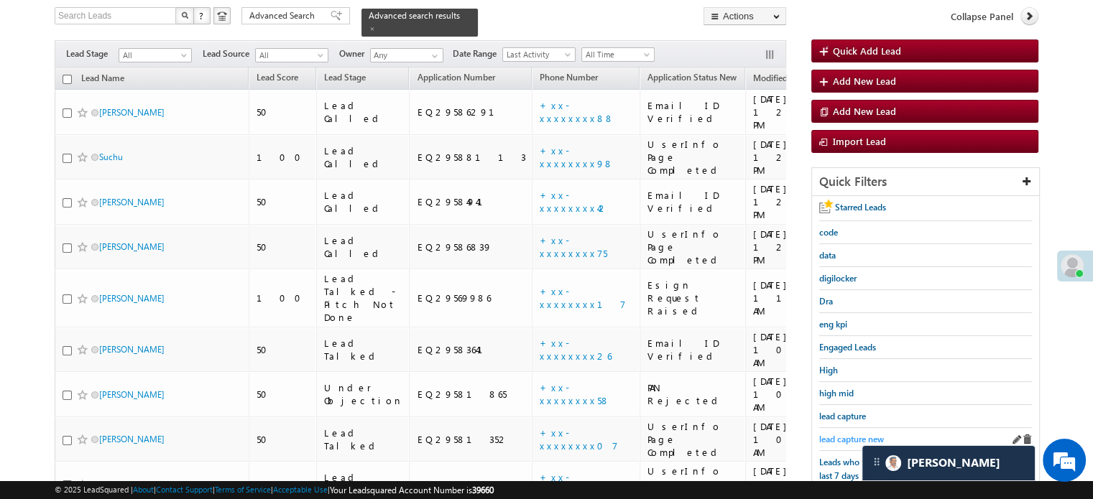
click at [854, 434] on span "lead capture new" at bounding box center [851, 439] width 65 height 11
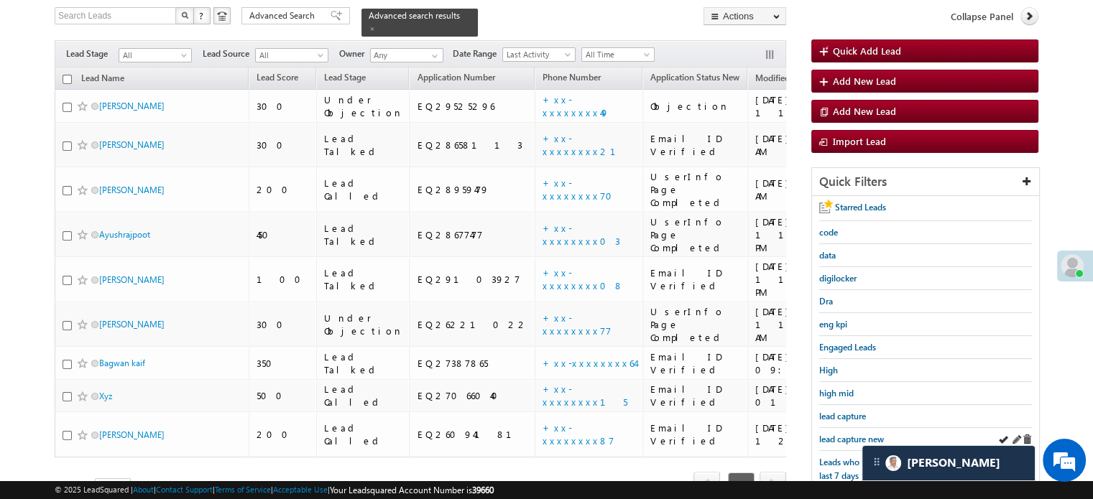
click at [862, 428] on div "lead capture new" at bounding box center [925, 439] width 213 height 23
click at [859, 436] on span "lead capture new" at bounding box center [851, 439] width 65 height 11
click at [830, 434] on span "lead capture new" at bounding box center [851, 439] width 65 height 11
click at [820, 436] on span "lead capture new" at bounding box center [851, 439] width 65 height 11
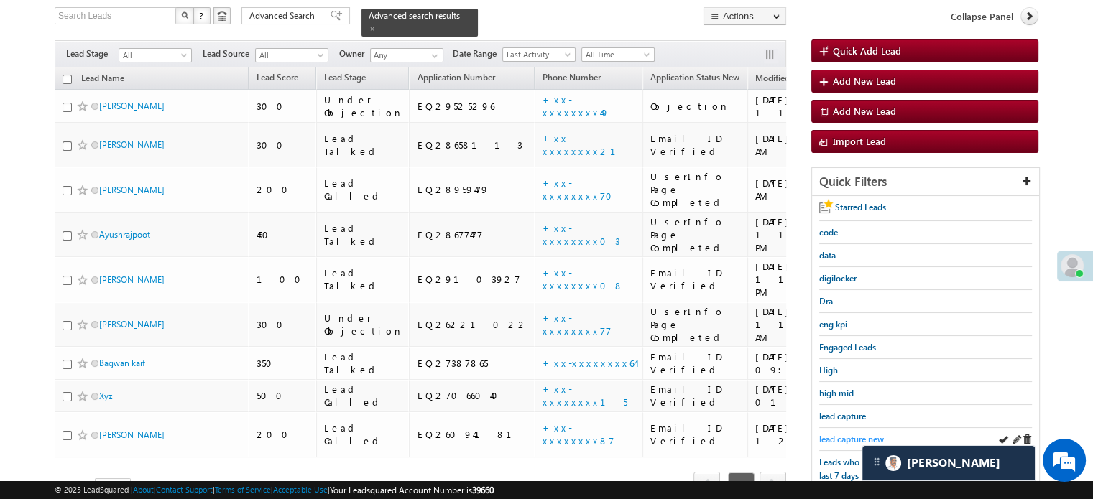
click at [823, 434] on span "lead capture new" at bounding box center [851, 439] width 65 height 11
click at [823, 439] on span "lead capture new" at bounding box center [851, 439] width 65 height 11
click at [834, 434] on span "lead capture new" at bounding box center [851, 439] width 65 height 11
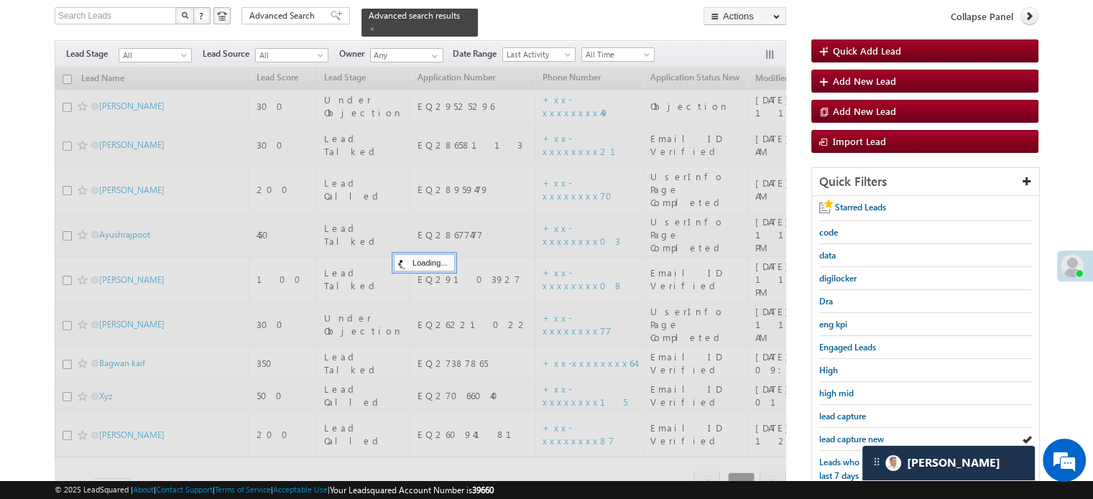
click at [834, 434] on span "lead capture new" at bounding box center [851, 439] width 65 height 11
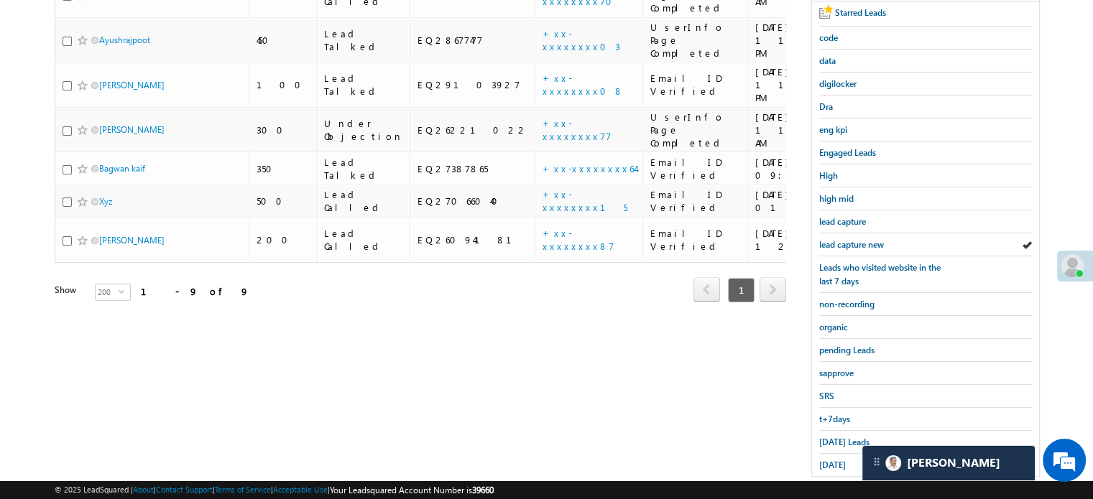
scroll to position [308, 0]
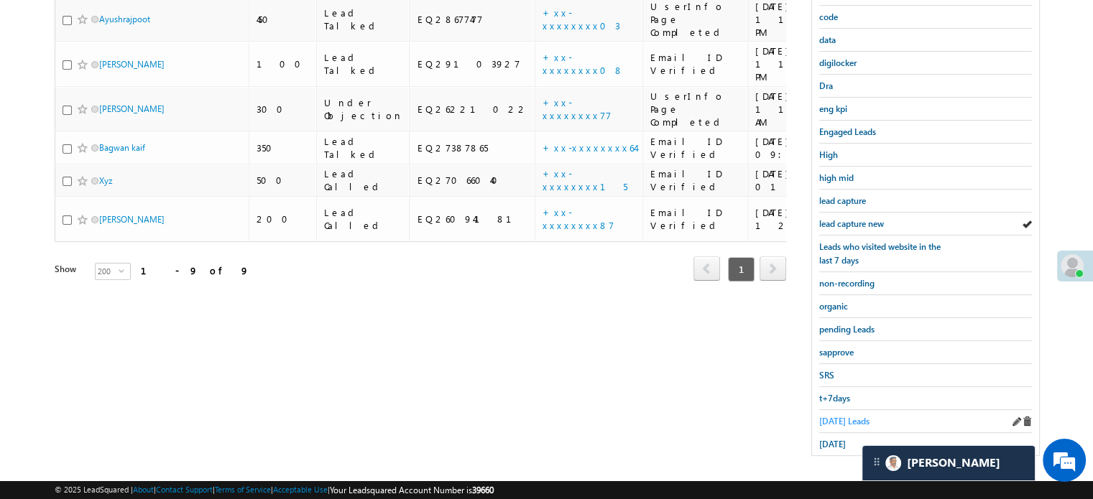
click at [819, 421] on link "Today's Leads" at bounding box center [844, 422] width 50 height 14
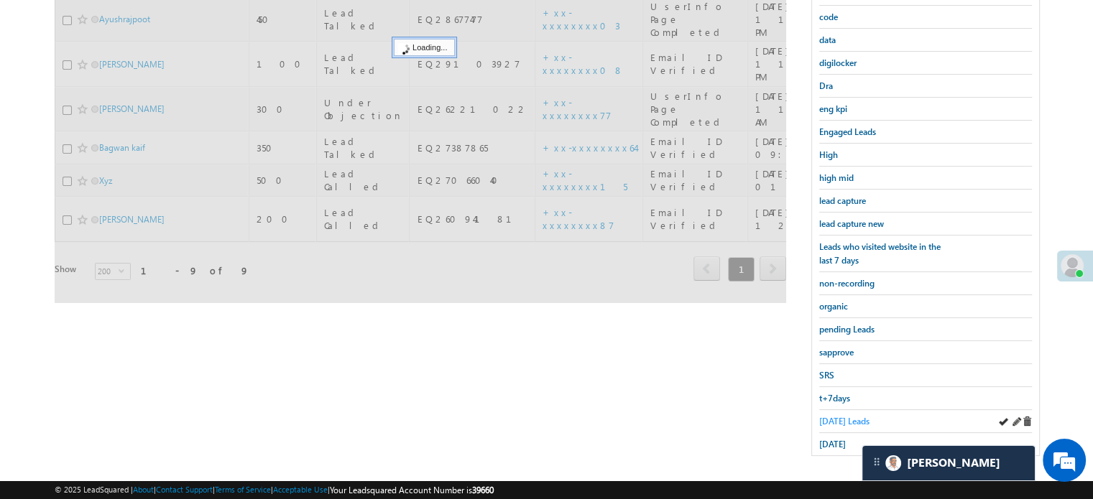
click at [820, 417] on span "Today's Leads" at bounding box center [844, 421] width 50 height 11
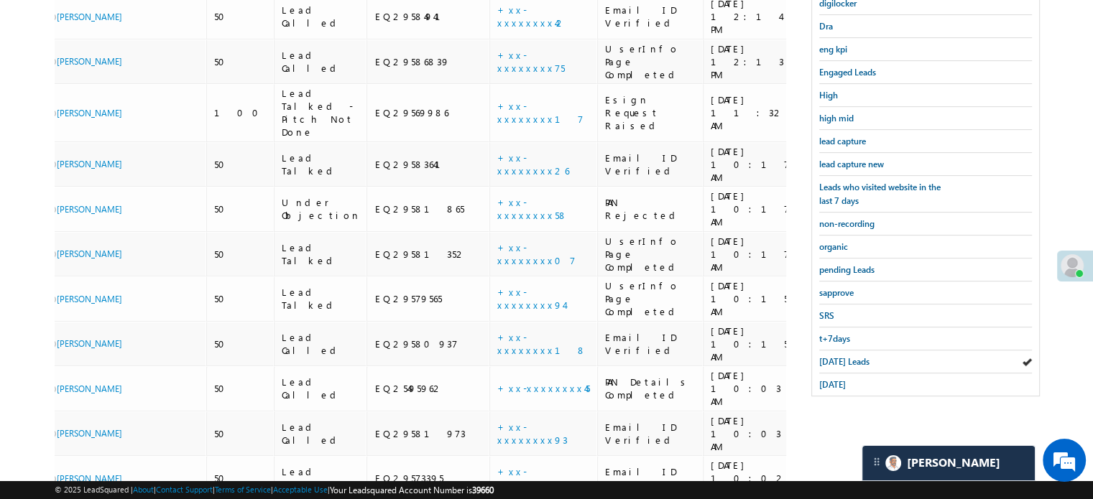
scroll to position [0, 125]
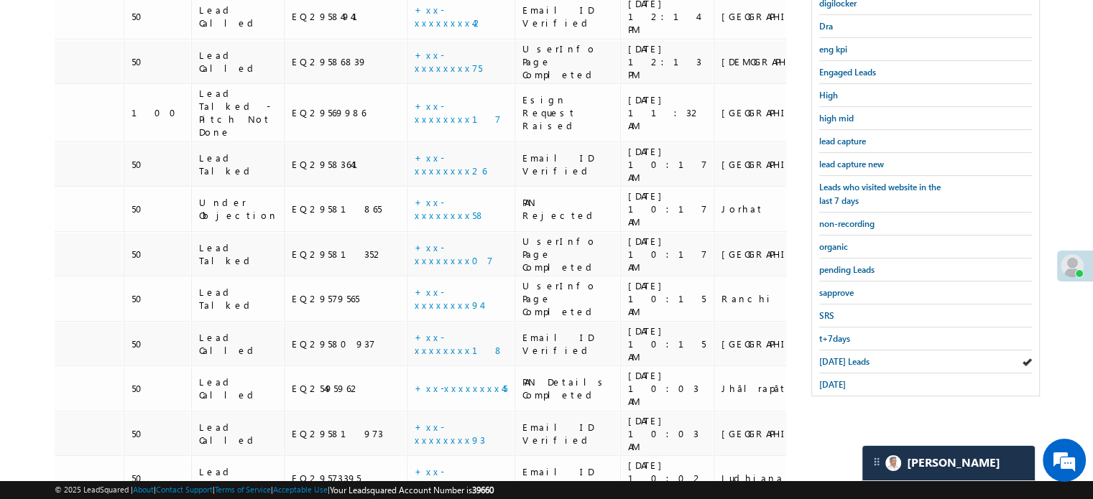
drag, startPoint x: 737, startPoint y: 335, endPoint x: 780, endPoint y: 341, distance: 43.6
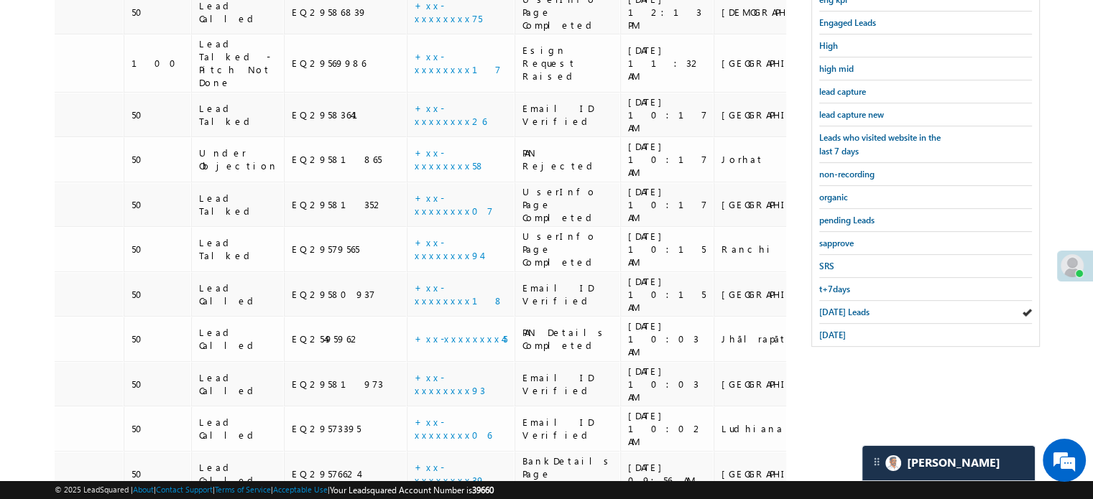
scroll to position [440, 0]
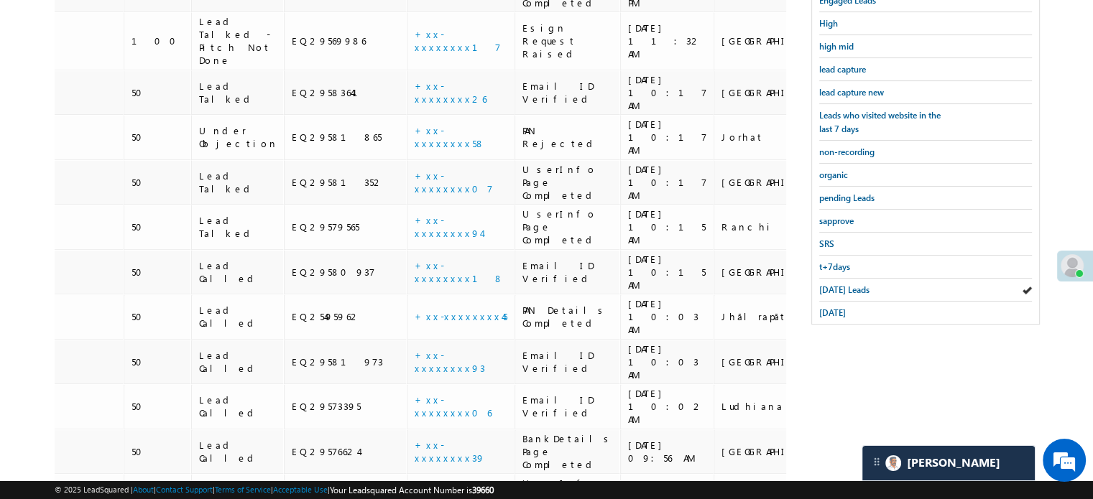
drag, startPoint x: 193, startPoint y: 432, endPoint x: 86, endPoint y: 443, distance: 107.5
click at [86, 443] on div "Lead Name Lead Score Lead Stage Application Number Phone Number Application Sta…" at bounding box center [420, 183] width 731 height 925
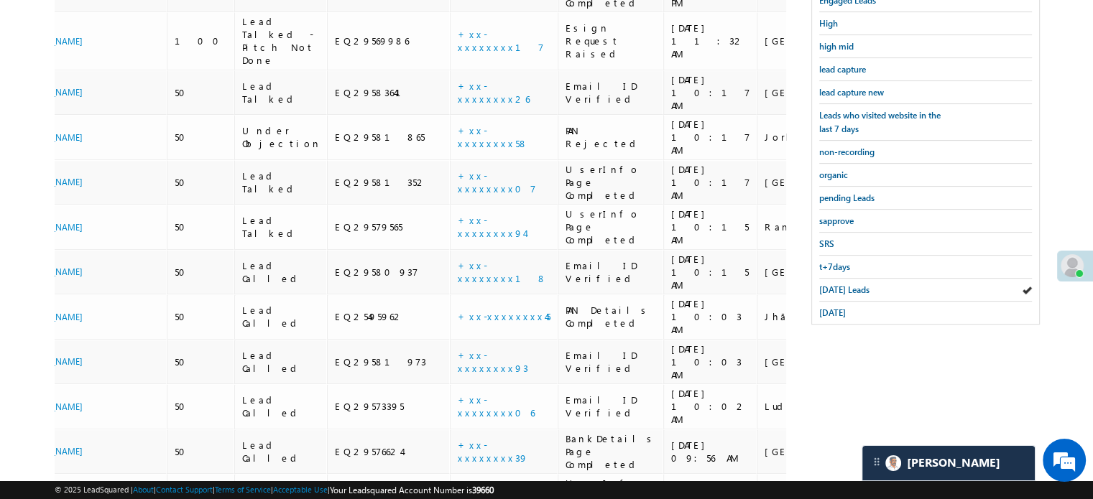
scroll to position [0, 0]
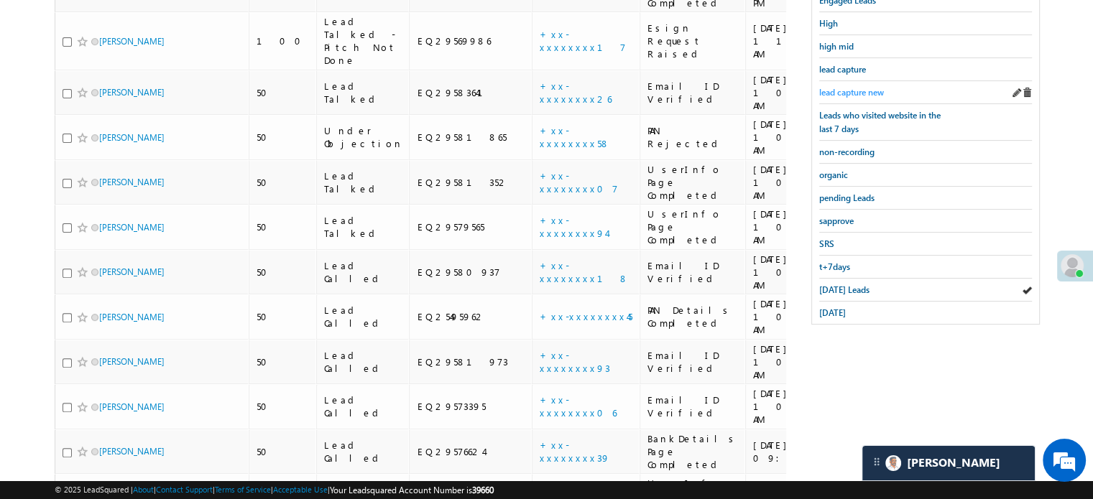
click at [859, 93] on span "lead capture new" at bounding box center [851, 92] width 65 height 11
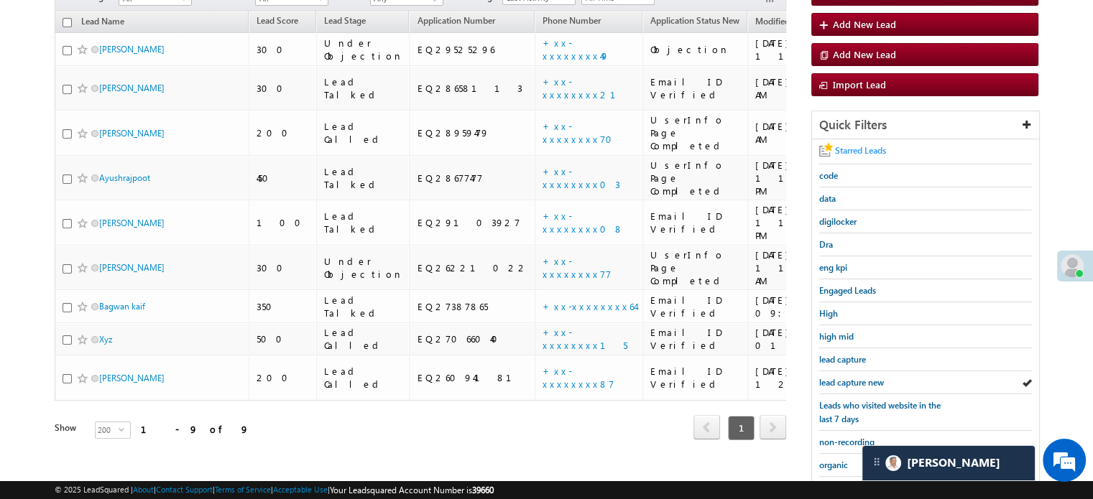
scroll to position [80, 0]
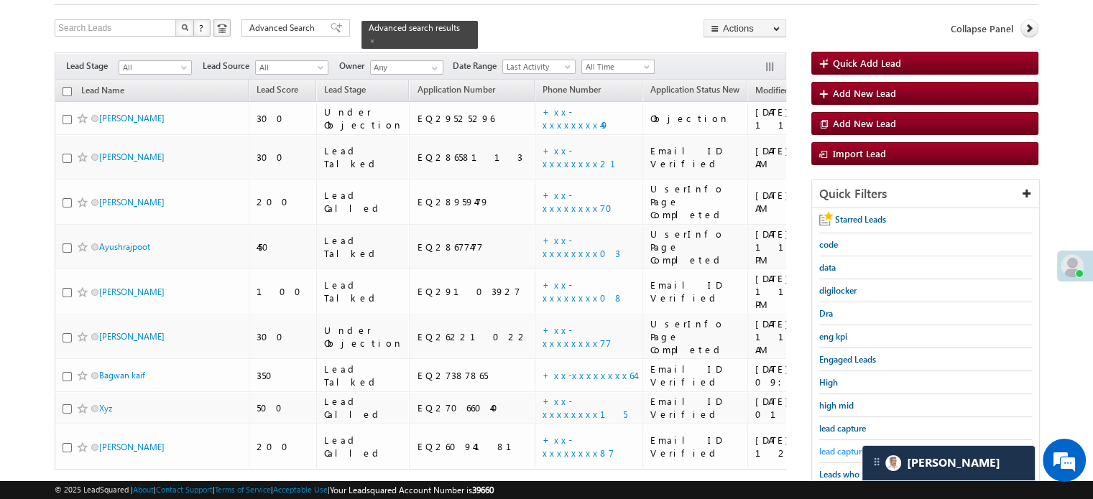
click at [838, 446] on span "lead capture new" at bounding box center [851, 451] width 65 height 11
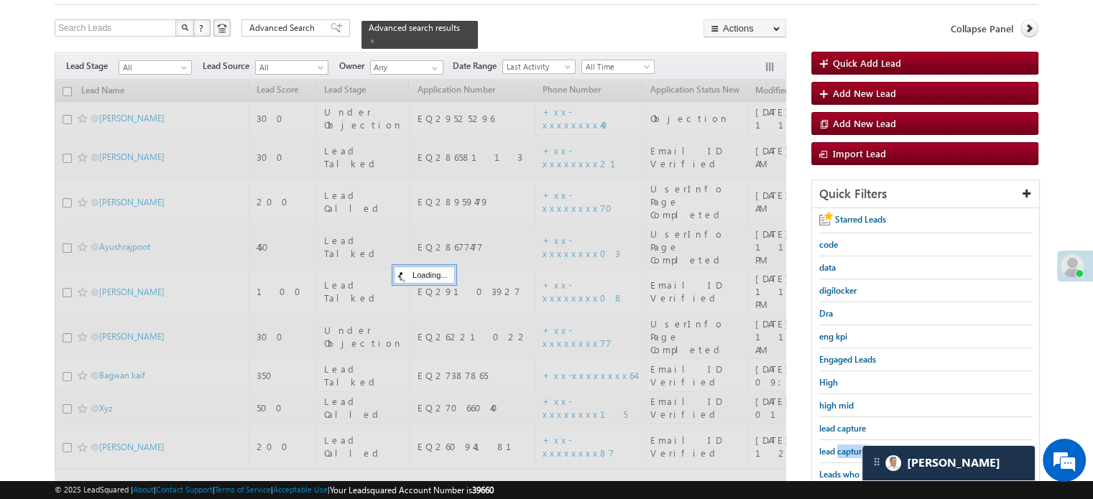
click at [838, 446] on span "lead capture new" at bounding box center [851, 451] width 65 height 11
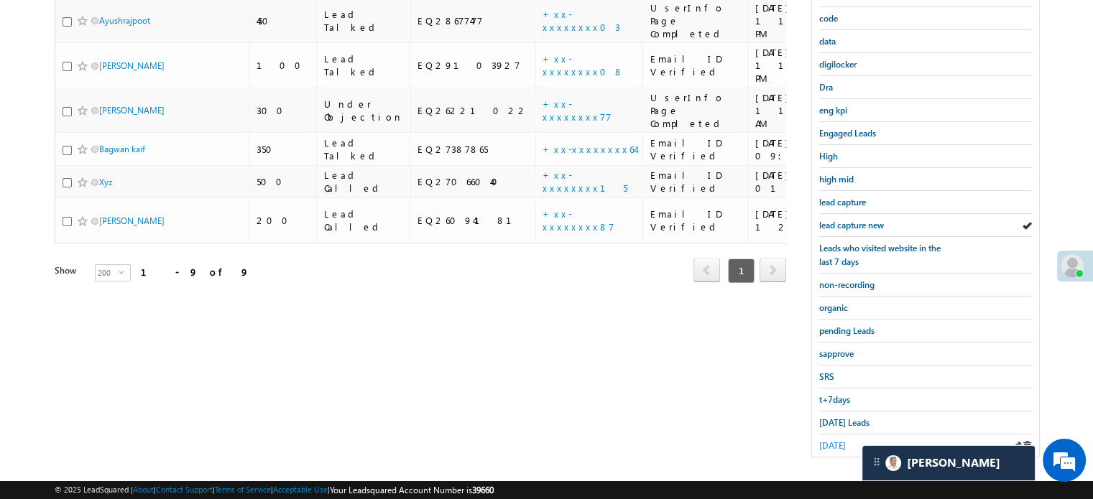
scroll to position [308, 0]
click at [830, 420] on span "Today's Leads" at bounding box center [844, 421] width 50 height 11
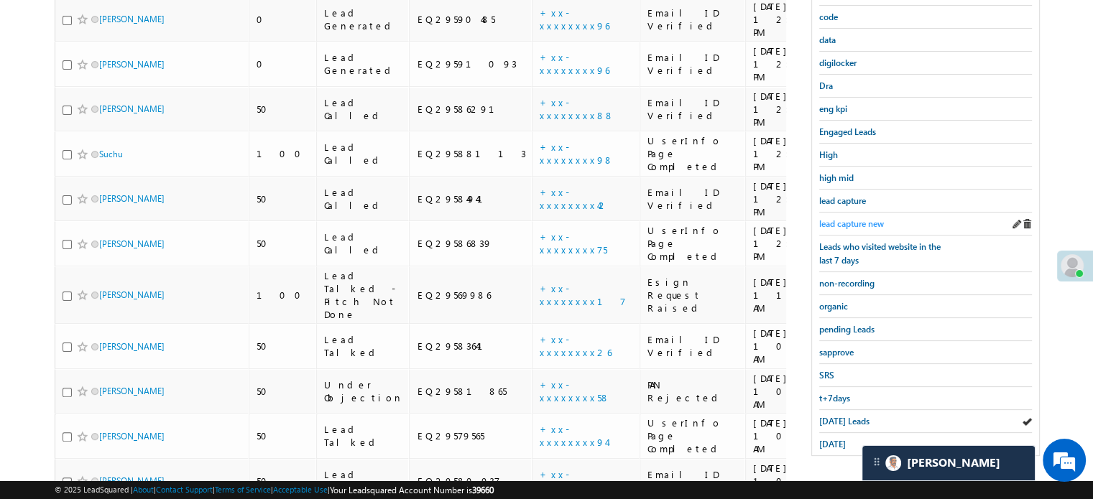
click at [847, 225] on span "lead capture new" at bounding box center [851, 223] width 65 height 11
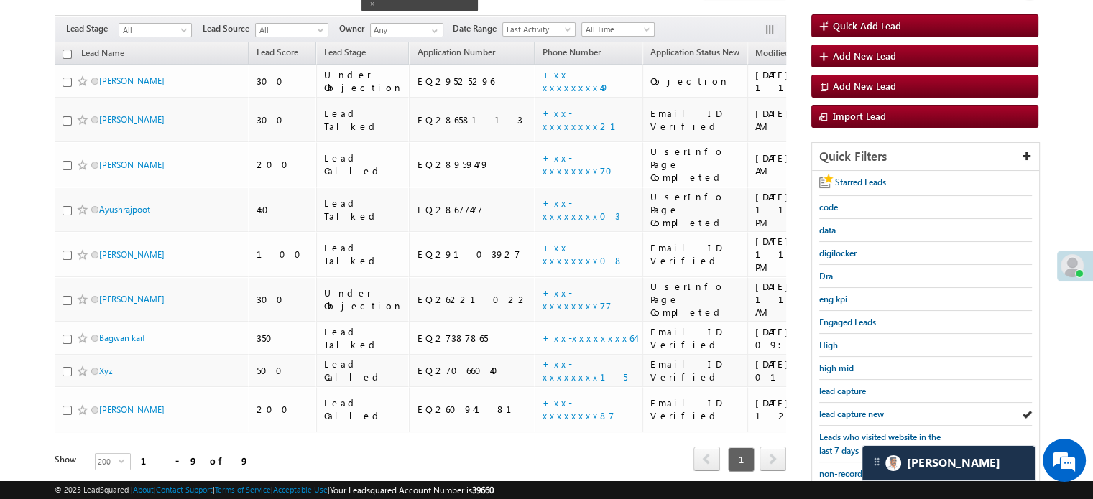
scroll to position [93, 0]
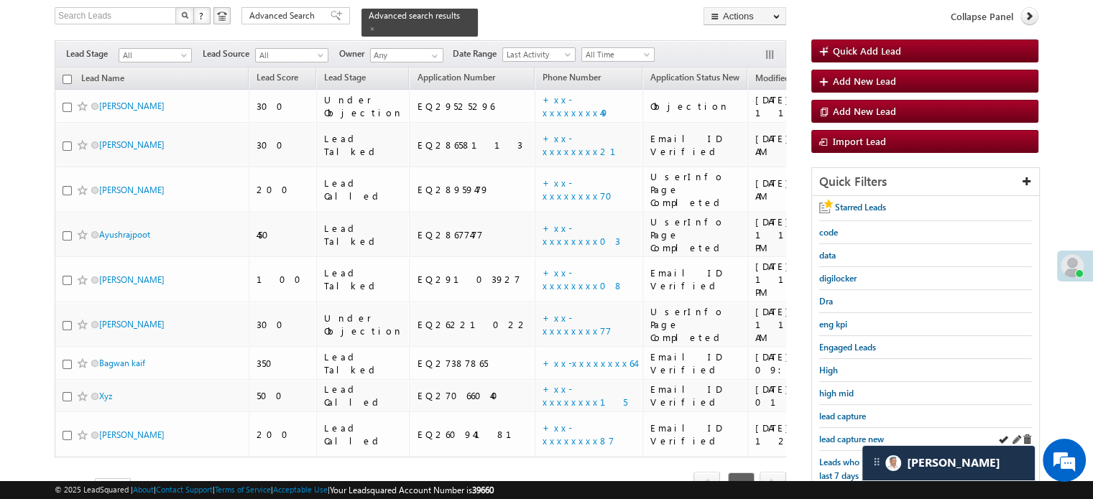
click at [856, 443] on div "lead capture new" at bounding box center [925, 439] width 213 height 23
click at [852, 438] on span "lead capture new" at bounding box center [851, 439] width 65 height 11
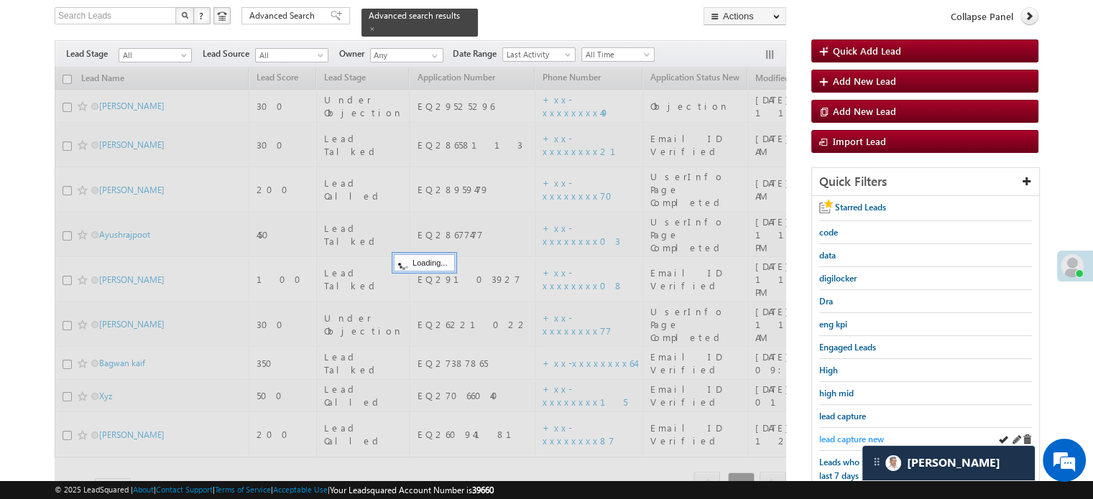
click at [848, 436] on span "lead capture new" at bounding box center [851, 439] width 65 height 11
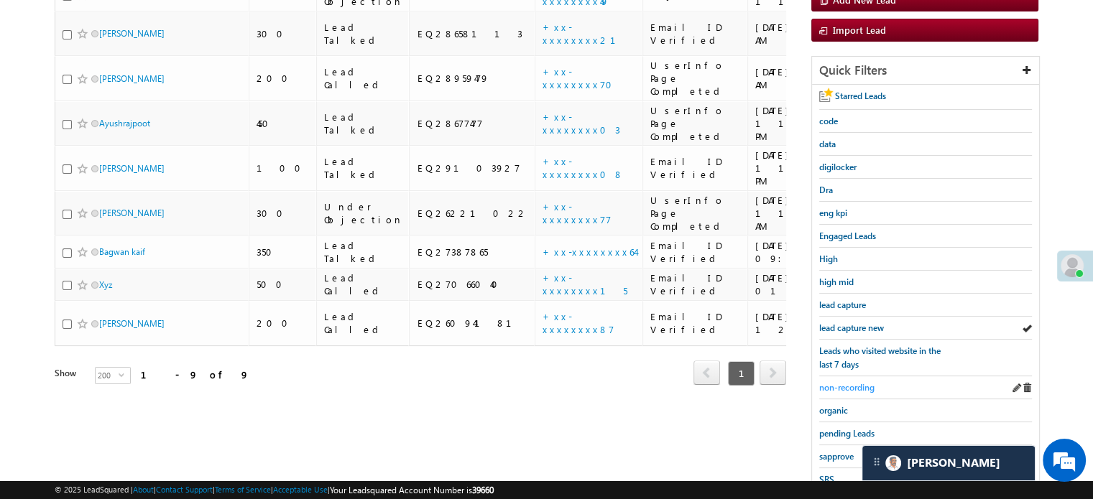
scroll to position [308, 0]
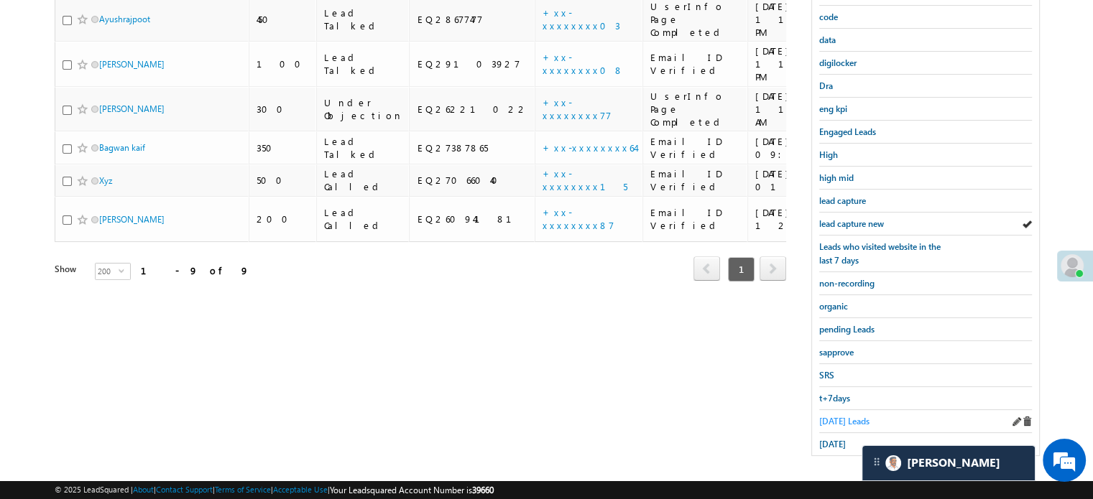
click at [846, 416] on span "Today's Leads" at bounding box center [844, 421] width 50 height 11
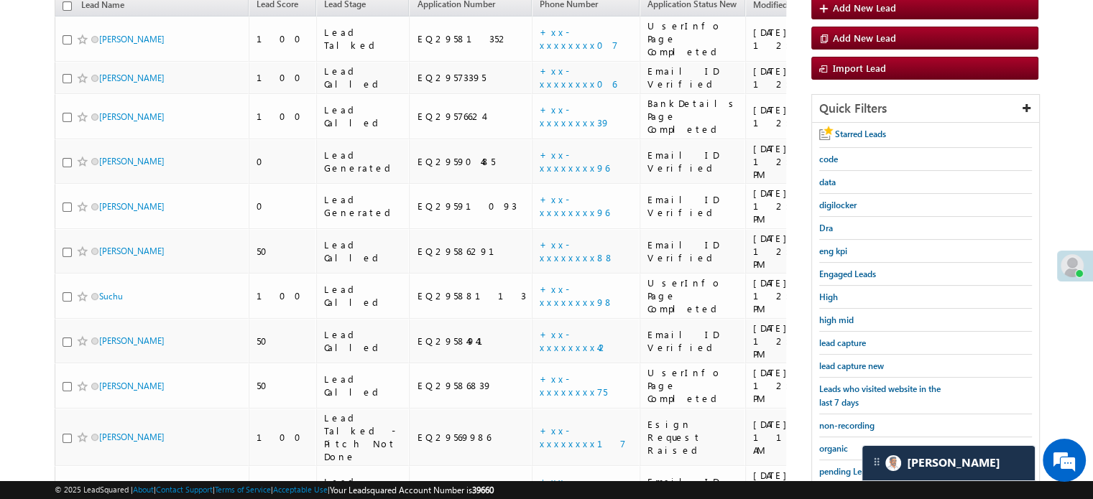
scroll to position [165, 0]
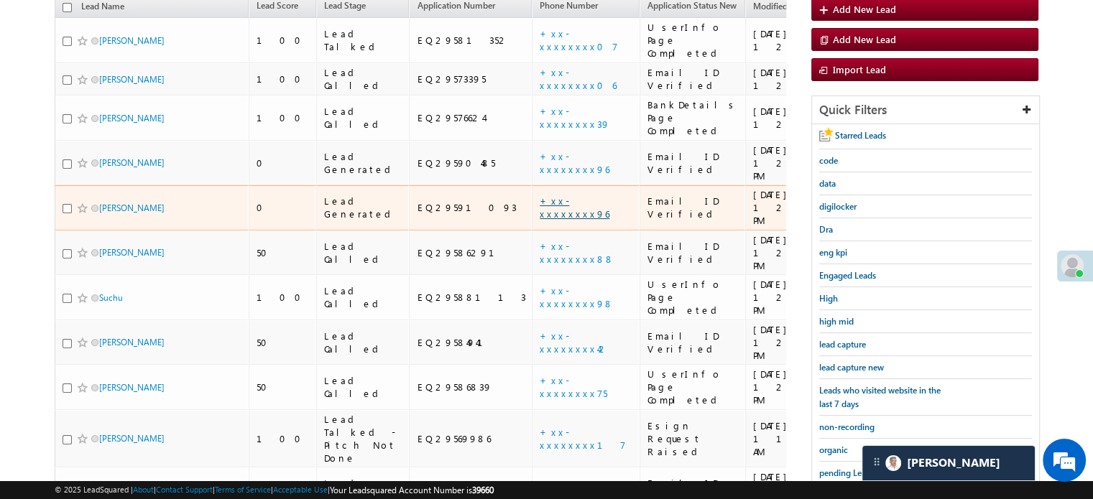
click at [540, 195] on link "+xx-xxxxxxxx96" at bounding box center [575, 207] width 70 height 25
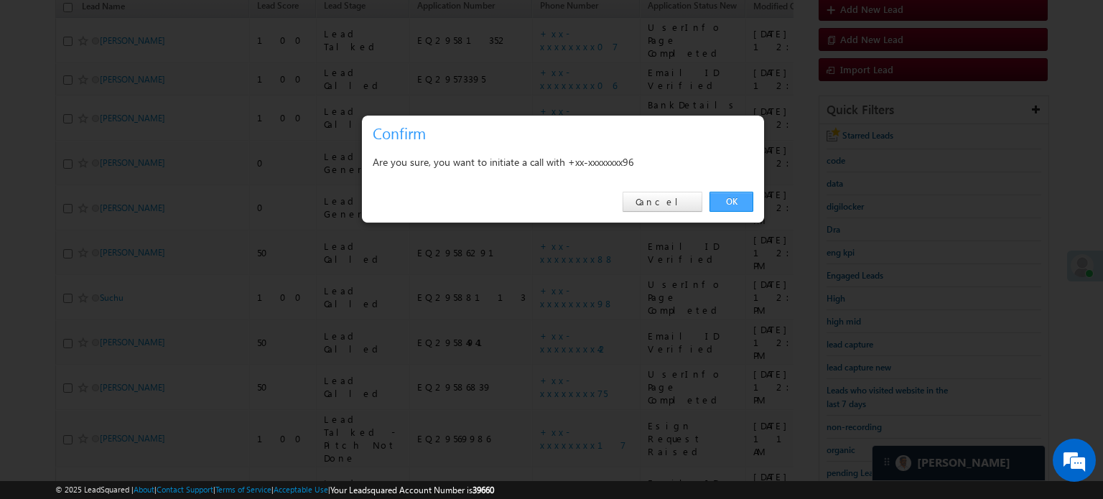
click at [733, 204] on link "OK" at bounding box center [732, 202] width 44 height 20
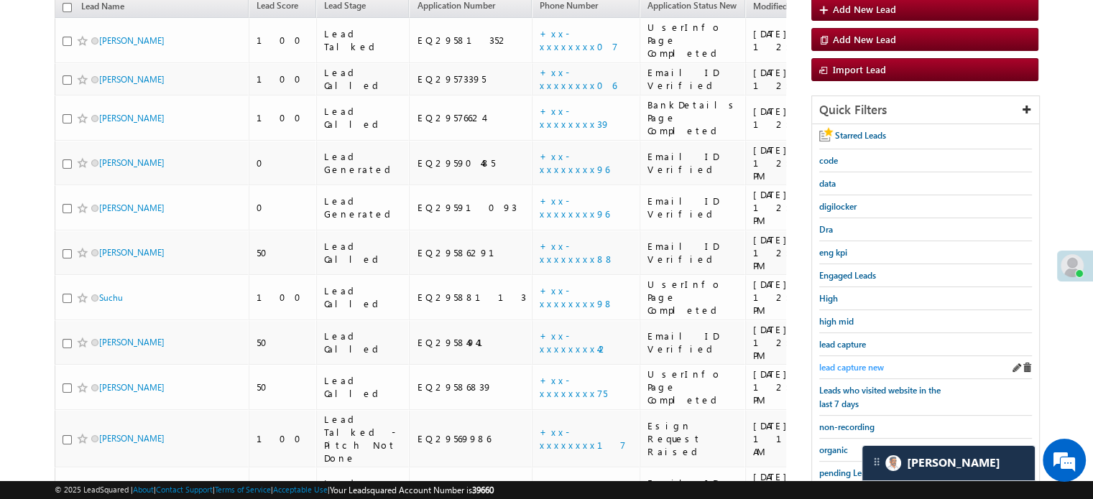
click at [838, 365] on span "lead capture new" at bounding box center [851, 367] width 65 height 11
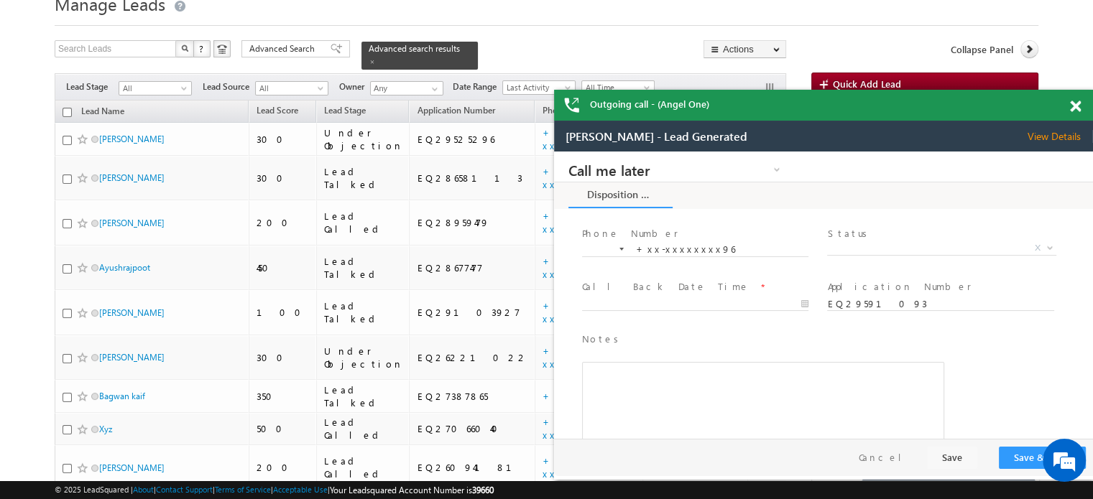
scroll to position [52, 0]
click at [1075, 107] on span at bounding box center [1075, 107] width 11 height 12
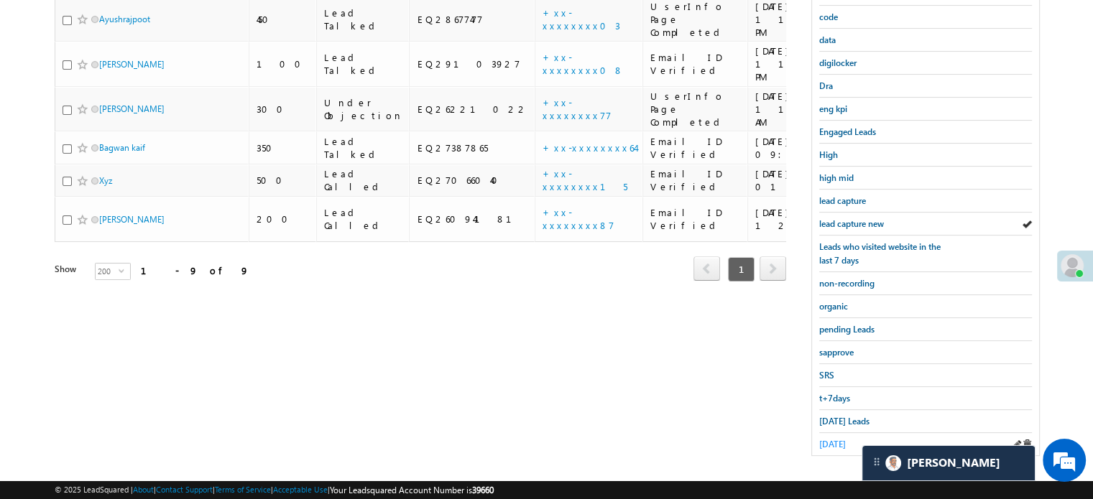
click at [841, 439] on span "yesterday" at bounding box center [832, 444] width 27 height 11
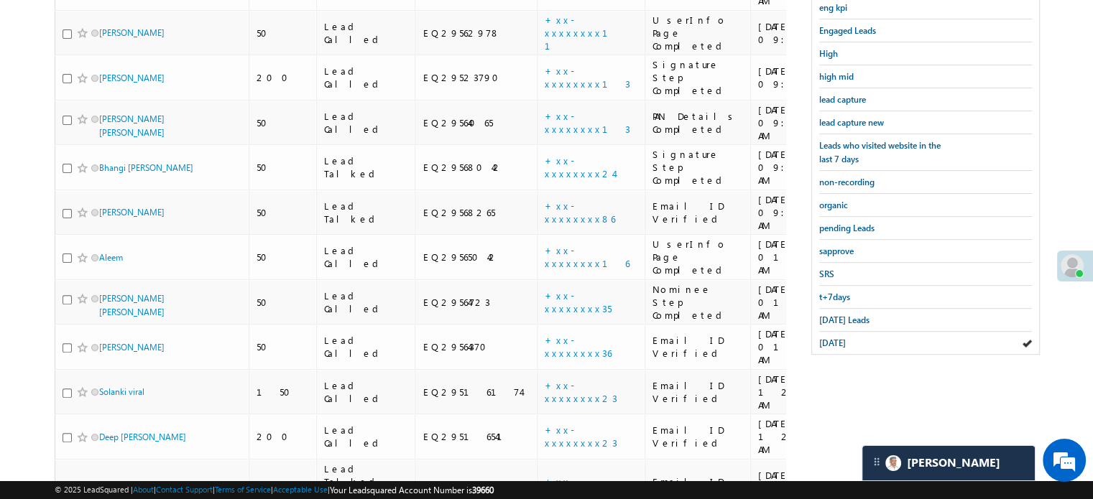
scroll to position [389, 0]
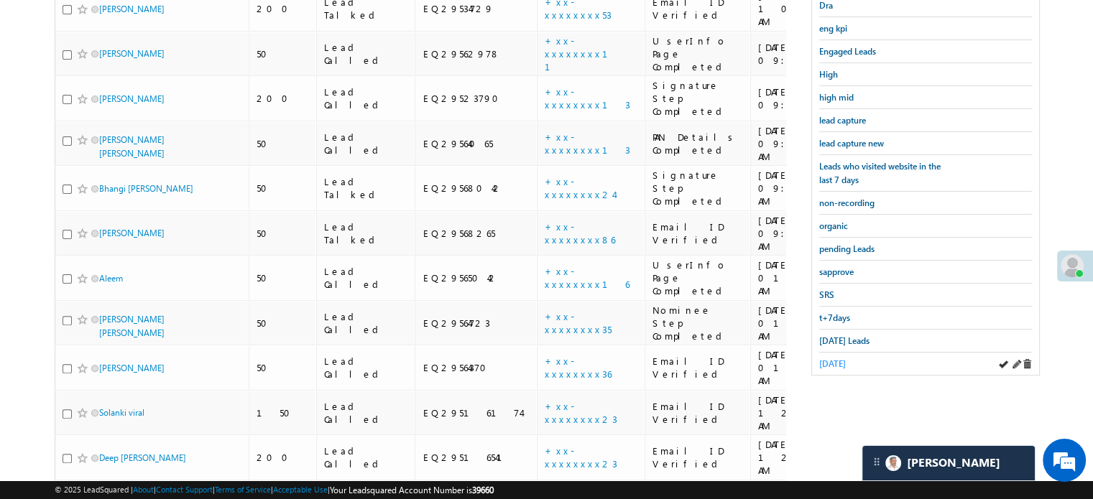
click at [836, 358] on span "yesterday" at bounding box center [832, 363] width 27 height 11
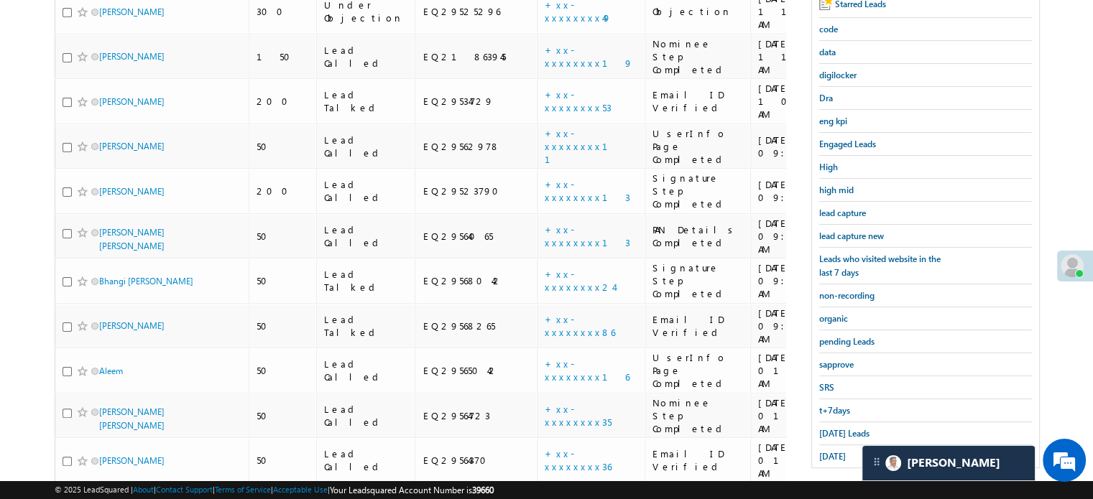
scroll to position [460, 0]
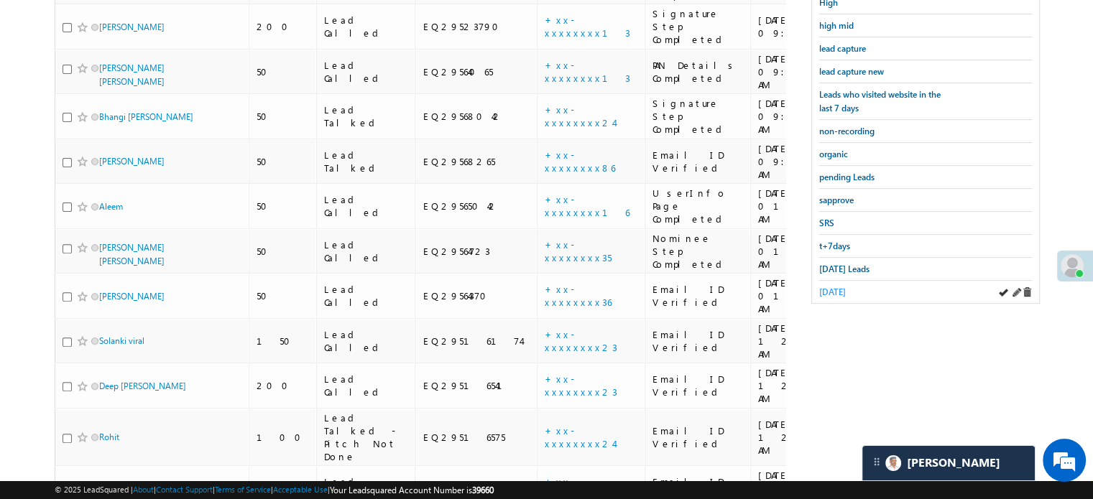
click at [846, 287] on span "yesterday" at bounding box center [832, 292] width 27 height 11
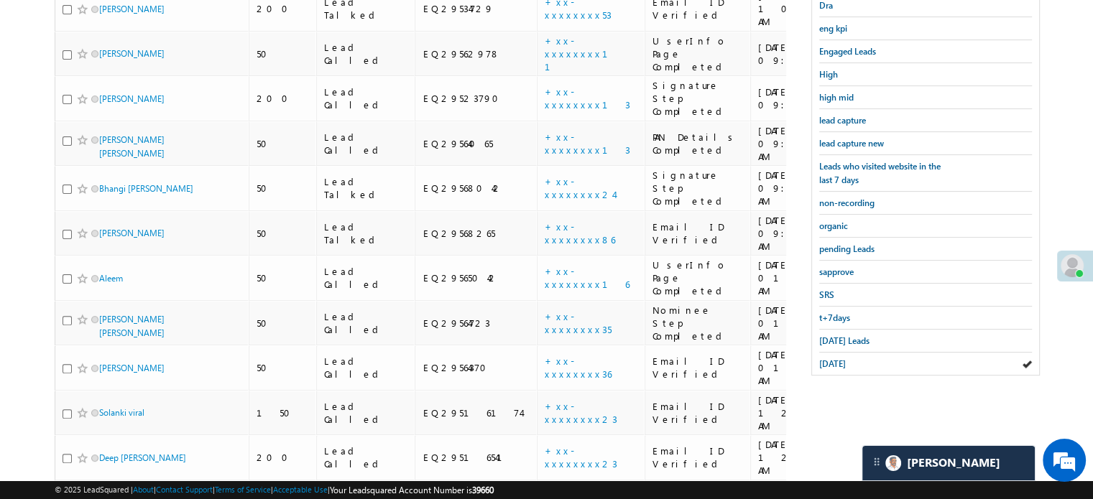
scroll to position [317, 0]
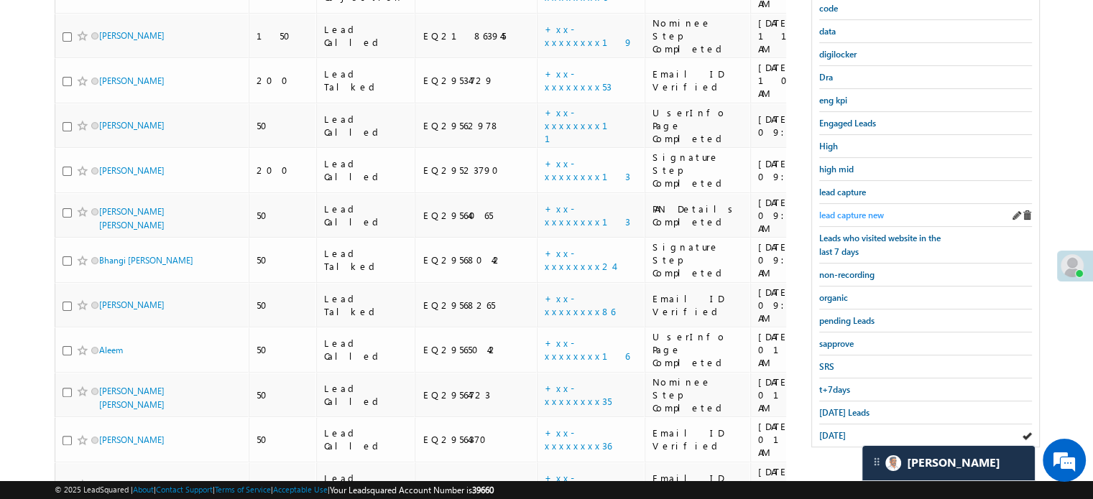
click at [874, 210] on span "lead capture new" at bounding box center [851, 215] width 65 height 11
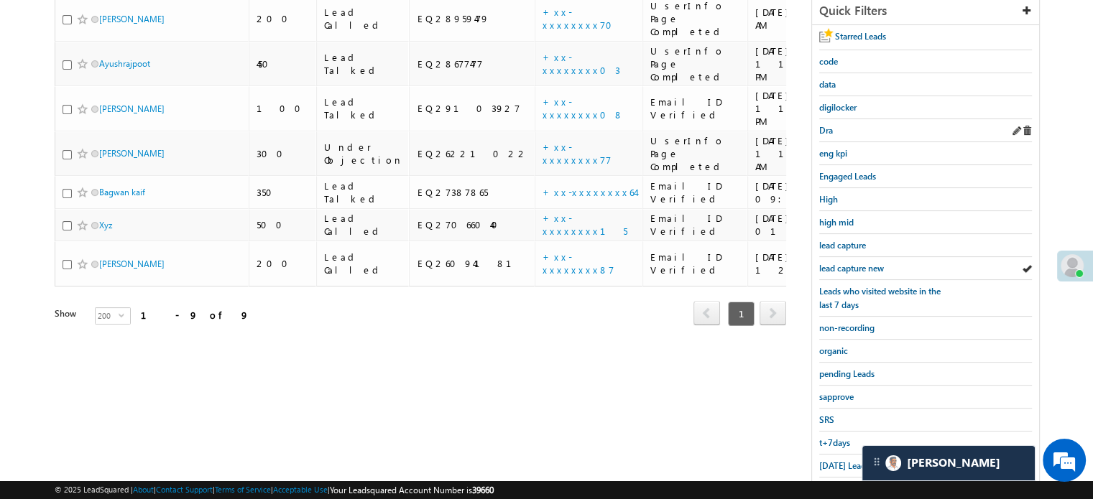
scroll to position [308, 0]
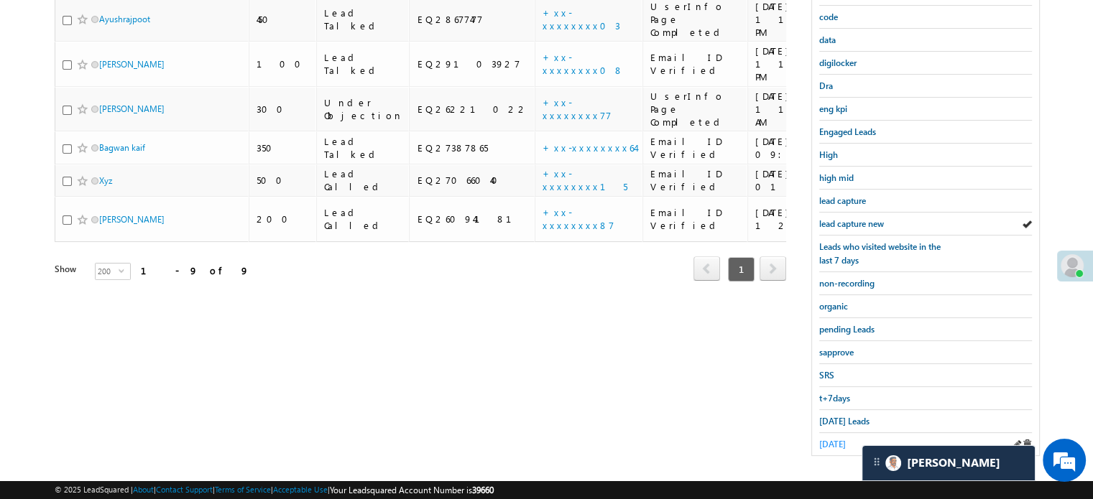
click at [843, 439] on span "yesterday" at bounding box center [832, 444] width 27 height 11
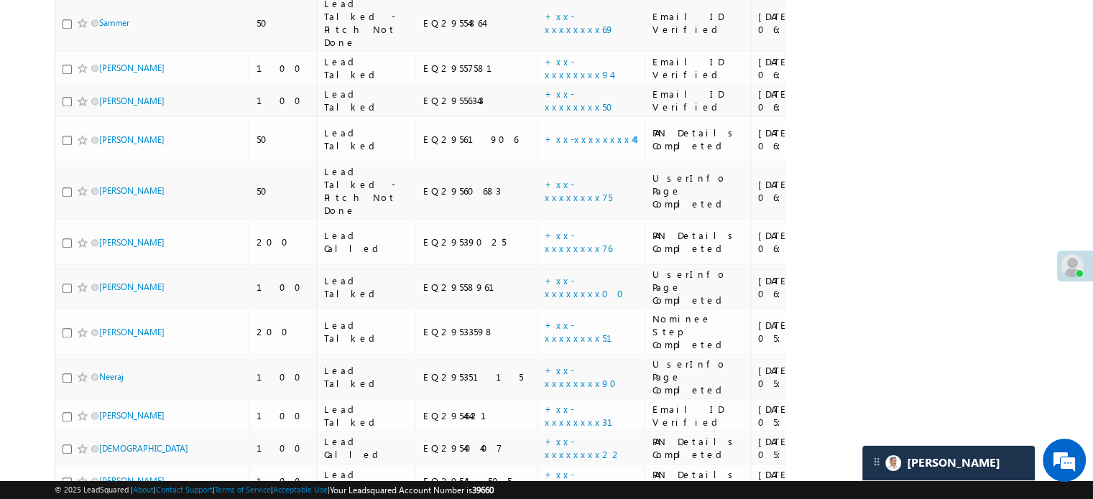
scroll to position [1466, 0]
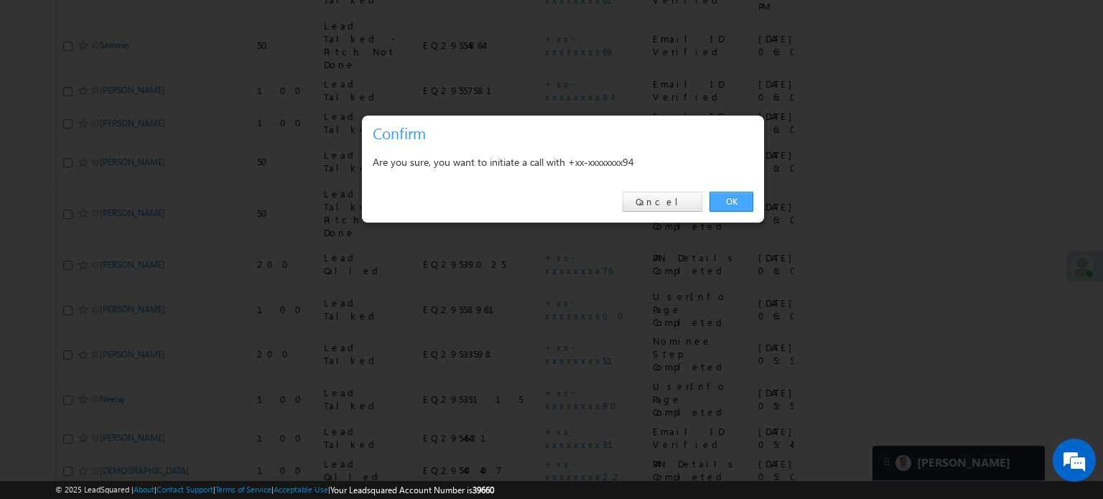
click at [713, 200] on link "OK" at bounding box center [732, 202] width 44 height 20
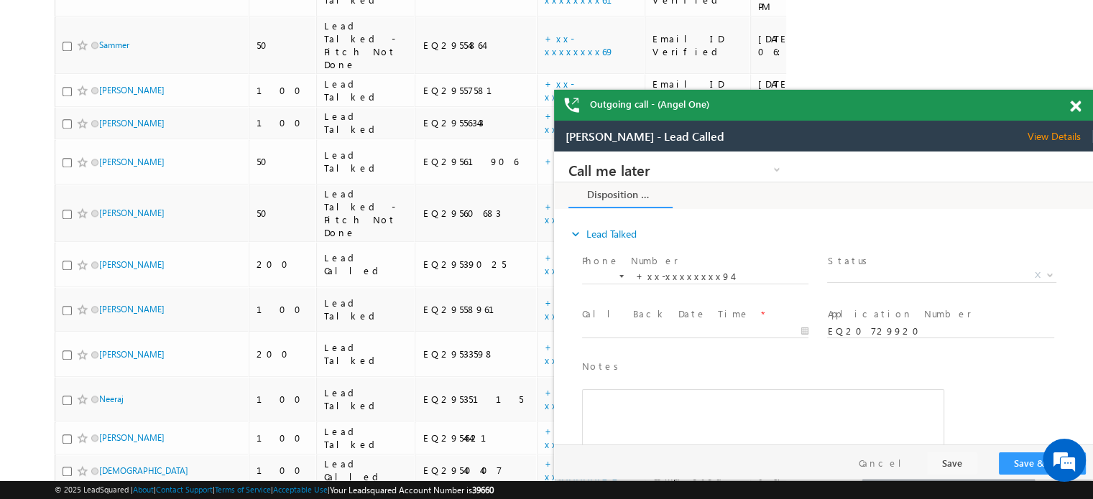
scroll to position [0, 0]
click at [1079, 106] on div at bounding box center [1082, 104] width 19 height 28
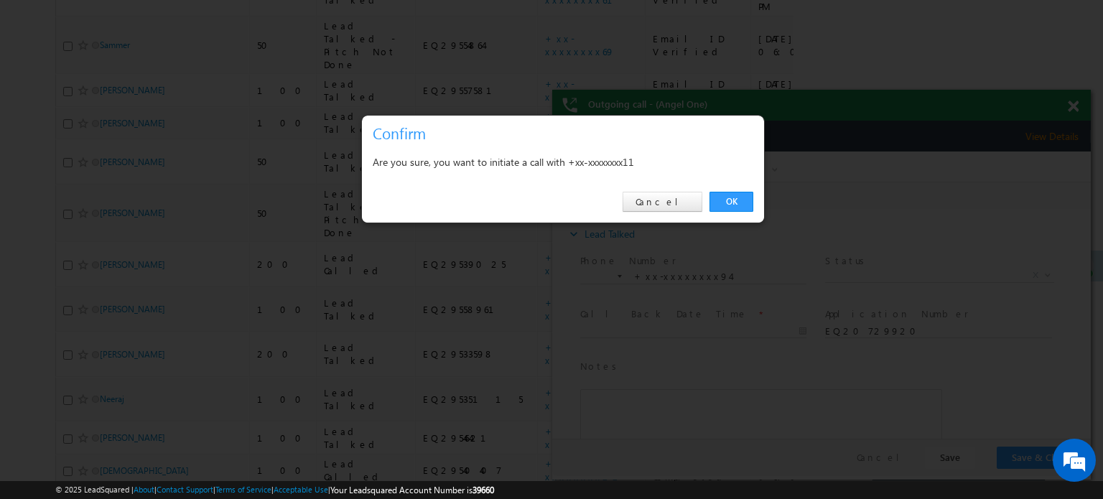
click at [708, 200] on div "OK Cancel" at bounding box center [563, 202] width 402 height 41
click at [721, 200] on link "OK" at bounding box center [732, 202] width 44 height 20
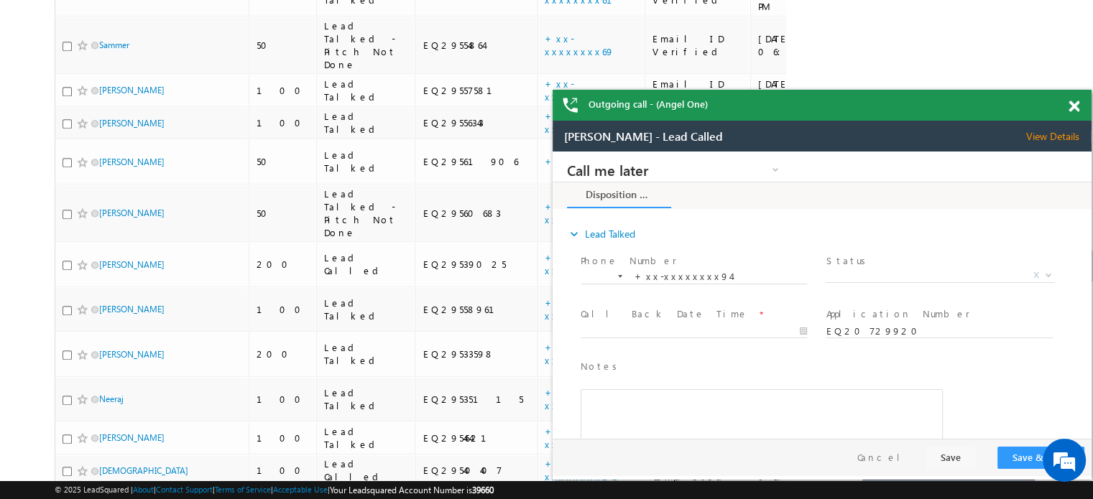
click at [1069, 106] on span at bounding box center [1073, 107] width 11 height 12
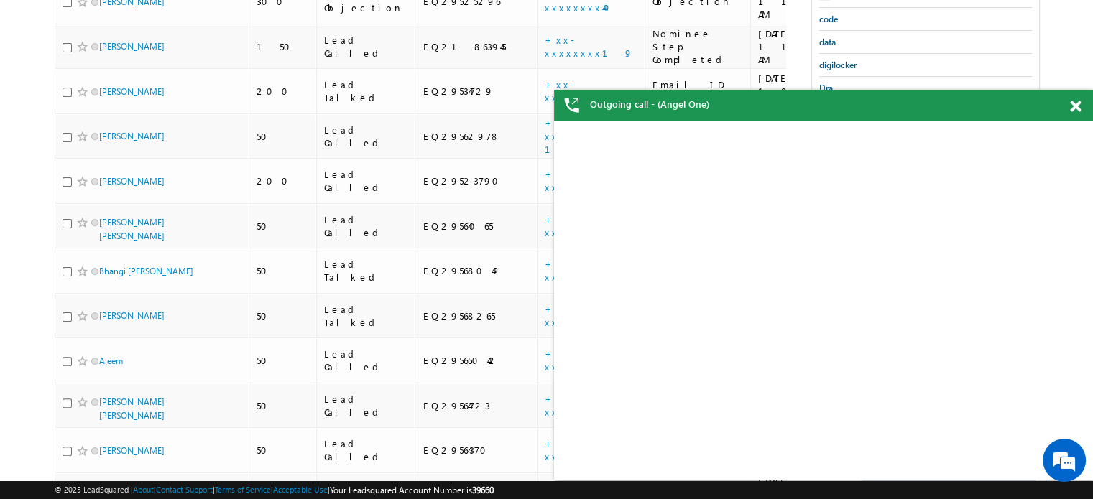
scroll to position [212, 0]
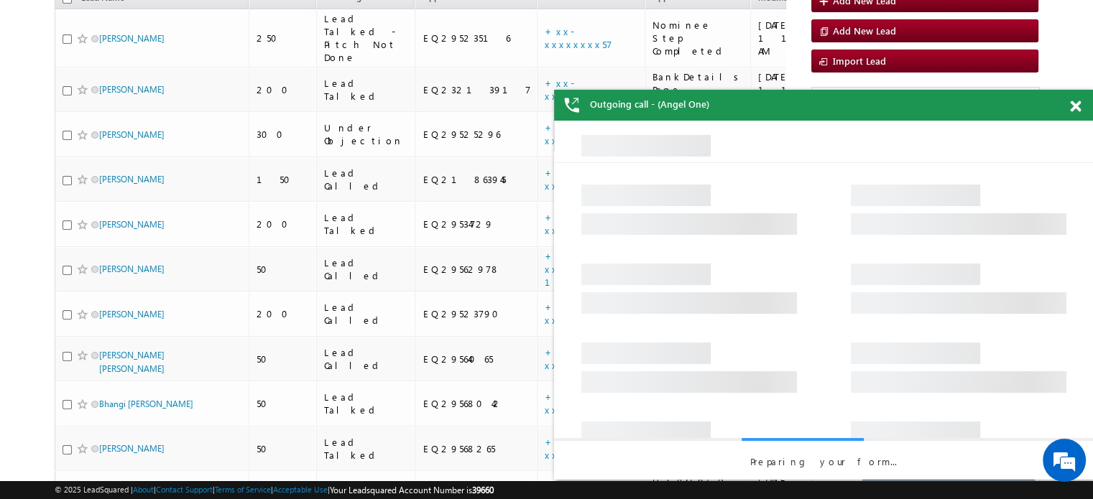
click at [1077, 103] on span at bounding box center [1075, 107] width 11 height 12
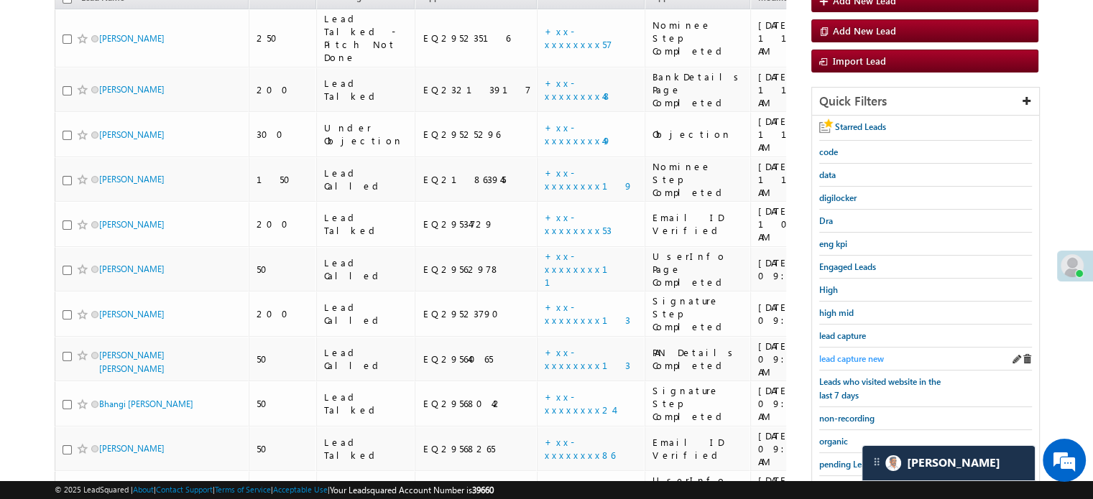
click at [878, 356] on span "lead capture new" at bounding box center [851, 358] width 65 height 11
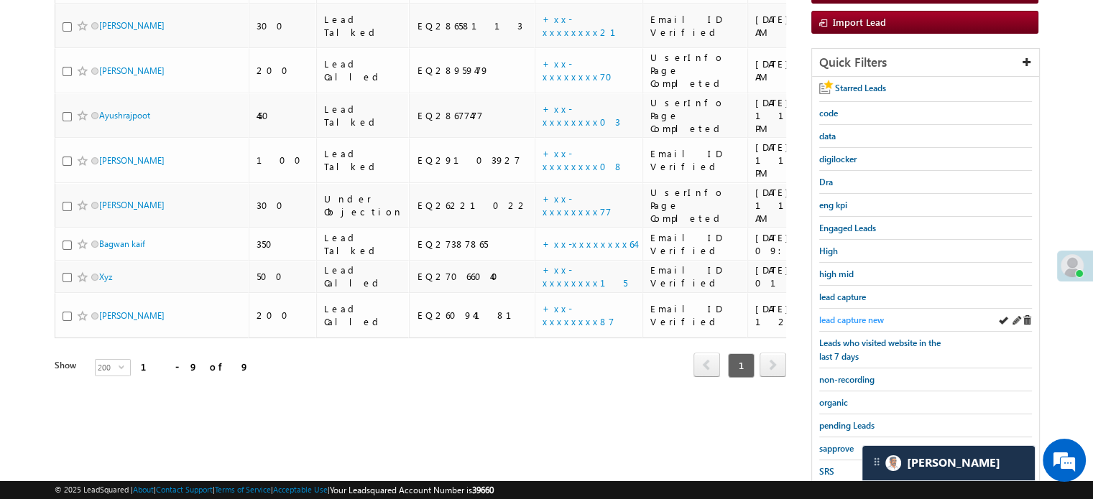
click at [848, 309] on div "lead capture new" at bounding box center [925, 320] width 213 height 23
click at [853, 315] on span "lead capture new" at bounding box center [851, 320] width 65 height 11
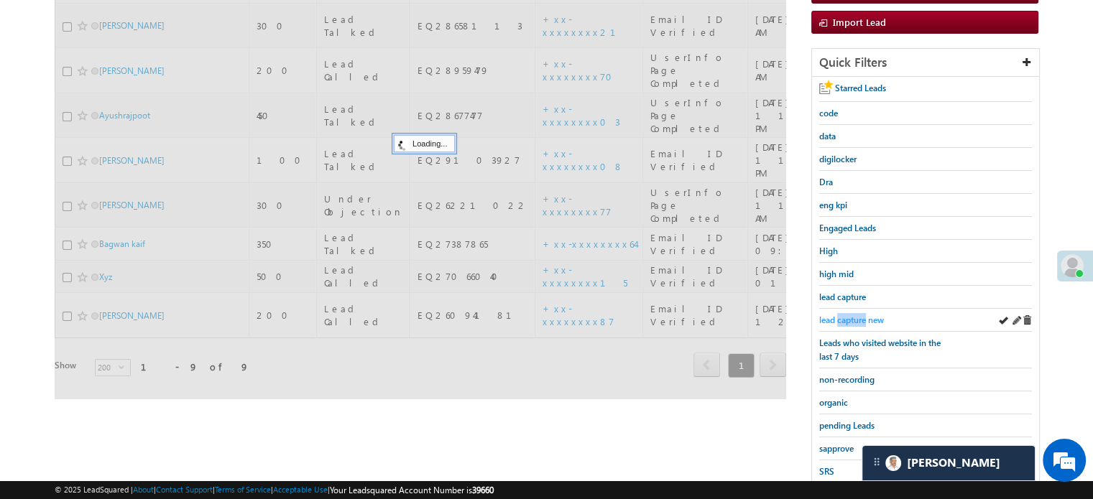
click at [854, 315] on span "lead capture new" at bounding box center [851, 320] width 65 height 11
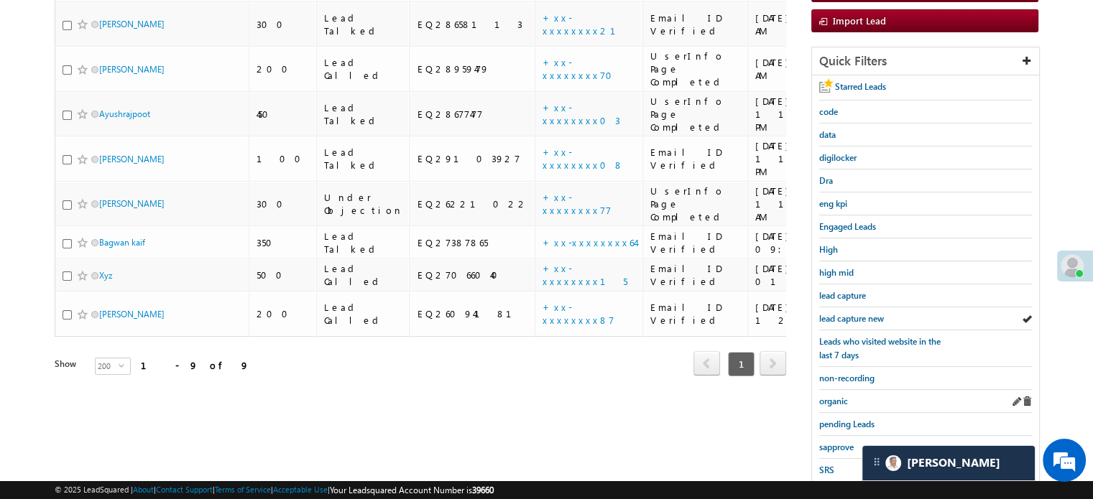
scroll to position [284, 0]
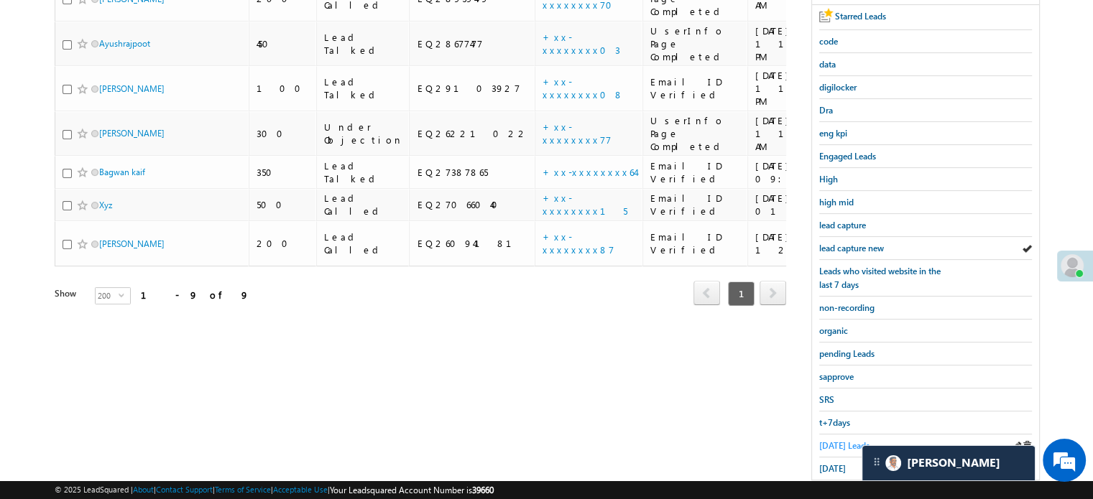
click at [858, 440] on span "Today's Leads" at bounding box center [844, 445] width 50 height 11
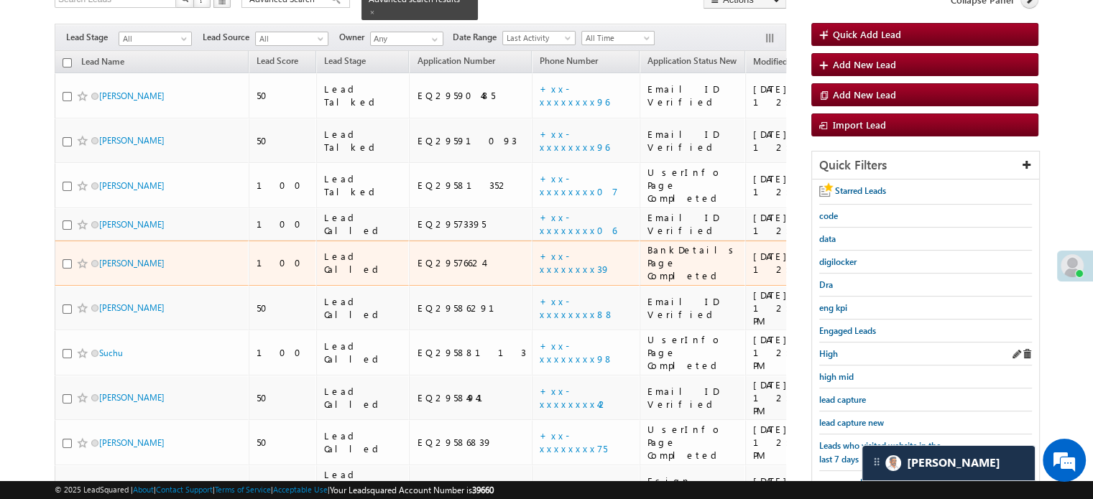
scroll to position [152, 0]
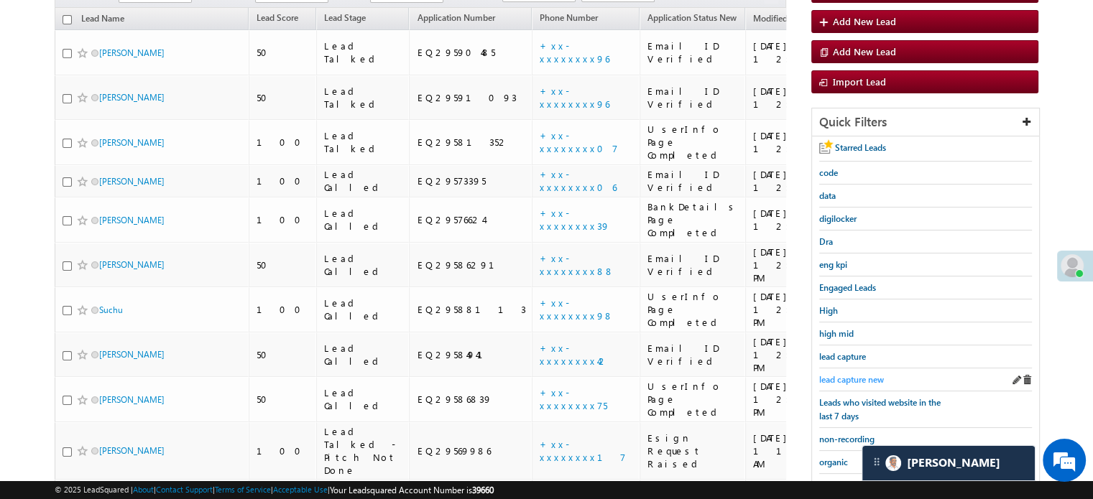
click at [874, 374] on span "lead capture new" at bounding box center [851, 379] width 65 height 11
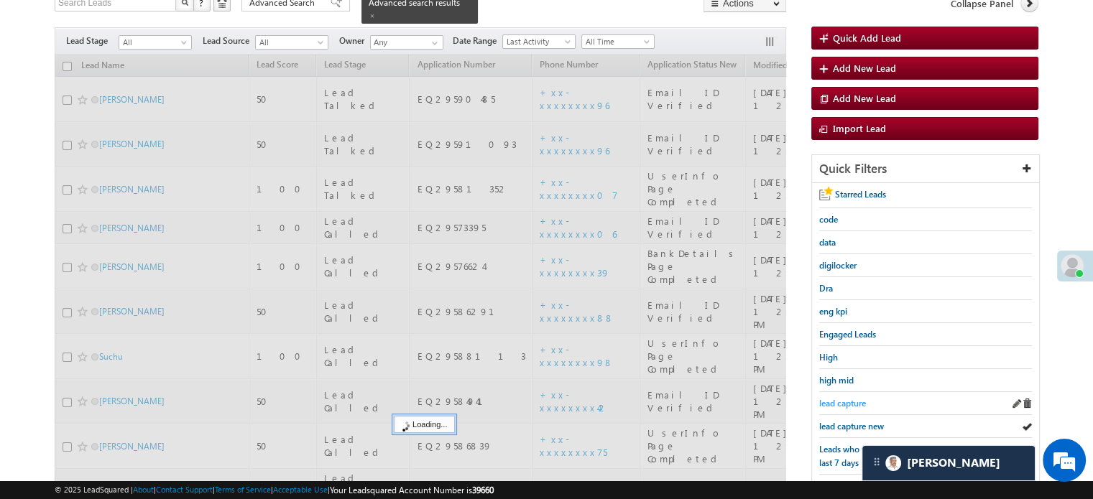
scroll to position [80, 0]
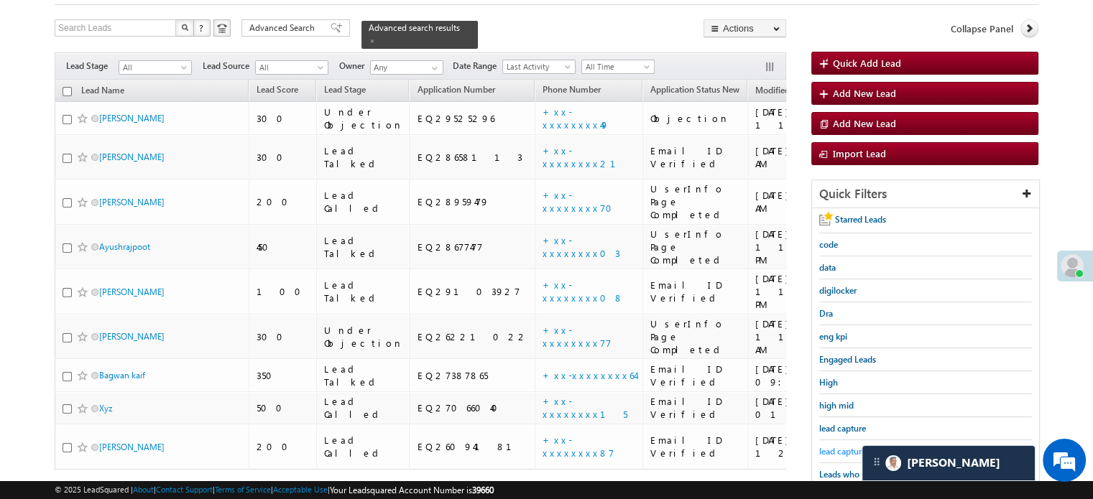
click at [858, 448] on span "lead capture new" at bounding box center [851, 451] width 65 height 11
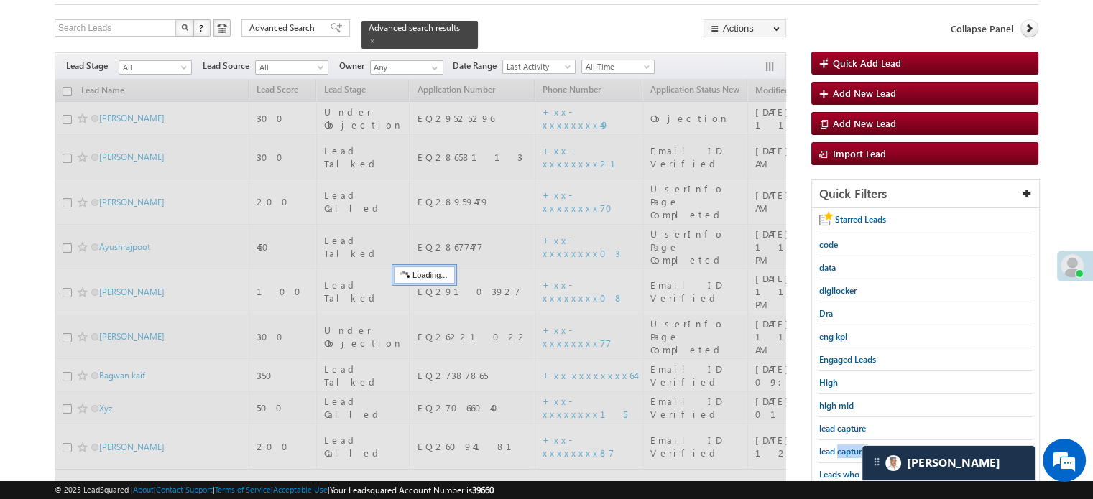
click at [858, 448] on span "lead capture new" at bounding box center [851, 451] width 65 height 11
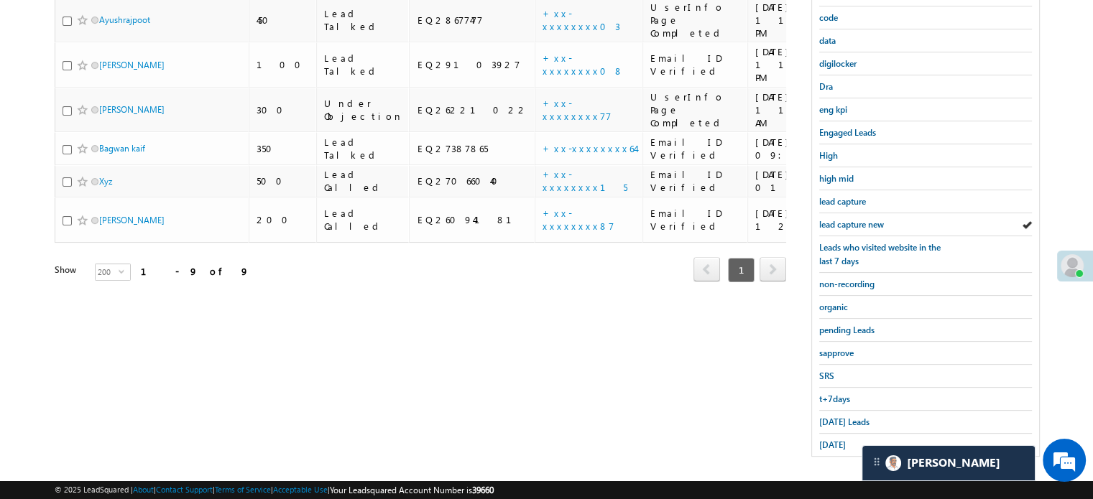
scroll to position [308, 0]
click at [819, 414] on div "Starred Leads code data digilocker Dra eng kpi Engaged Leads High high mid lead…" at bounding box center [925, 218] width 227 height 475
click at [824, 416] on span "Today's Leads" at bounding box center [844, 421] width 50 height 11
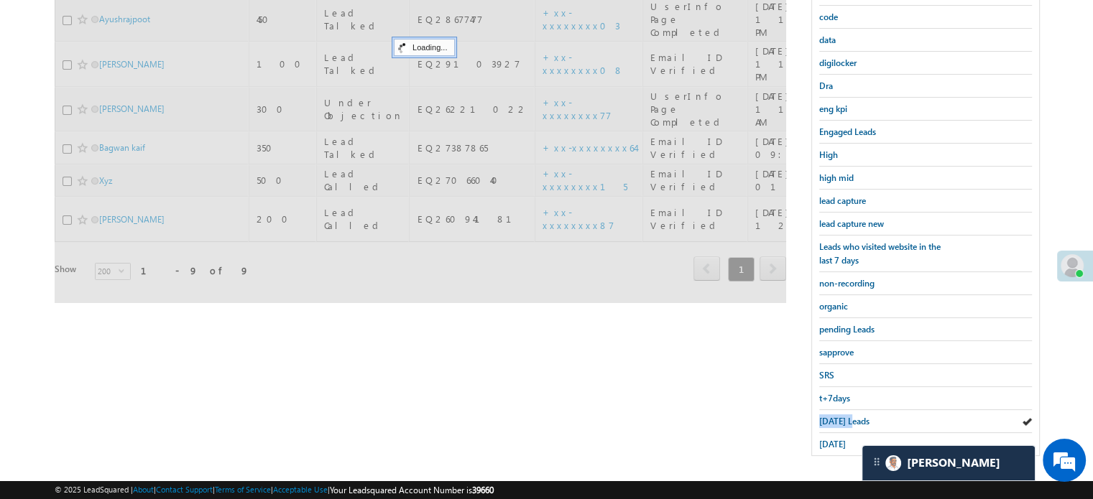
click at [824, 416] on span "Today's Leads" at bounding box center [844, 421] width 50 height 11
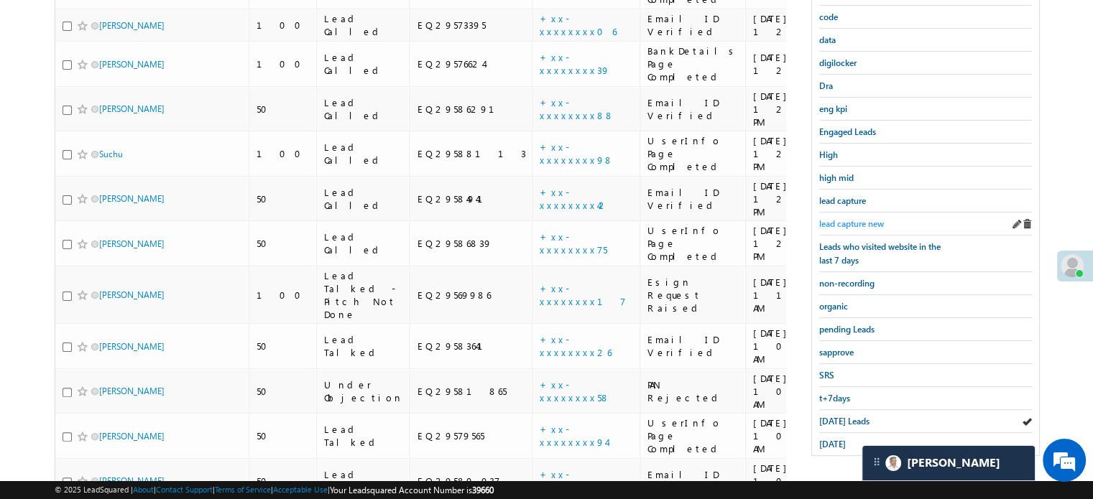
scroll to position [236, 0]
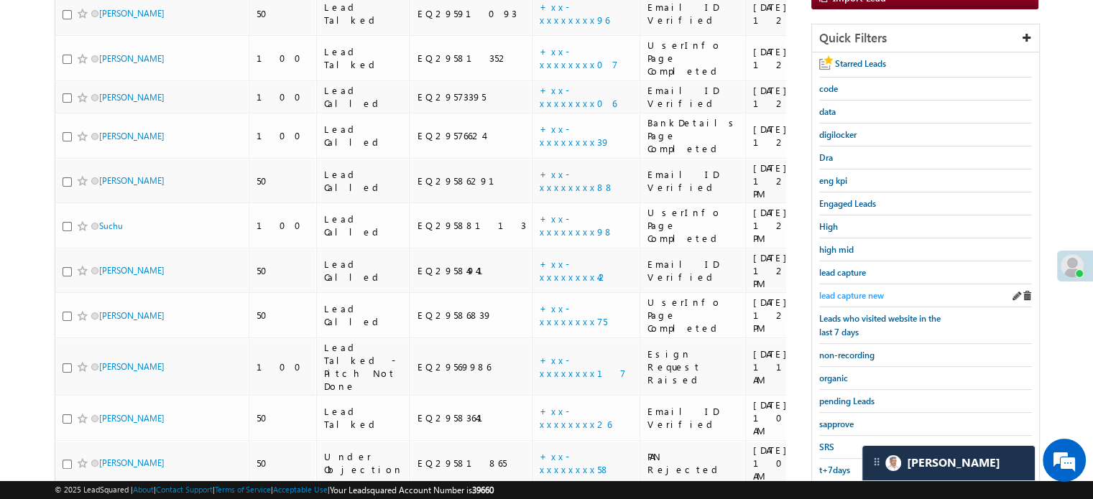
click at [865, 295] on span "lead capture new" at bounding box center [851, 295] width 65 height 11
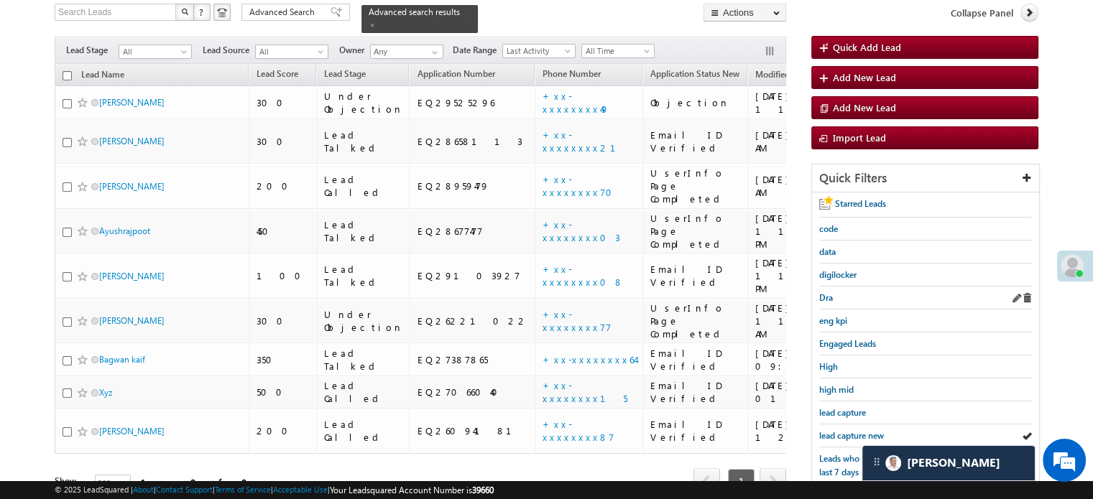
scroll to position [93, 0]
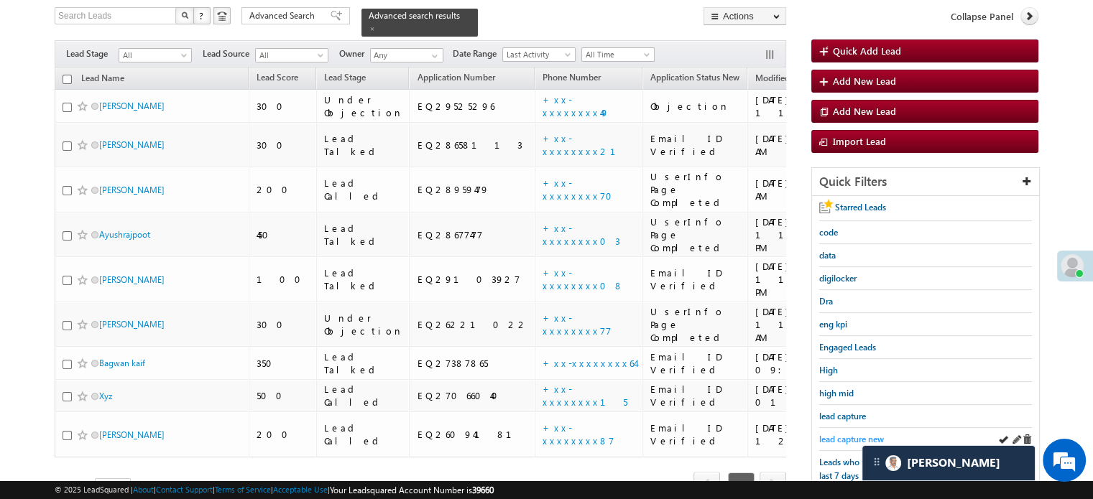
click at [839, 434] on span "lead capture new" at bounding box center [851, 439] width 65 height 11
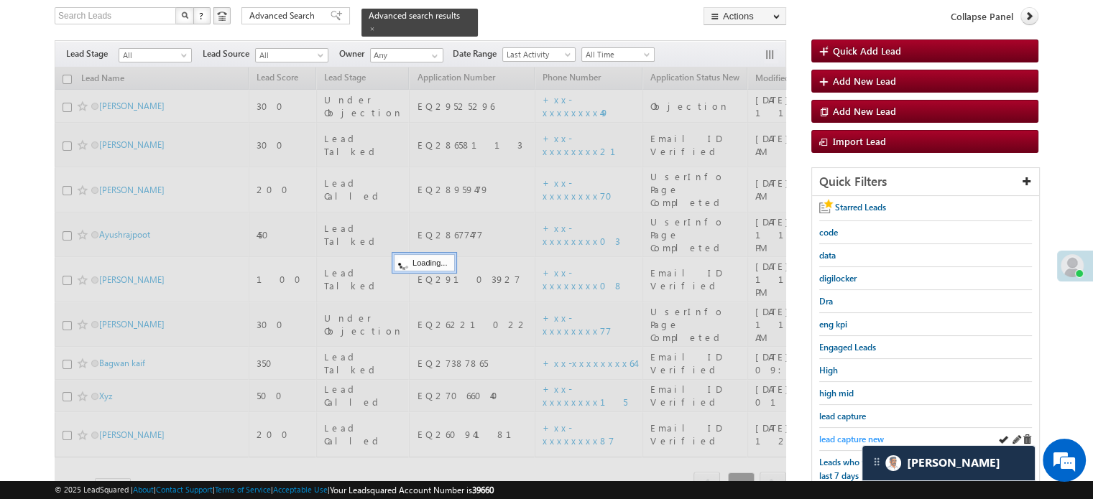
click at [841, 434] on span "lead capture new" at bounding box center [851, 439] width 65 height 11
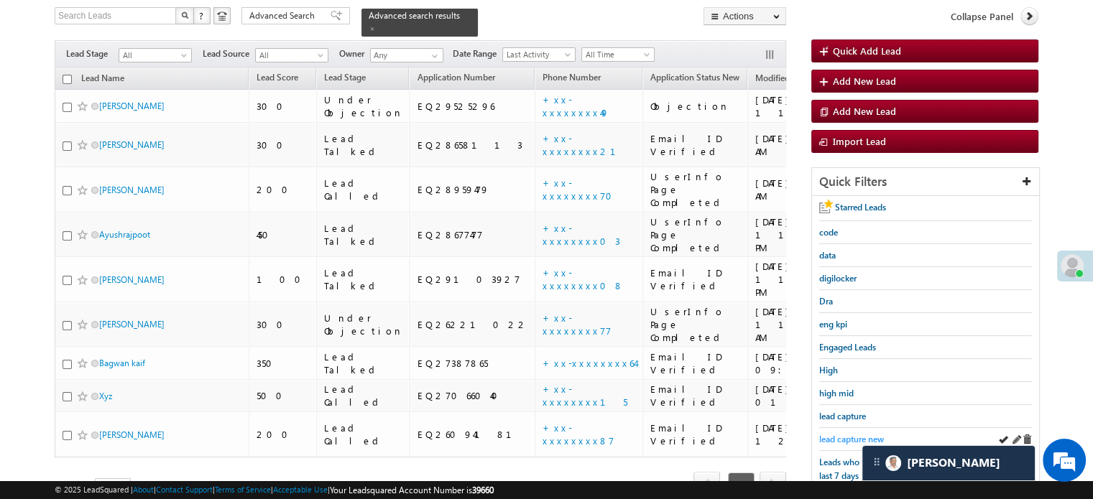
click at [832, 439] on span "lead capture new" at bounding box center [851, 439] width 65 height 11
click at [843, 434] on span "lead capture new" at bounding box center [851, 439] width 65 height 11
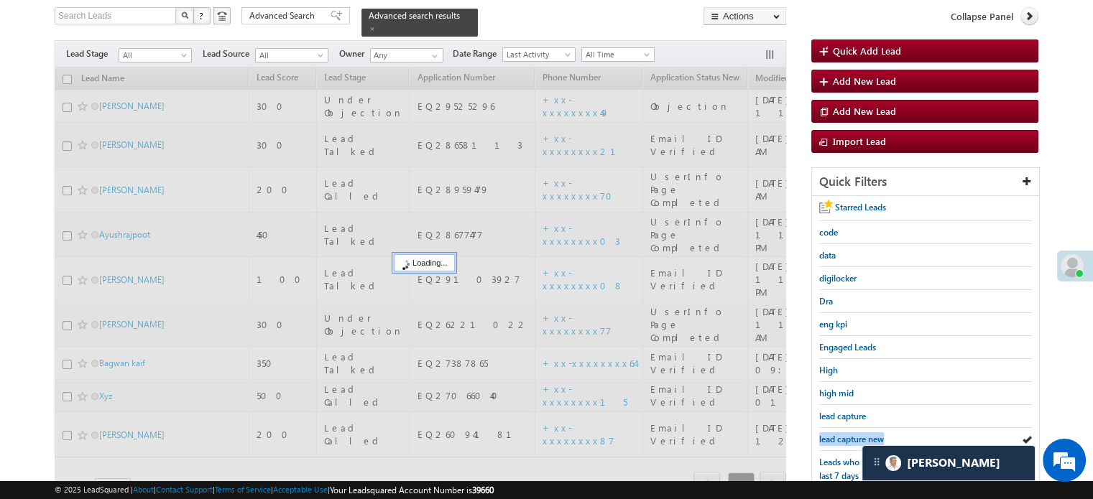
click at [843, 434] on span "lead capture new" at bounding box center [851, 439] width 65 height 11
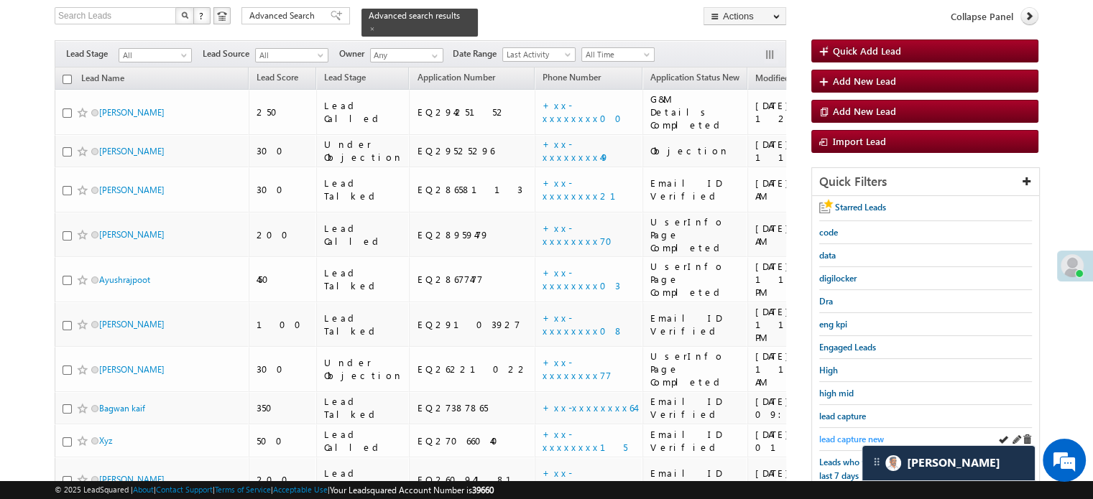
click at [836, 437] on span "lead capture new" at bounding box center [851, 439] width 65 height 11
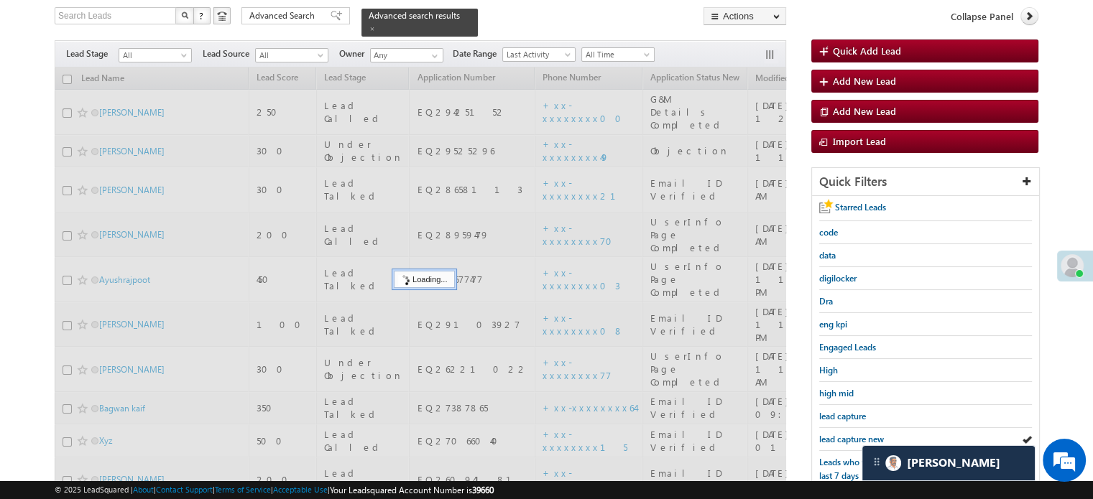
click at [836, 437] on span "lead capture new" at bounding box center [851, 439] width 65 height 11
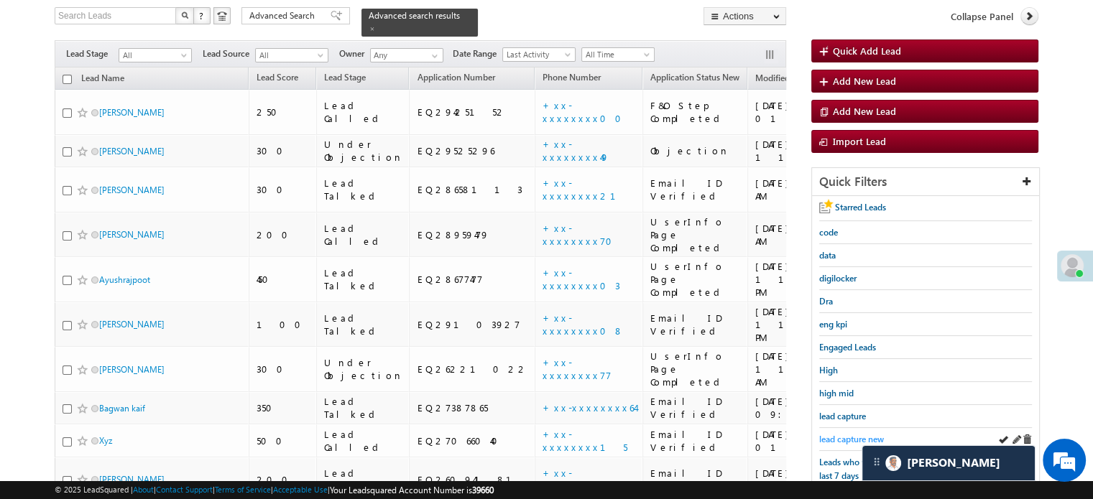
click at [831, 438] on span "lead capture new" at bounding box center [851, 439] width 65 height 11
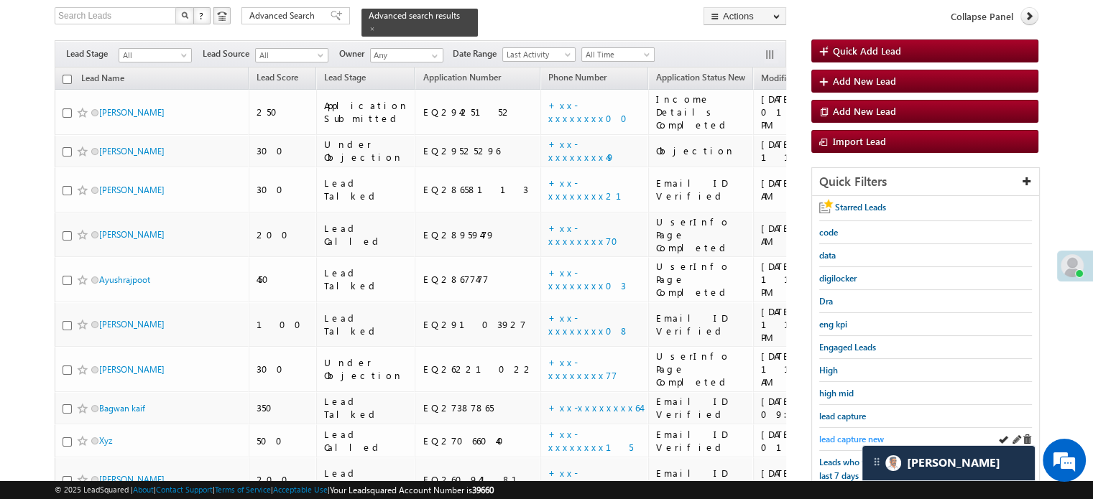
click at [831, 434] on span "lead capture new" at bounding box center [851, 439] width 65 height 11
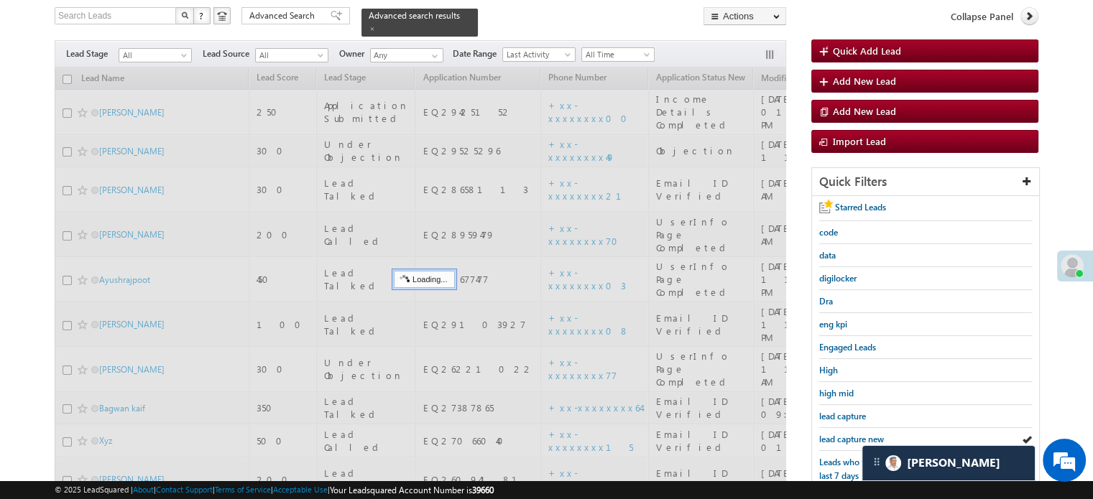
click at [831, 434] on span "lead capture new" at bounding box center [851, 439] width 65 height 11
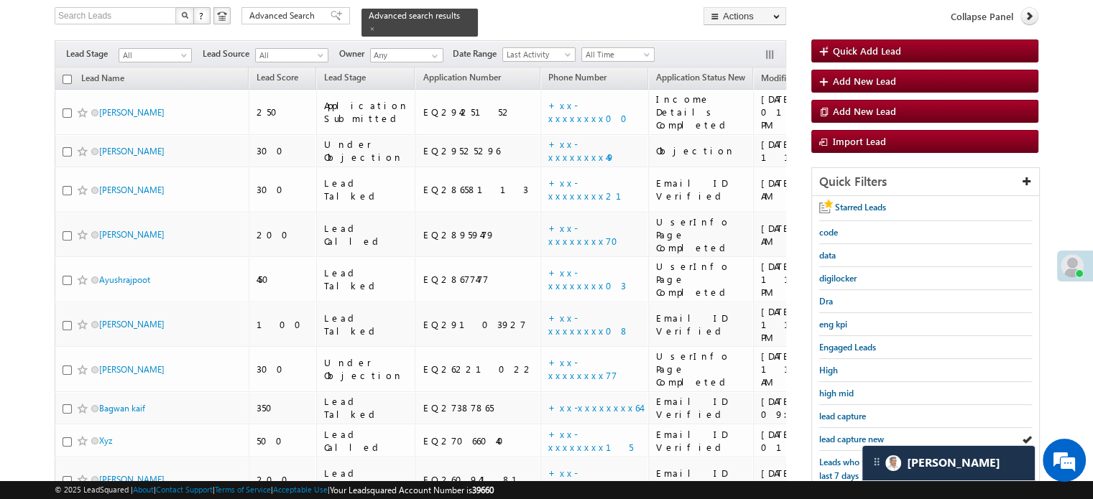
click at [831, 434] on span "lead capture new" at bounding box center [851, 439] width 65 height 11
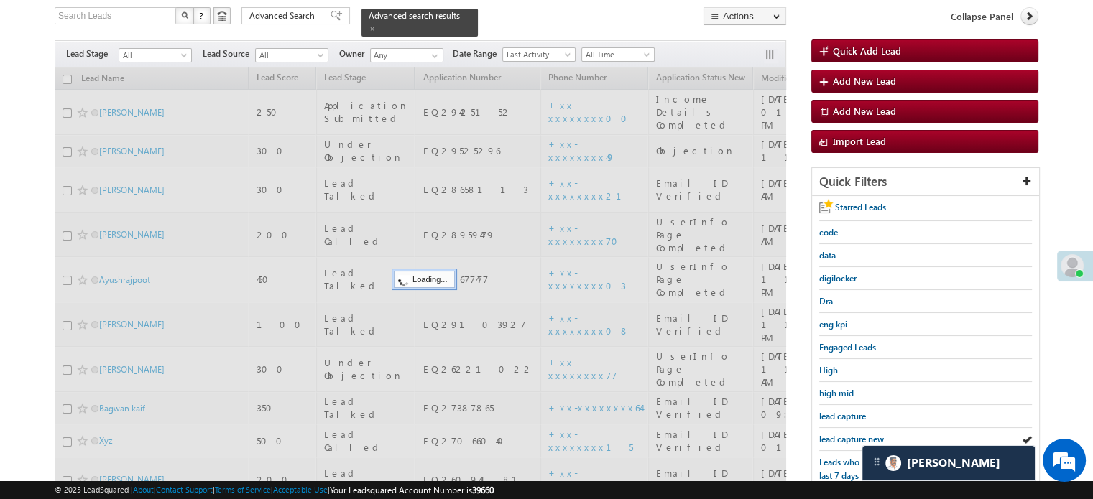
click at [831, 434] on span "lead capture new" at bounding box center [851, 439] width 65 height 11
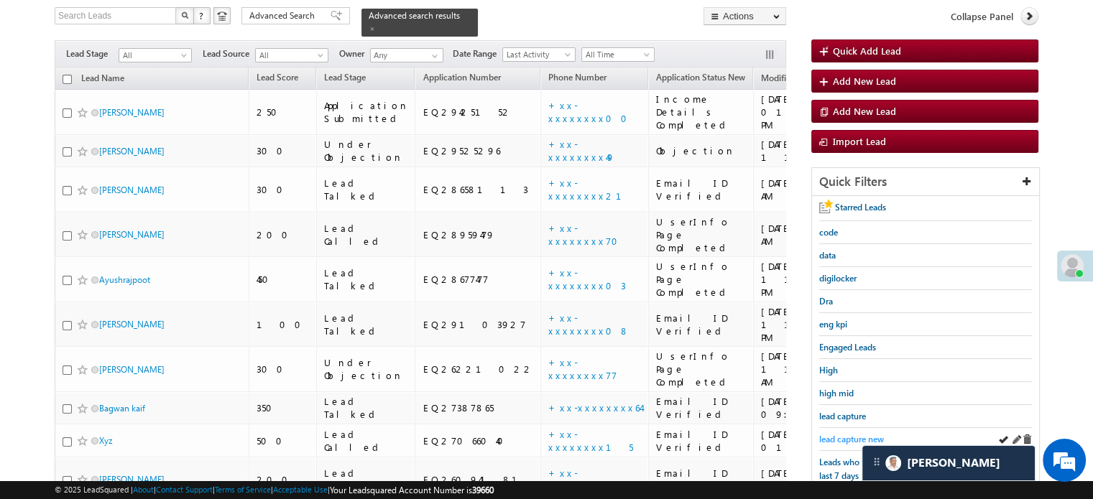
click at [836, 434] on span "lead capture new" at bounding box center [851, 439] width 65 height 11
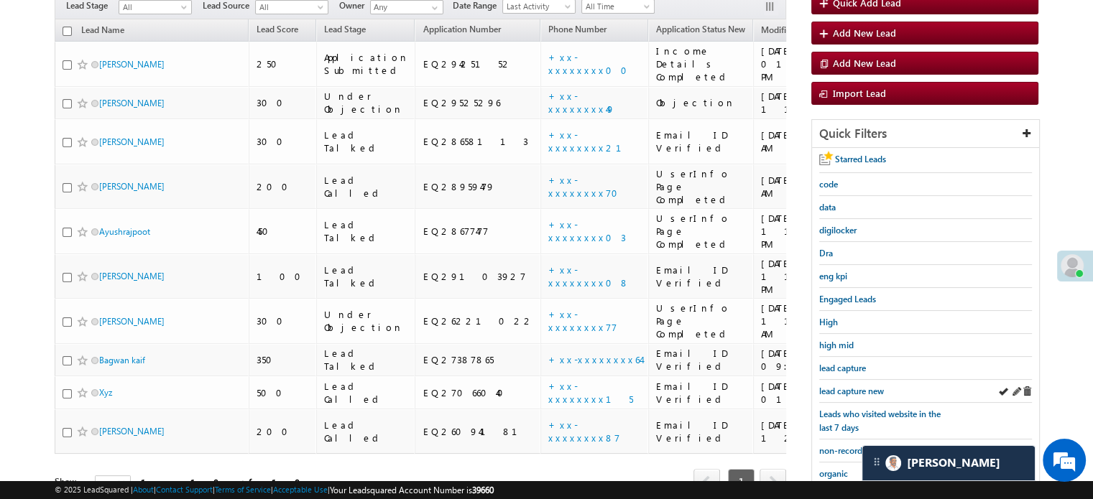
scroll to position [165, 0]
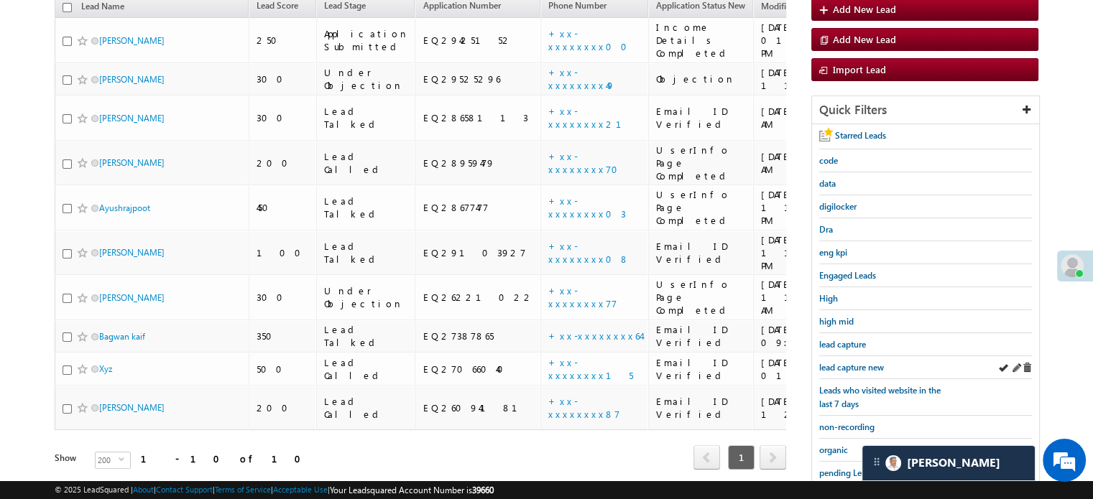
click at [859, 370] on div "lead capture new" at bounding box center [925, 367] width 213 height 23
click at [855, 365] on span "lead capture new" at bounding box center [851, 367] width 65 height 11
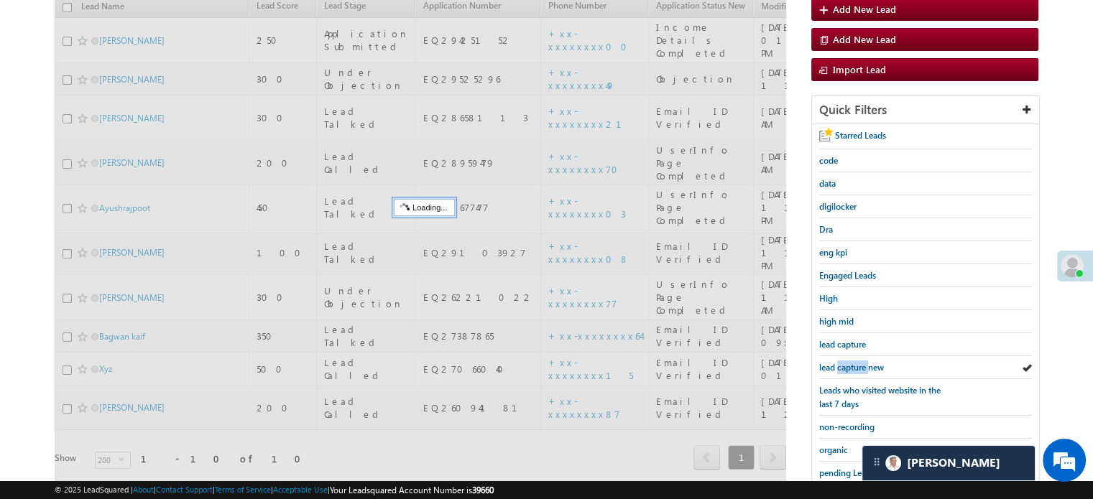
click at [855, 365] on span "lead capture new" at bounding box center [851, 367] width 65 height 11
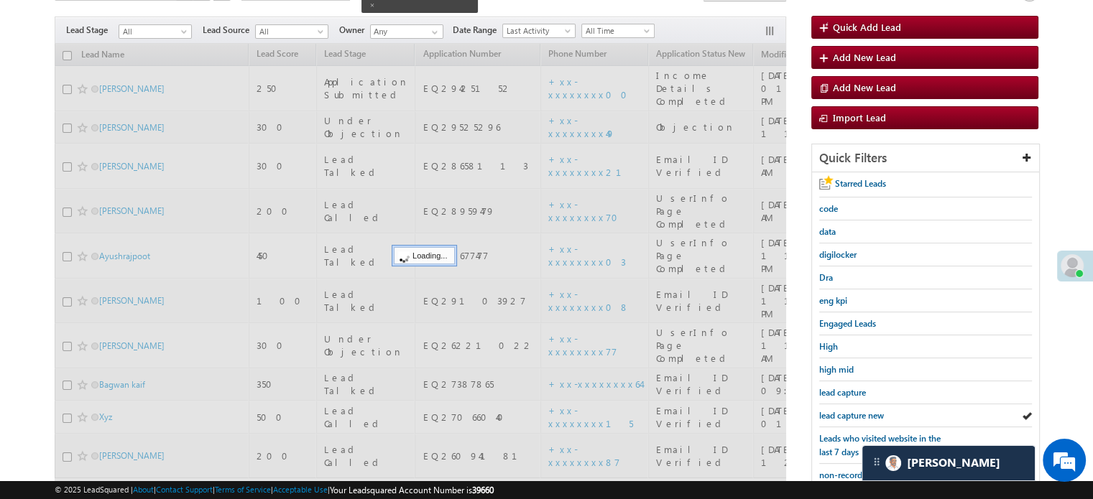
scroll to position [93, 0]
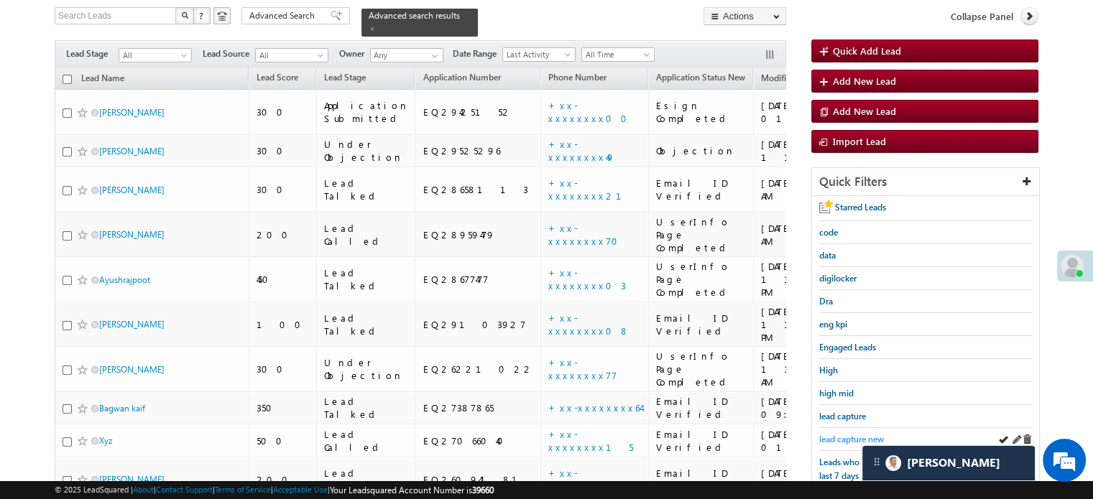
click at [856, 434] on span "lead capture new" at bounding box center [851, 439] width 65 height 11
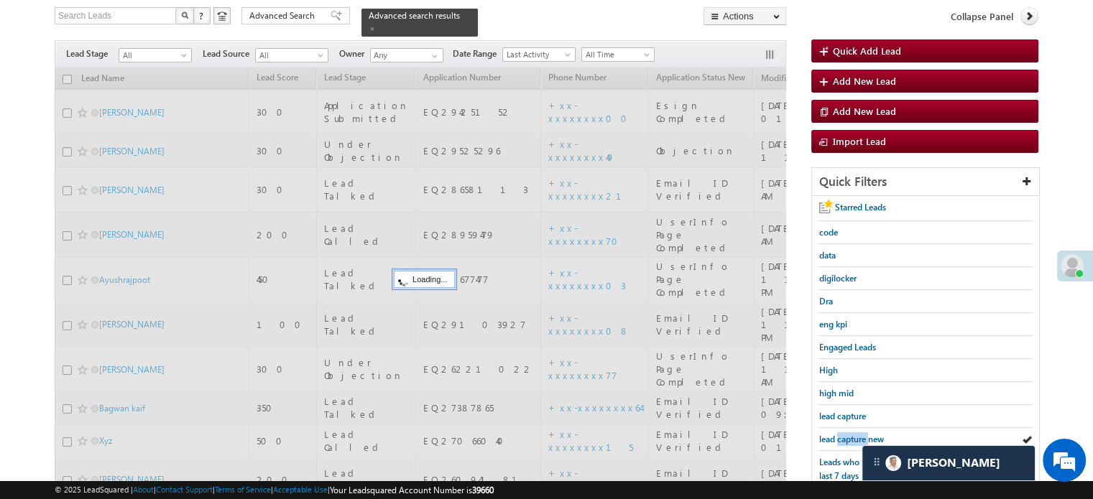
click at [856, 434] on span "lead capture new" at bounding box center [851, 439] width 65 height 11
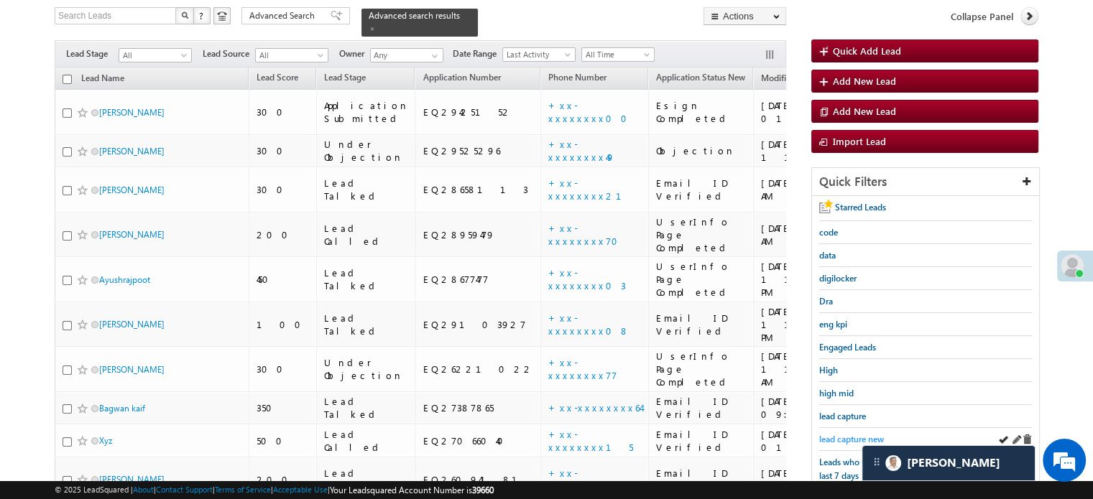
click at [853, 438] on span "lead capture new" at bounding box center [851, 439] width 65 height 11
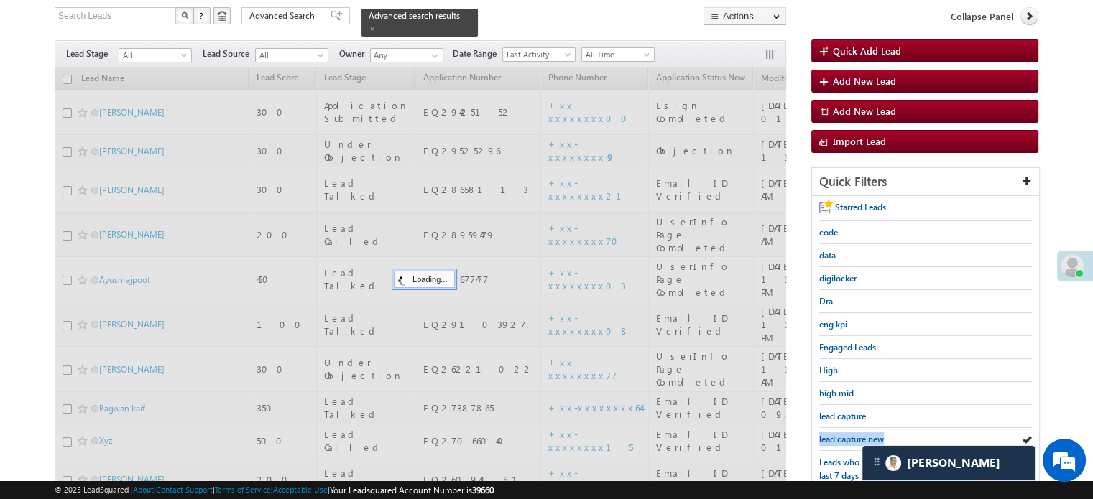
click at [853, 438] on span "lead capture new" at bounding box center [851, 439] width 65 height 11
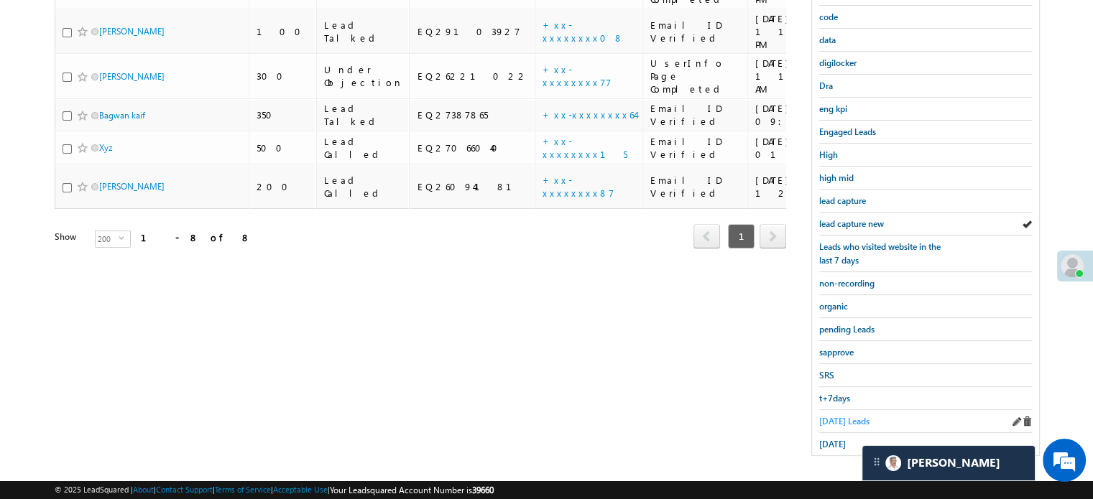
click at [840, 416] on span "Today's Leads" at bounding box center [844, 421] width 50 height 11
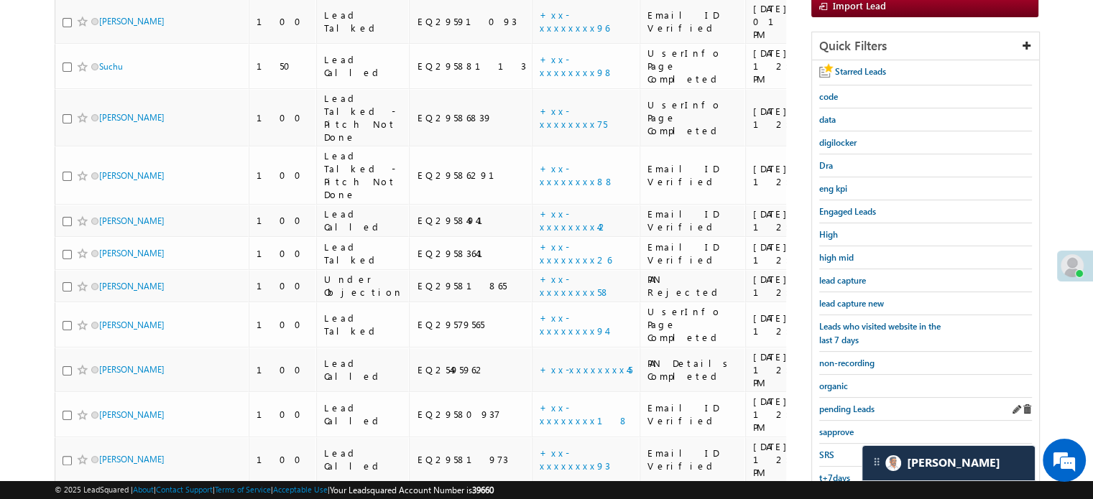
scroll to position [236, 0]
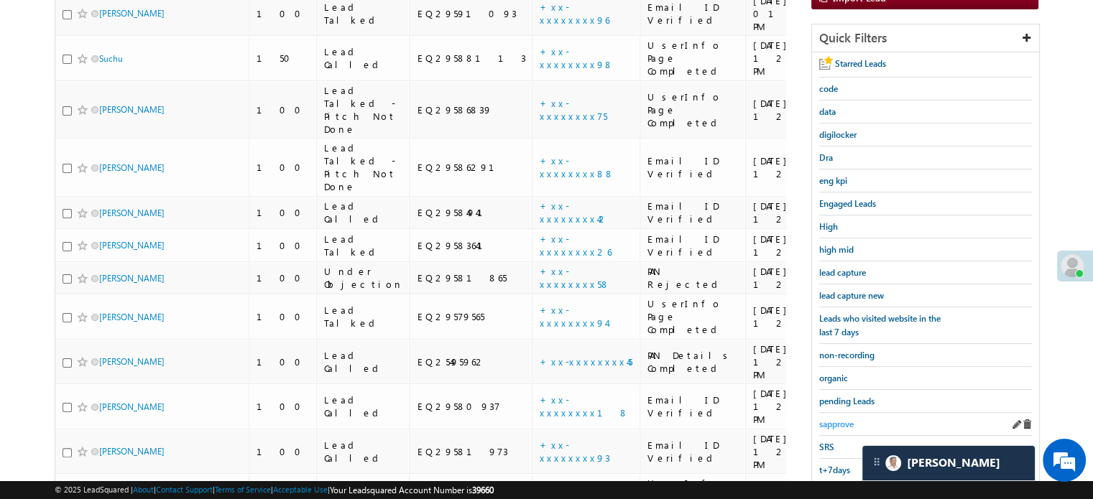
click at [835, 419] on span "sapprove" at bounding box center [836, 424] width 34 height 11
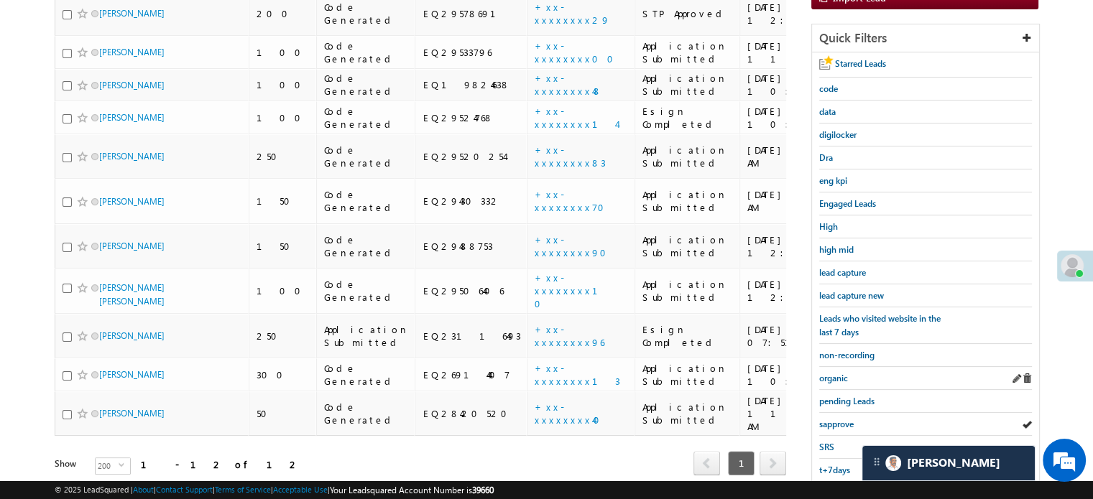
scroll to position [165, 0]
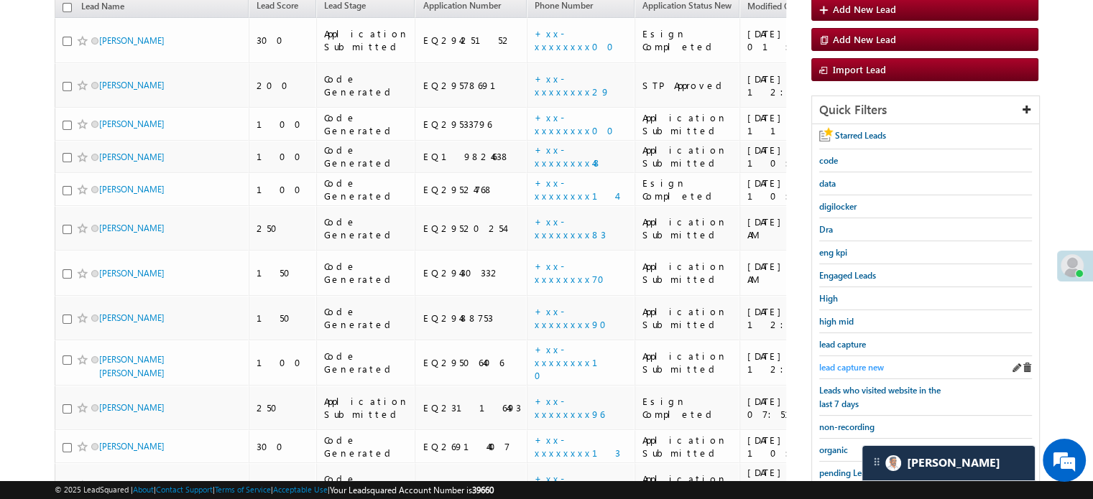
click at [835, 365] on span "lead capture new" at bounding box center [851, 367] width 65 height 11
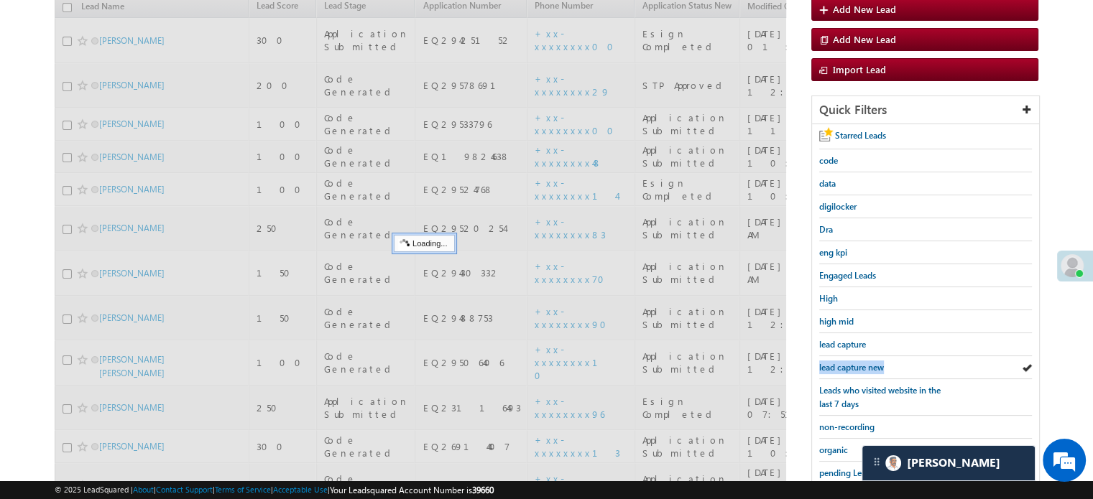
click at [835, 365] on span "lead capture new" at bounding box center [851, 367] width 65 height 11
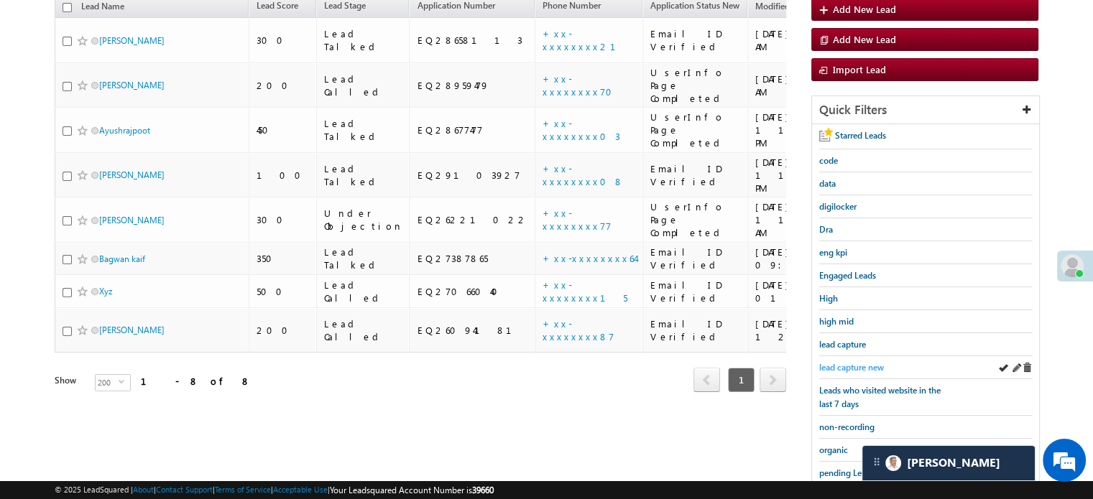
click at [869, 363] on span "lead capture new" at bounding box center [851, 367] width 65 height 11
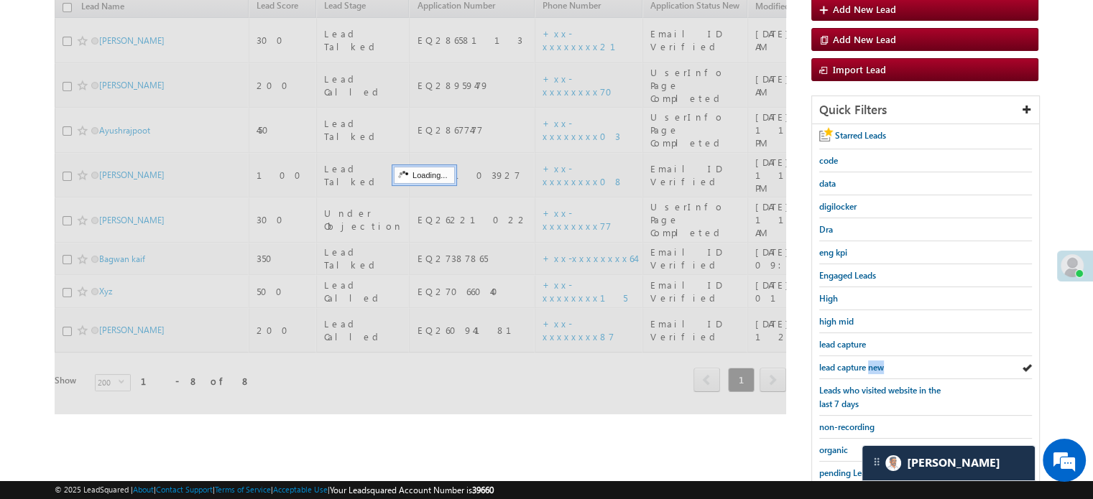
click at [869, 363] on span "lead capture new" at bounding box center [851, 367] width 65 height 11
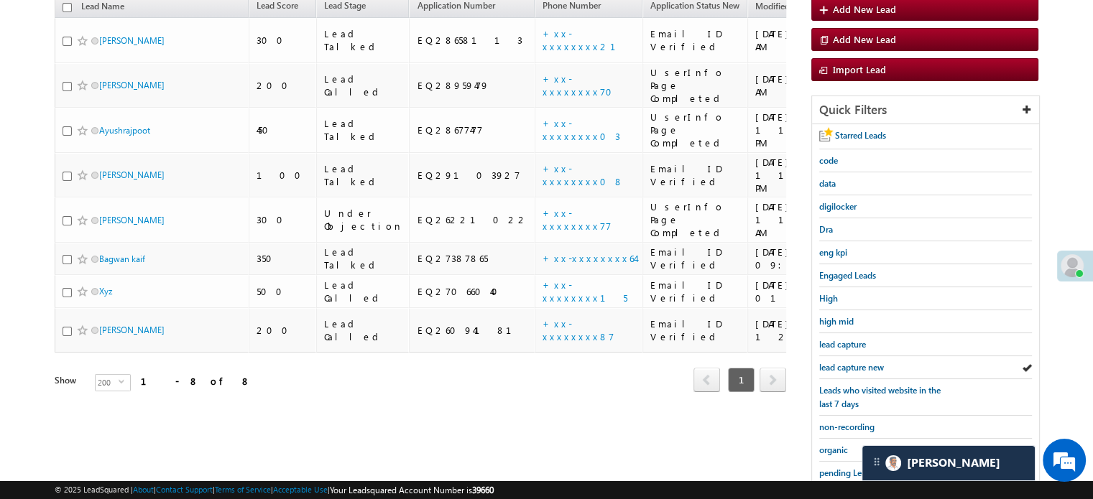
click at [869, 363] on span "lead capture new" at bounding box center [851, 367] width 65 height 11
click at [849, 362] on span "lead capture new" at bounding box center [851, 367] width 65 height 11
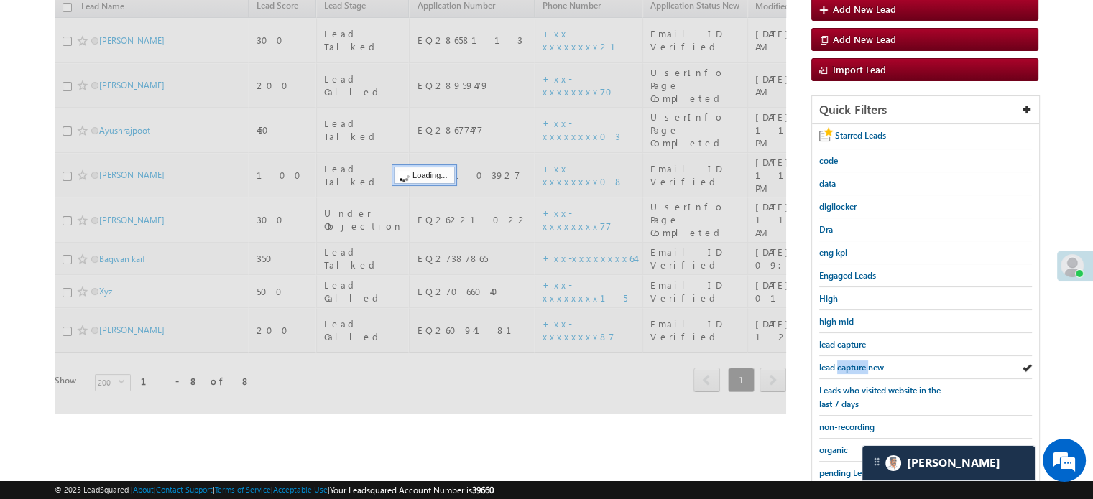
click at [850, 362] on span "lead capture new" at bounding box center [851, 367] width 65 height 11
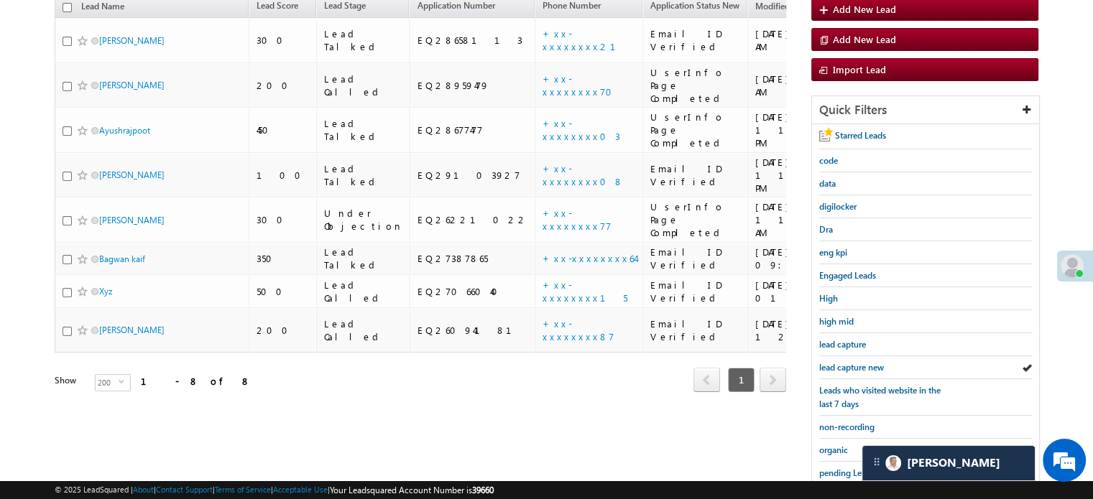
click at [850, 362] on span "lead capture new" at bounding box center [851, 367] width 65 height 11
click at [848, 362] on span "lead capture new" at bounding box center [851, 367] width 65 height 11
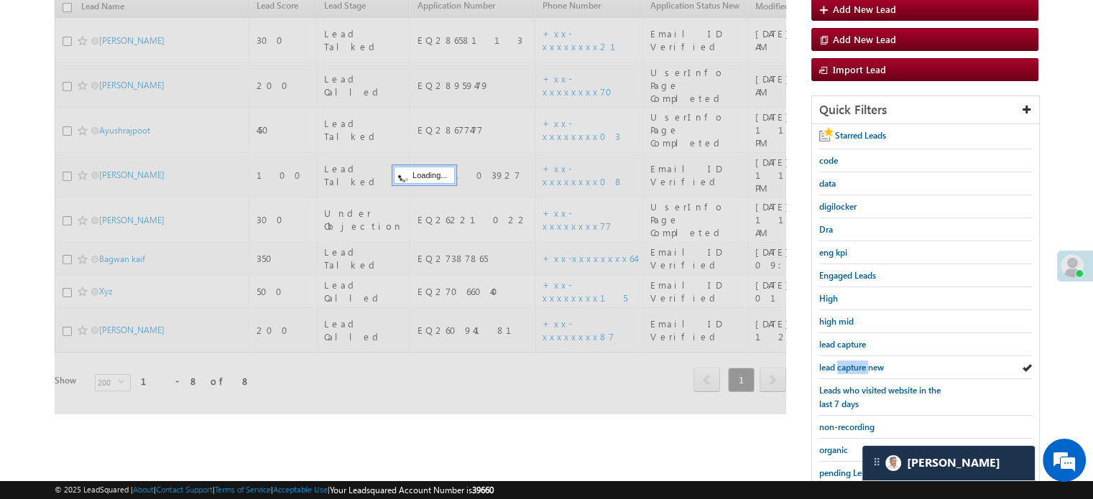
click at [848, 362] on span "lead capture new" at bounding box center [851, 367] width 65 height 11
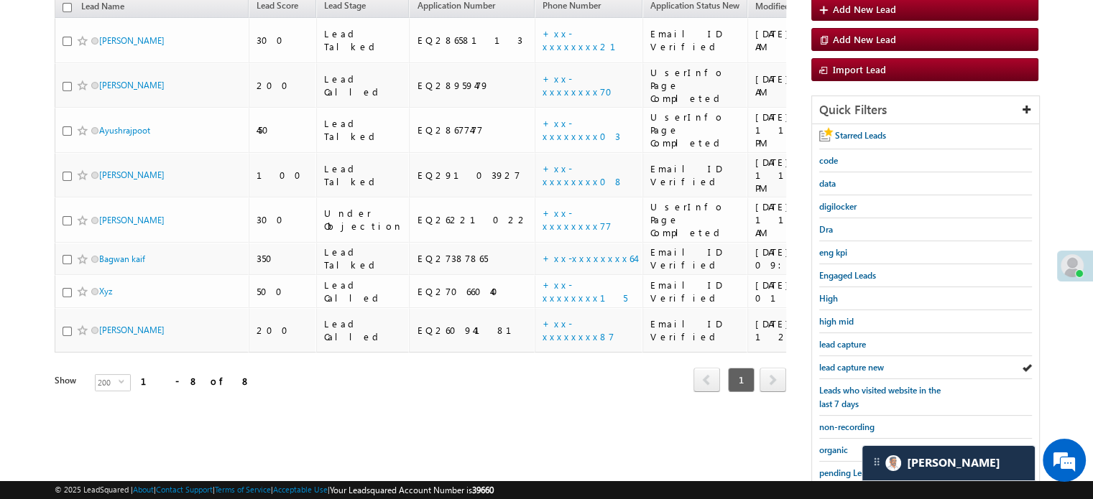
click at [848, 362] on span "lead capture new" at bounding box center [851, 367] width 65 height 11
click at [858, 362] on span "lead capture new" at bounding box center [851, 367] width 65 height 11
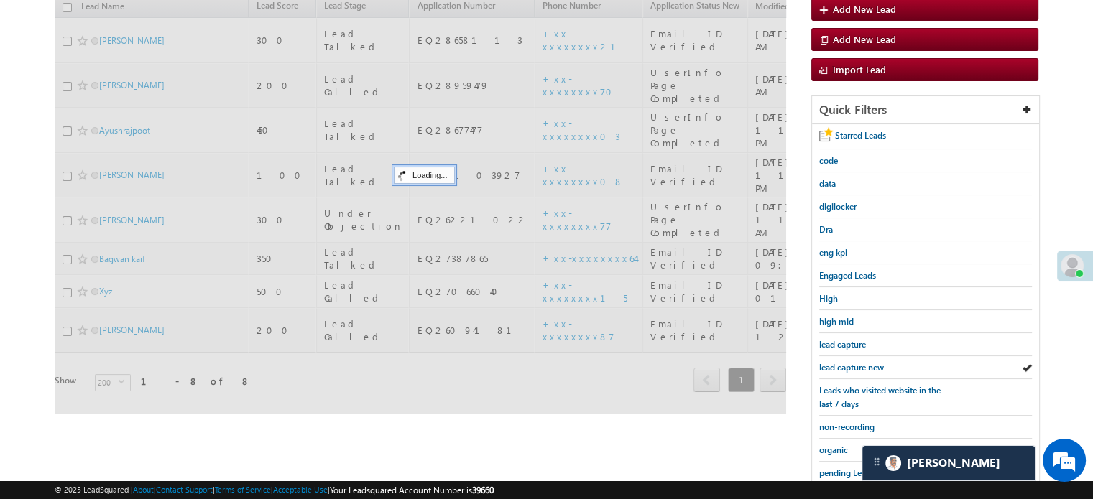
scroll to position [93, 0]
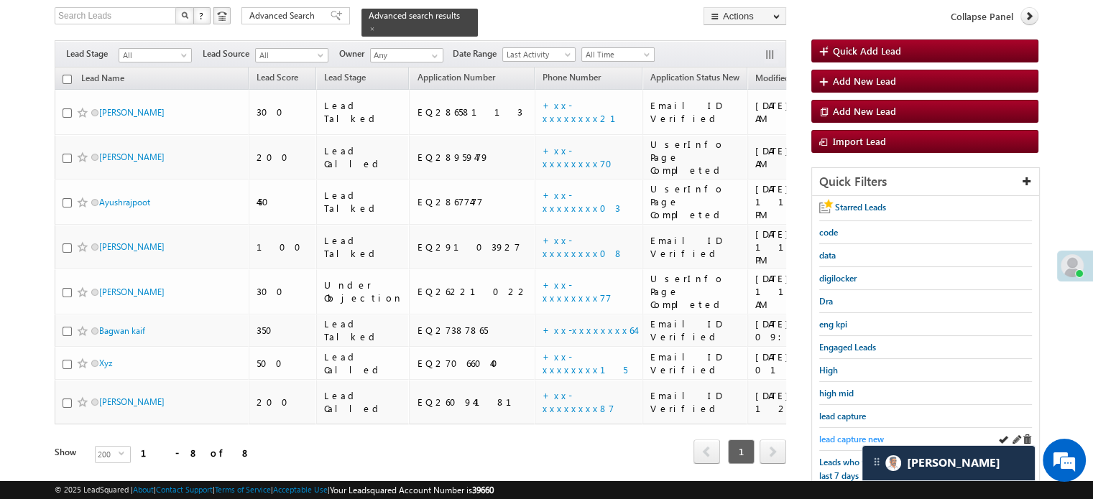
click at [847, 434] on span "lead capture new" at bounding box center [851, 439] width 65 height 11
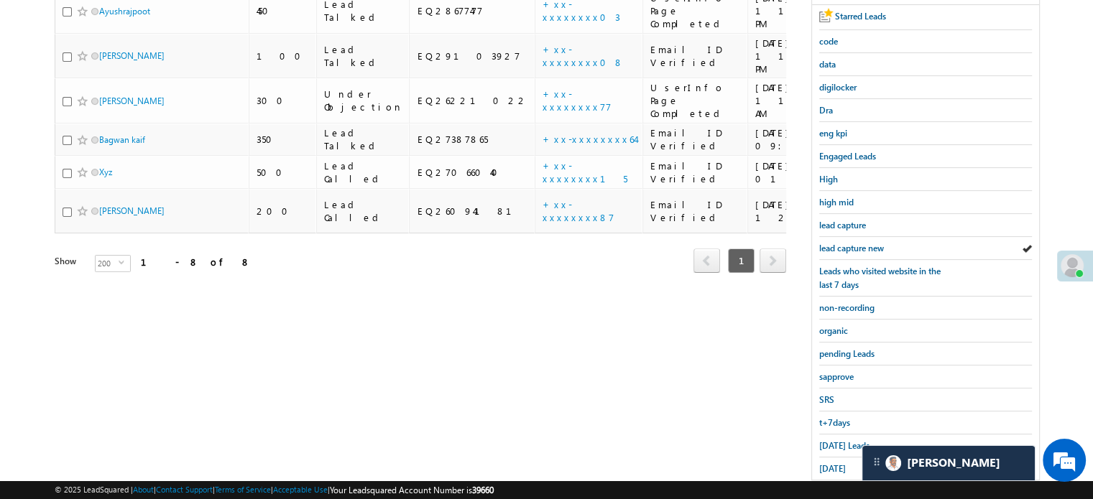
scroll to position [308, 0]
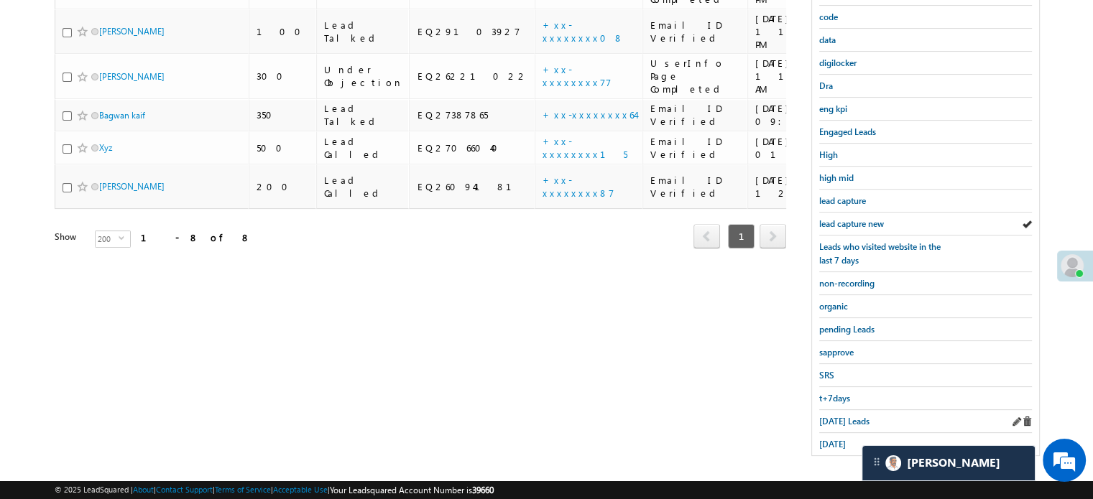
click at [871, 422] on div "Today's Leads" at bounding box center [925, 421] width 213 height 23
click at [846, 438] on link "yesterday" at bounding box center [832, 445] width 27 height 14
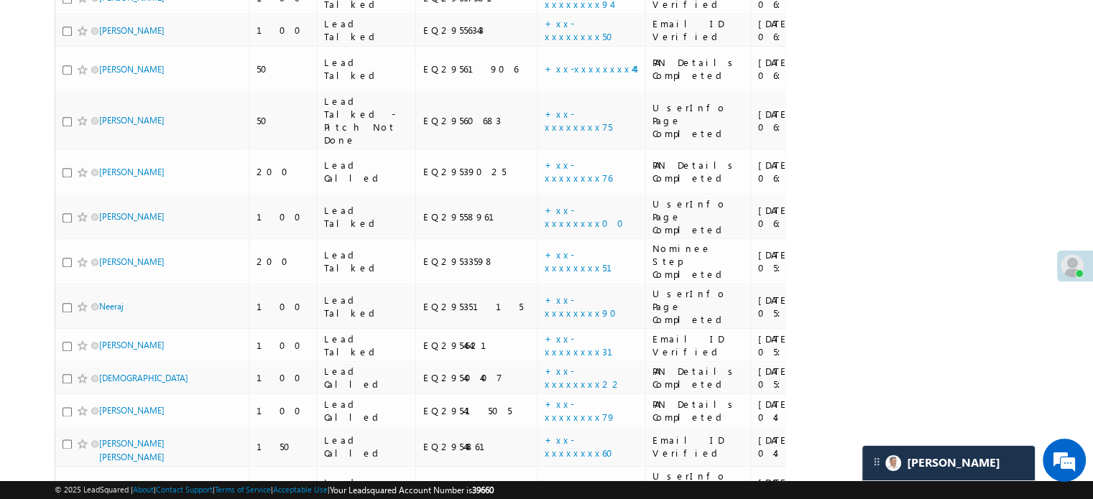
scroll to position [1682, 0]
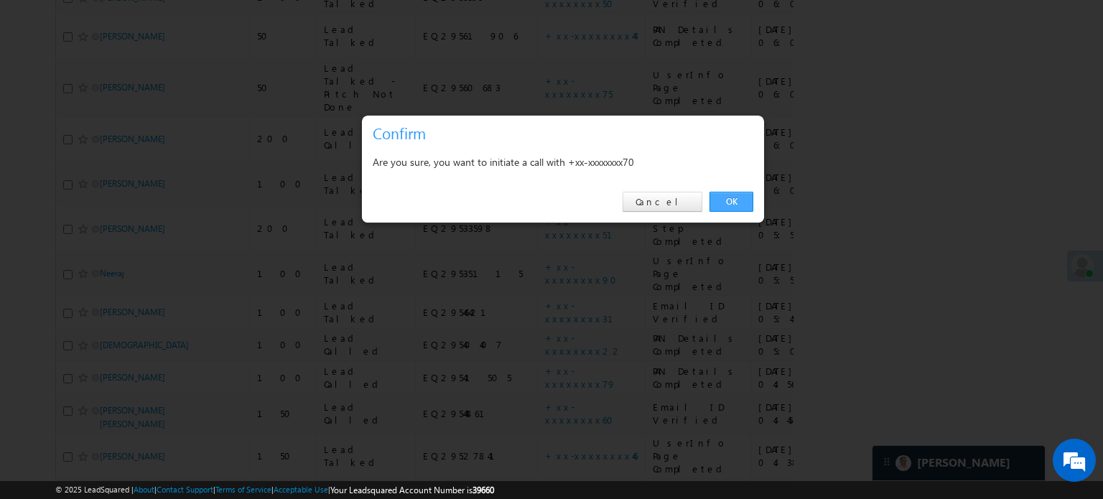
click at [720, 202] on link "OK" at bounding box center [732, 202] width 44 height 20
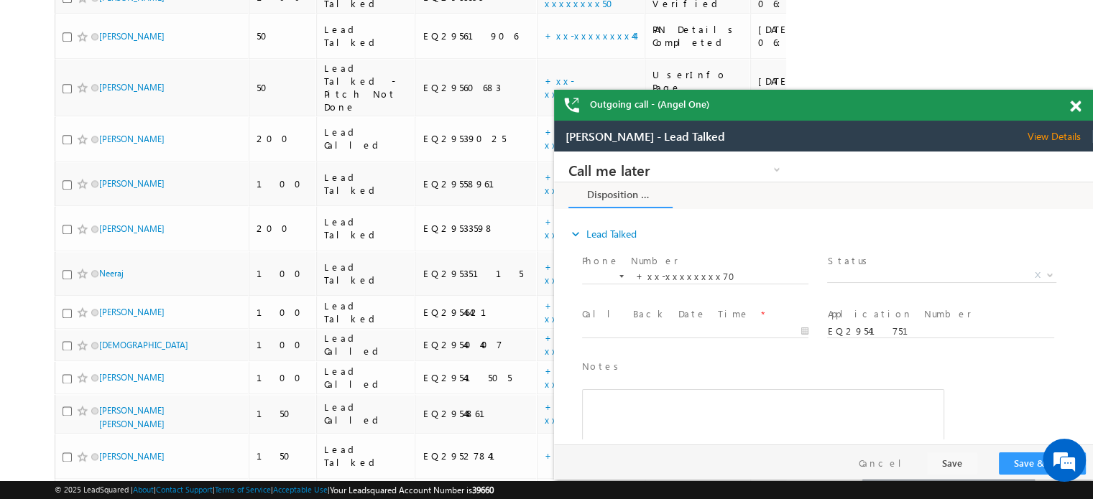
scroll to position [0, 0]
click at [1073, 108] on span at bounding box center [1075, 107] width 11 height 12
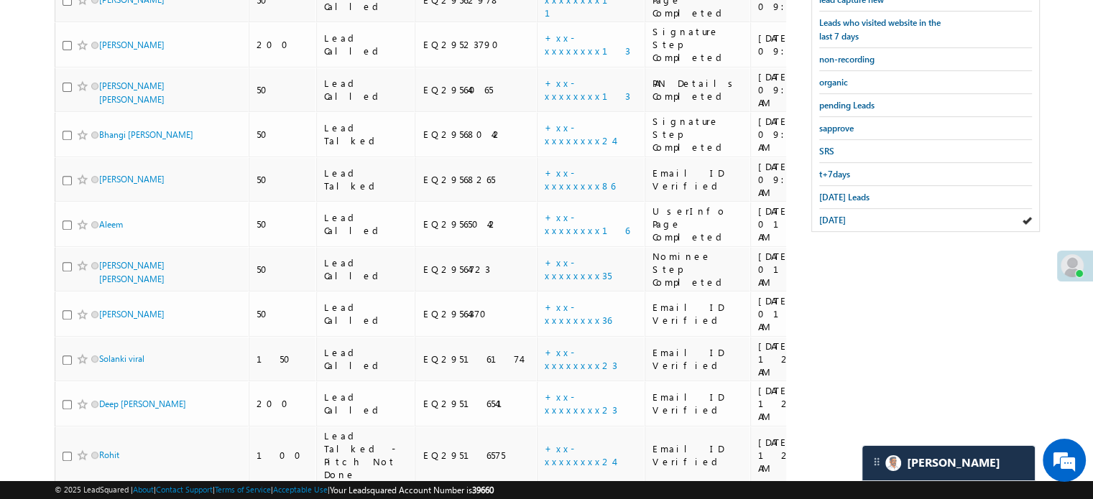
scroll to position [356, 0]
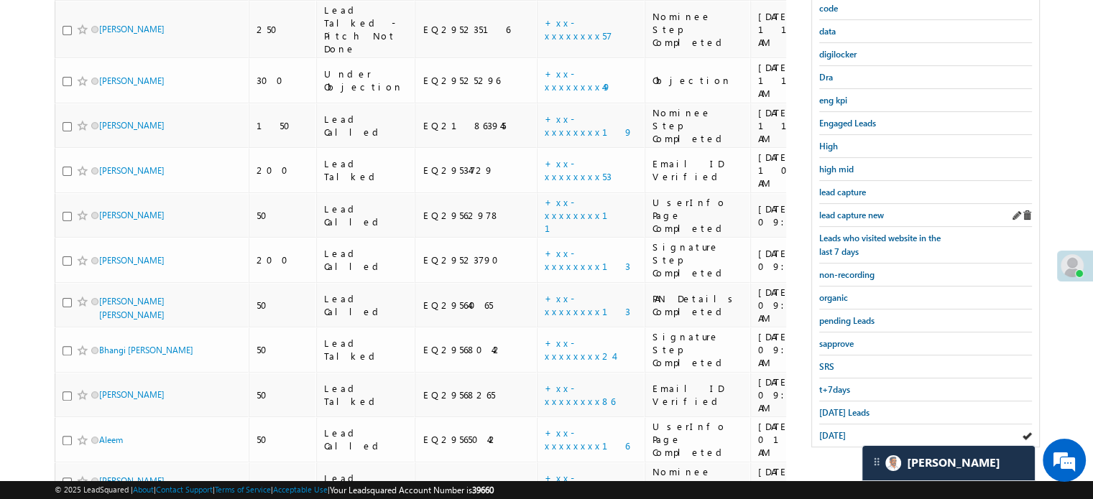
click at [864, 204] on div "lead capture new" at bounding box center [925, 215] width 213 height 23
click at [868, 210] on span "lead capture new" at bounding box center [851, 215] width 65 height 11
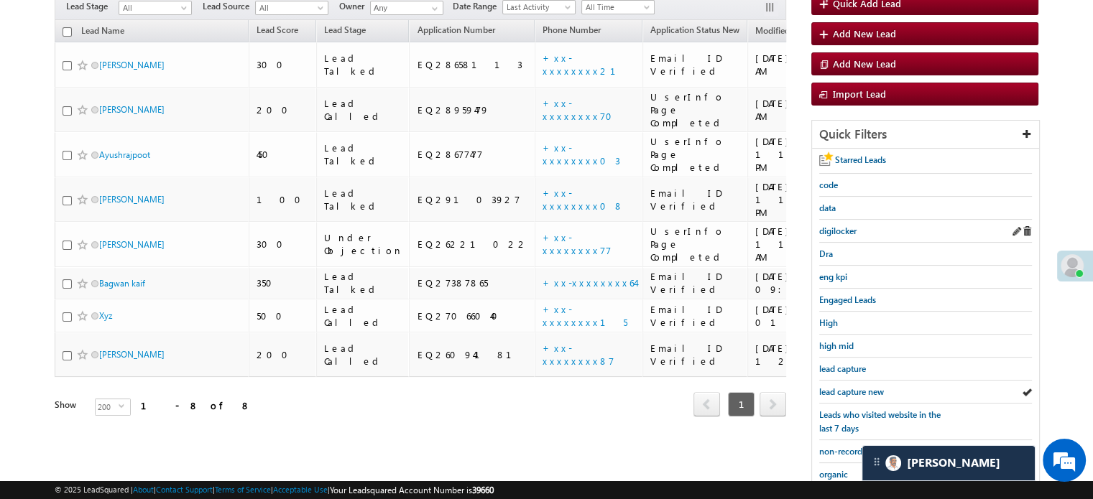
scroll to position [101, 0]
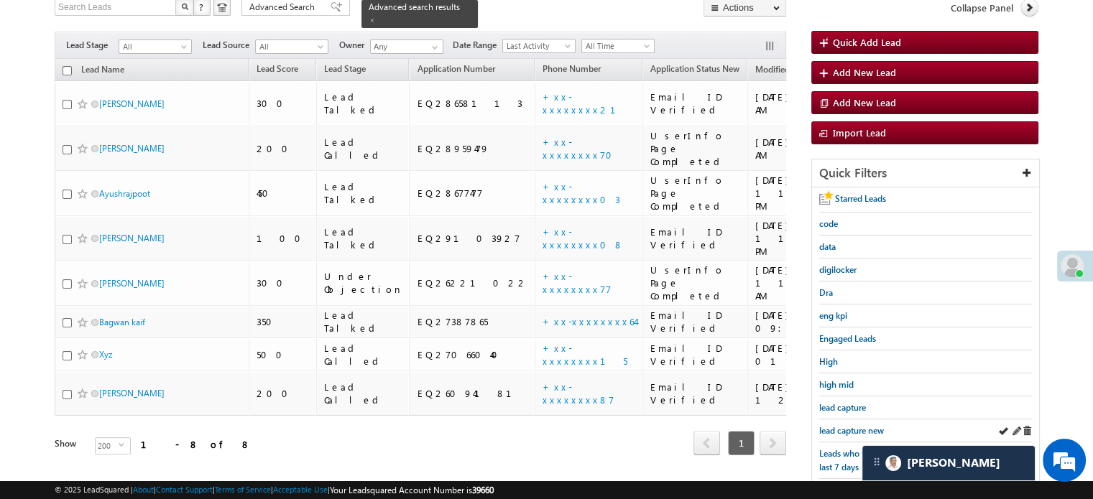
click at [851, 433] on div "lead capture new" at bounding box center [925, 431] width 213 height 23
click at [853, 427] on span "lead capture new" at bounding box center [851, 430] width 65 height 11
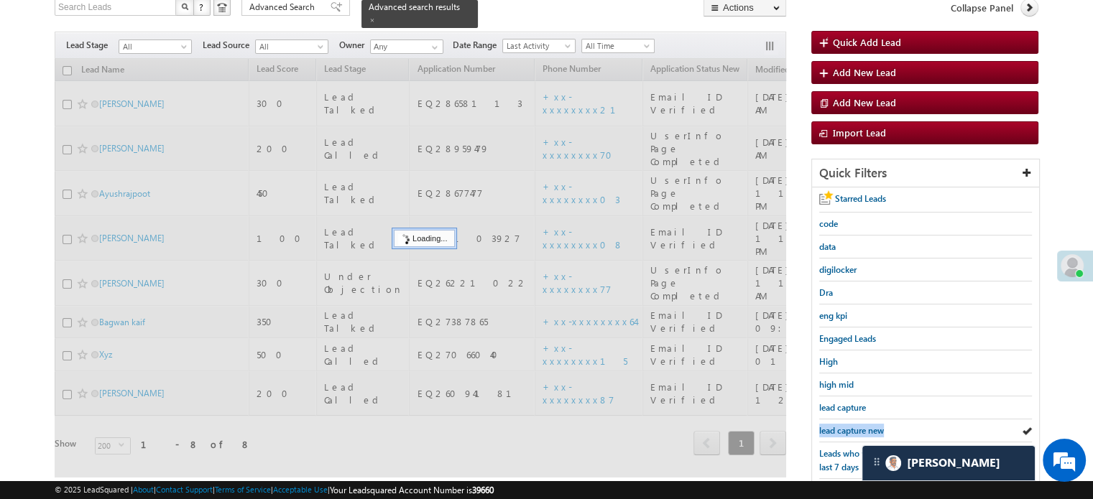
click at [853, 427] on span "lead capture new" at bounding box center [851, 430] width 65 height 11
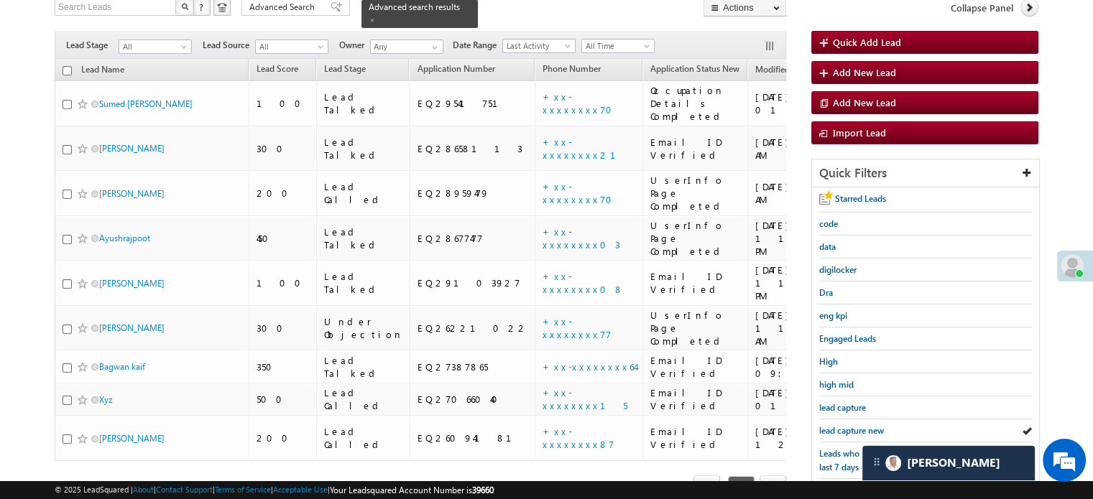
click at [853, 427] on span "lead capture new" at bounding box center [851, 430] width 65 height 11
click at [831, 425] on span "lead capture new" at bounding box center [851, 430] width 65 height 11
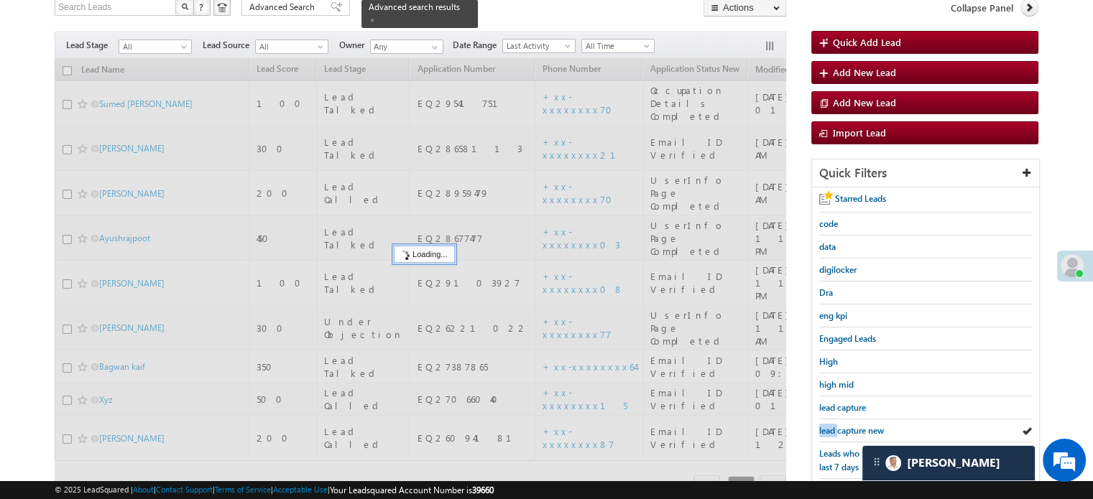
click at [831, 425] on span "lead capture new" at bounding box center [851, 430] width 65 height 11
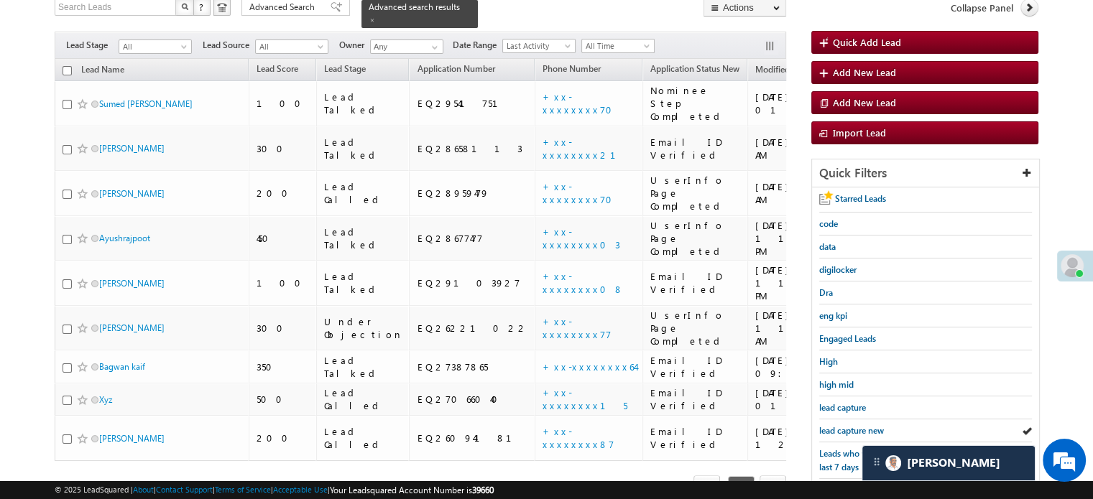
click at [831, 425] on span "lead capture new" at bounding box center [851, 430] width 65 height 11
click at [847, 424] on link "lead capture new" at bounding box center [851, 431] width 65 height 14
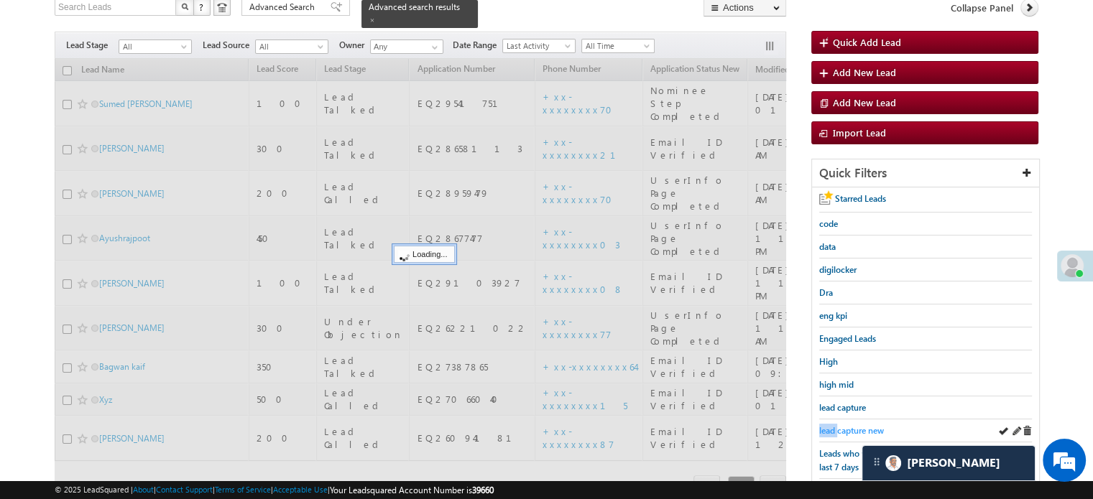
click at [848, 424] on link "lead capture new" at bounding box center [851, 431] width 65 height 14
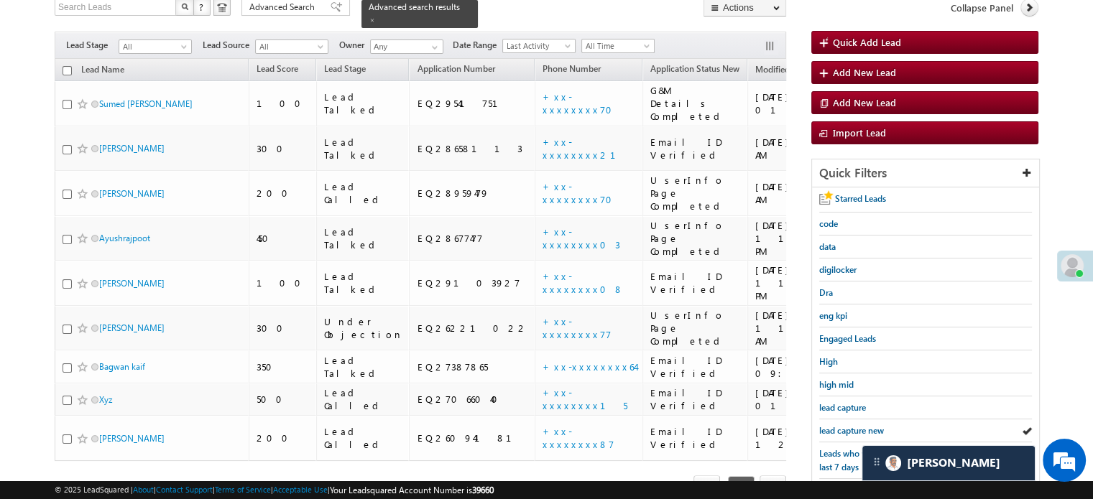
click at [848, 424] on link "lead capture new" at bounding box center [851, 431] width 65 height 14
click at [847, 427] on span "lead capture new" at bounding box center [851, 430] width 65 height 11
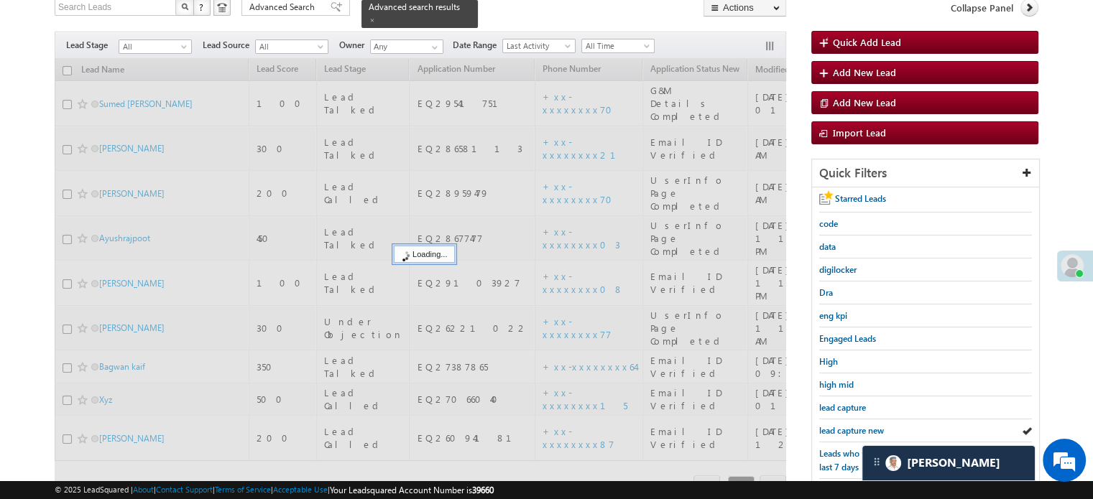
click at [847, 427] on span "lead capture new" at bounding box center [851, 430] width 65 height 11
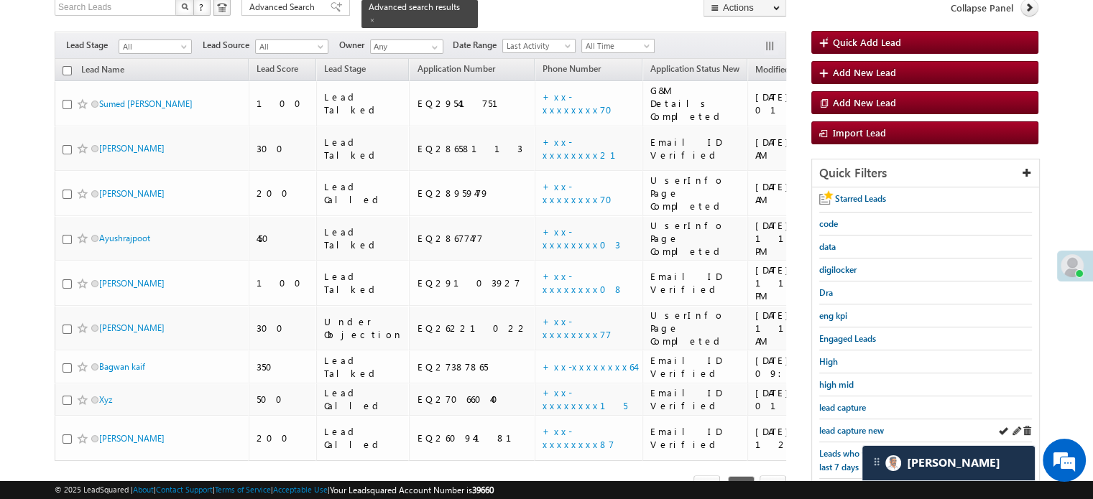
click at [863, 424] on link "lead capture new" at bounding box center [851, 431] width 65 height 14
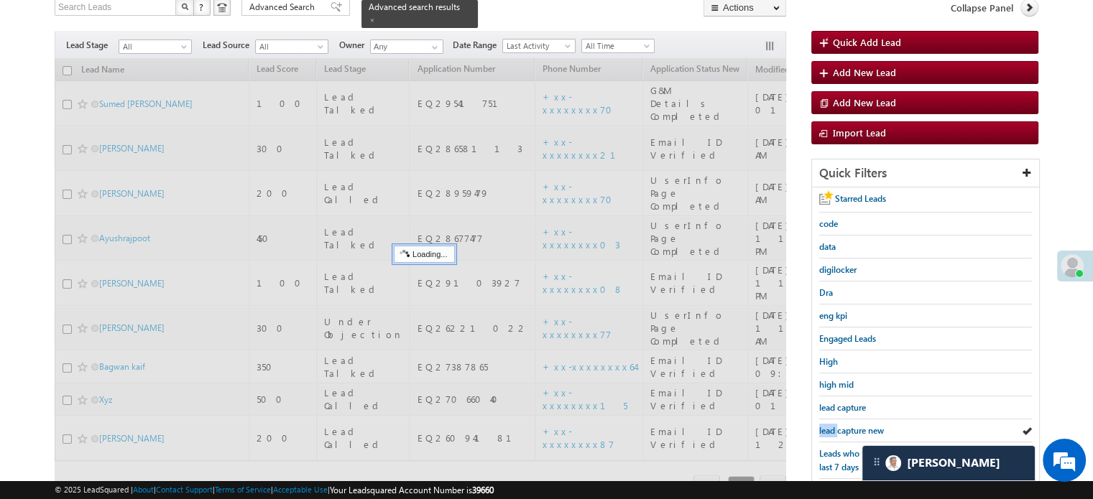
click at [863, 424] on link "lead capture new" at bounding box center [851, 431] width 65 height 14
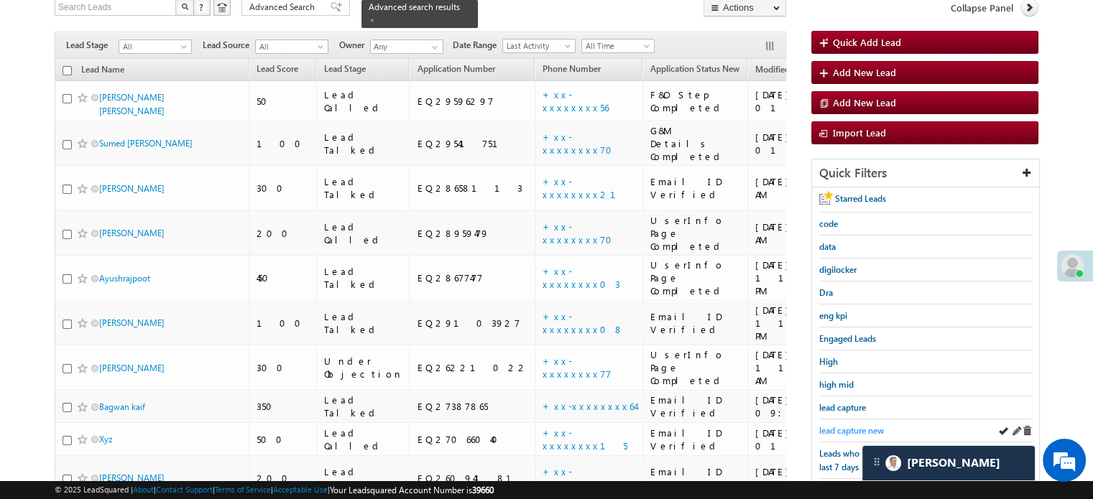
click at [864, 425] on span "lead capture new" at bounding box center [851, 430] width 65 height 11
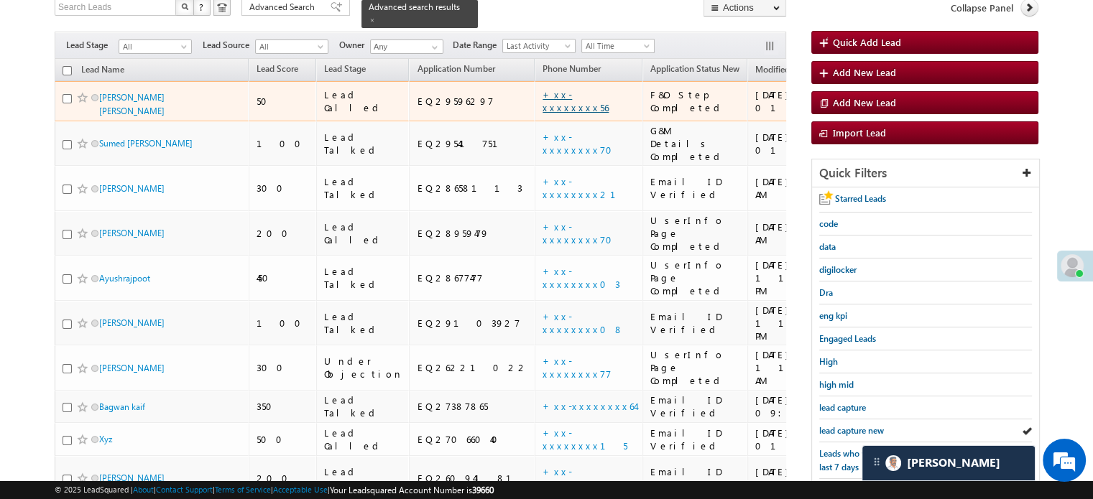
click at [542, 89] on link "+xx-xxxxxxxx56" at bounding box center [575, 100] width 66 height 25
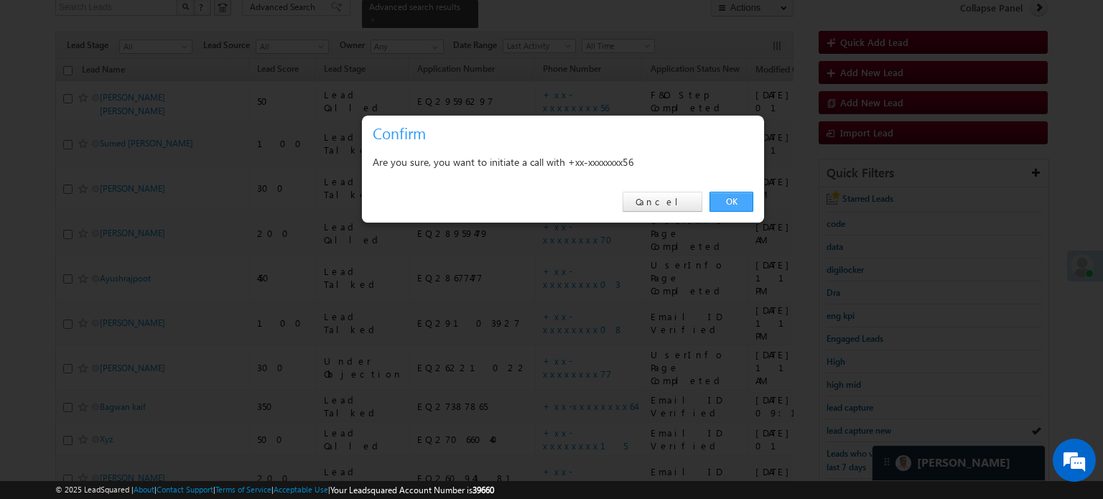
click at [723, 204] on link "OK" at bounding box center [732, 202] width 44 height 20
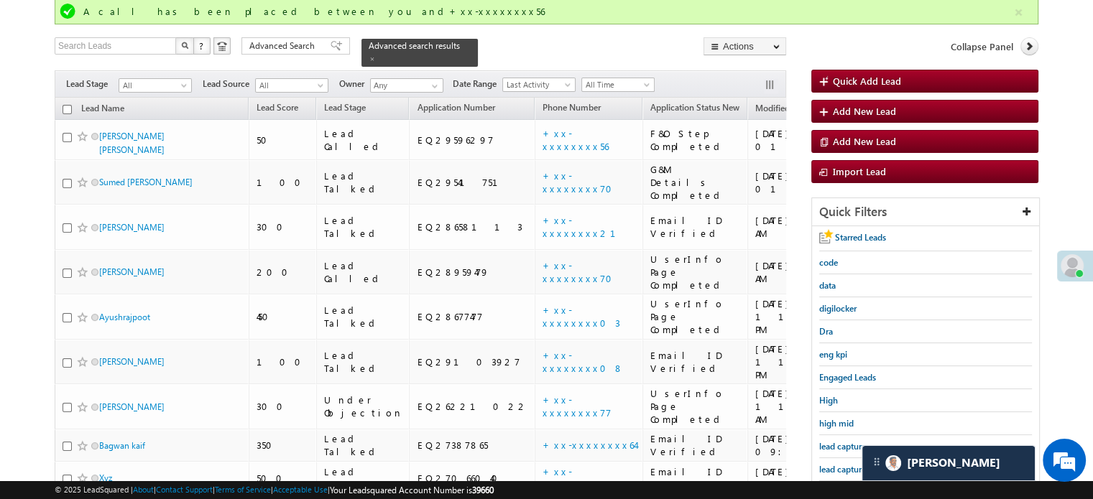
scroll to position [140, 0]
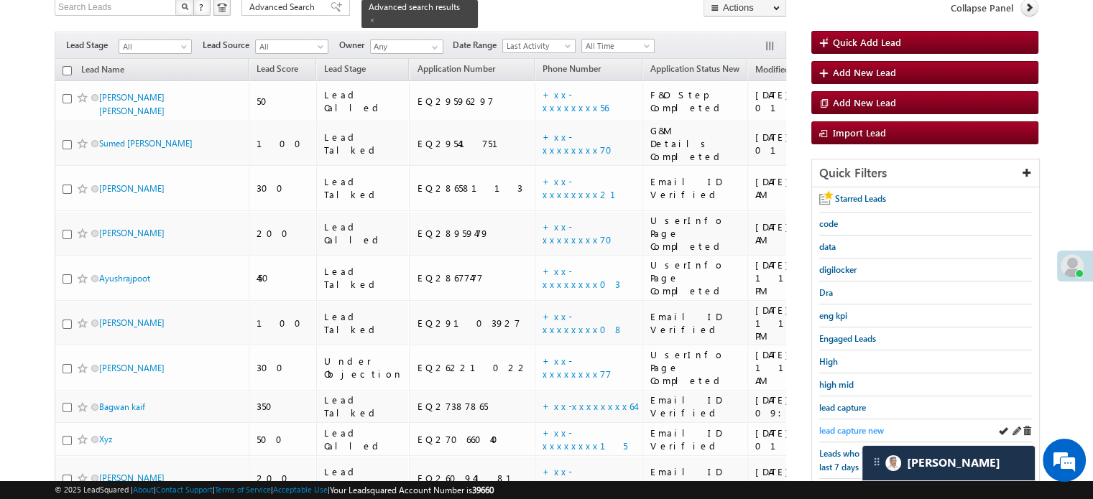
click at [850, 425] on span "lead capture new" at bounding box center [851, 430] width 65 height 11
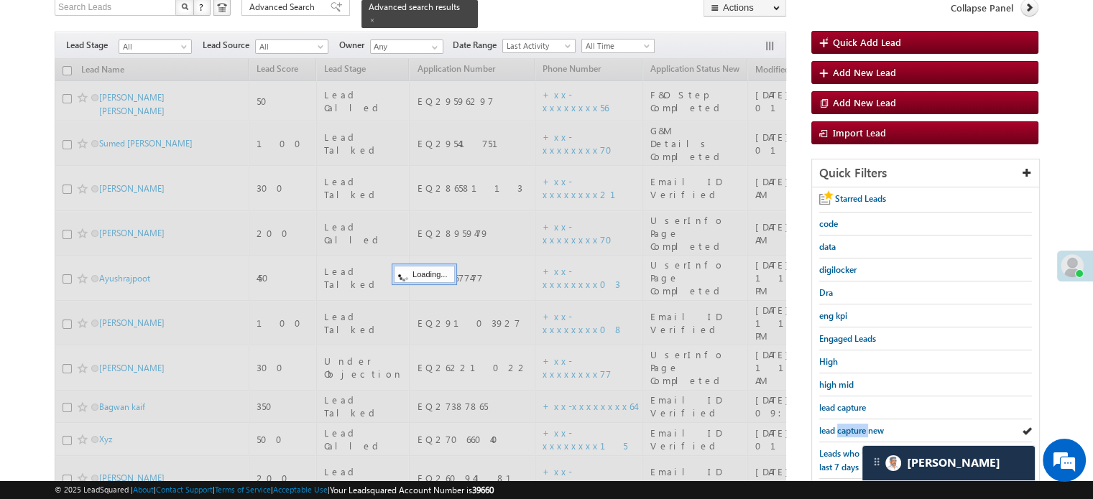
click at [850, 425] on span "lead capture new" at bounding box center [851, 430] width 65 height 11
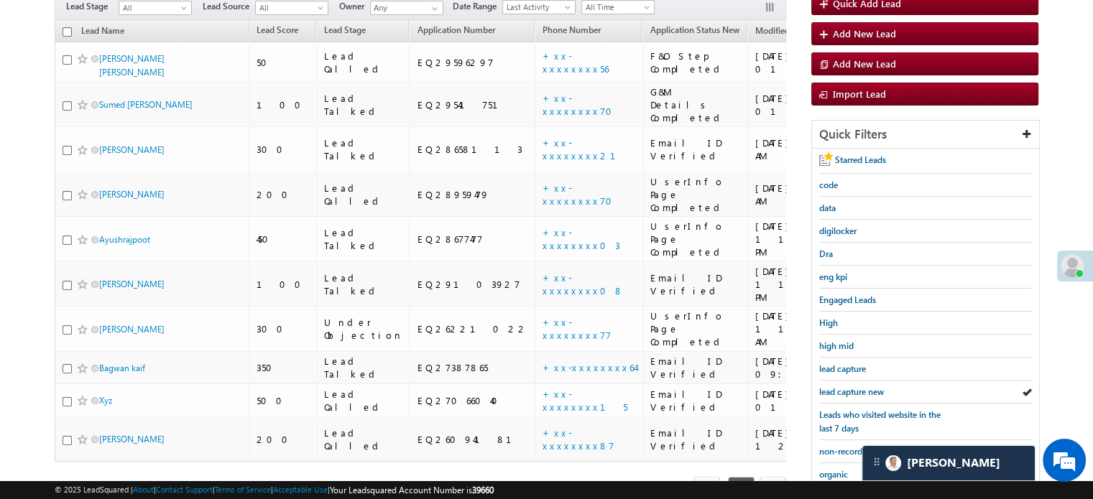
scroll to position [101, 0]
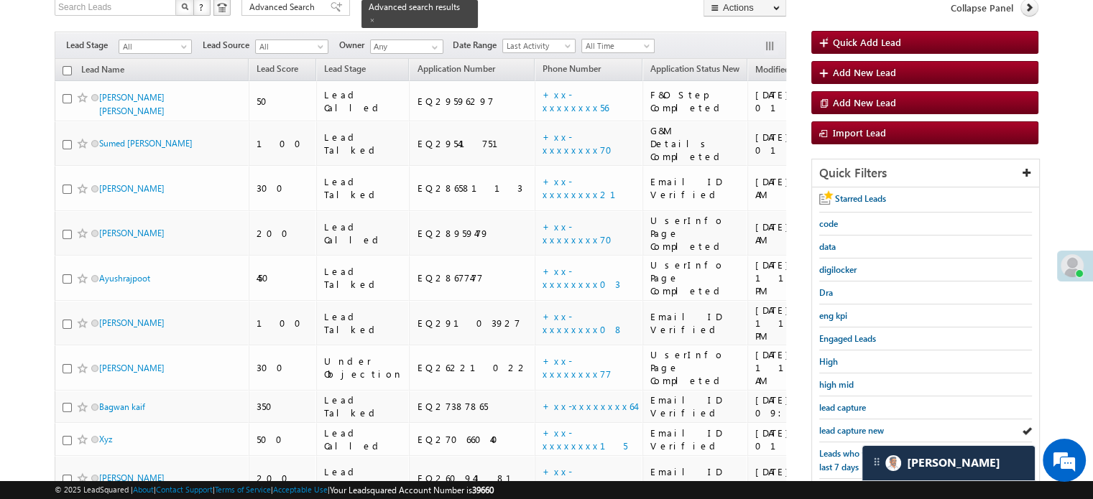
click at [850, 425] on span "lead capture new" at bounding box center [851, 430] width 65 height 11
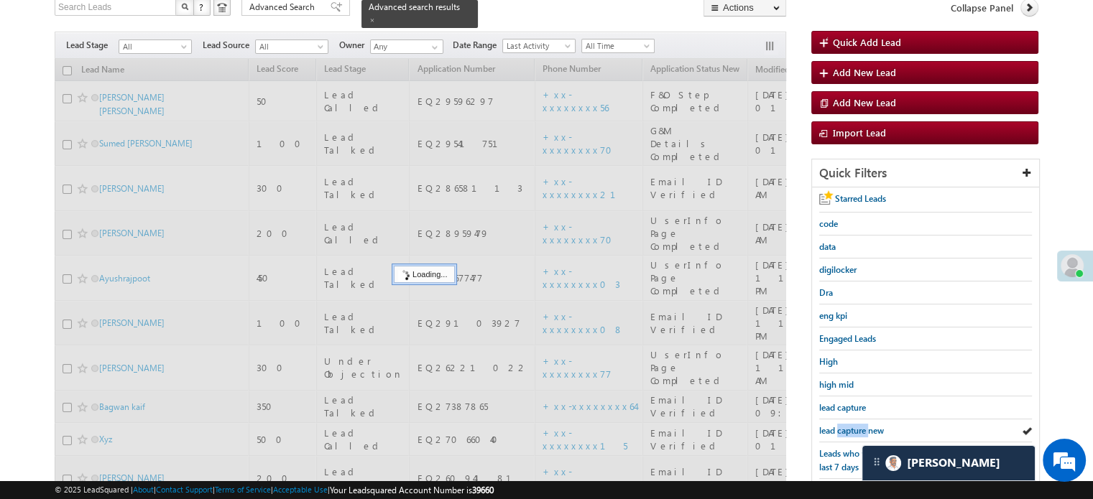
click at [850, 425] on span "lead capture new" at bounding box center [851, 430] width 65 height 11
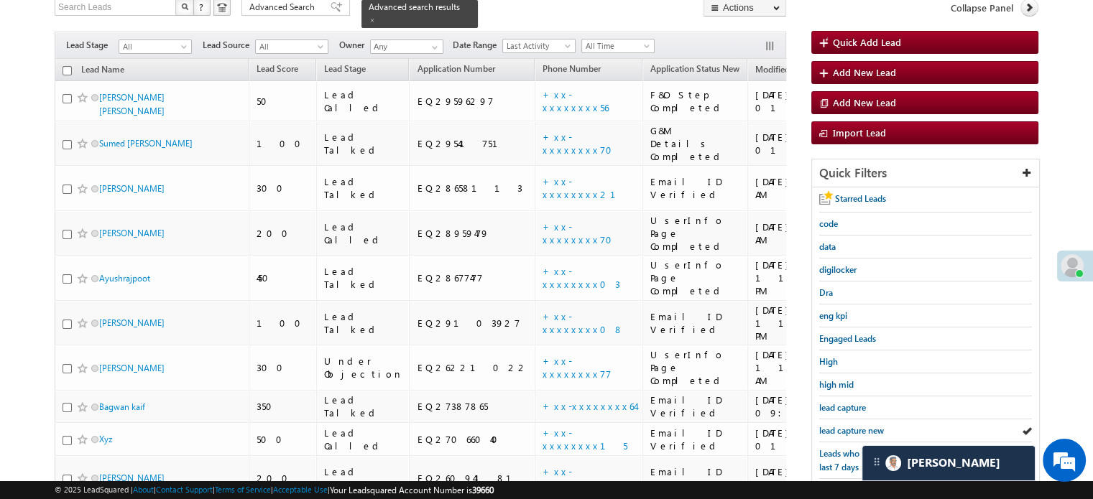
click at [850, 425] on span "lead capture new" at bounding box center [851, 430] width 65 height 11
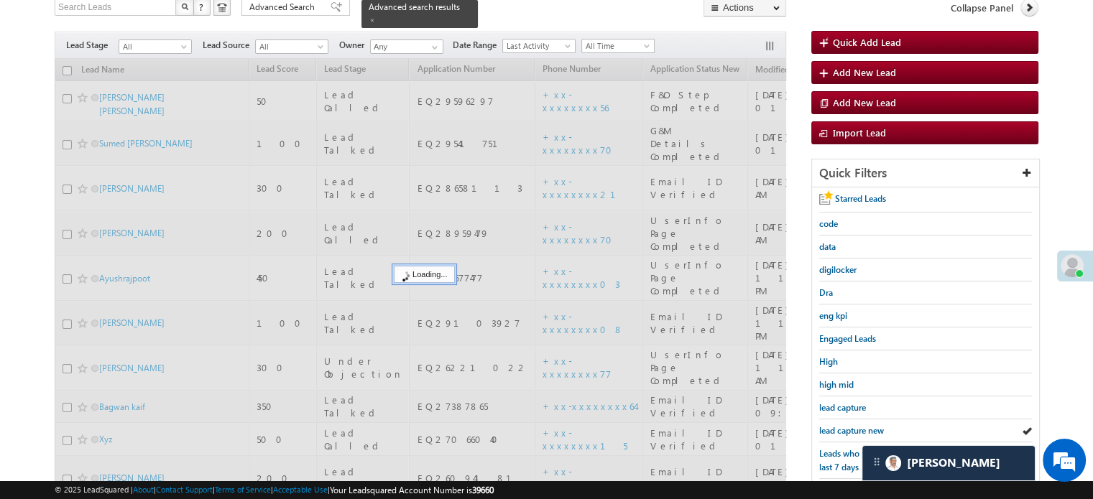
click at [850, 425] on span "lead capture new" at bounding box center [851, 430] width 65 height 11
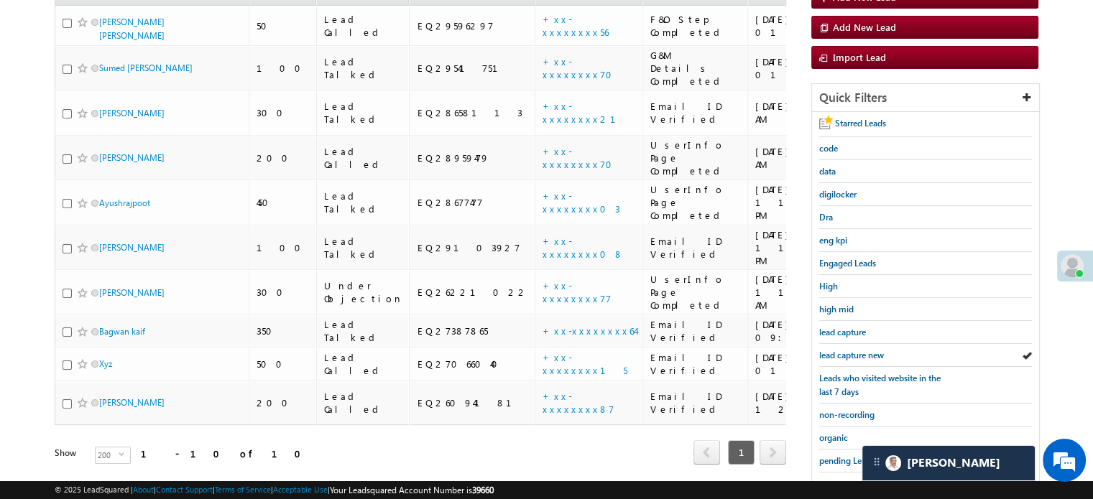
scroll to position [308, 0]
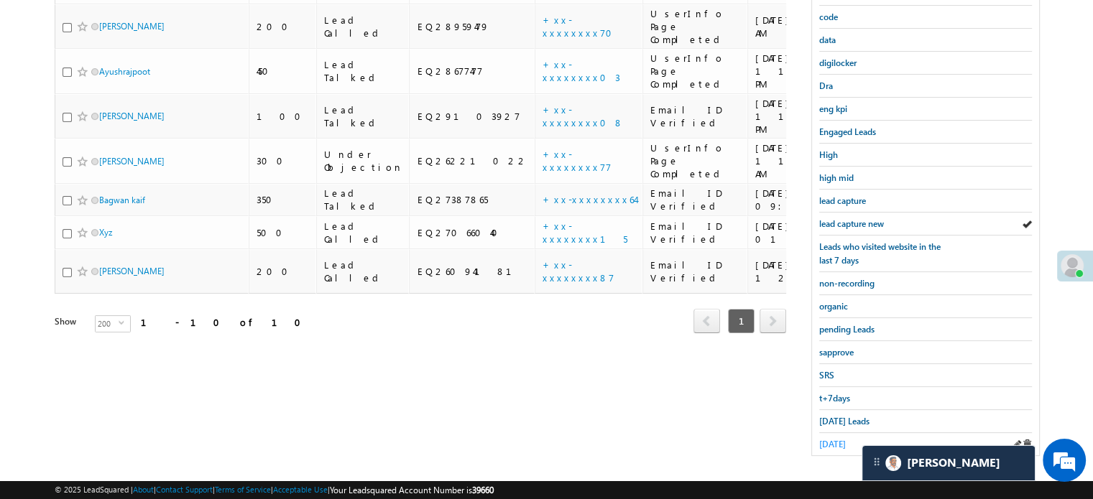
click at [836, 439] on span "yesterday" at bounding box center [832, 444] width 27 height 11
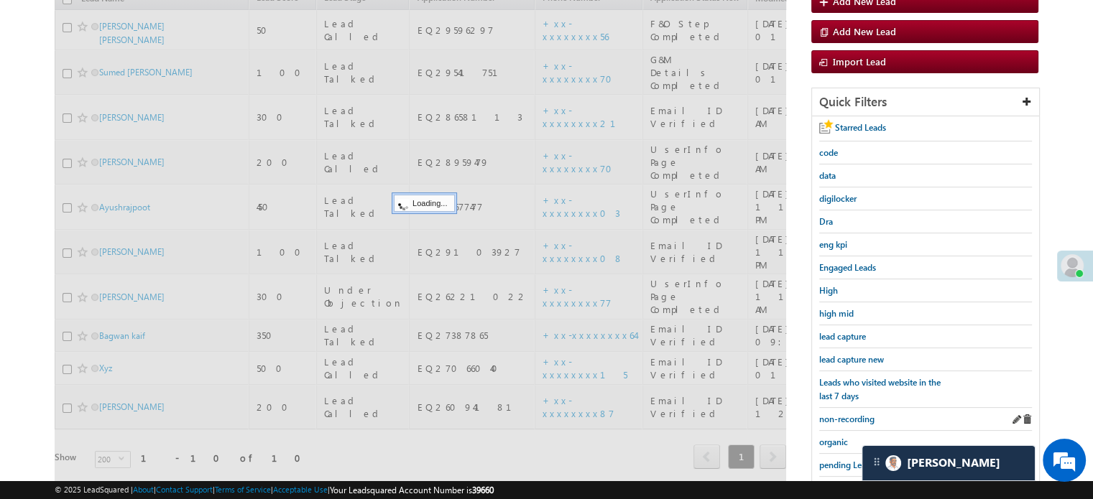
scroll to position [165, 0]
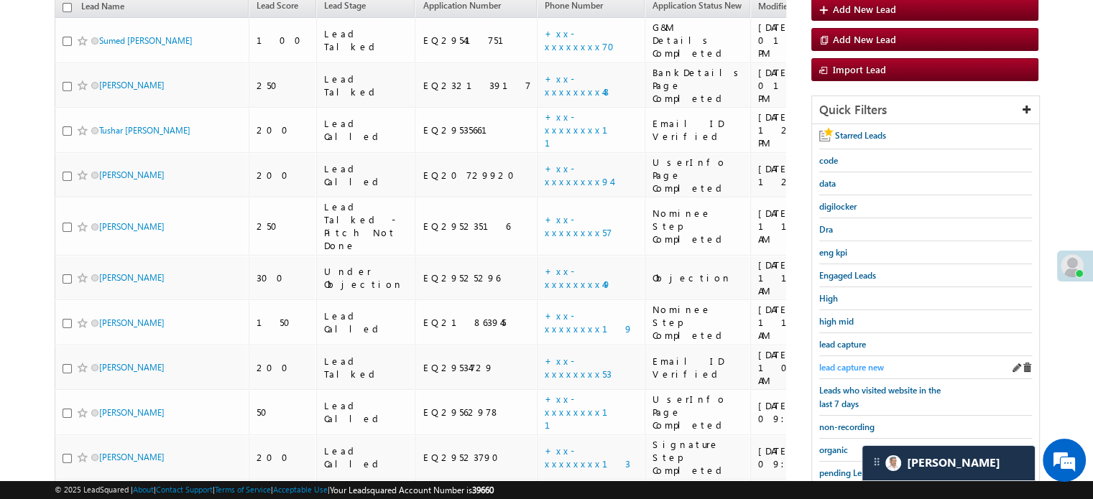
click at [856, 363] on span "lead capture new" at bounding box center [851, 367] width 65 height 11
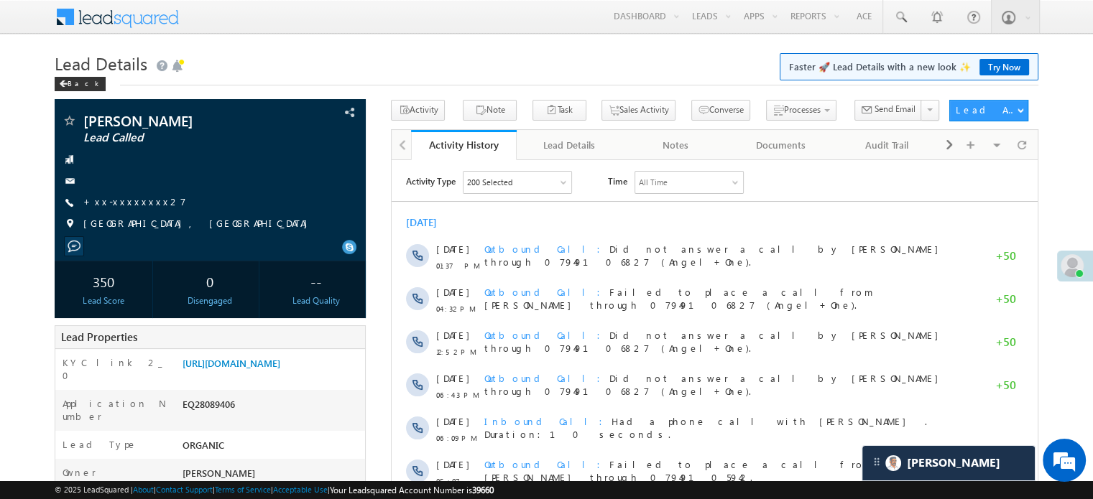
scroll to position [7124, 0]
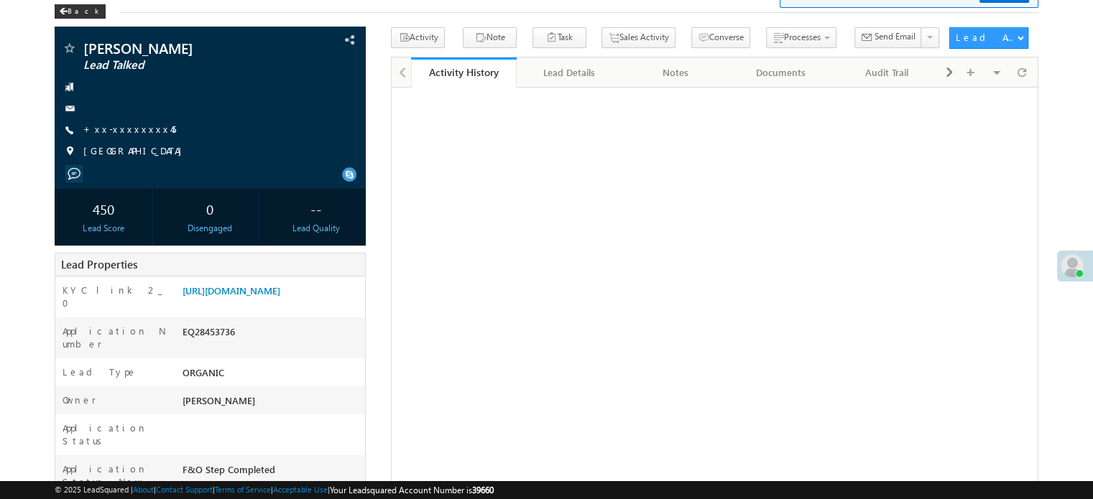
scroll to position [73, 0]
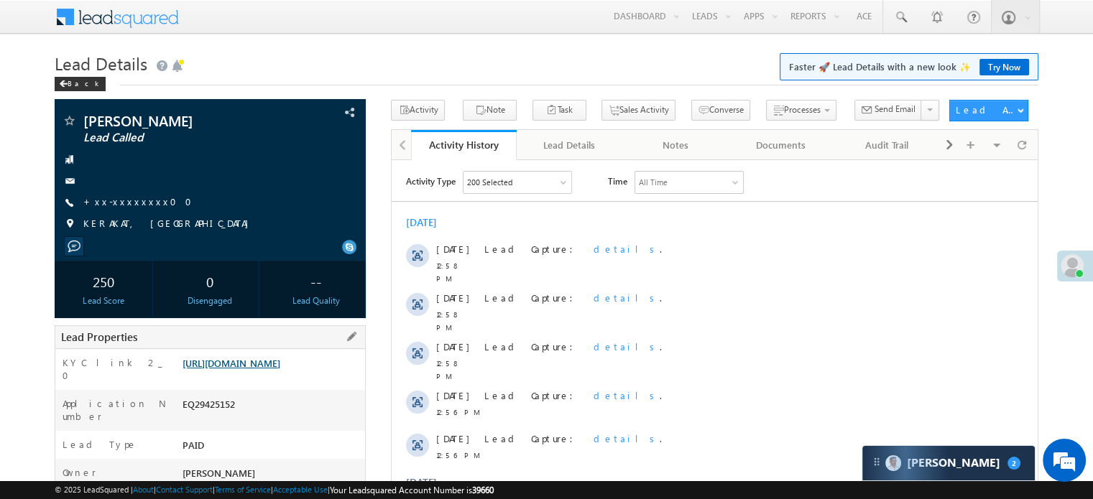
click at [265, 369] on link "[URL][DOMAIN_NAME]" at bounding box center [231, 363] width 98 height 12
click at [122, 205] on link "+xx-xxxxxxxx00" at bounding box center [141, 201] width 117 height 12
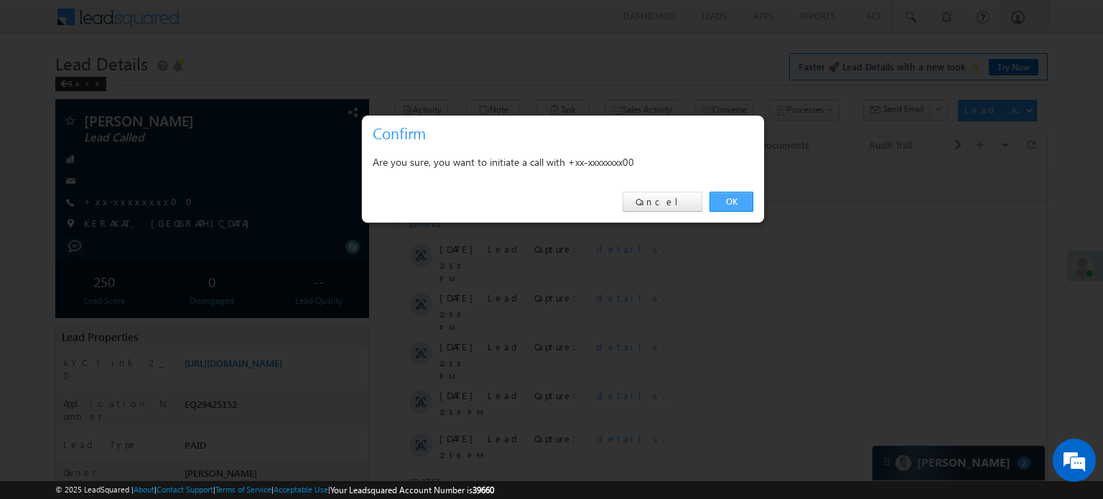
click at [727, 206] on link "OK" at bounding box center [732, 202] width 44 height 20
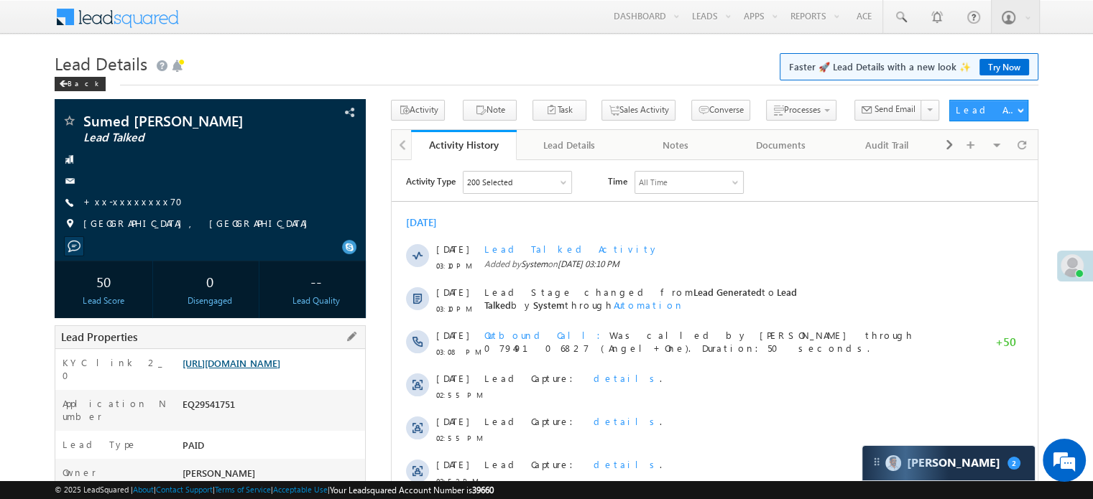
click at [280, 367] on link "[URL][DOMAIN_NAME]" at bounding box center [231, 363] width 98 height 12
drag, startPoint x: 181, startPoint y: 364, endPoint x: 329, endPoint y: 389, distance: 150.2
click at [329, 376] on div "[URL][DOMAIN_NAME]" at bounding box center [272, 366] width 186 height 20
copy link "[URL][DOMAIN_NAME]"
